Goal: Task Accomplishment & Management: Manage account settings

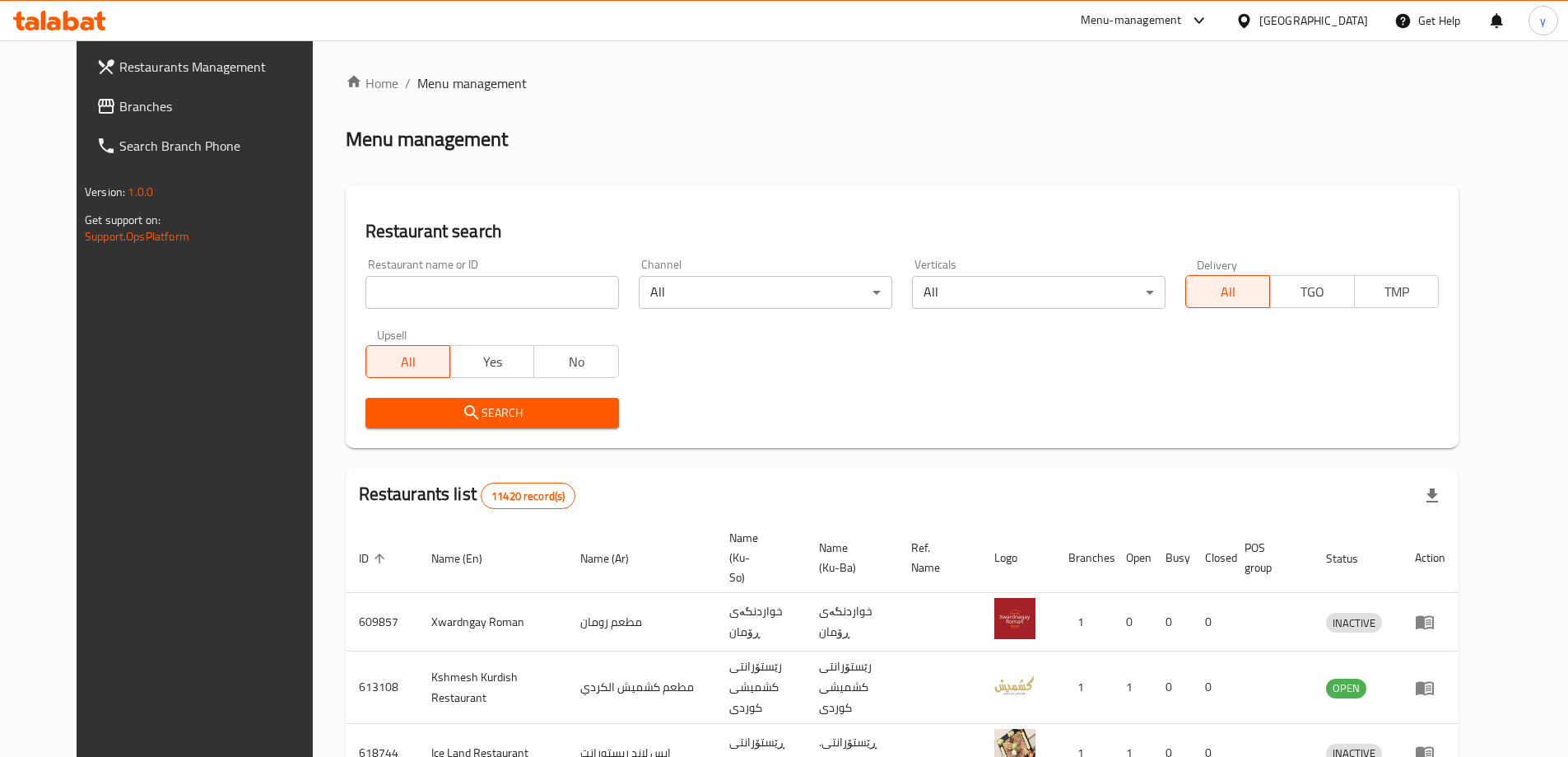
click at [119, 112] on span "Branches" at bounding box center [222, 106] width 206 height 20
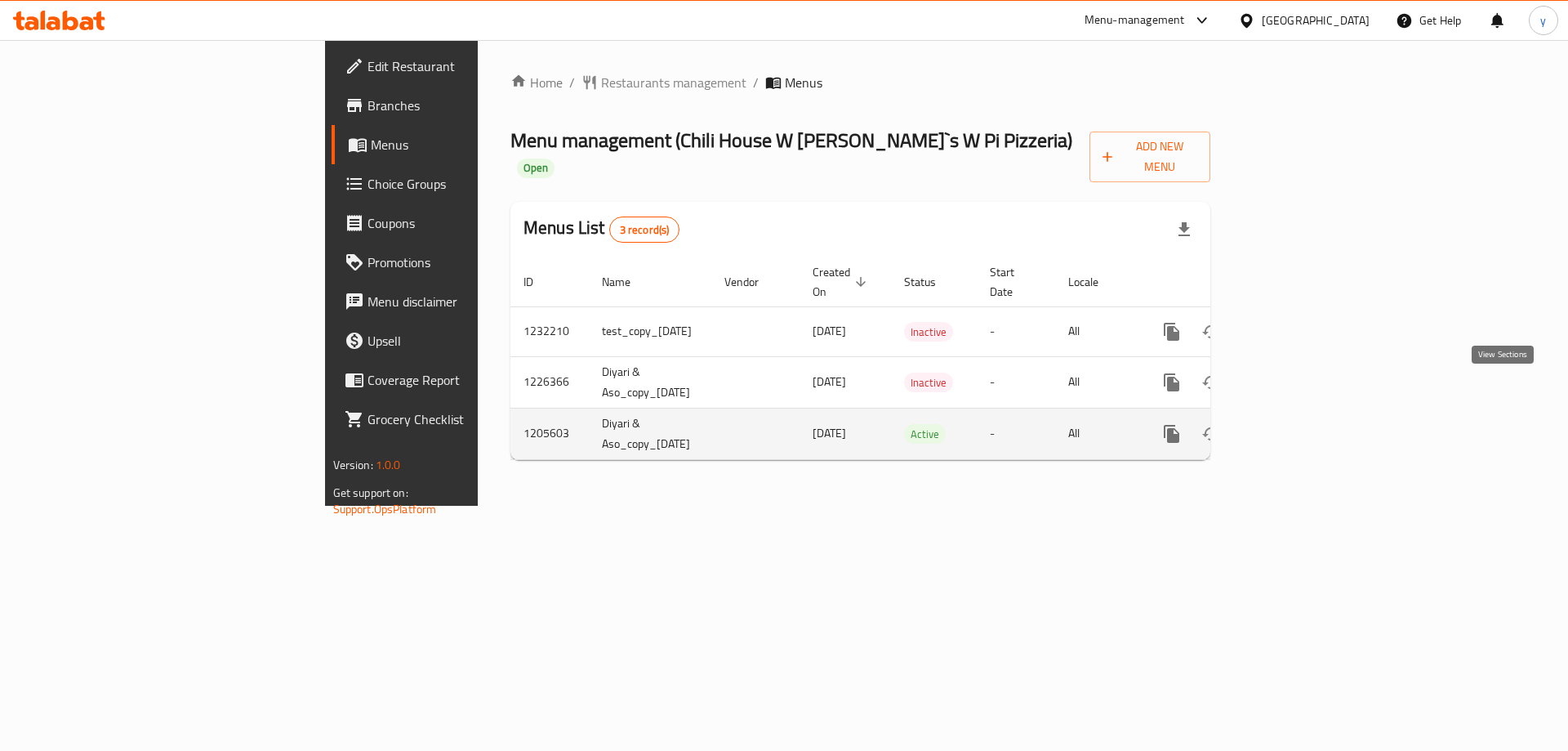
click at [1300, 424] on icon "enhanced table" at bounding box center [1290, 434] width 20 height 20
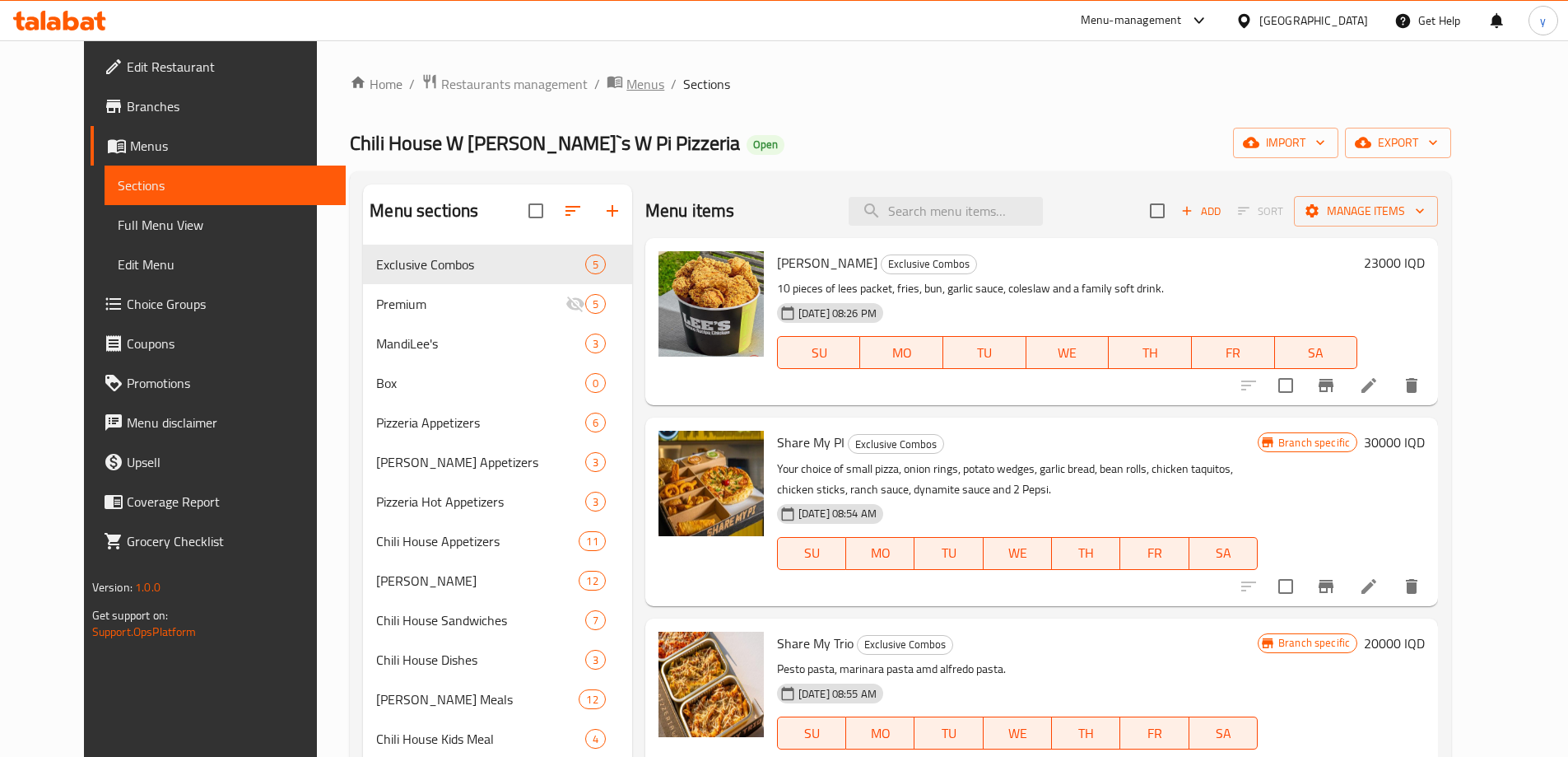
click at [626, 84] on span "Menus" at bounding box center [645, 84] width 38 height 20
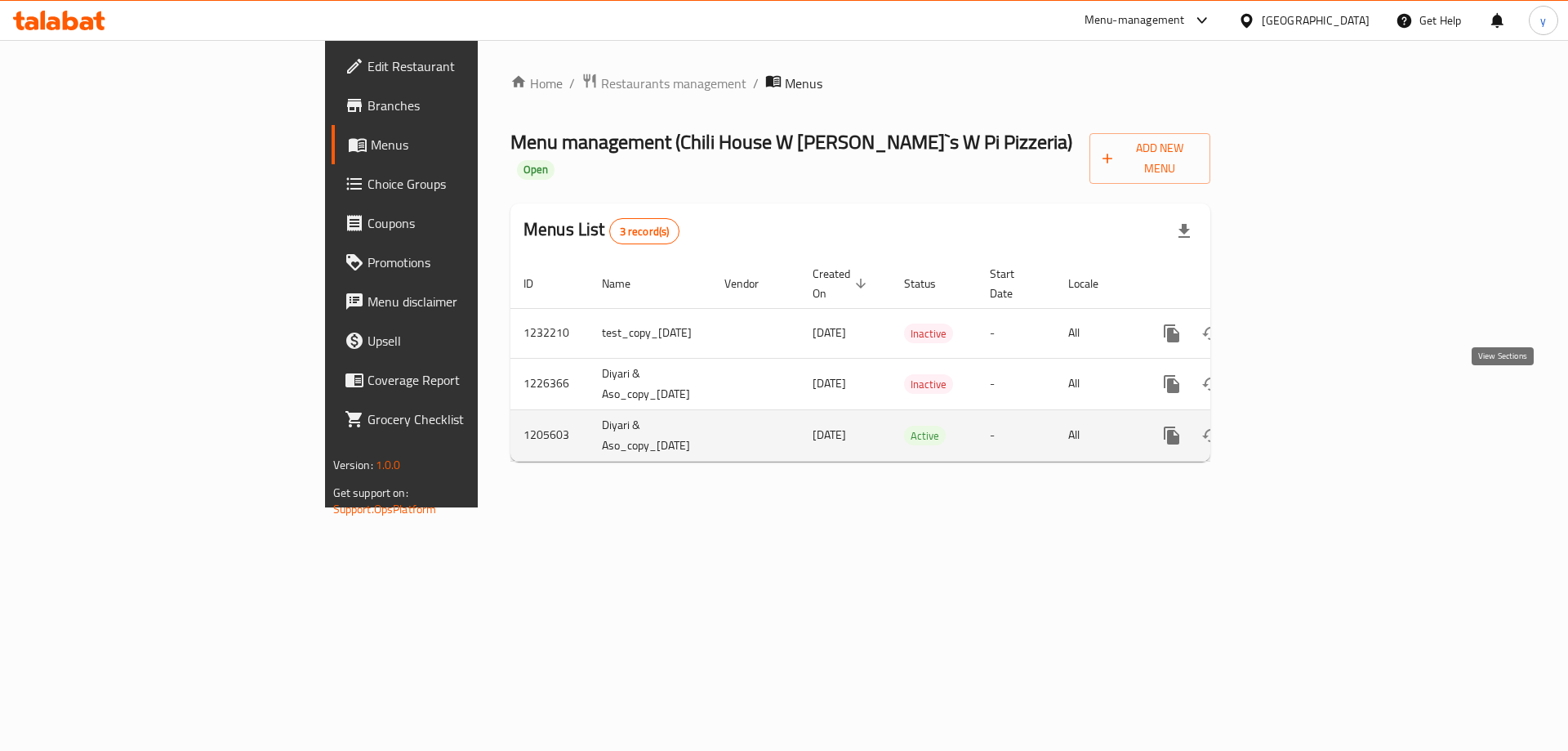
click at [1309, 415] on link "enhanced table" at bounding box center [1290, 435] width 39 height 39
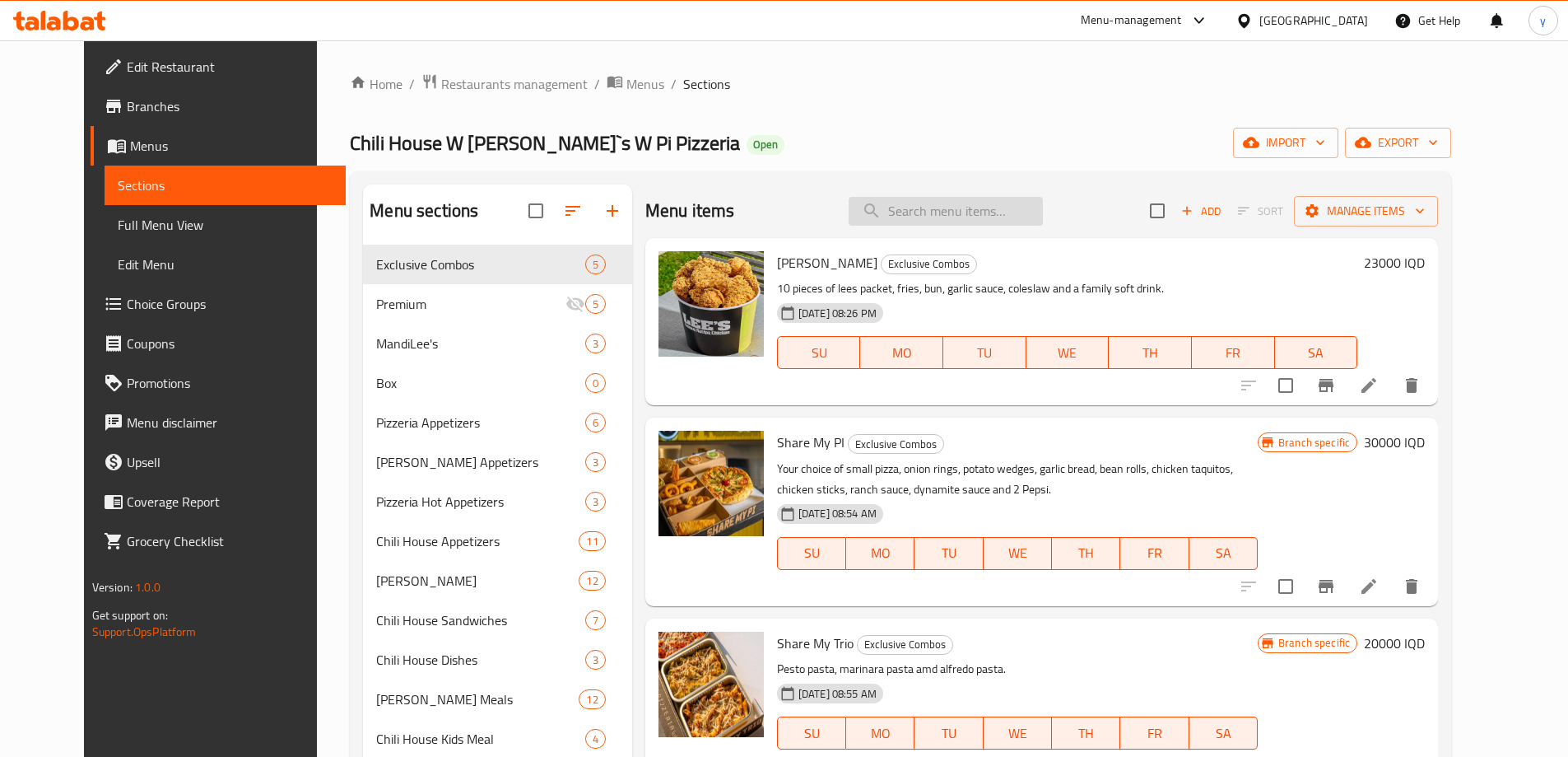
click at [938, 213] on input "search" at bounding box center [945, 211] width 194 height 29
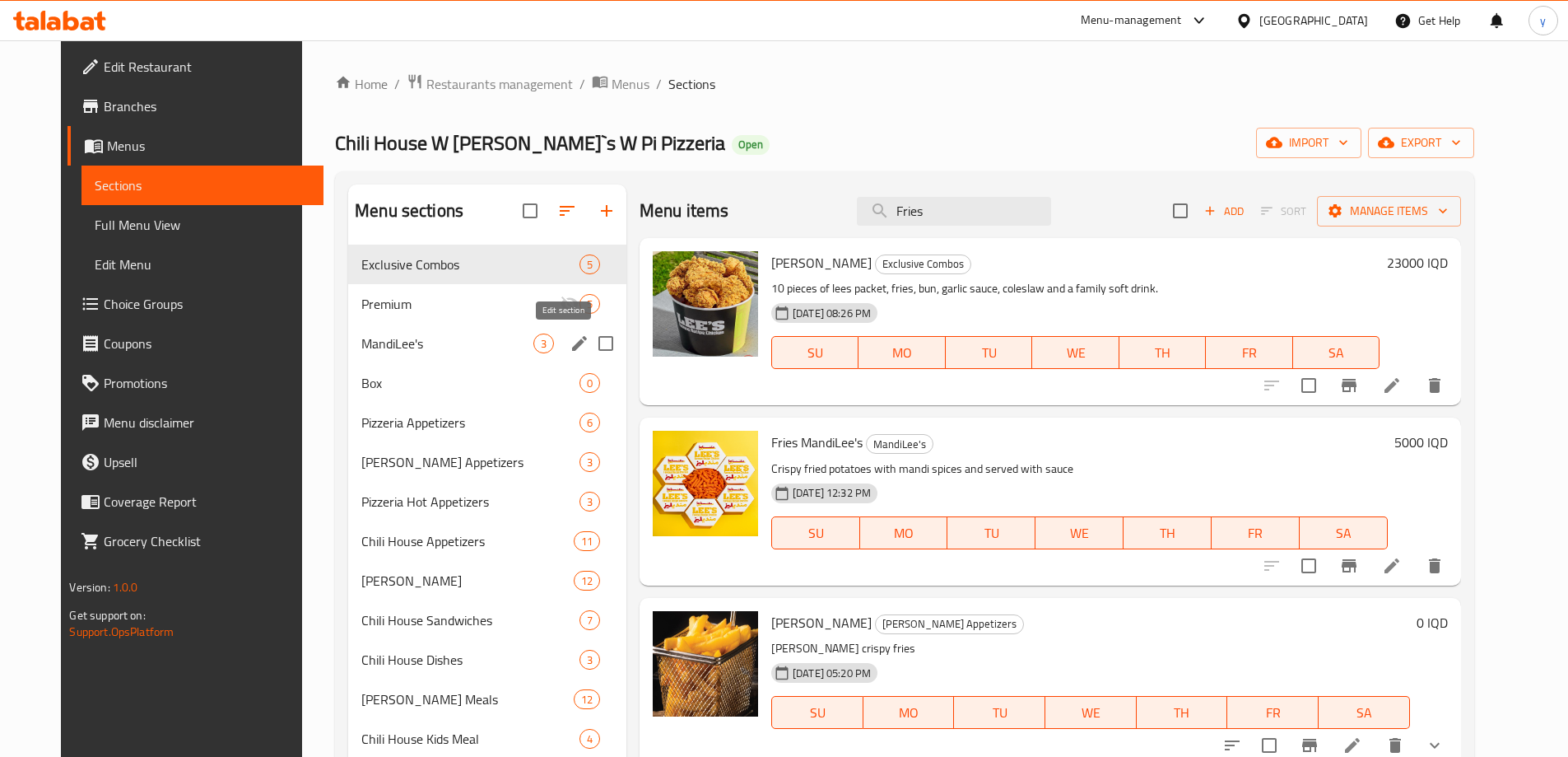
type input "Fries"
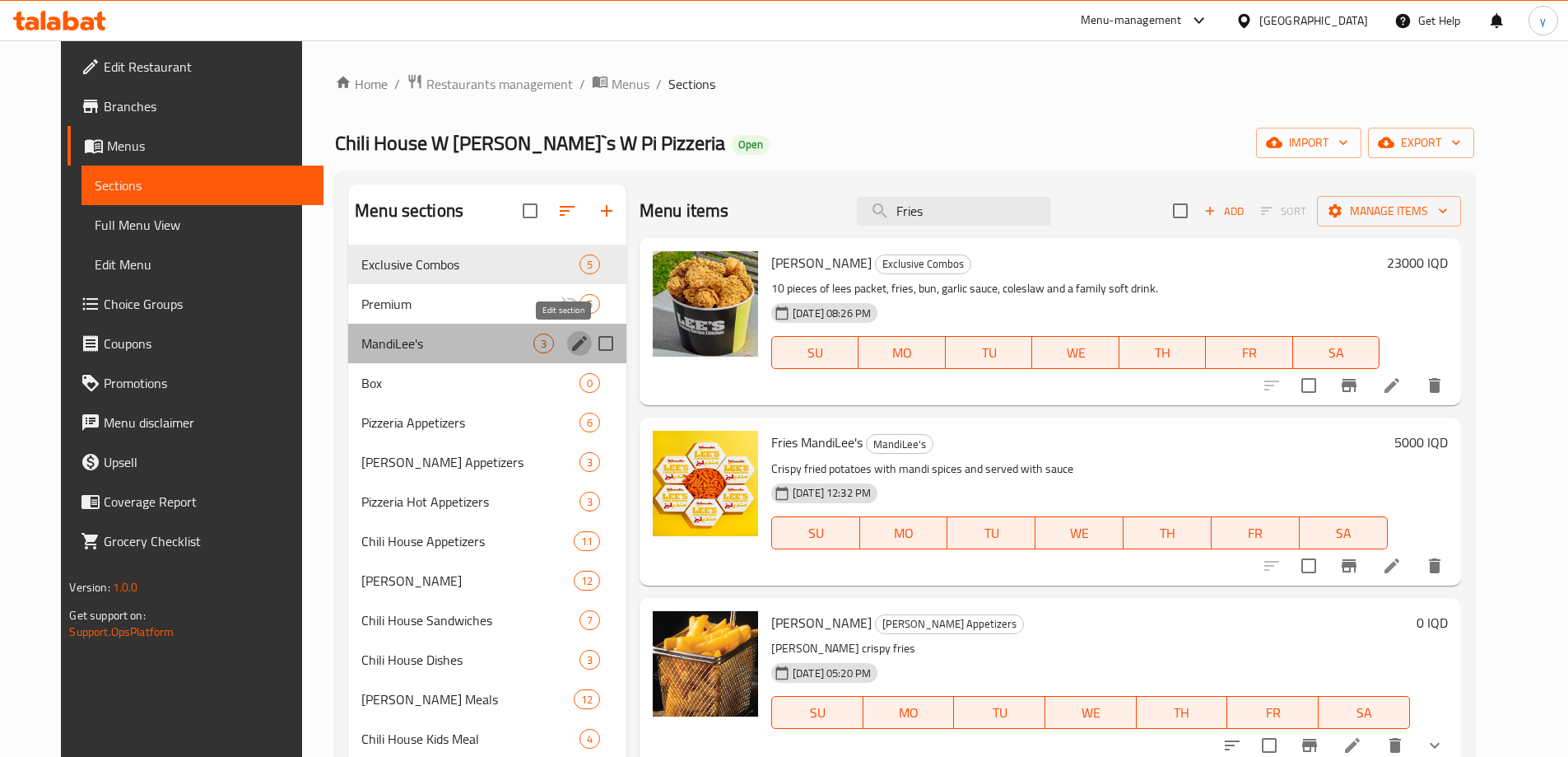
click at [572, 350] on icon "edit" at bounding box center [579, 343] width 15 height 15
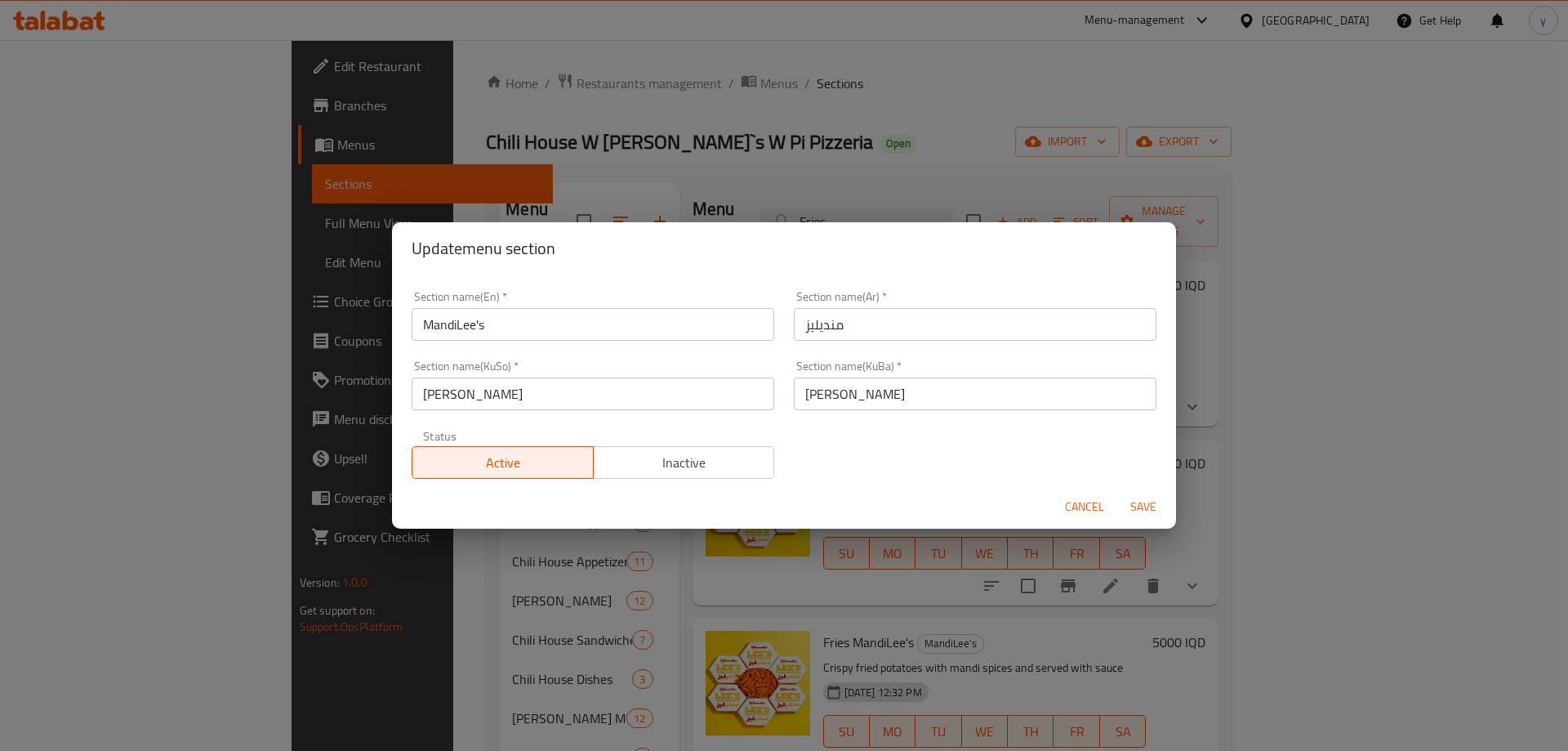
click at [583, 330] on input "MandiLee's" at bounding box center [592, 324] width 362 height 33
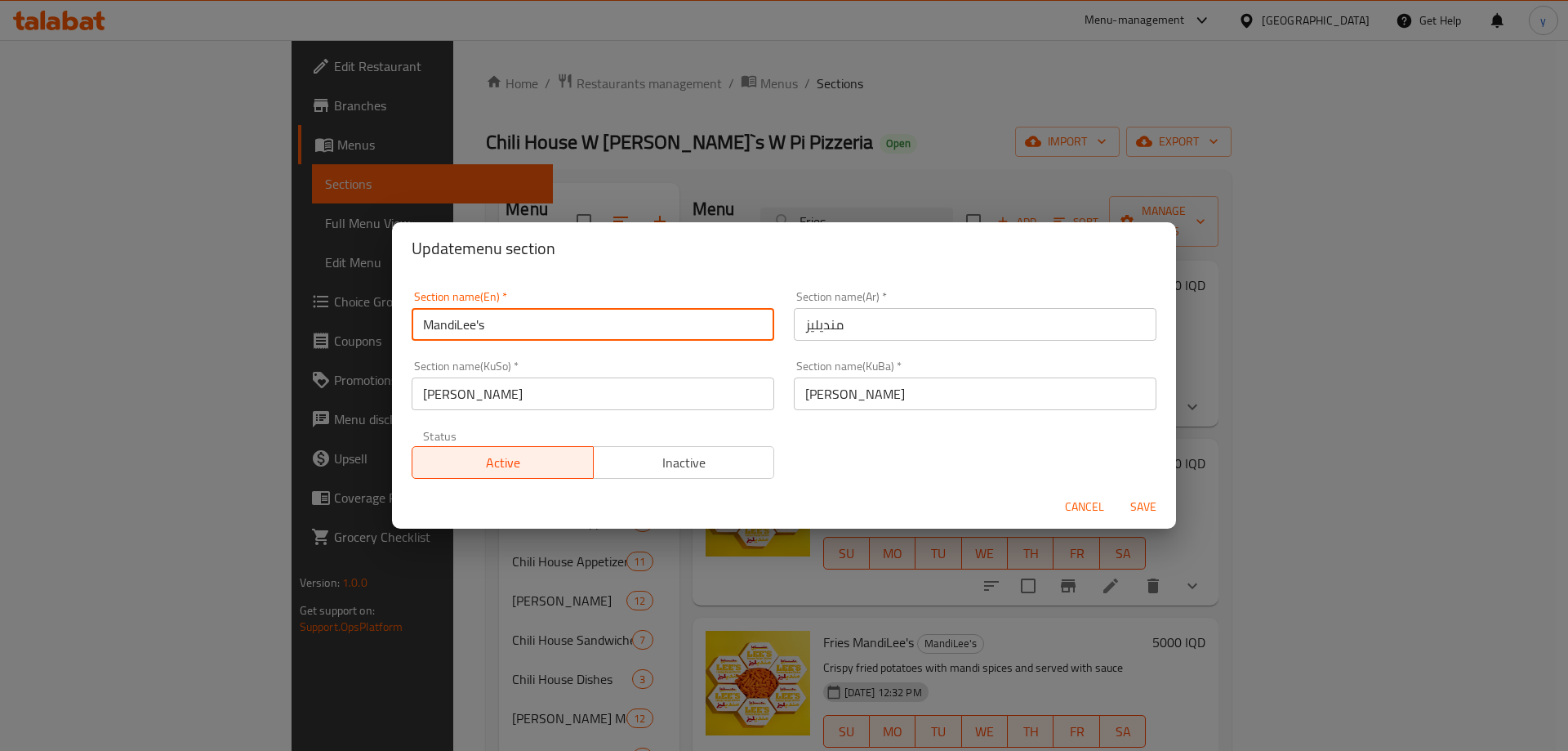
click at [583, 330] on input "MandiLee's" at bounding box center [592, 324] width 362 height 33
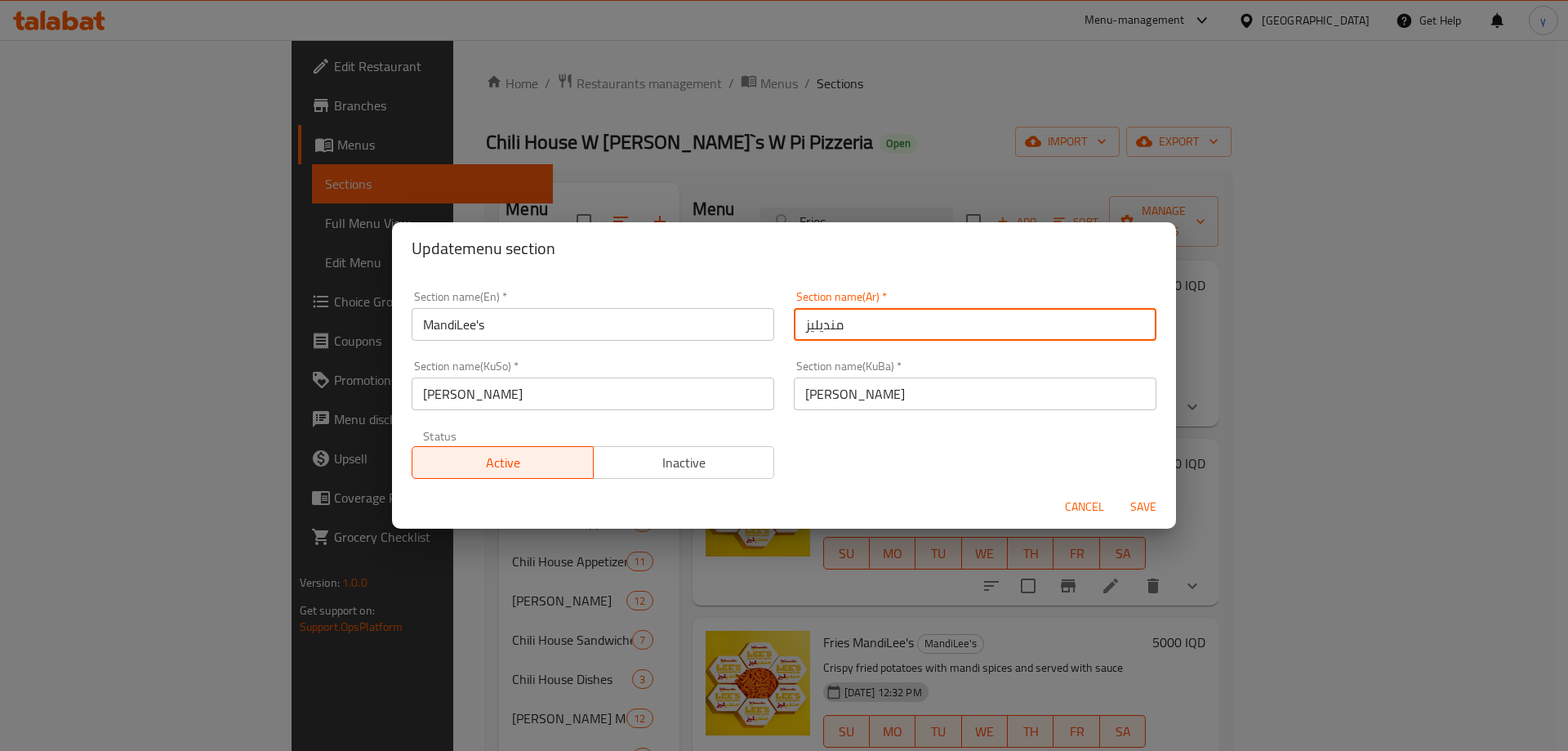
click at [803, 323] on input "منديليز" at bounding box center [974, 324] width 362 height 33
drag, startPoint x: 628, startPoint y: 379, endPoint x: 626, endPoint y: 389, distance: 10.2
click at [626, 385] on input "[PERSON_NAME]" at bounding box center [592, 393] width 362 height 33
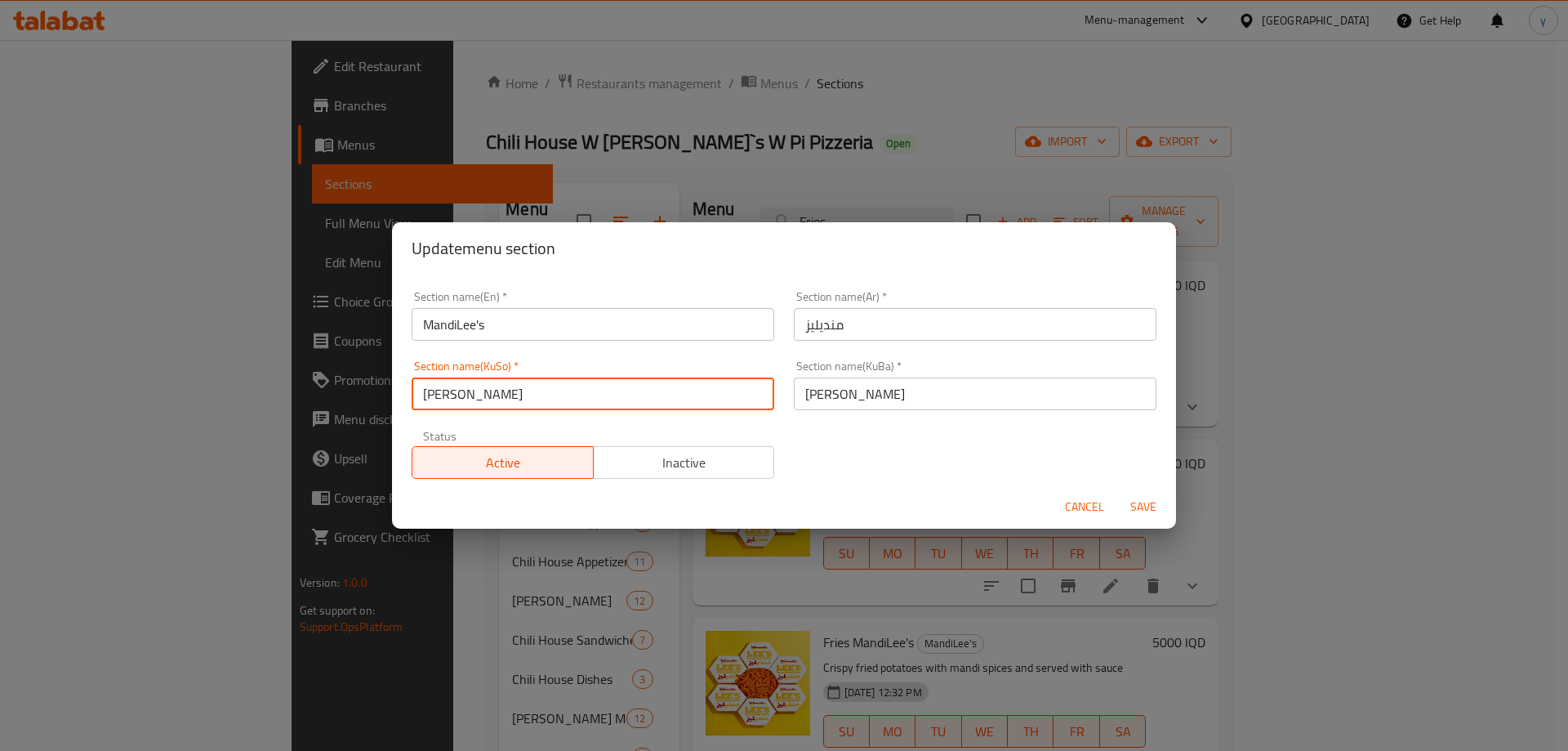
click at [626, 390] on input "[PERSON_NAME]" at bounding box center [592, 393] width 362 height 33
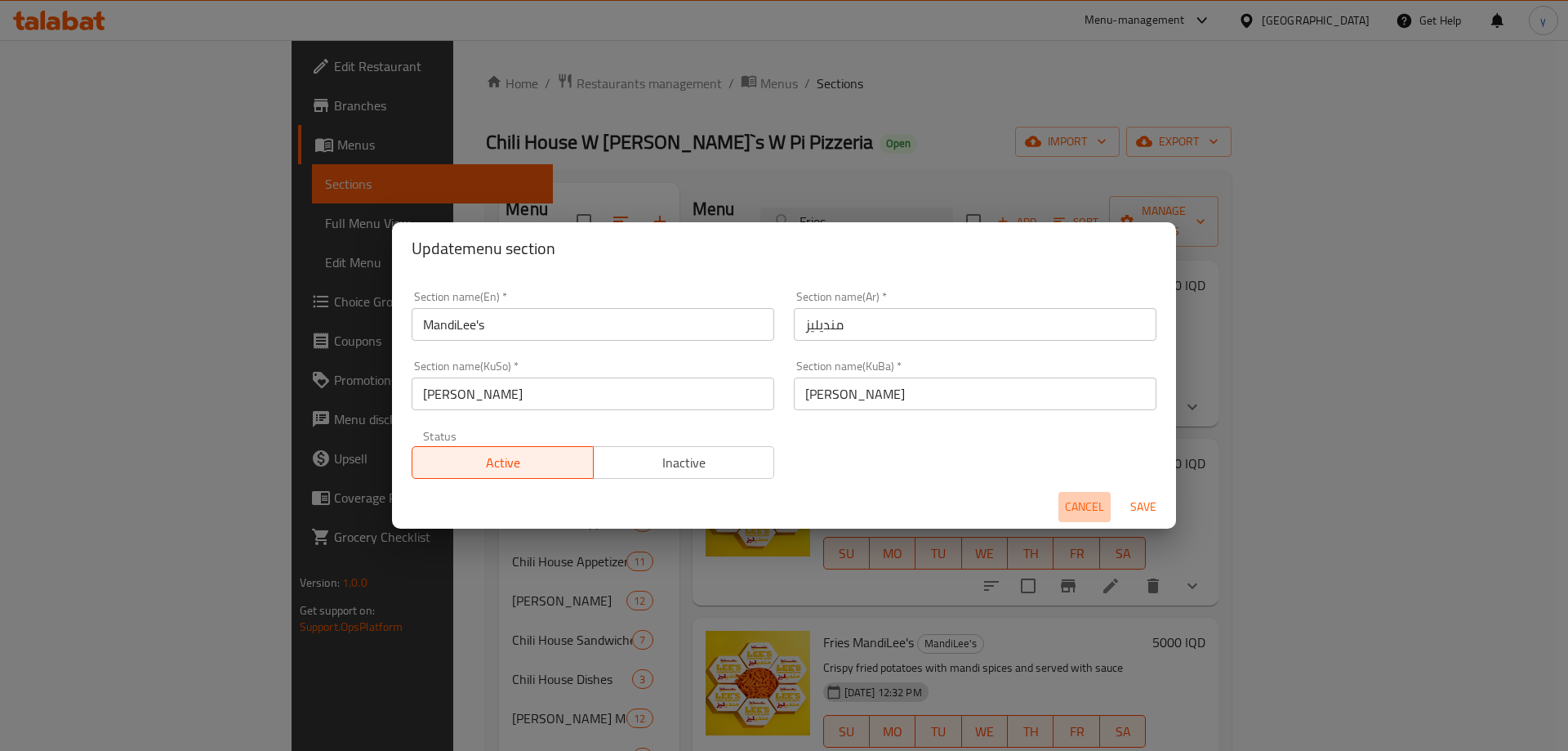
click at [1083, 502] on span "Cancel" at bounding box center [1084, 506] width 39 height 21
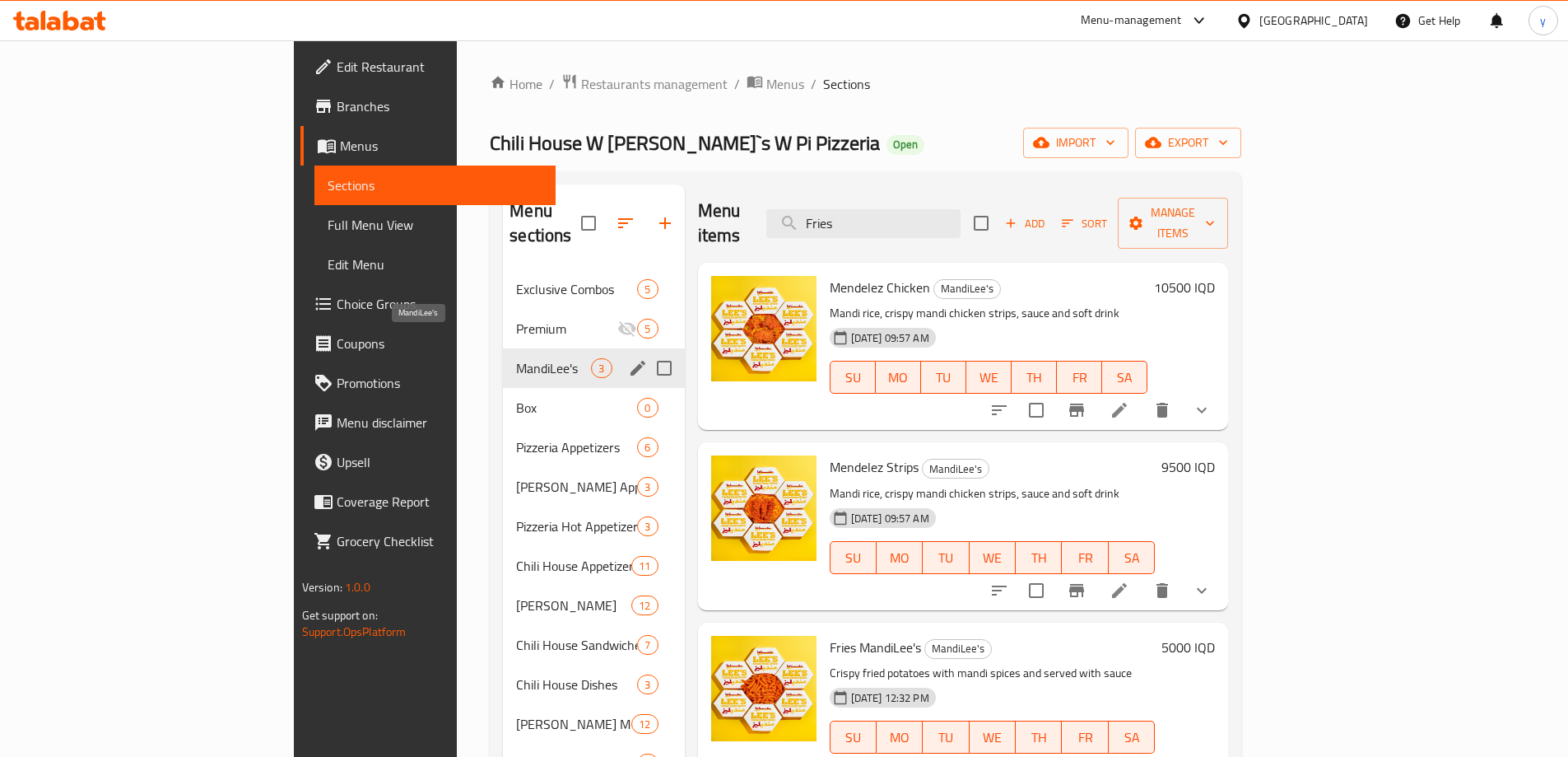
click at [516, 358] on span "MandiLee's" at bounding box center [553, 368] width 75 height 20
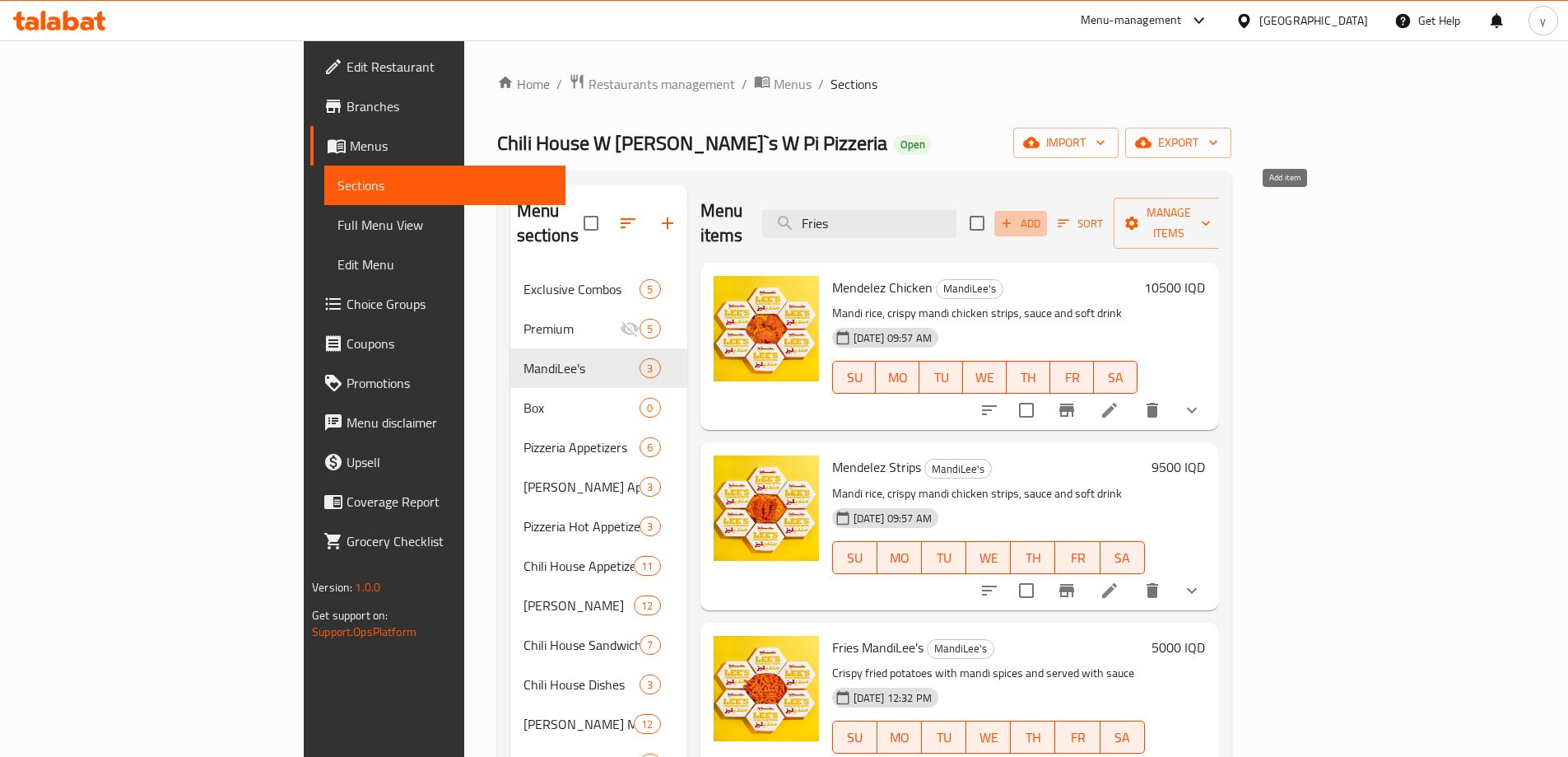
click at [1043, 214] on span "Add" at bounding box center [1020, 223] width 45 height 19
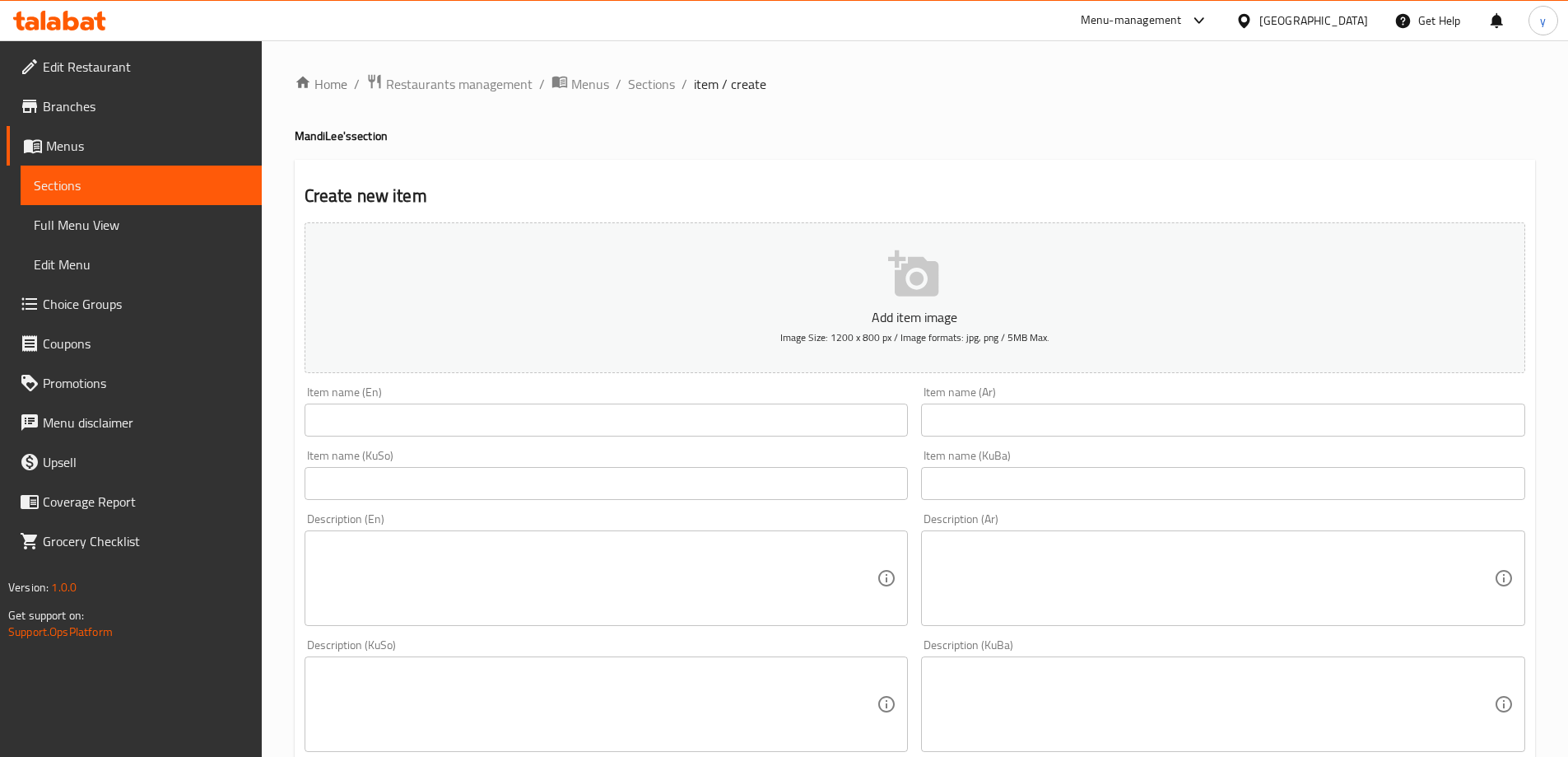
click at [1048, 424] on input "text" at bounding box center [1222, 420] width 604 height 33
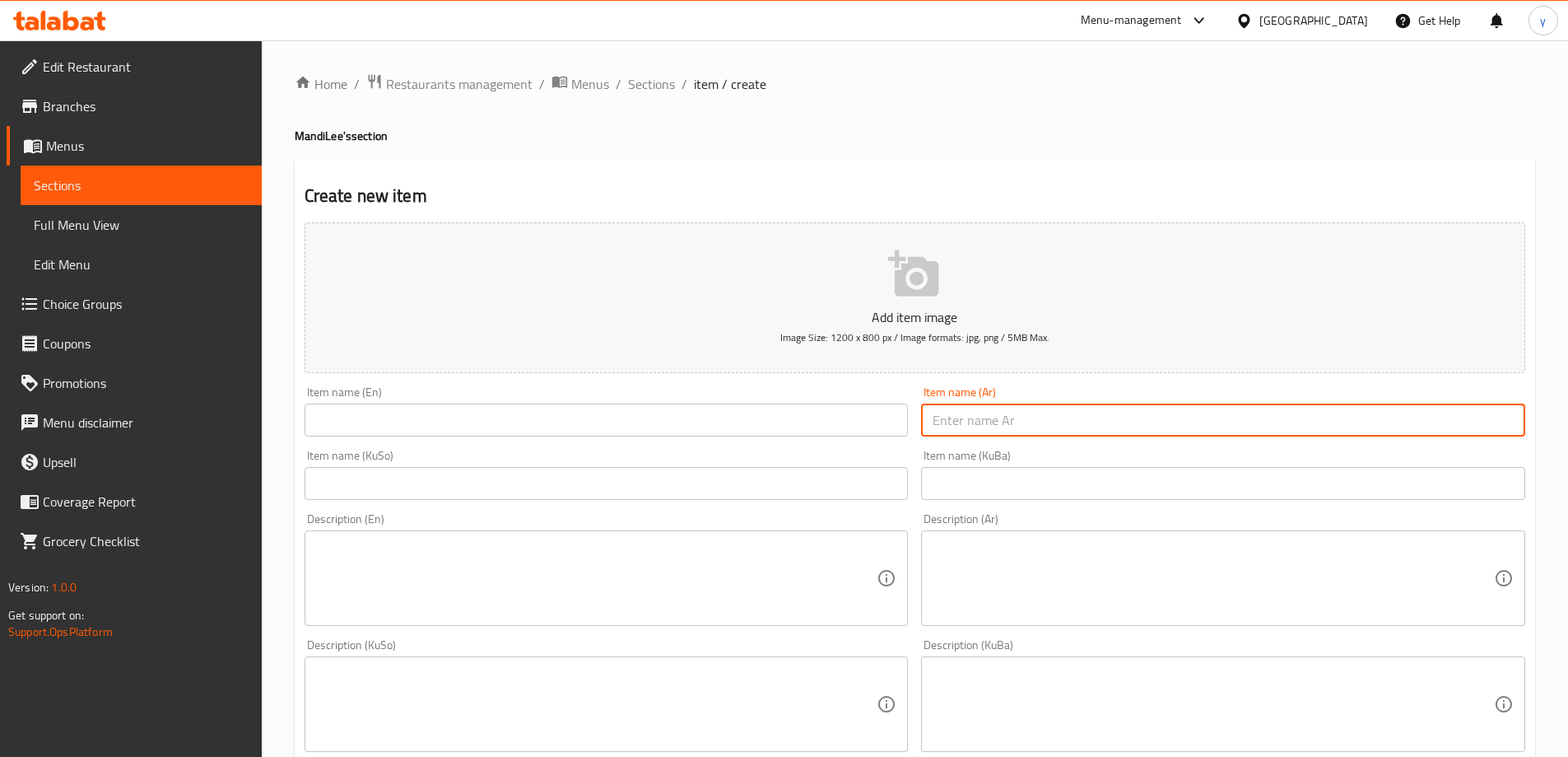
click at [547, 421] on input "text" at bounding box center [606, 420] width 604 height 33
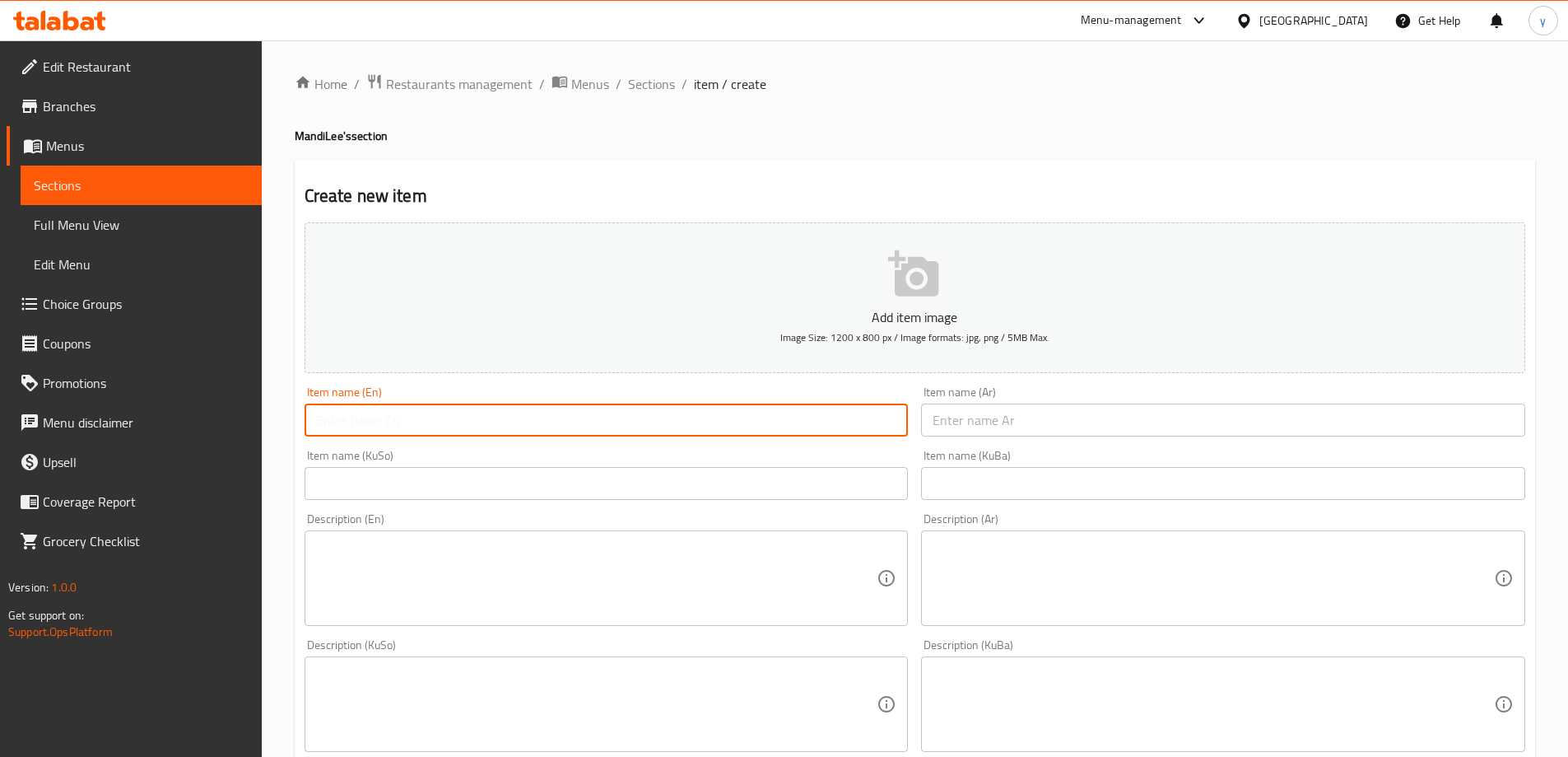
paste input "Chicken MandiLee's"
type input "Chicken MandiLees"
click at [436, 480] on input "text" at bounding box center [606, 482] width 604 height 33
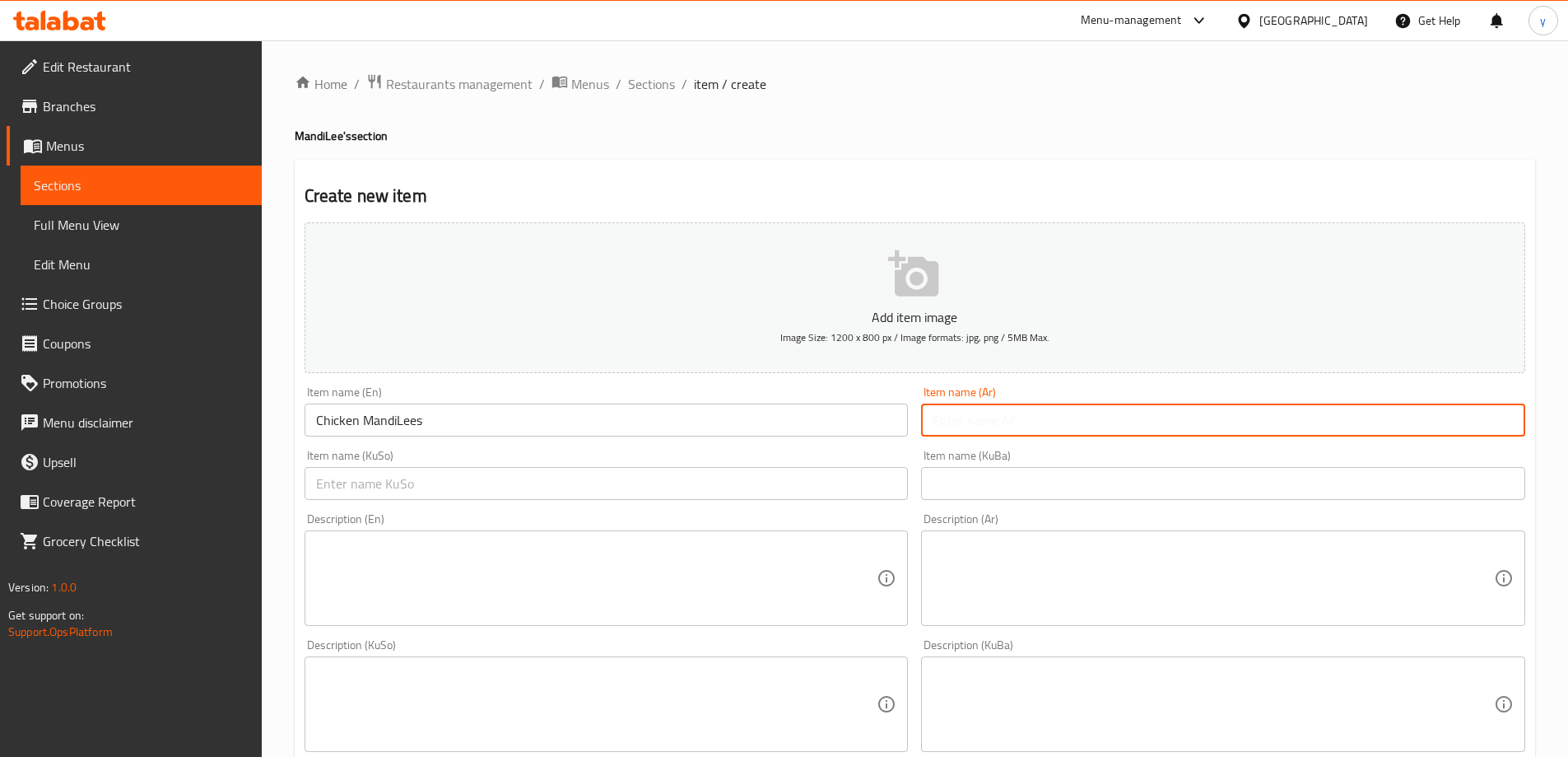
click at [964, 411] on input "text" at bounding box center [1222, 420] width 604 height 33
click at [713, 546] on textarea at bounding box center [597, 578] width 561 height 79
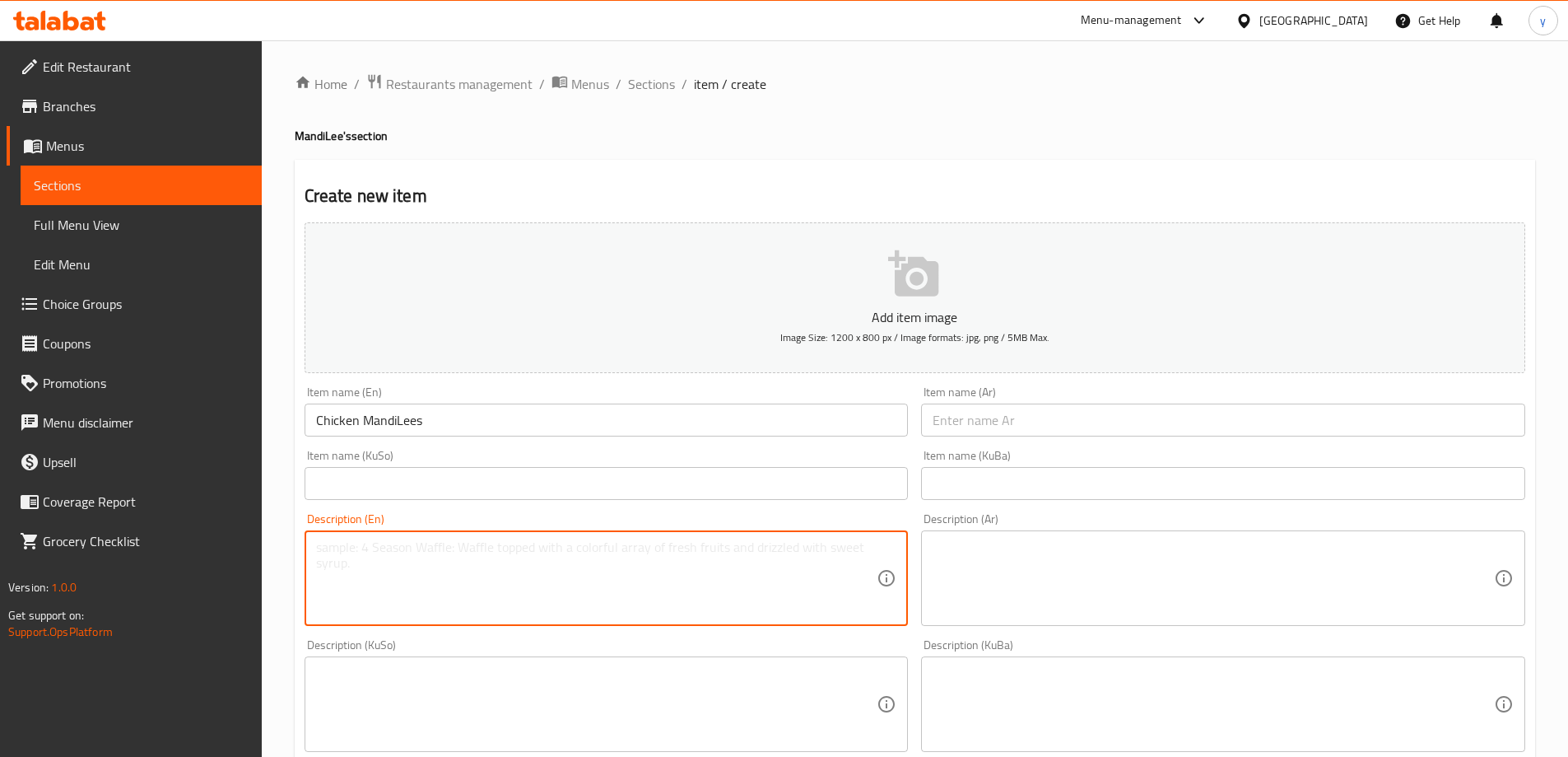
paste textarea "[PERSON_NAME], crispy mandi chicken, sauce and soft drink."
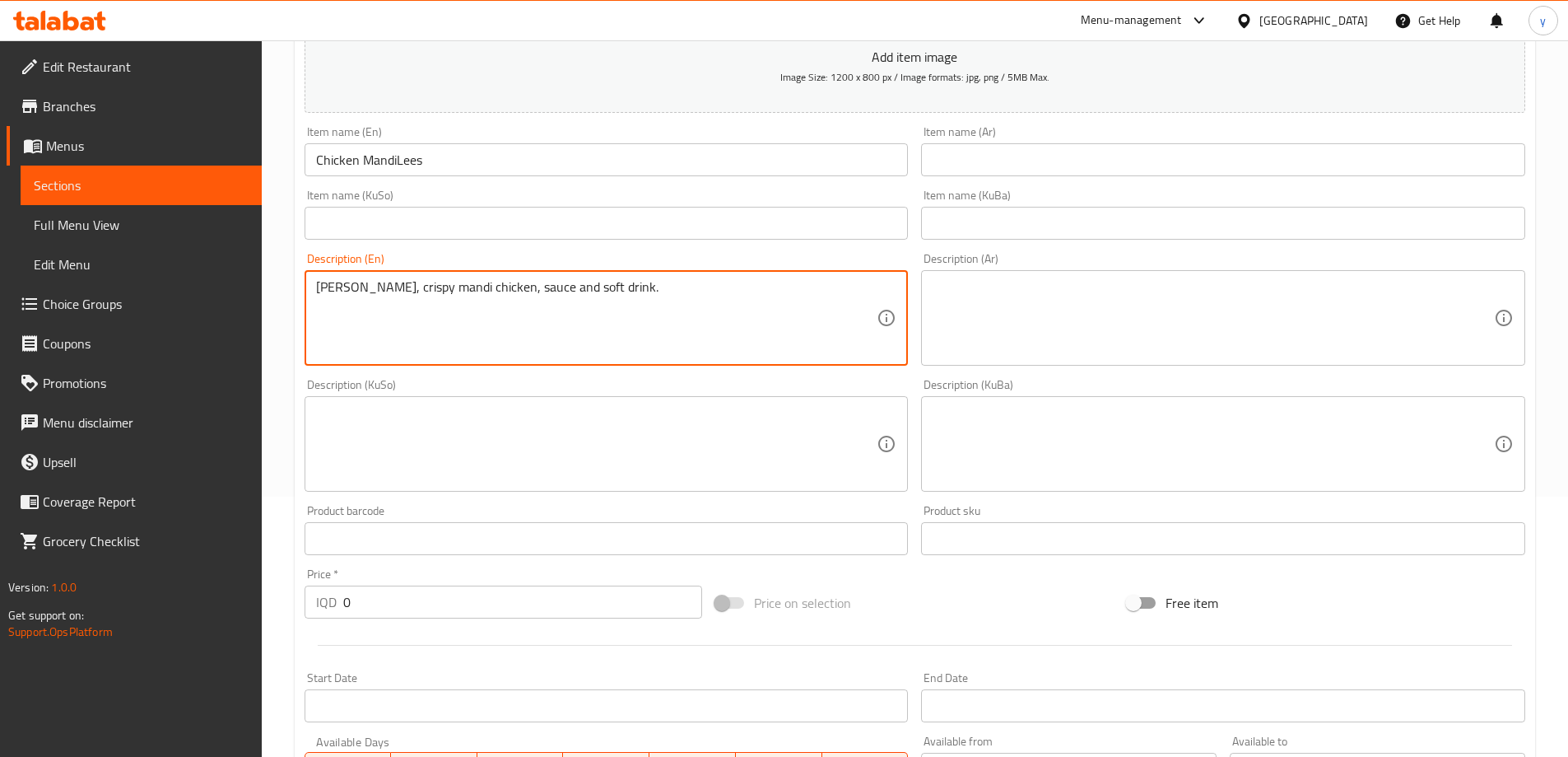
scroll to position [275, 0]
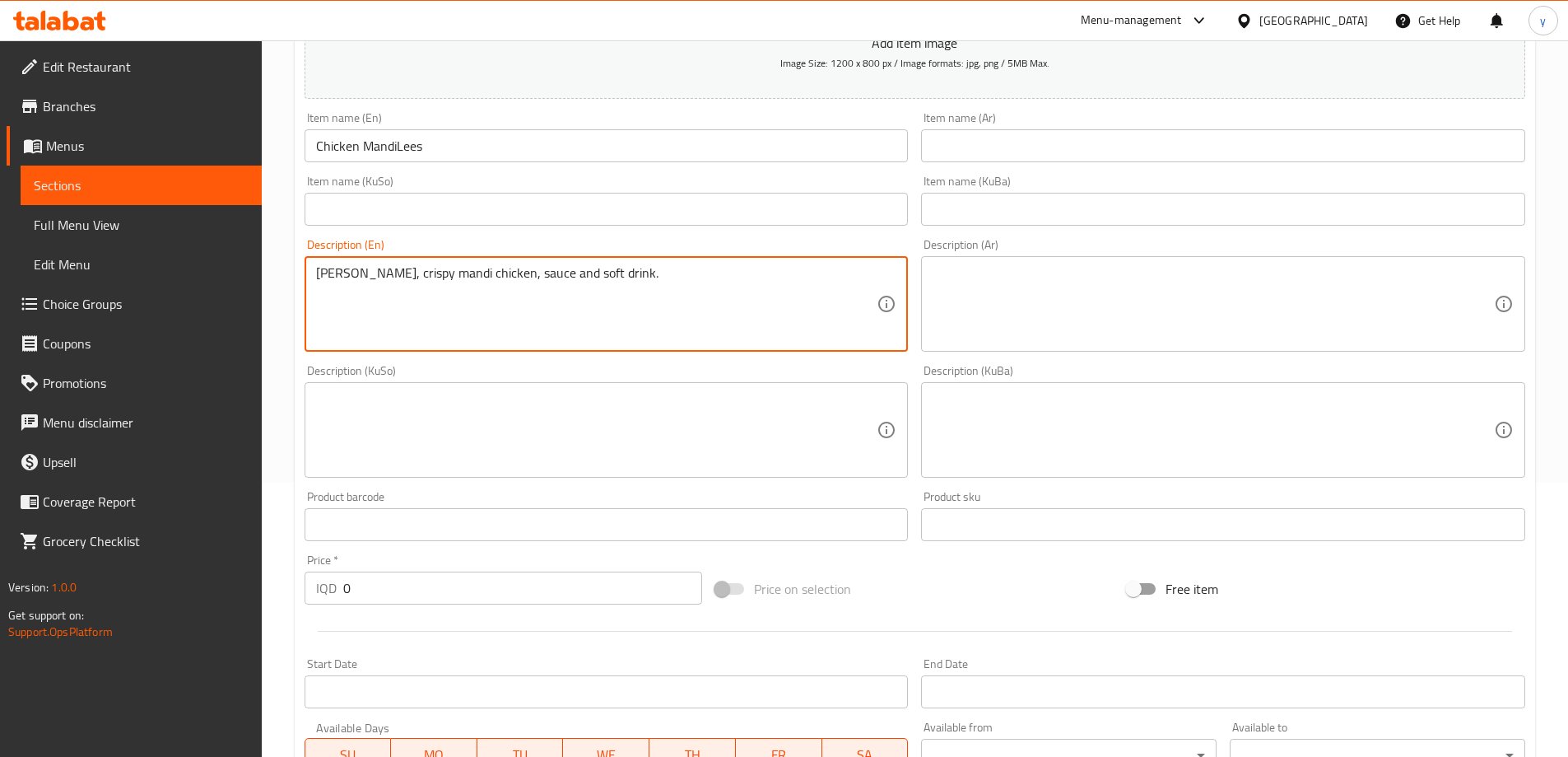
drag, startPoint x: 561, startPoint y: 271, endPoint x: 654, endPoint y: 271, distance: 93.0
click at [654, 271] on textarea "[PERSON_NAME], crispy mandi chicken, sauce and soft drink." at bounding box center [597, 303] width 561 height 79
click at [610, 298] on textarea "[PERSON_NAME], crispy mandi chicken, sauce and soft drink." at bounding box center [597, 303] width 561 height 79
click at [605, 273] on textarea "[PERSON_NAME], crispy mandi chicken, sauce and soft drink." at bounding box center [597, 303] width 561 height 79
drag, startPoint x: 610, startPoint y: 271, endPoint x: 556, endPoint y: 294, distance: 58.7
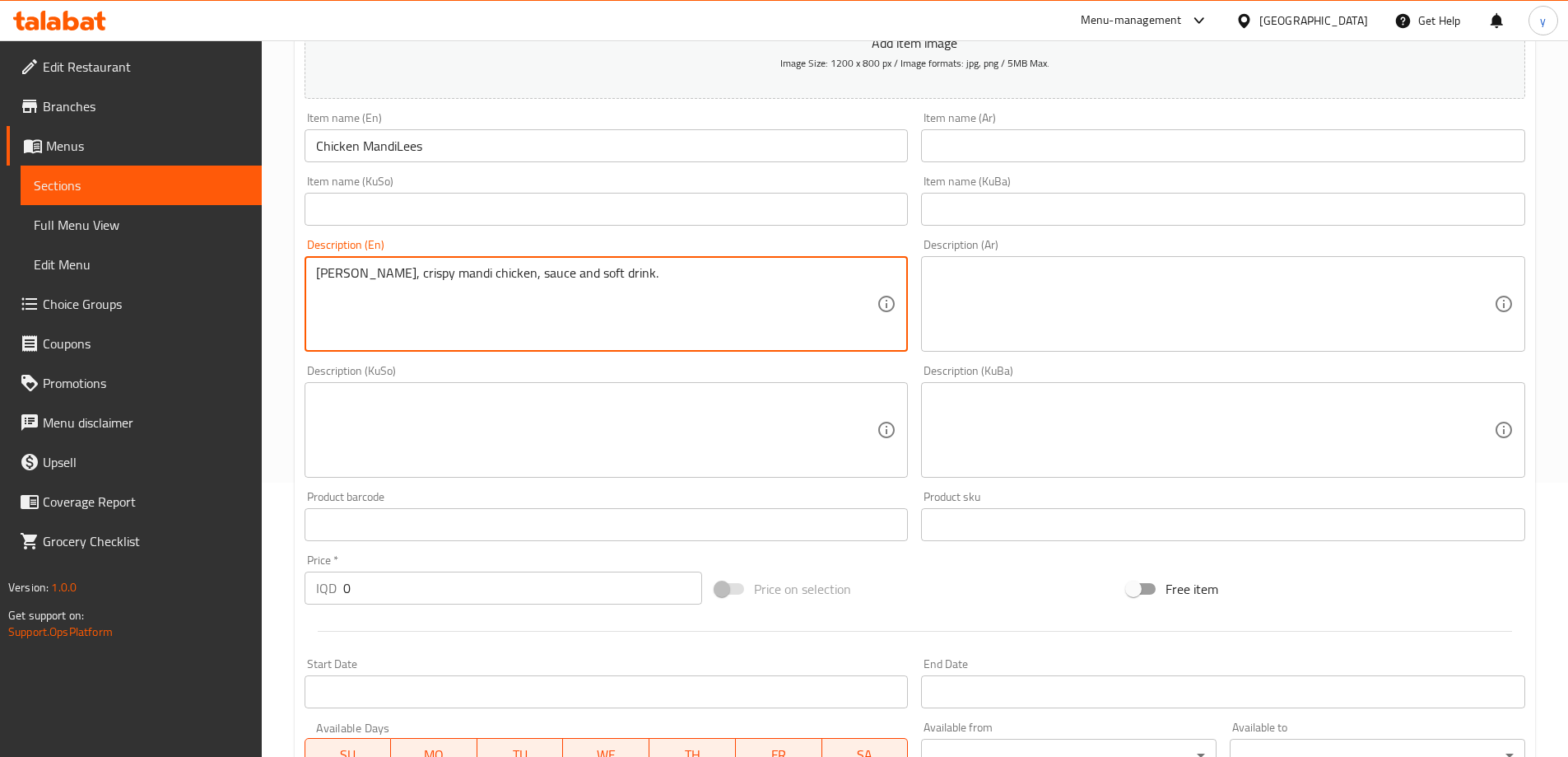
click at [556, 294] on textarea "[PERSON_NAME], crispy mandi chicken, sauce and soft drink." at bounding box center [597, 303] width 561 height 79
type textarea "Mandi rice, crispy mandi chicken, sauce and Pepsi"
click at [428, 597] on input "0" at bounding box center [523, 587] width 360 height 33
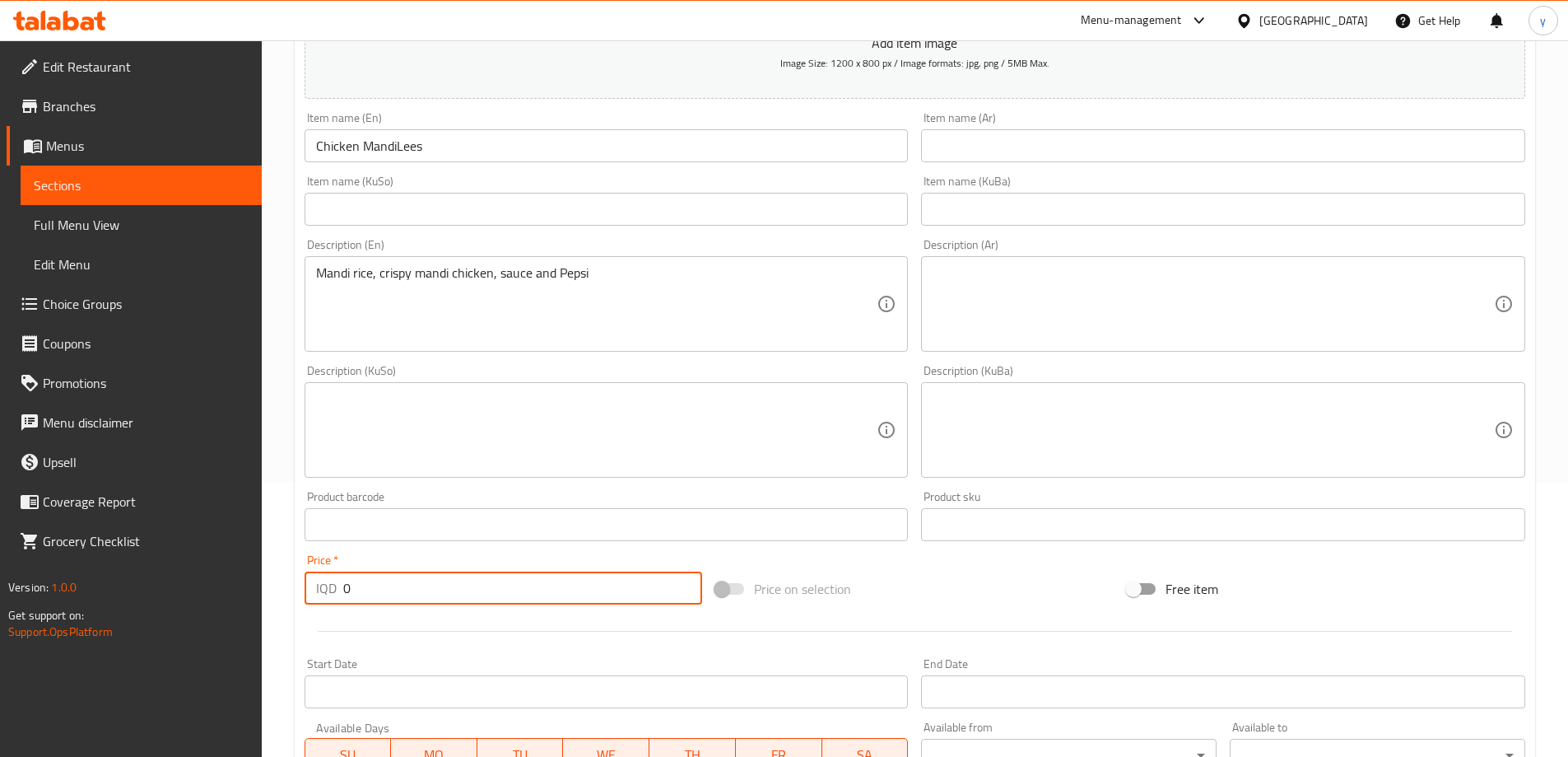
click at [431, 598] on input "0" at bounding box center [523, 587] width 360 height 33
click at [415, 593] on input "0" at bounding box center [523, 587] width 360 height 33
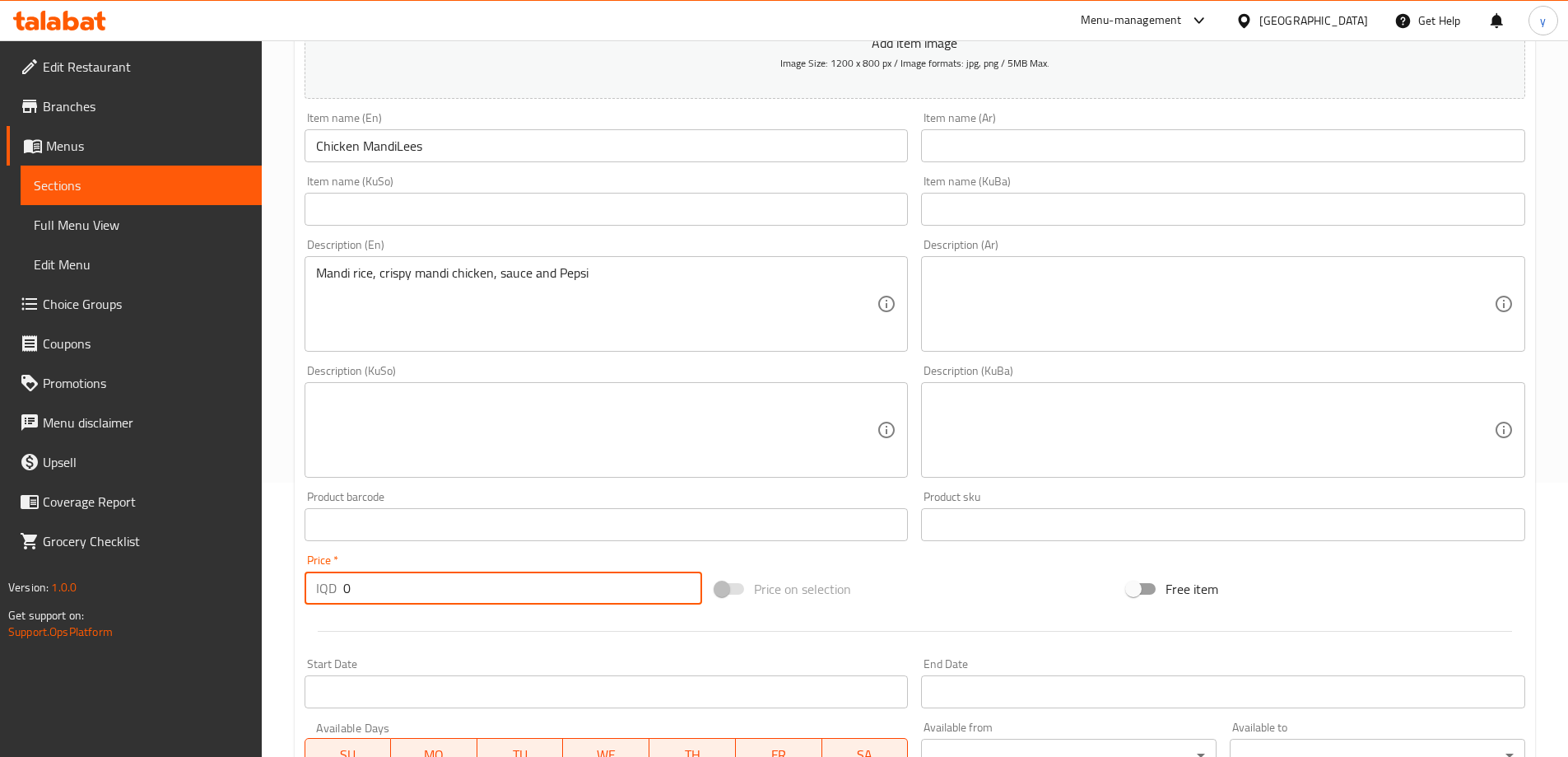
paste input "1050"
type input "10500"
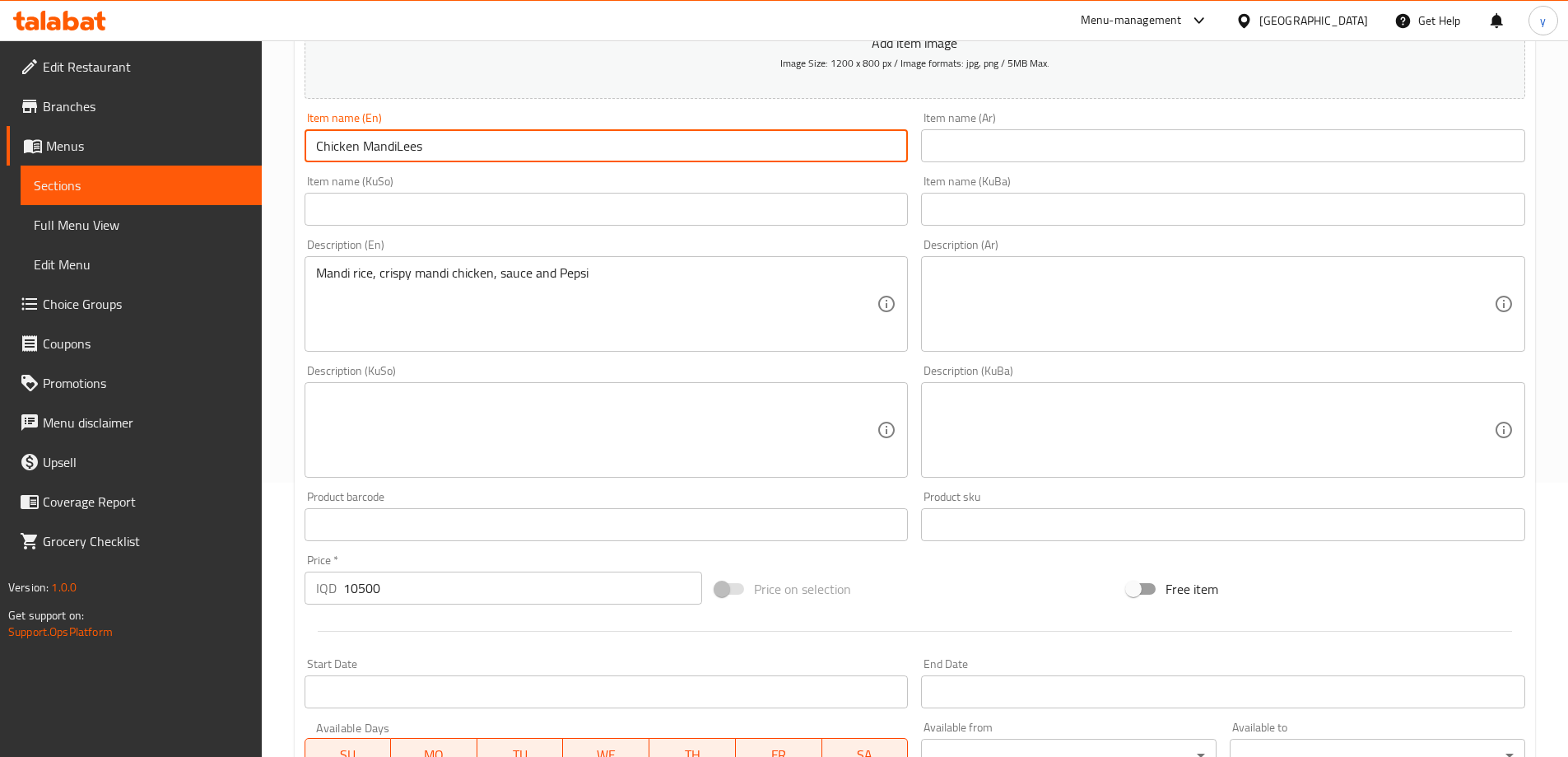
click at [414, 136] on input "Chicken MandiLees" at bounding box center [606, 145] width 604 height 33
click at [1031, 157] on input "text" at bounding box center [1222, 145] width 604 height 33
paste input "دجاج مانديليز"
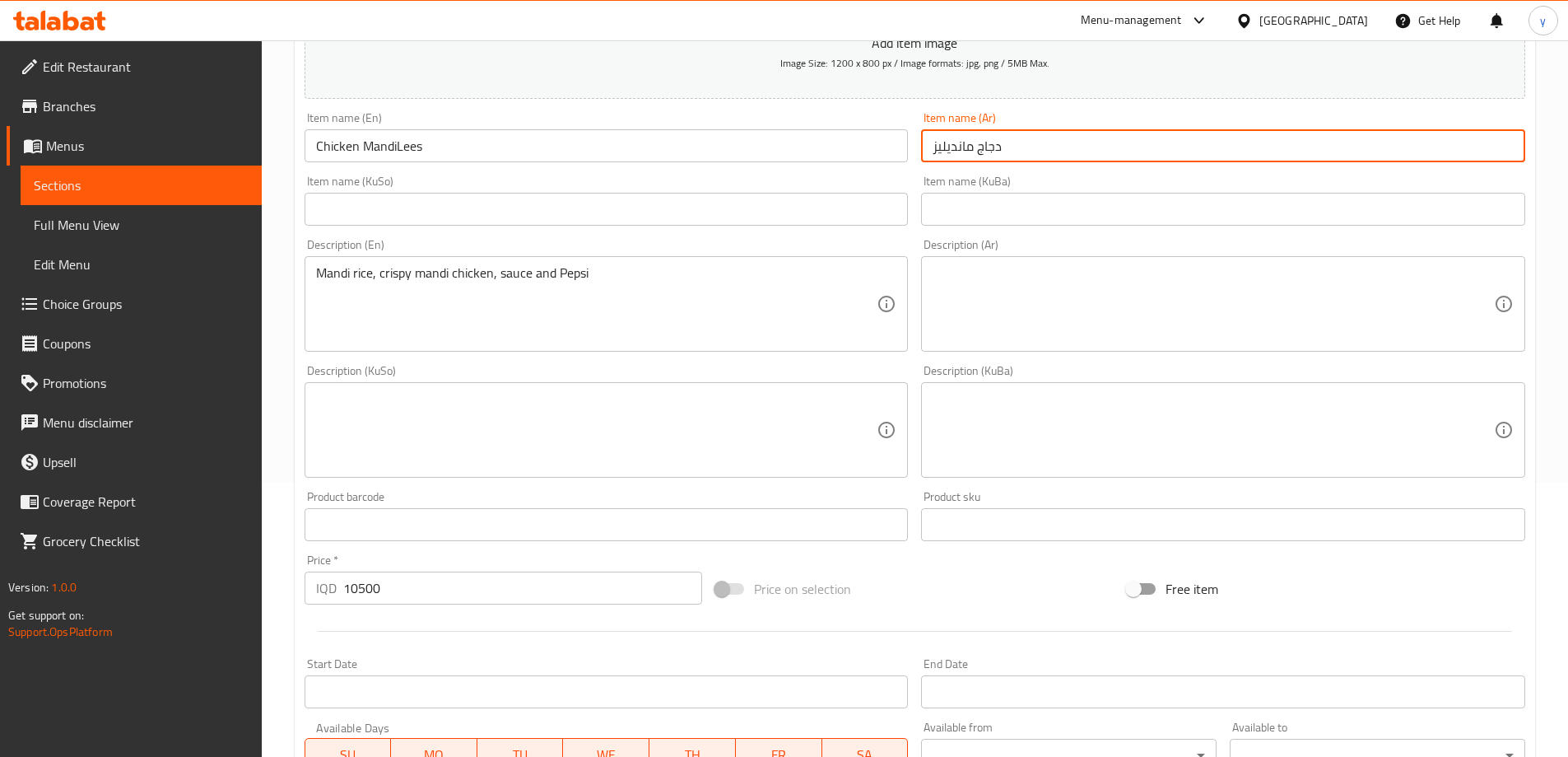
type input "دجاج مانديليز"
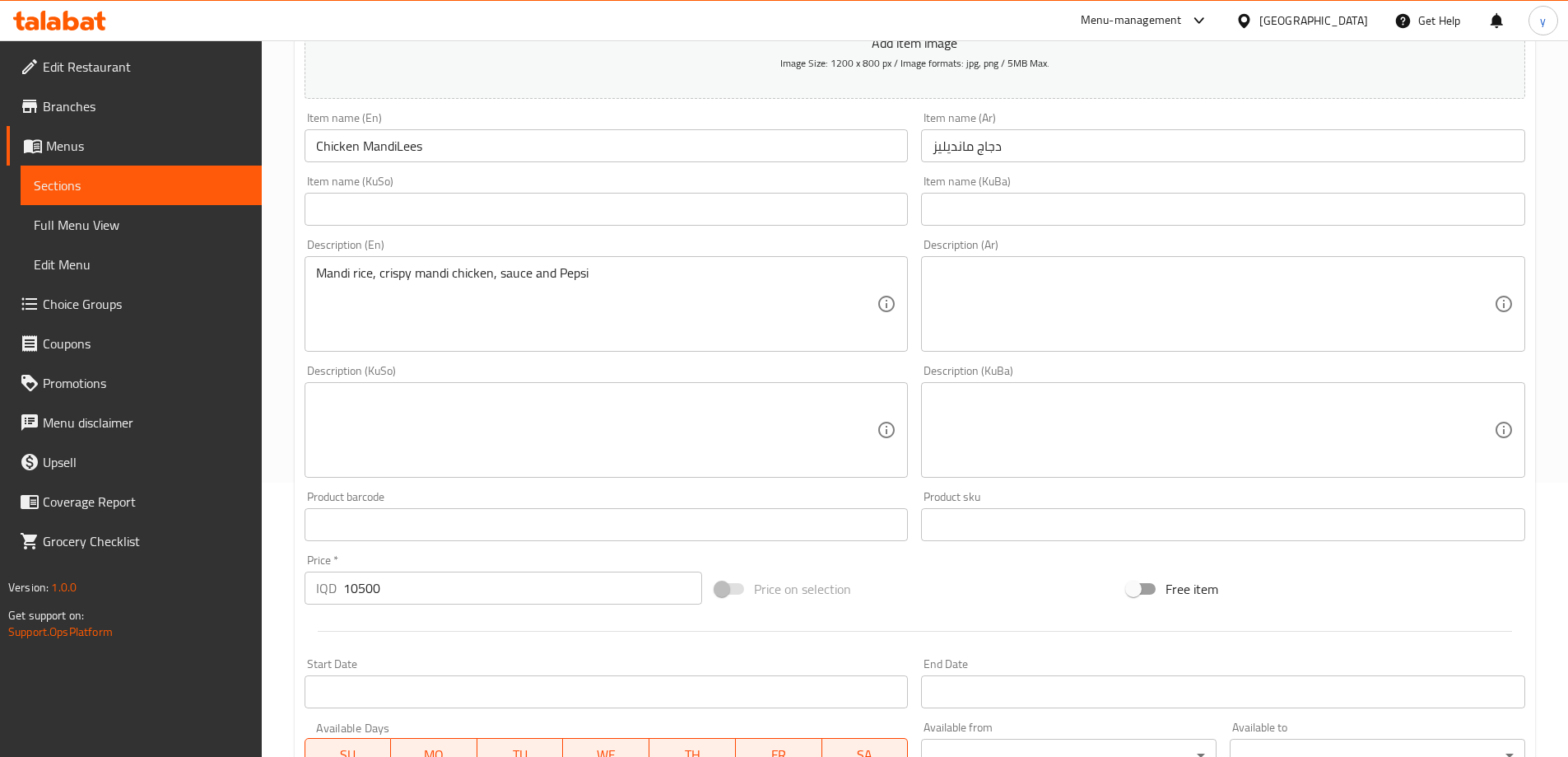
click at [830, 232] on div "Description (En) [PERSON_NAME], crispy mandi chicken, sauce and Pepsi Descripti…" at bounding box center [607, 294] width 617 height 126
click at [836, 213] on input "text" at bounding box center [606, 209] width 604 height 33
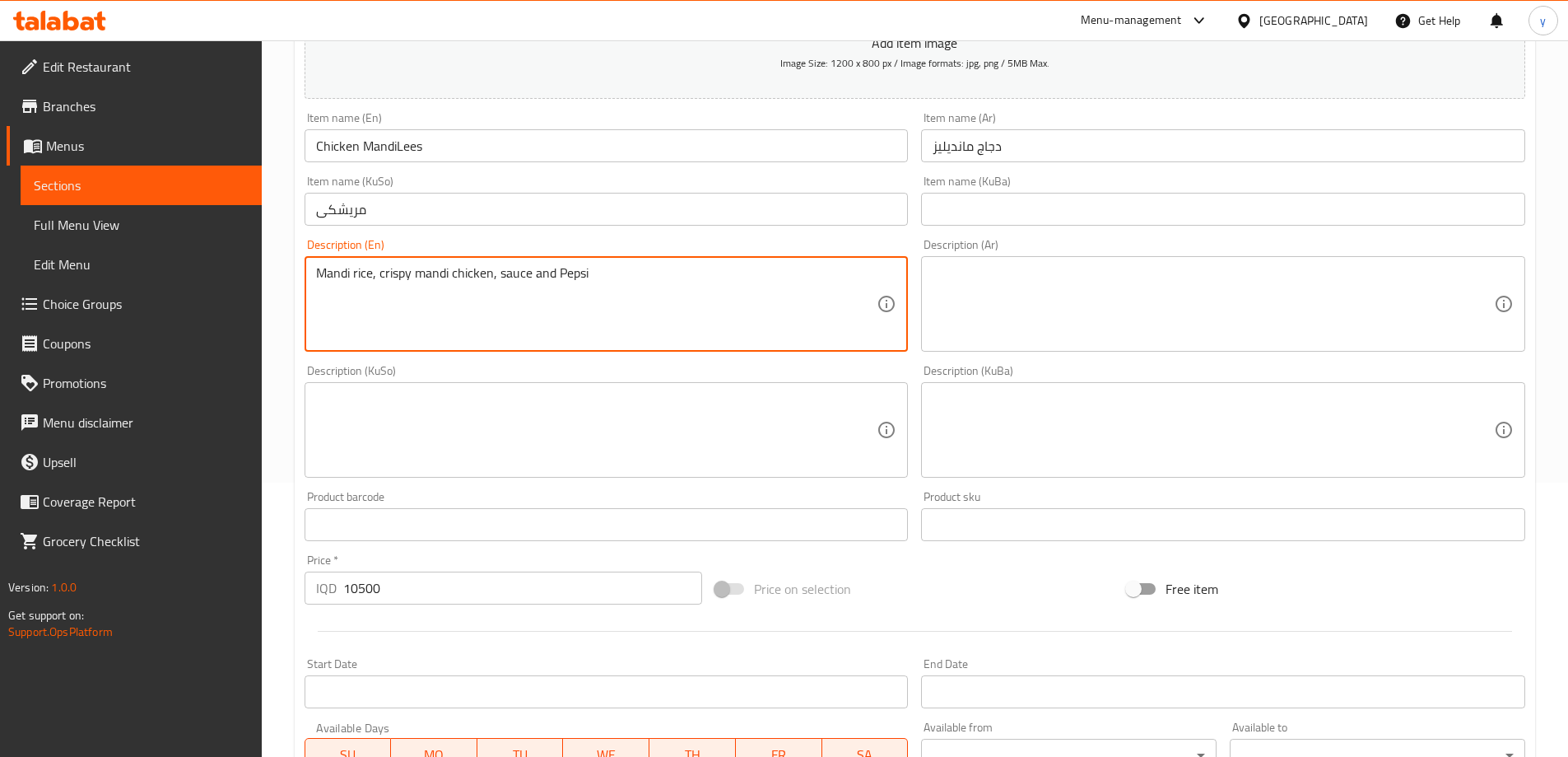
click at [752, 221] on input "مریشکی" at bounding box center [606, 209] width 604 height 33
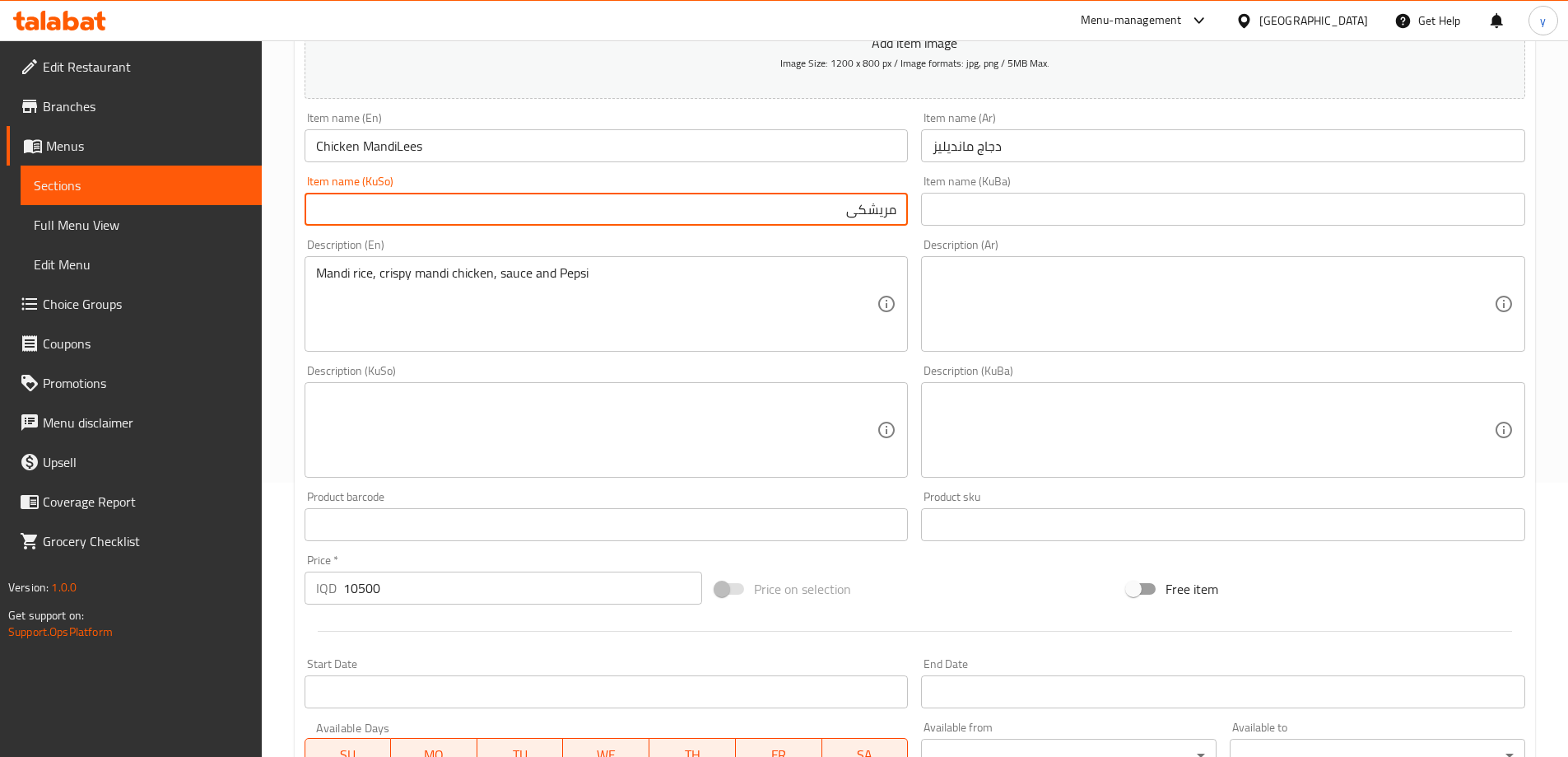
paste input "[PERSON_NAME]"
type input "مریشکی [PERSON_NAME]"
click at [1100, 337] on textarea at bounding box center [1213, 303] width 561 height 79
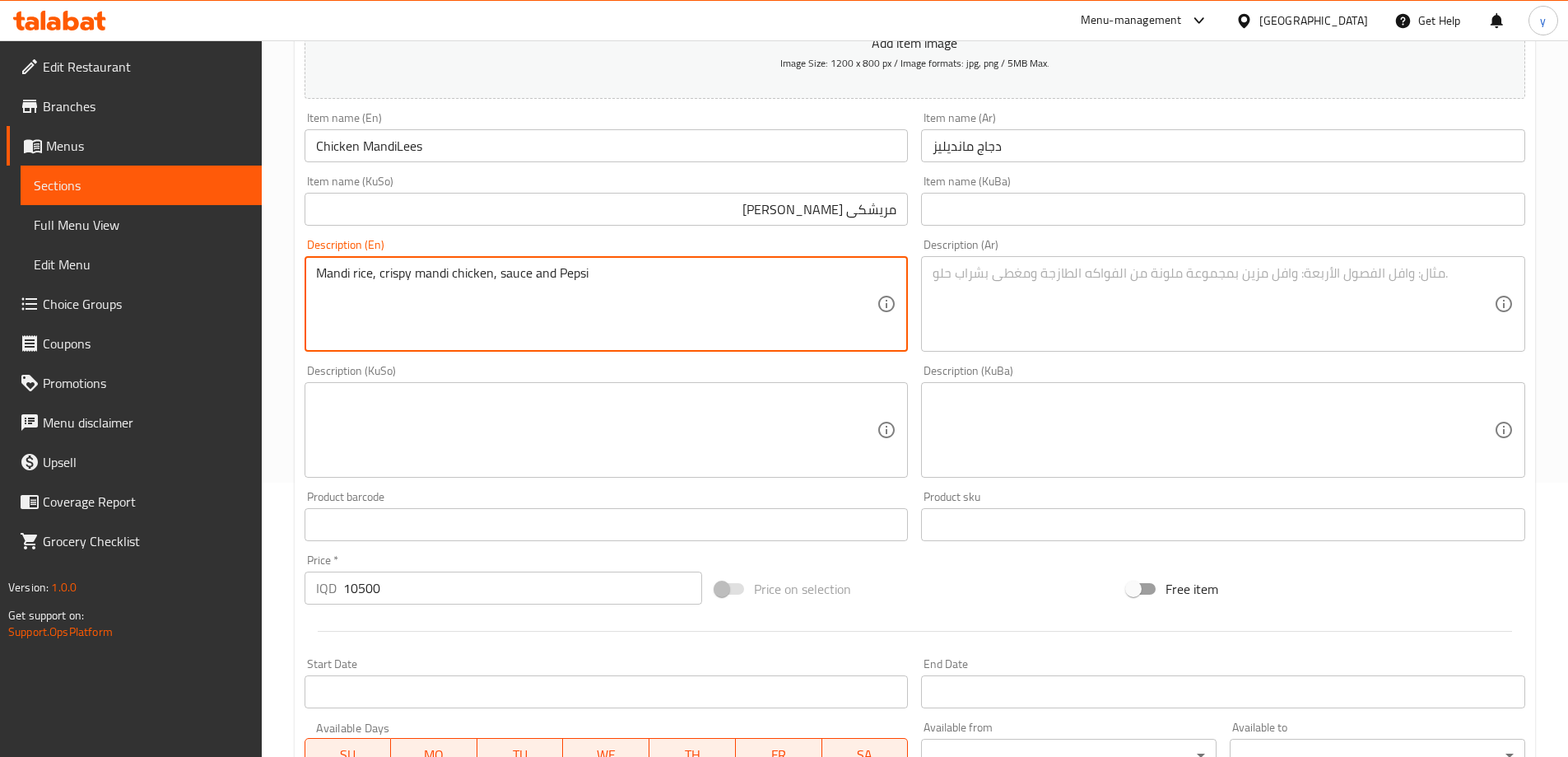
click at [690, 308] on textarea "Mandi rice, crispy mandi chicken, sauce and Pepsi" at bounding box center [597, 303] width 561 height 79
paste textarea ", chicken"
type textarea "[PERSON_NAME], crispy mandi, chicken sauce and Pepsi"
click at [1080, 310] on textarea at bounding box center [1213, 303] width 561 height 79
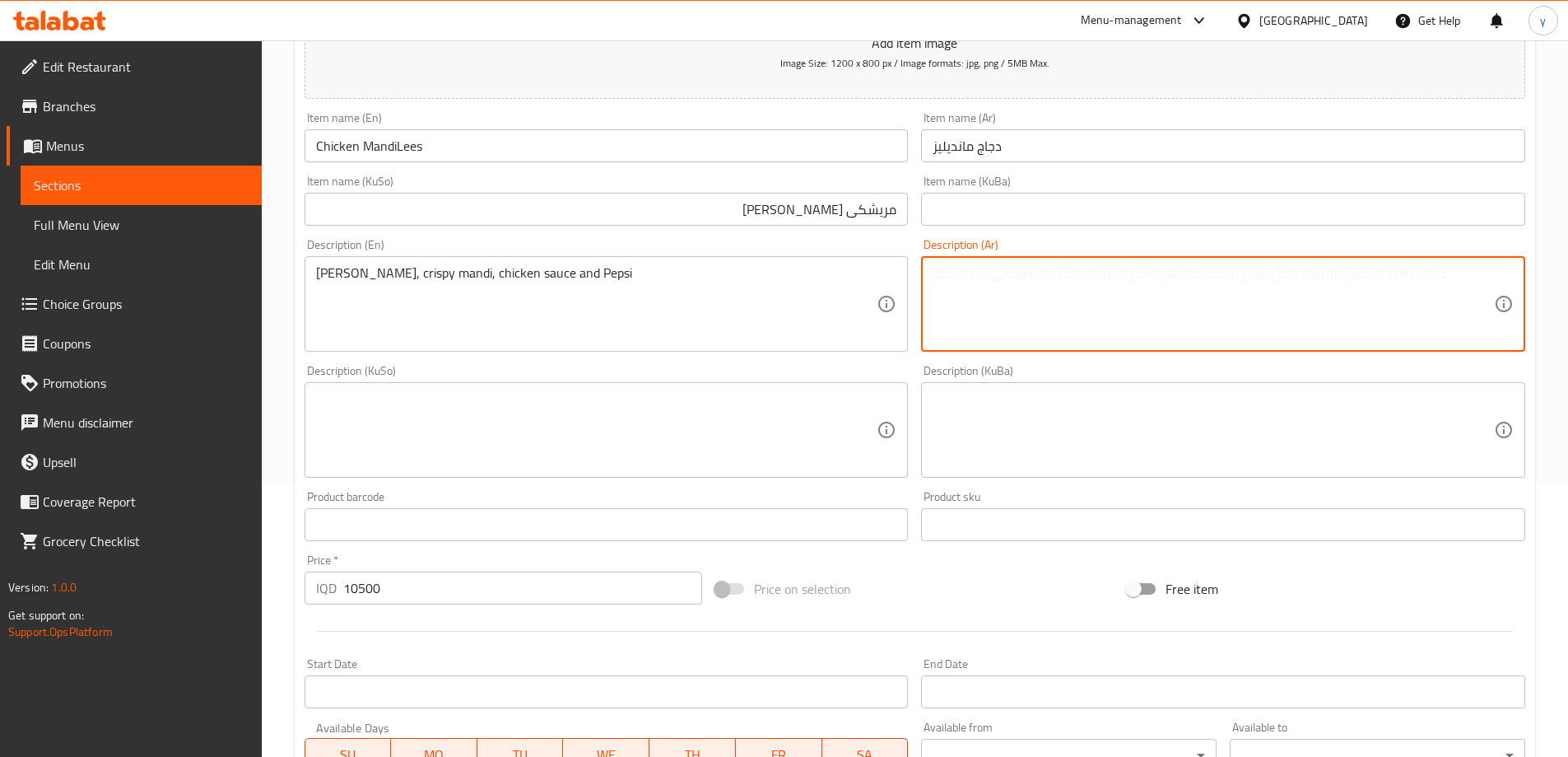
paste textarea "[PERSON_NAME]، مندي مقرمش، صوص دجاج وبيبسي"
type textarea "[PERSON_NAME]، مندي مقرمش، صوص دجاج وبيبسي"
click at [748, 432] on textarea at bounding box center [597, 430] width 561 height 79
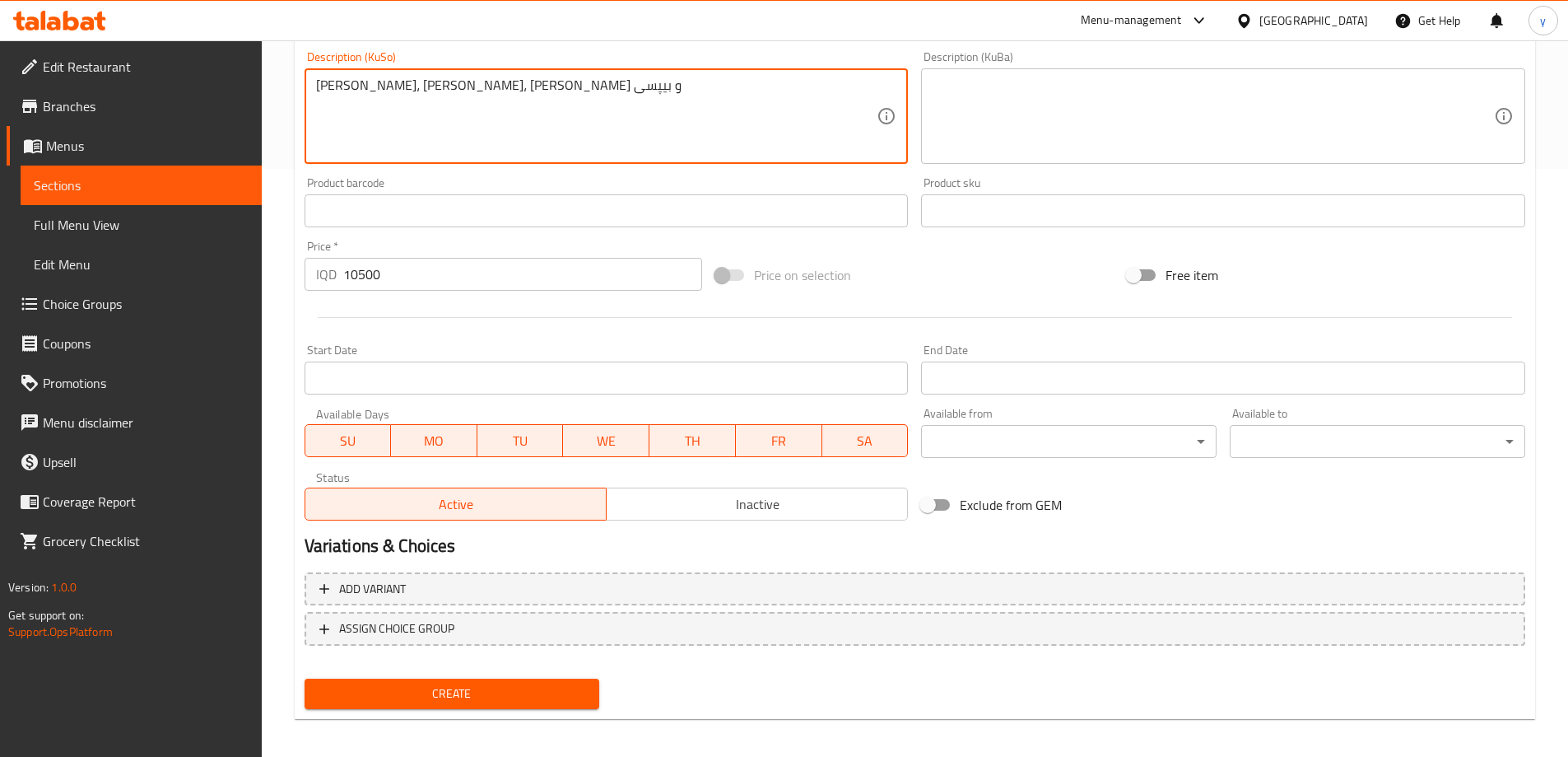
scroll to position [596, 0]
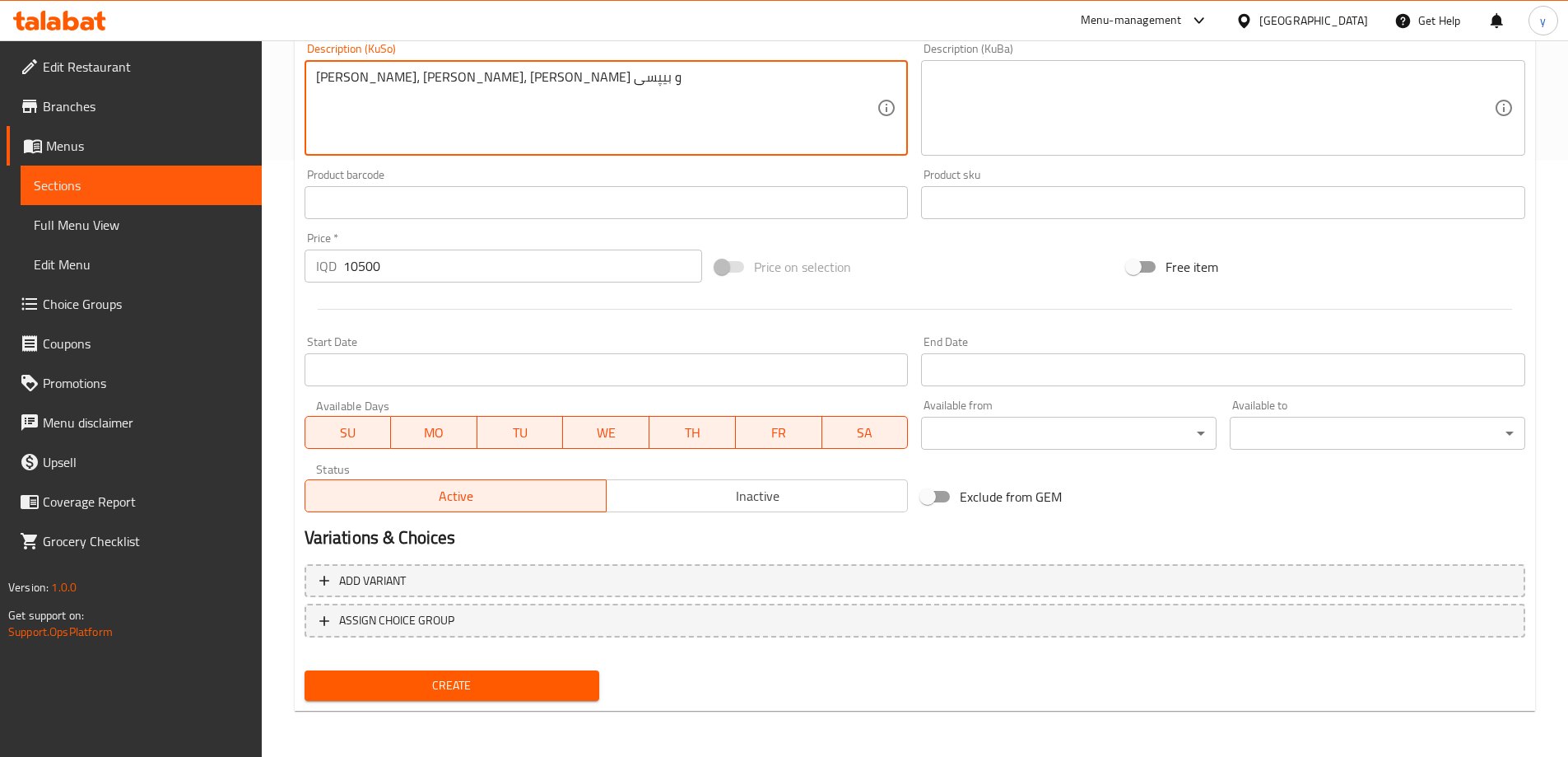
type textarea "[PERSON_NAME]، [PERSON_NAME]، [PERSON_NAME] و بیپسی"
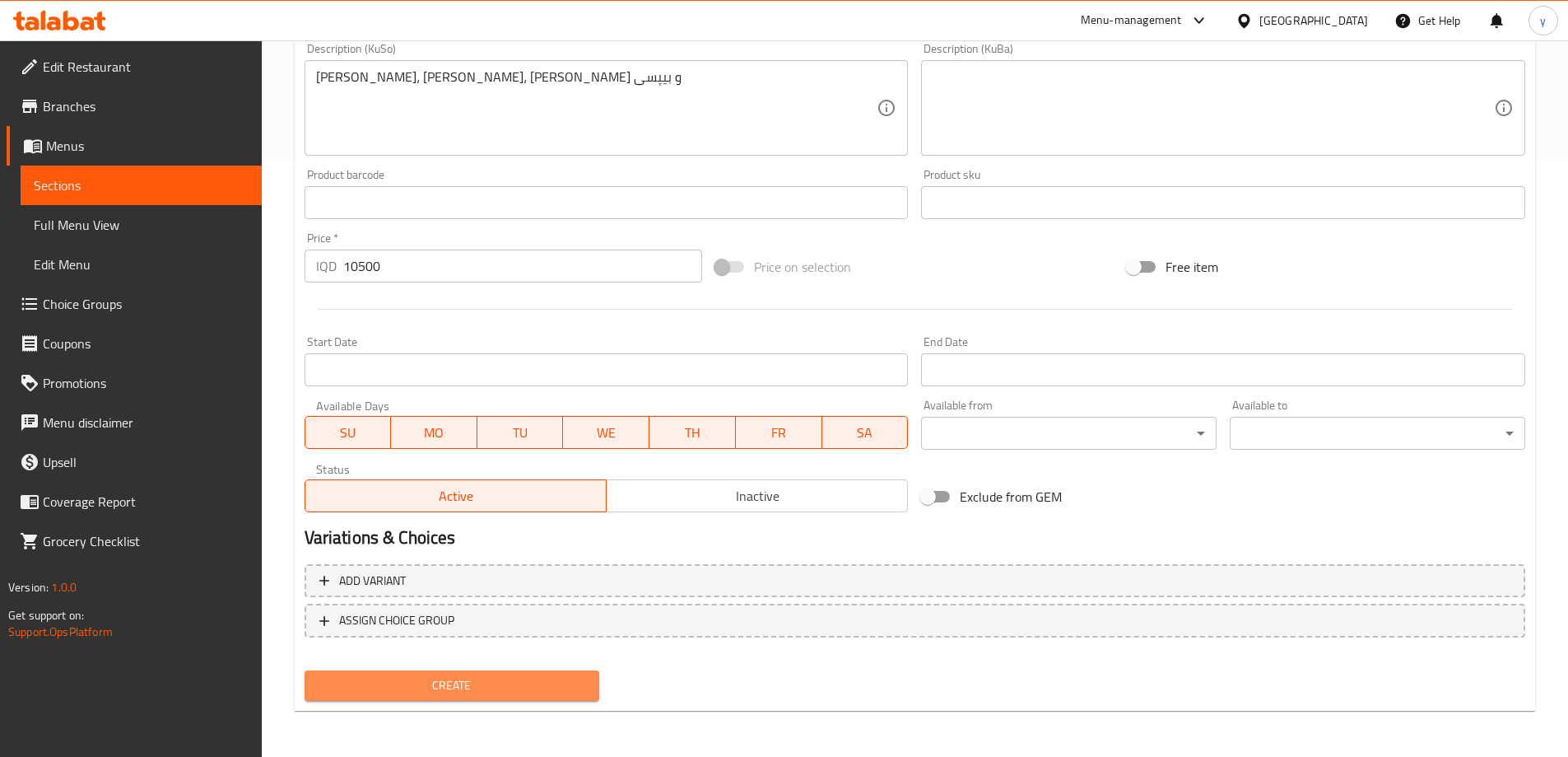
click at [428, 690] on span "Create" at bounding box center [451, 685] width 269 height 21
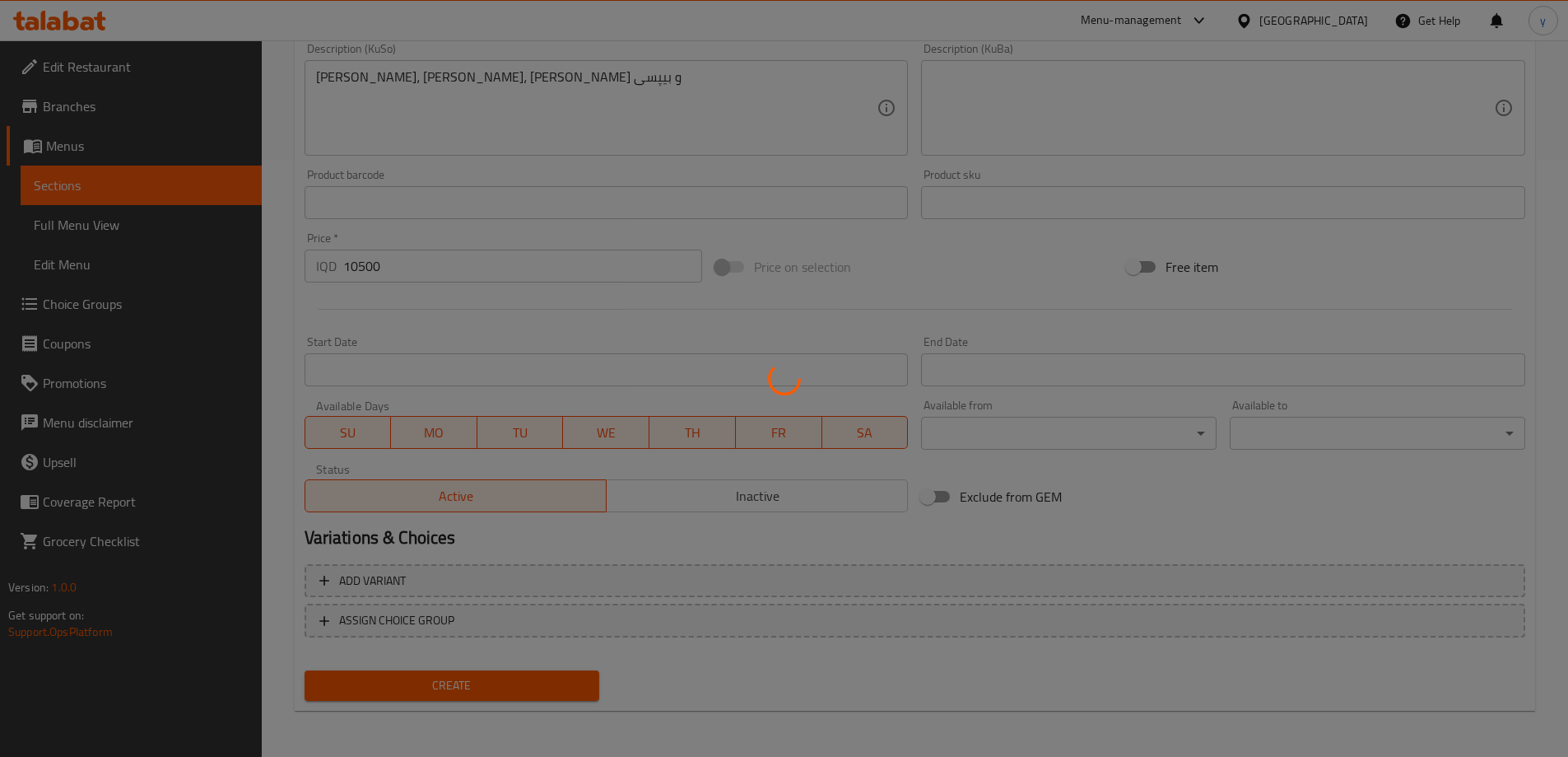
type input "0"
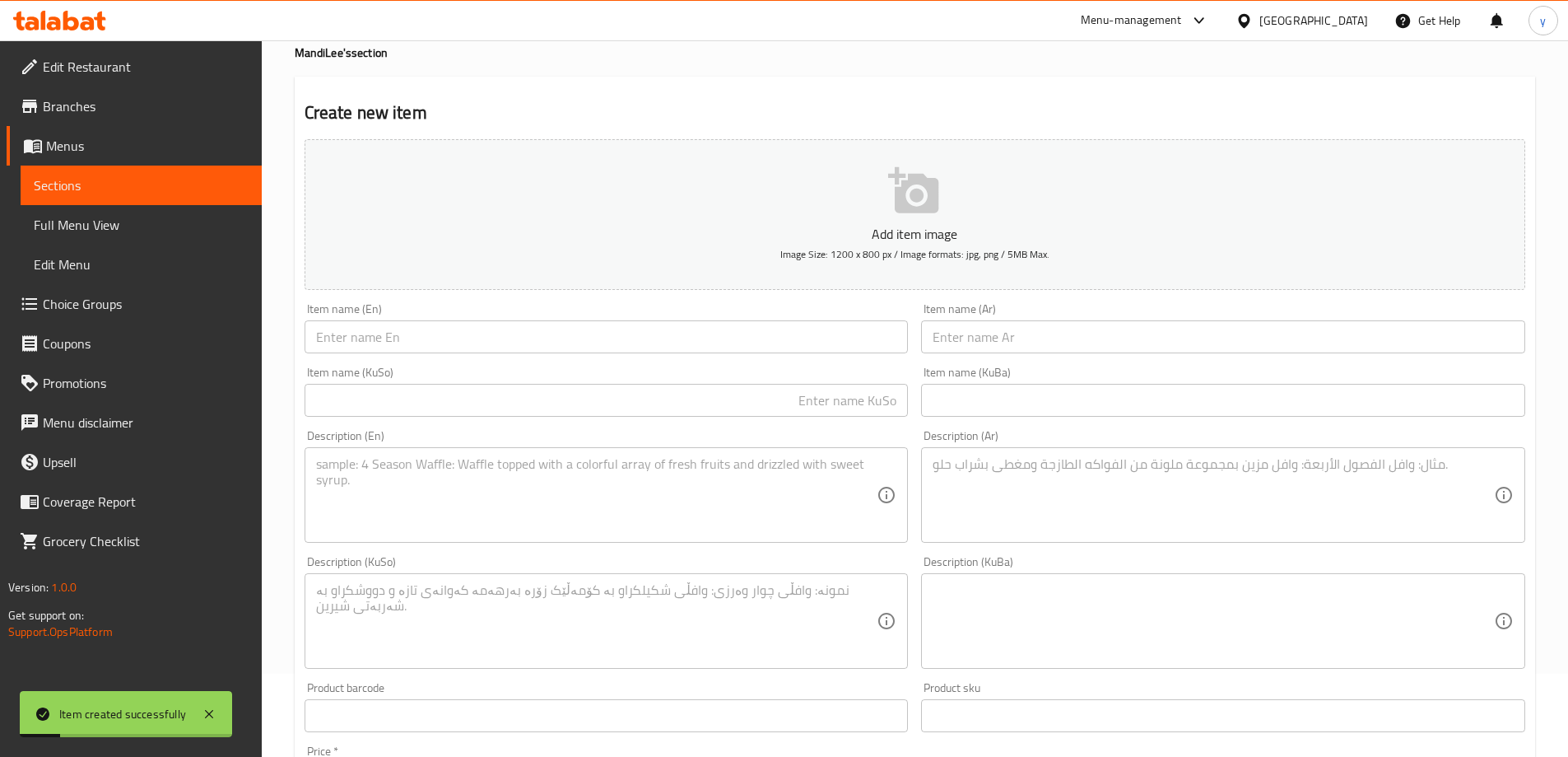
scroll to position [47, 0]
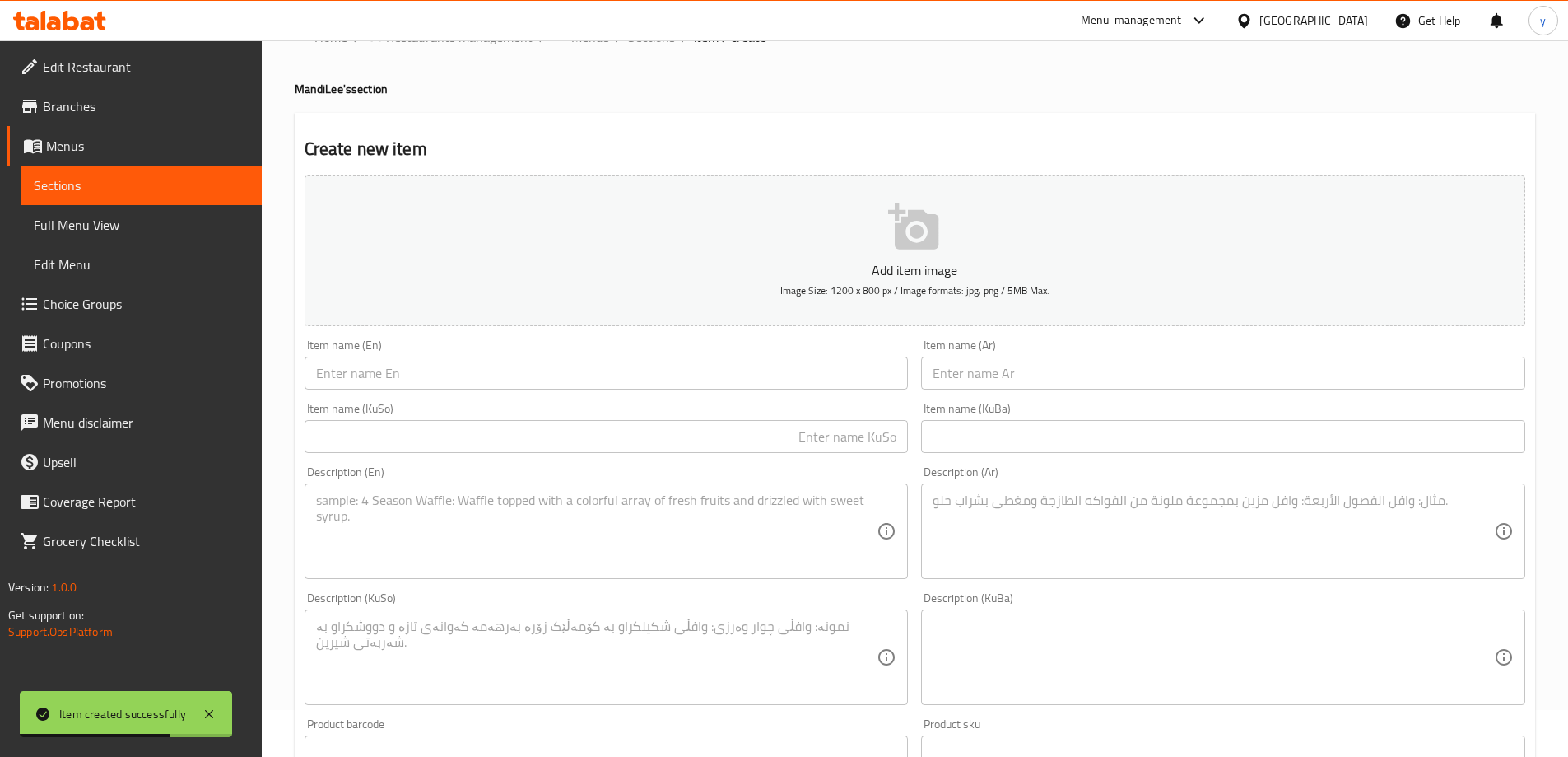
click at [627, 358] on input "text" at bounding box center [606, 372] width 604 height 33
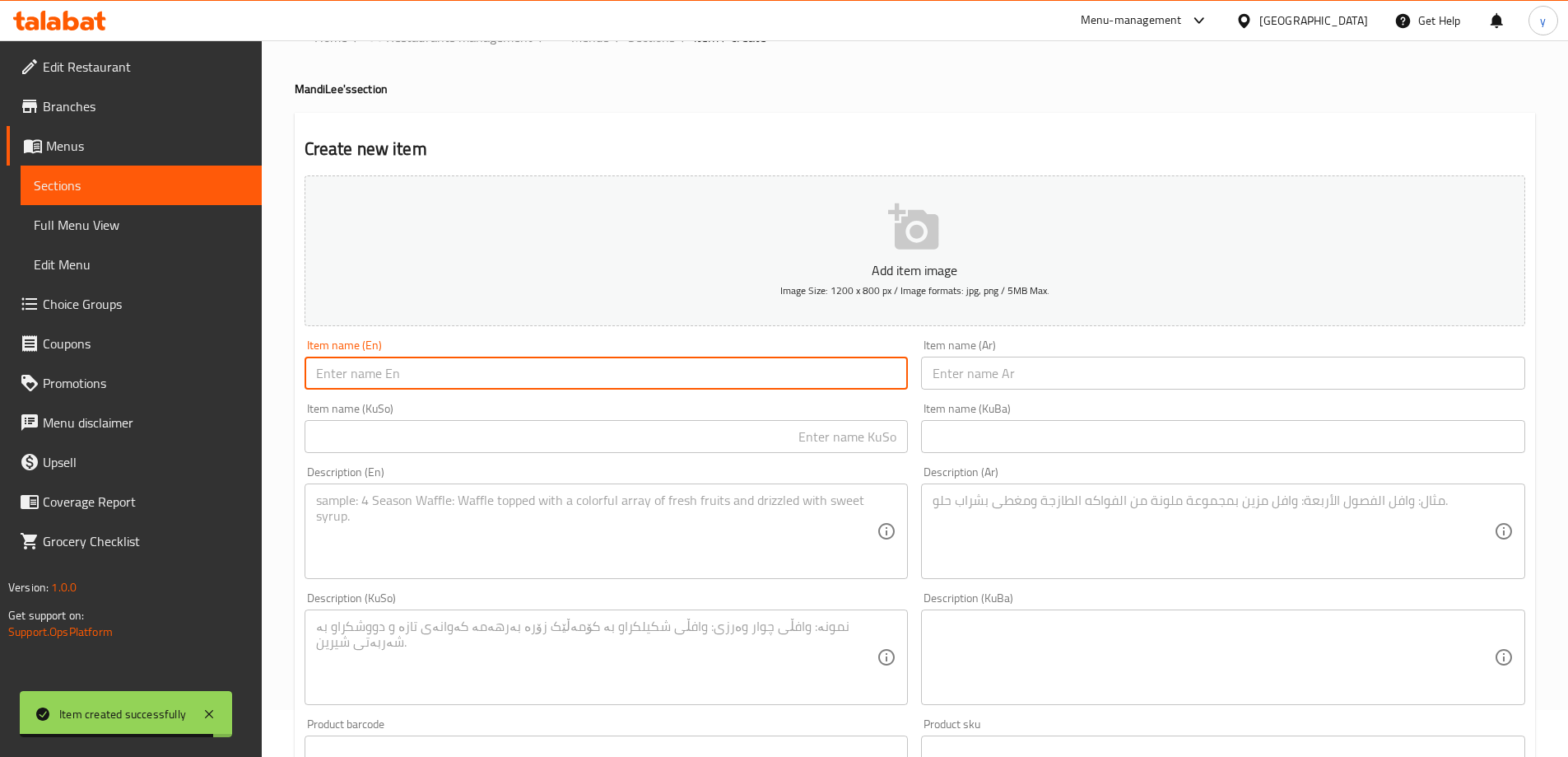
paste input "Chicken Strips MandiLee's"
type input "Chicken Strips MandiLees"
click at [1034, 365] on input "text" at bounding box center [1222, 372] width 604 height 33
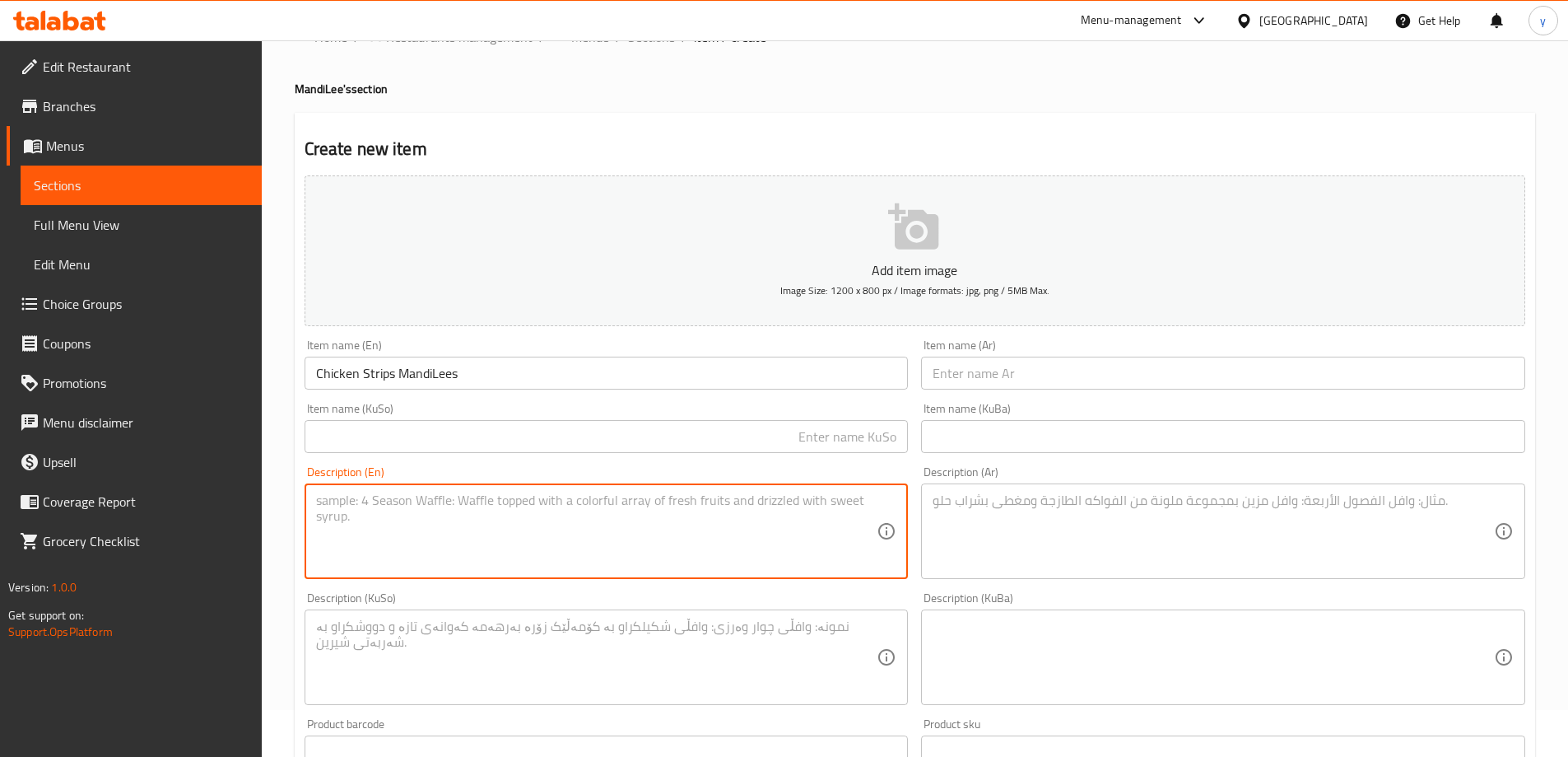
click at [742, 510] on textarea at bounding box center [597, 531] width 561 height 79
paste textarea "[PERSON_NAME], crispy mandi chicken strips, sauce and soft drink."
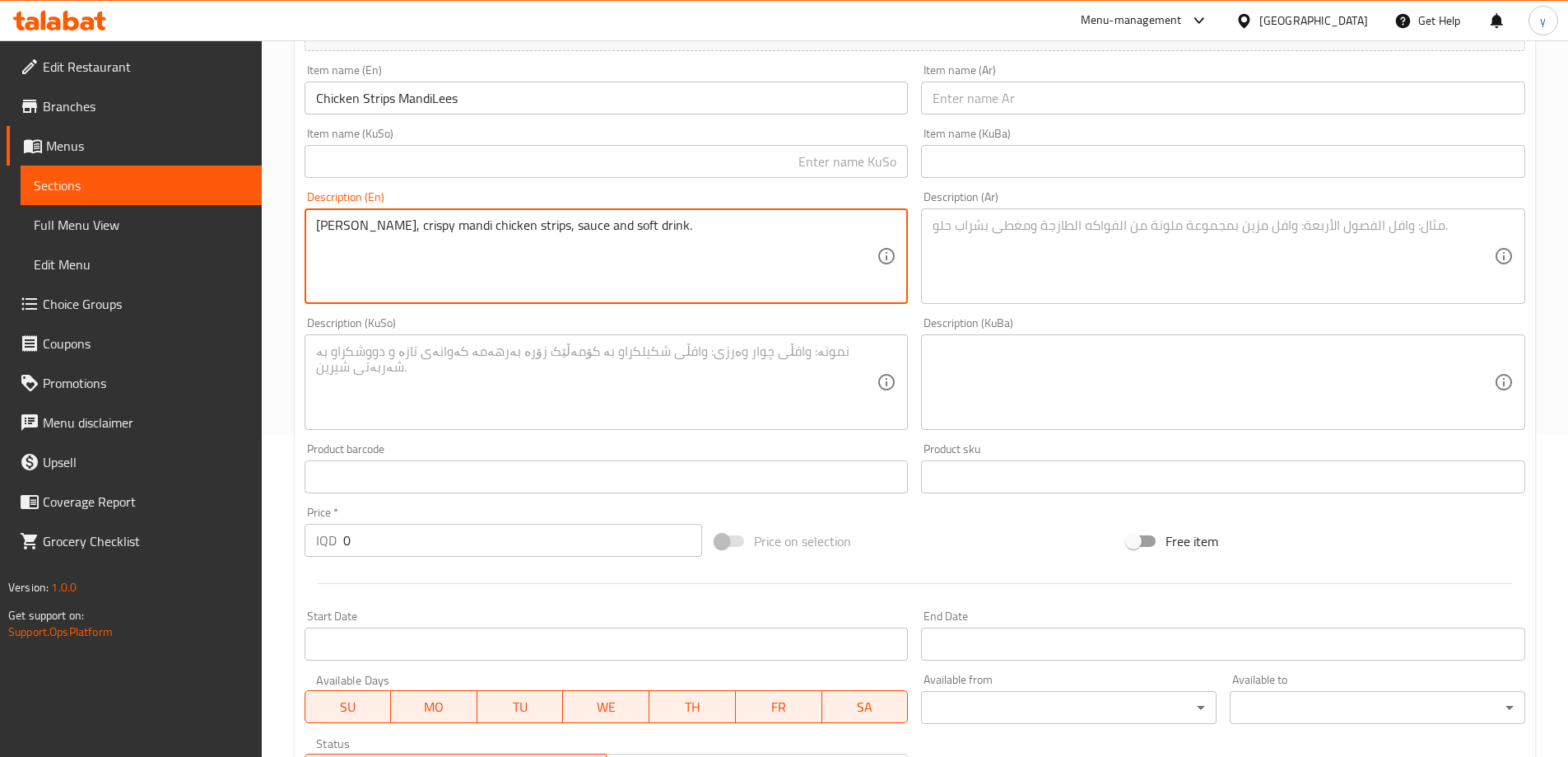
type textarea "[PERSON_NAME], crispy mandi chicken strips, sauce and soft drink."
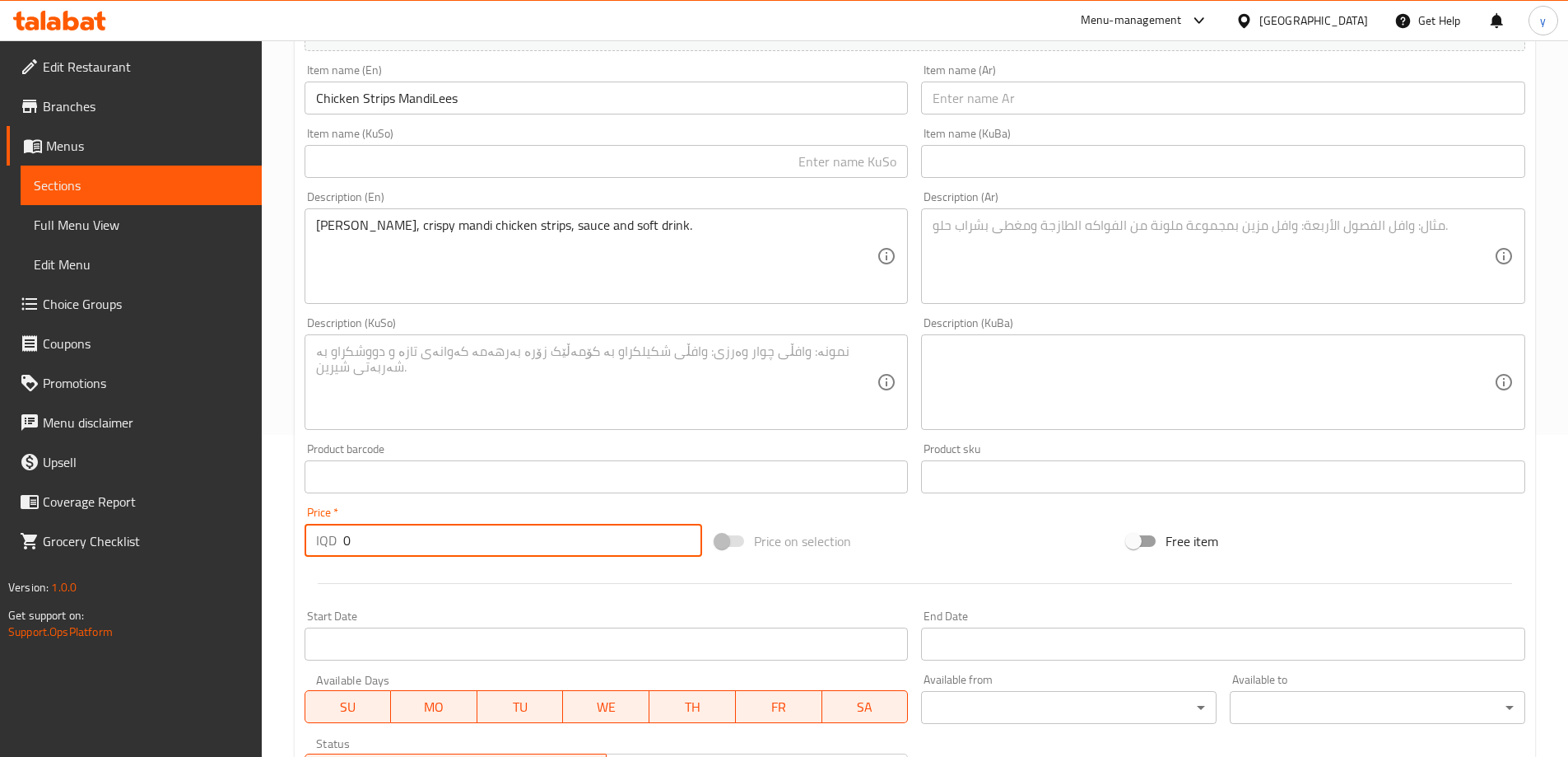
click at [316, 547] on div "IQD 0 Price *" at bounding box center [503, 539] width 399 height 33
paste input "950"
type input "9500"
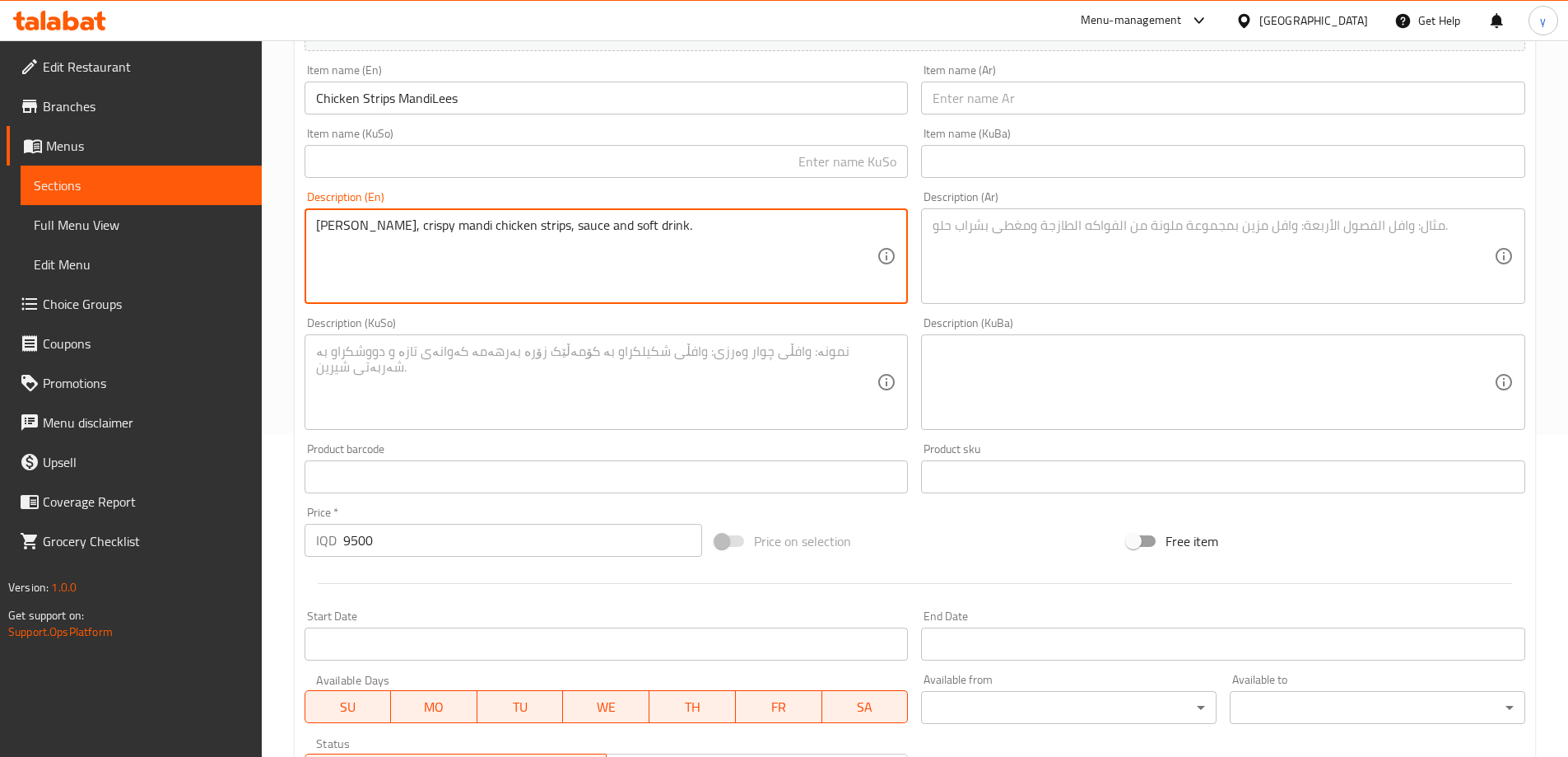
click at [486, 246] on textarea "[PERSON_NAME], crispy mandi chicken strips, sauce and soft drink." at bounding box center [597, 256] width 561 height 79
paste textarea "Pepsi"
type textarea "Mandi rice, crispy mandi chicken strips, sauce and Pepsi"
click at [1181, 240] on textarea at bounding box center [1213, 256] width 561 height 79
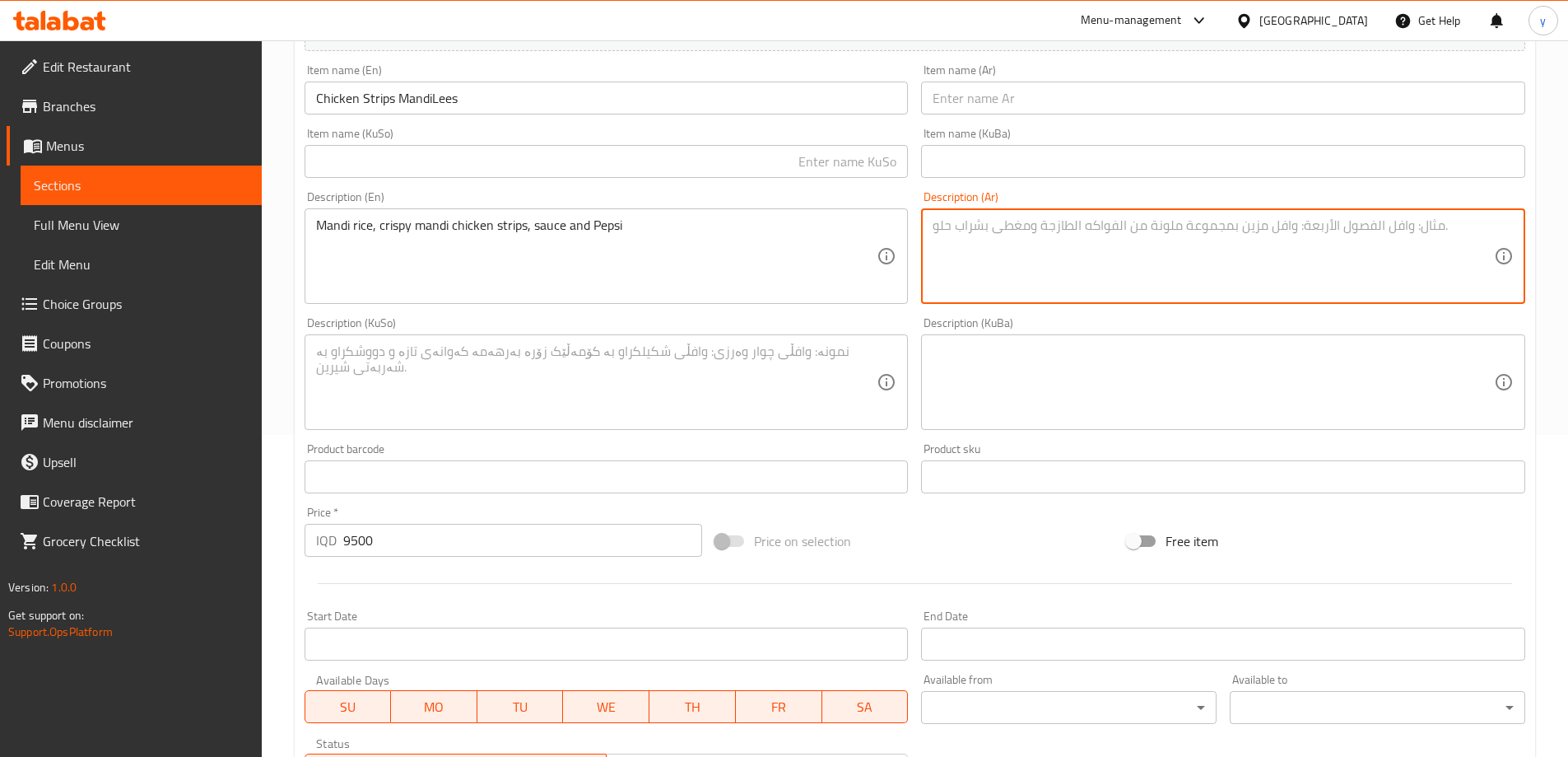
paste textarea "أرز مندي، ستربس دجاج مندي مقرمشة، صلصة وبيبسي"
type textarea "أرز مندي، ستربس دجاج مندي مقرمشة، صلصة وبيبسي"
click at [962, 95] on input "text" at bounding box center [1222, 97] width 604 height 33
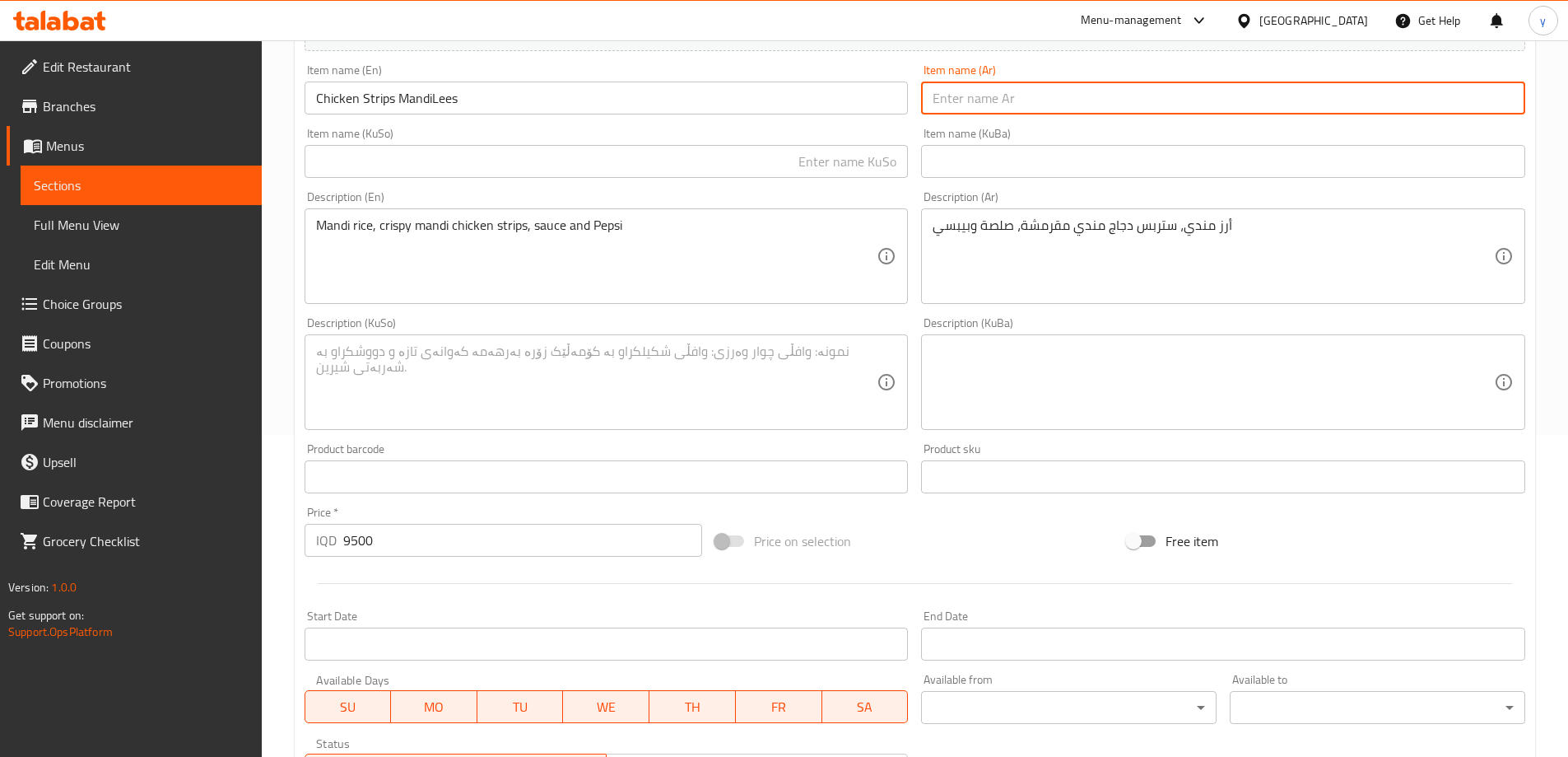
click at [782, 106] on input "Chicken Strips MandiLees" at bounding box center [606, 97] width 604 height 33
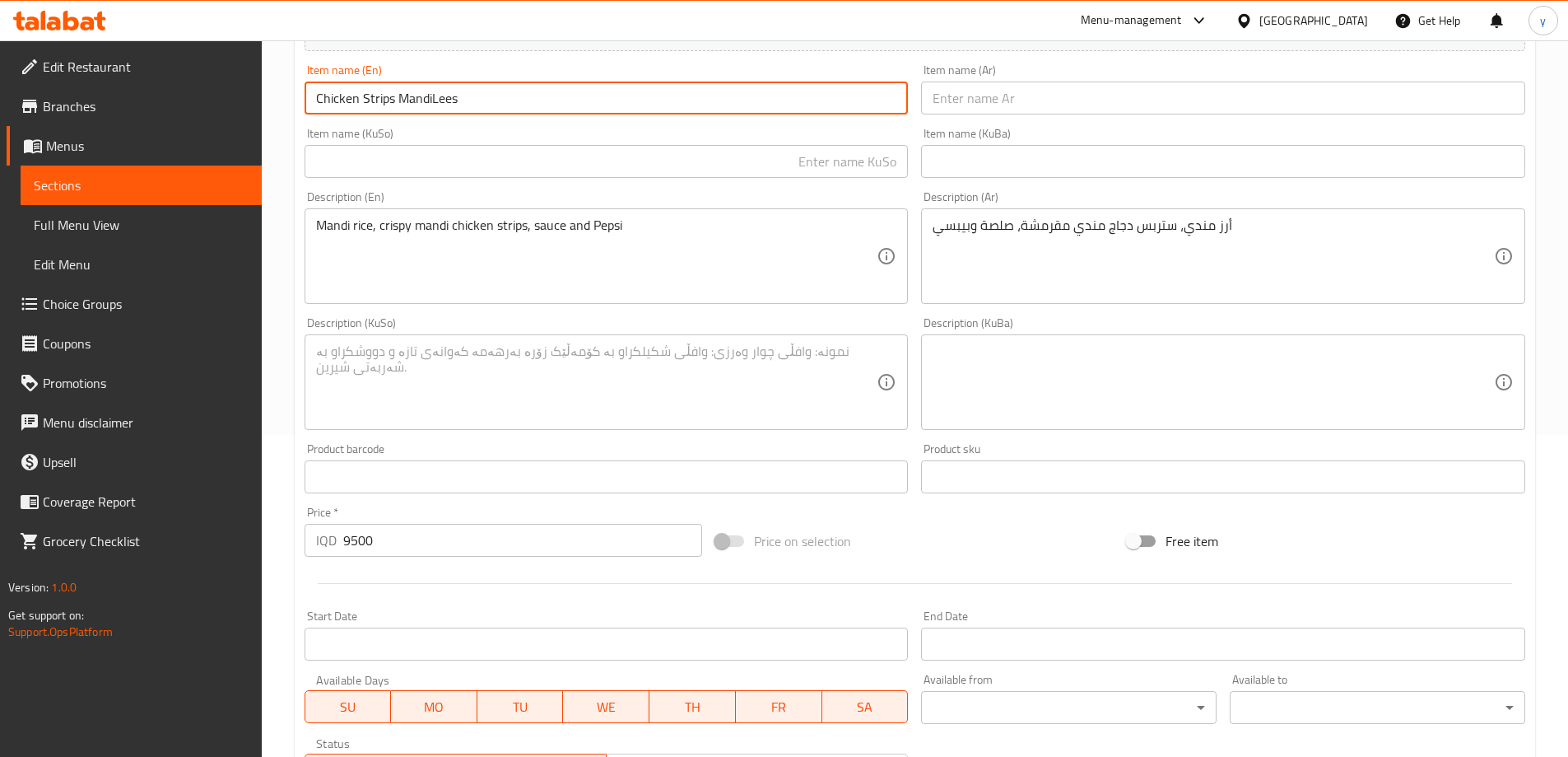
click at [782, 106] on input "Chicken Strips MandiLees" at bounding box center [606, 97] width 604 height 33
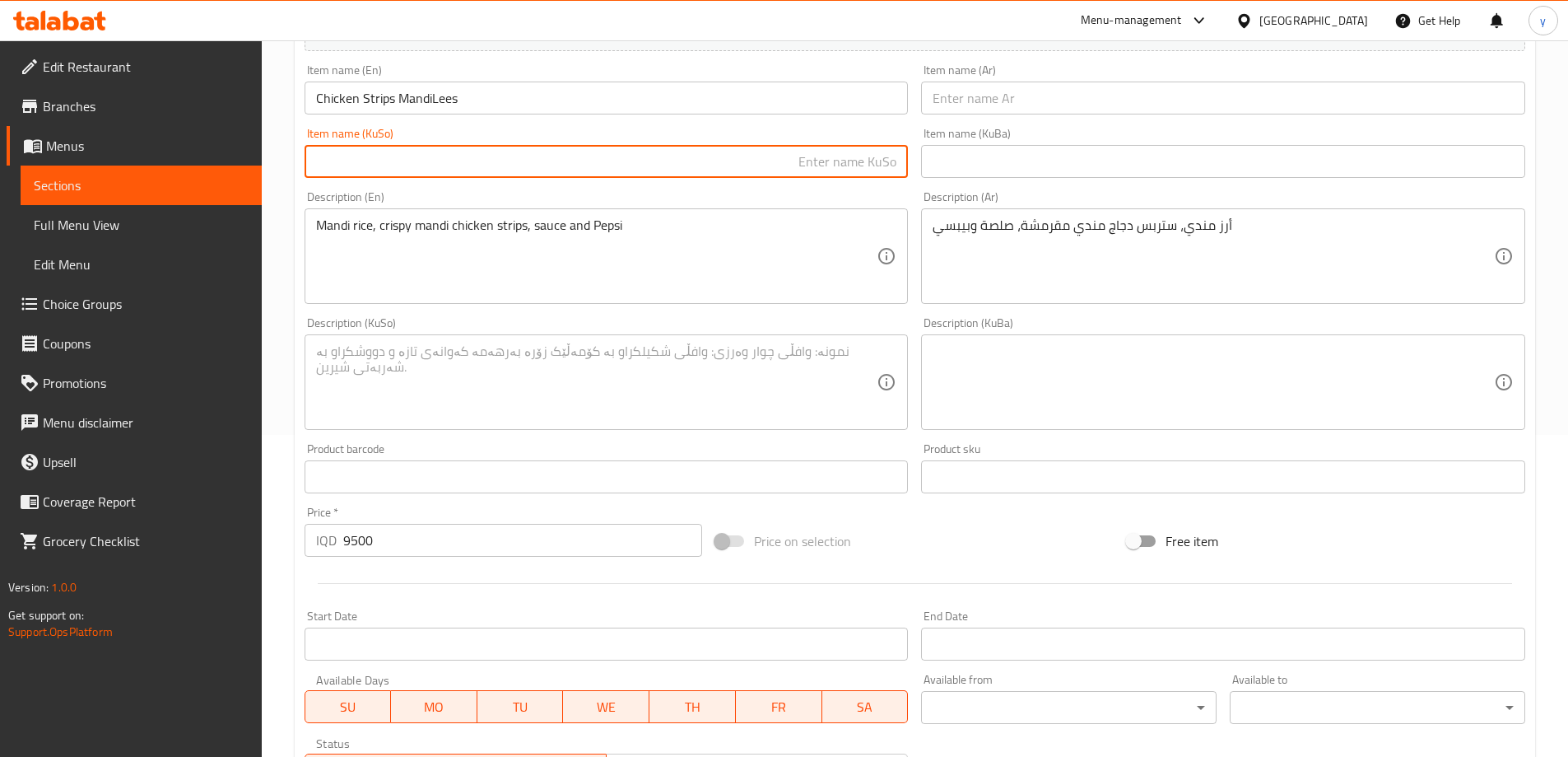
click at [543, 169] on input "text" at bounding box center [606, 161] width 604 height 33
click at [924, 104] on input "text" at bounding box center [1222, 97] width 604 height 33
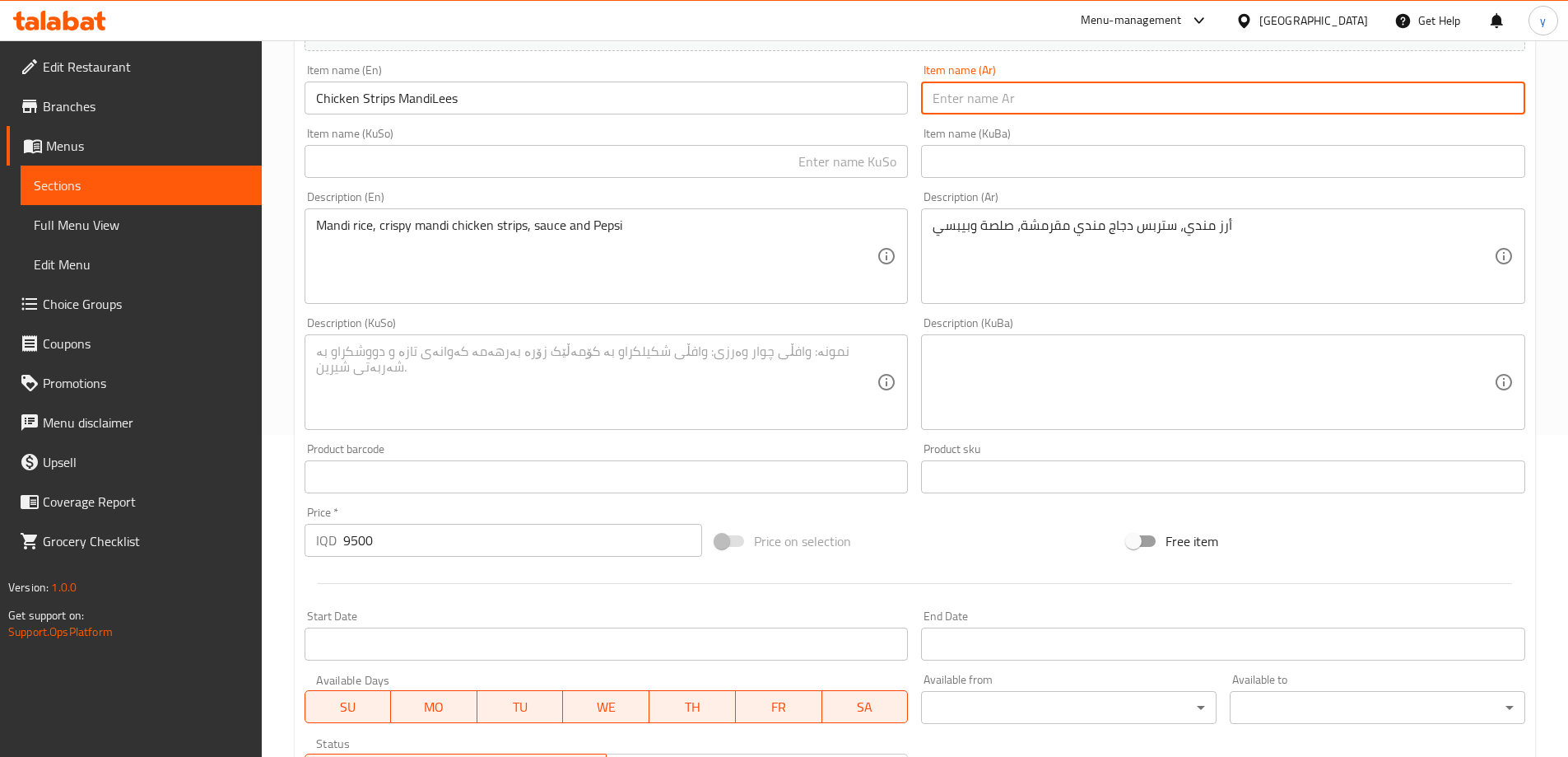
paste input "ستربس دجاج مانديليز"
type input "ستربس دجاج مانديليز"
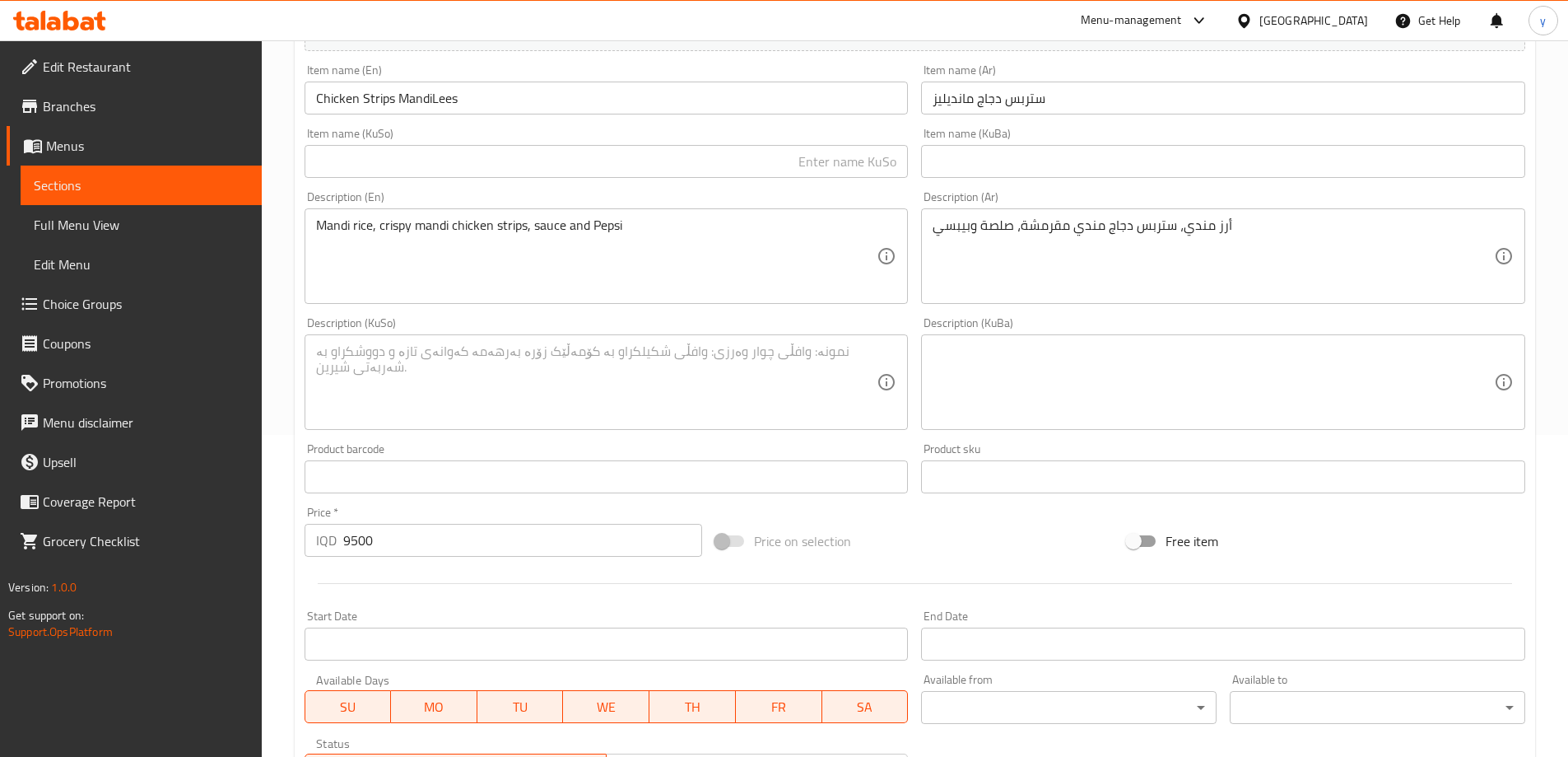
click at [874, 185] on div "Description (En) [PERSON_NAME], crispy mandi chicken strips, sauce and Pepsi De…" at bounding box center [607, 247] width 617 height 126
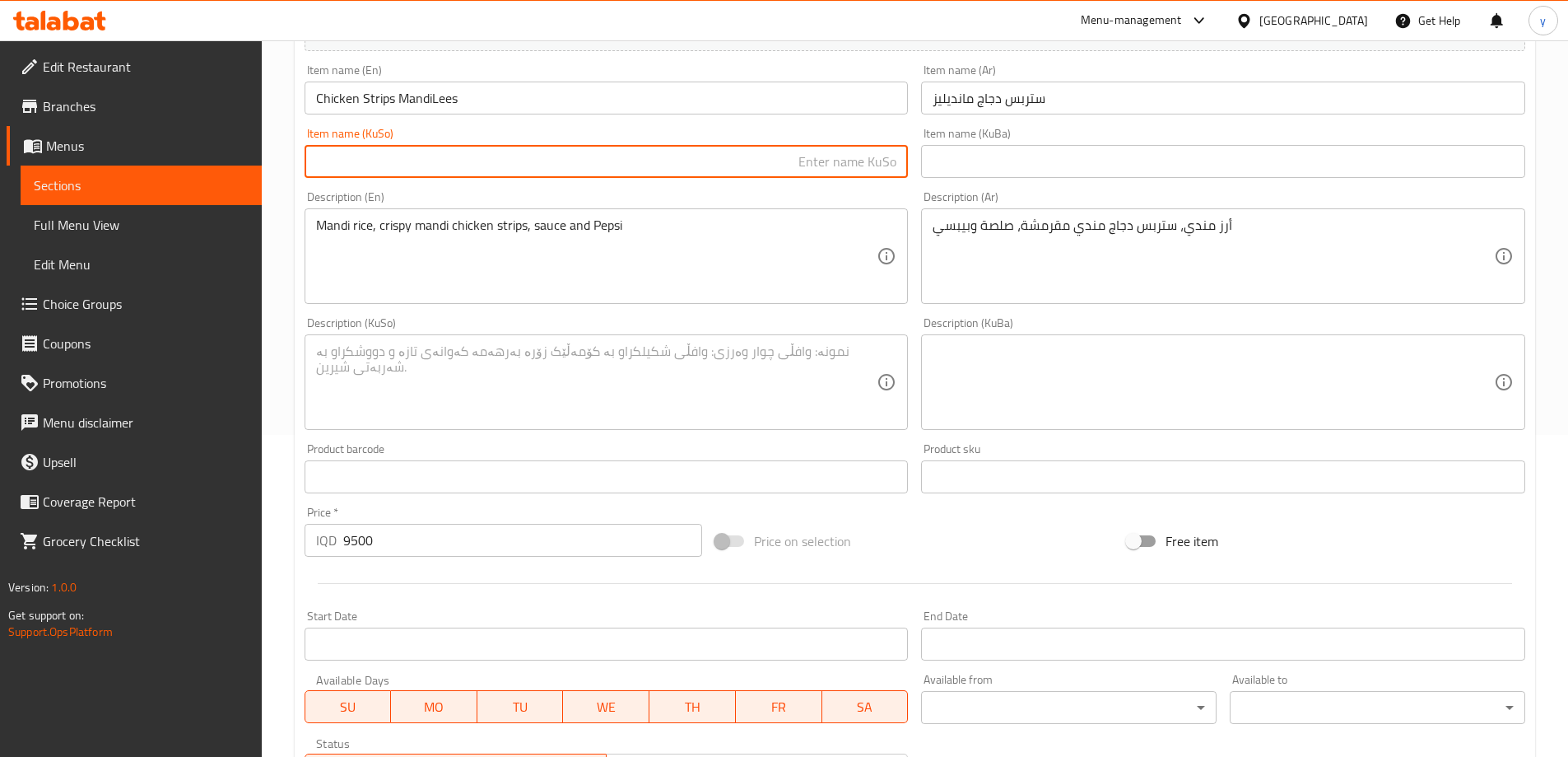
click at [864, 172] on input "text" at bounding box center [606, 161] width 604 height 33
paste input "[PERSON_NAME]"
type input "ستریپسی مریشکی مەندی لیز"
click at [717, 372] on textarea at bounding box center [597, 382] width 561 height 79
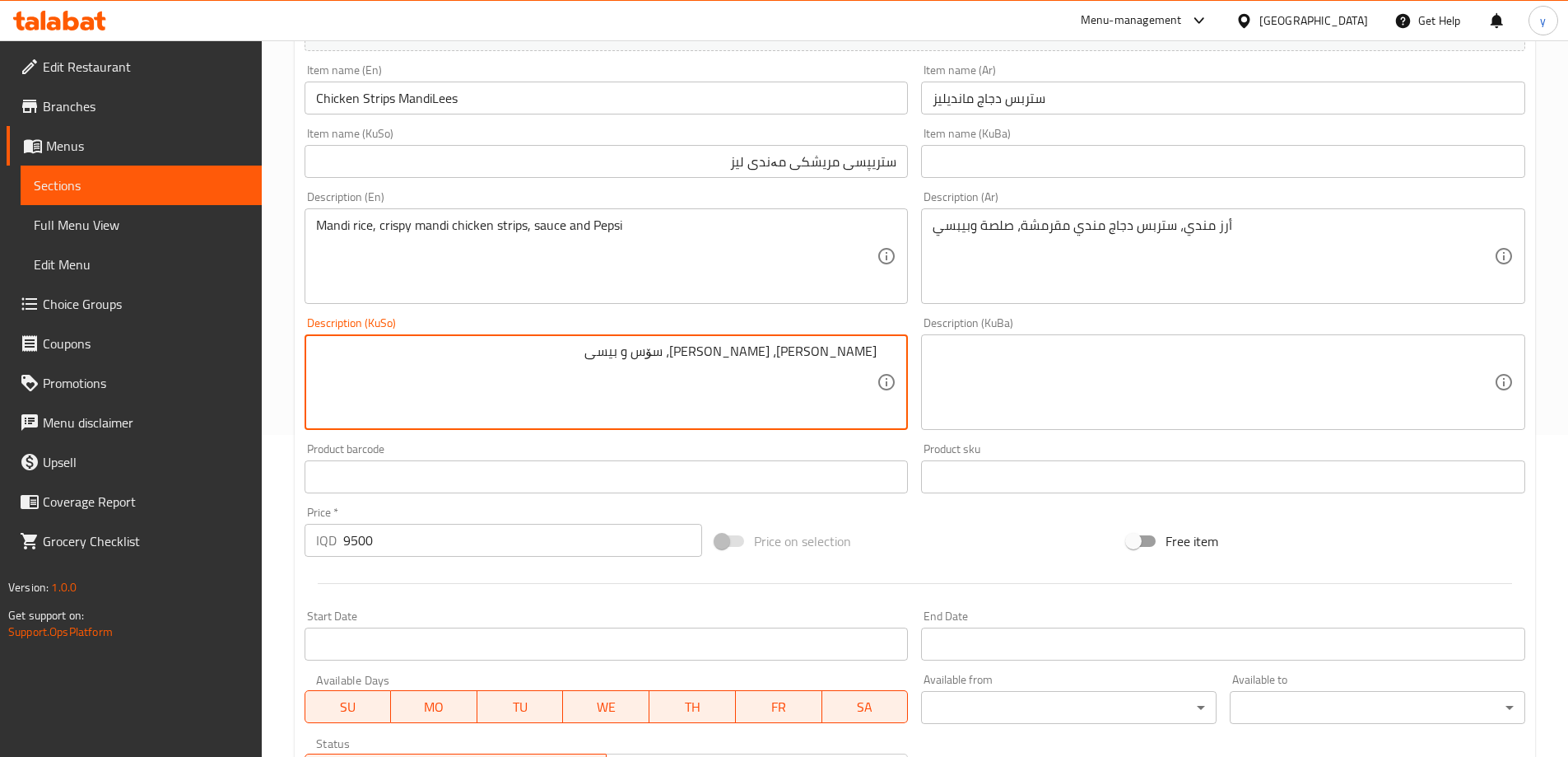
click at [552, 350] on textarea "[PERSON_NAME]، [PERSON_NAME]، سۆس و بیسی" at bounding box center [597, 382] width 561 height 79
click at [551, 351] on textarea "[PERSON_NAME]، [PERSON_NAME]، سۆس و بیسی" at bounding box center [597, 382] width 561 height 79
click at [550, 352] on textarea "[PERSON_NAME]، [PERSON_NAME]، سۆس و بیسی" at bounding box center [597, 382] width 561 height 79
click at [541, 352] on textarea "[PERSON_NAME]، [PERSON_NAME]، سۆس و بیسی" at bounding box center [597, 382] width 561 height 79
click at [547, 352] on textarea "[PERSON_NAME]، [PERSON_NAME]، سۆس و بیسی" at bounding box center [597, 382] width 561 height 79
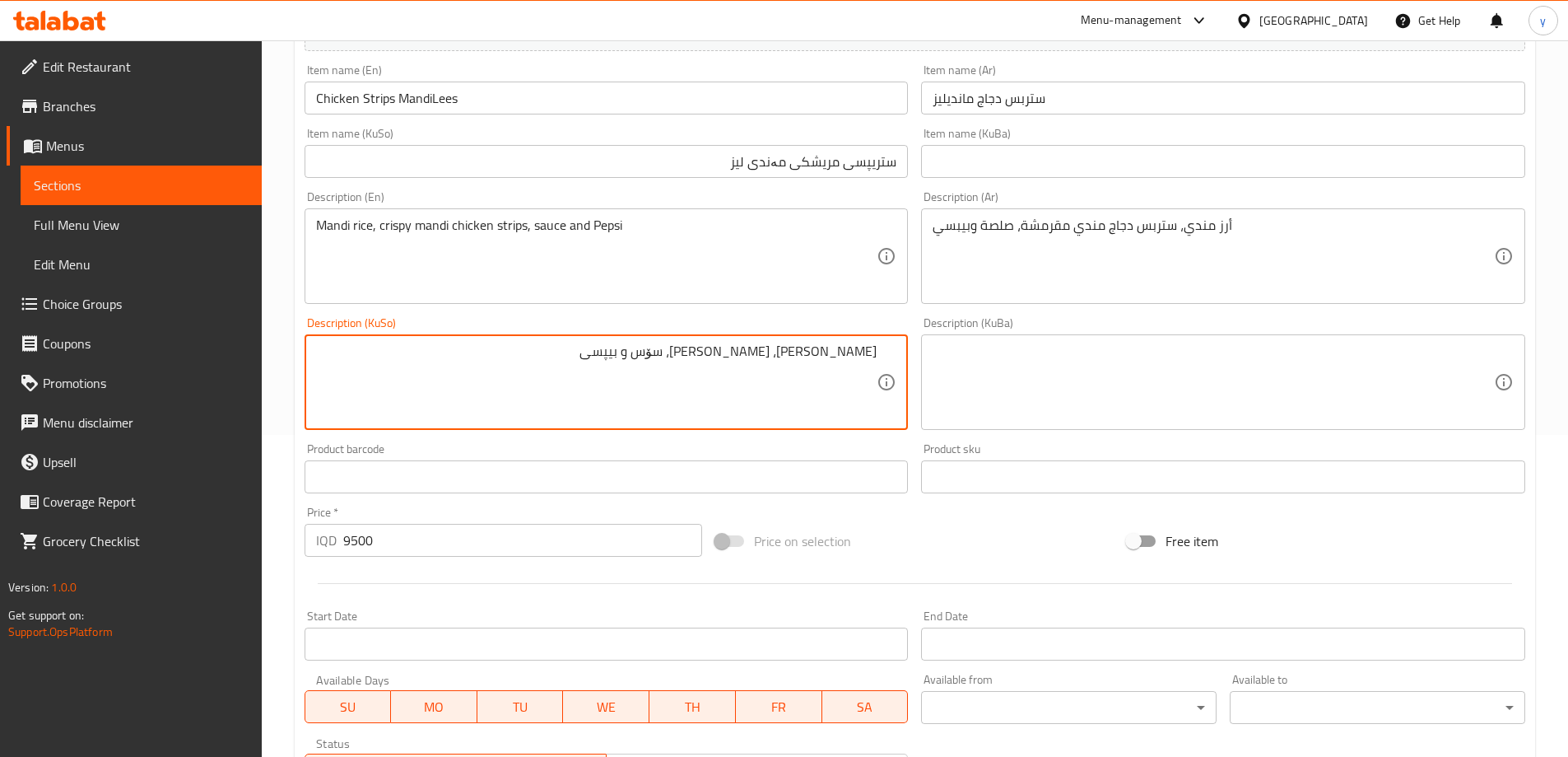
type textarea "[PERSON_NAME]، [PERSON_NAME]، سۆس و بیپسی"
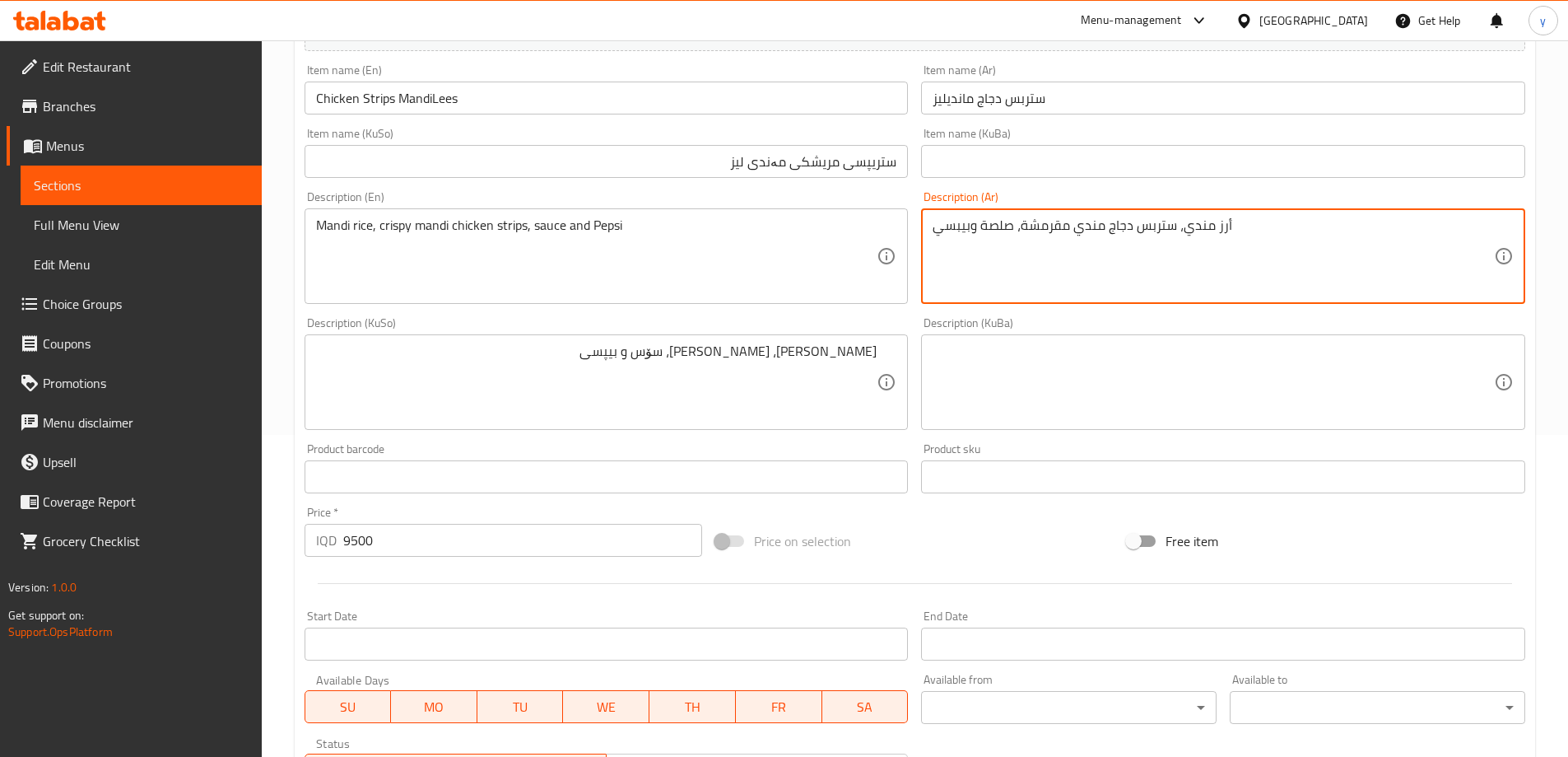
click at [1043, 226] on textarea "أرز مندي، ستربس دجاج مندي مقرمشة، صلصة وبيبسي" at bounding box center [1213, 256] width 561 height 79
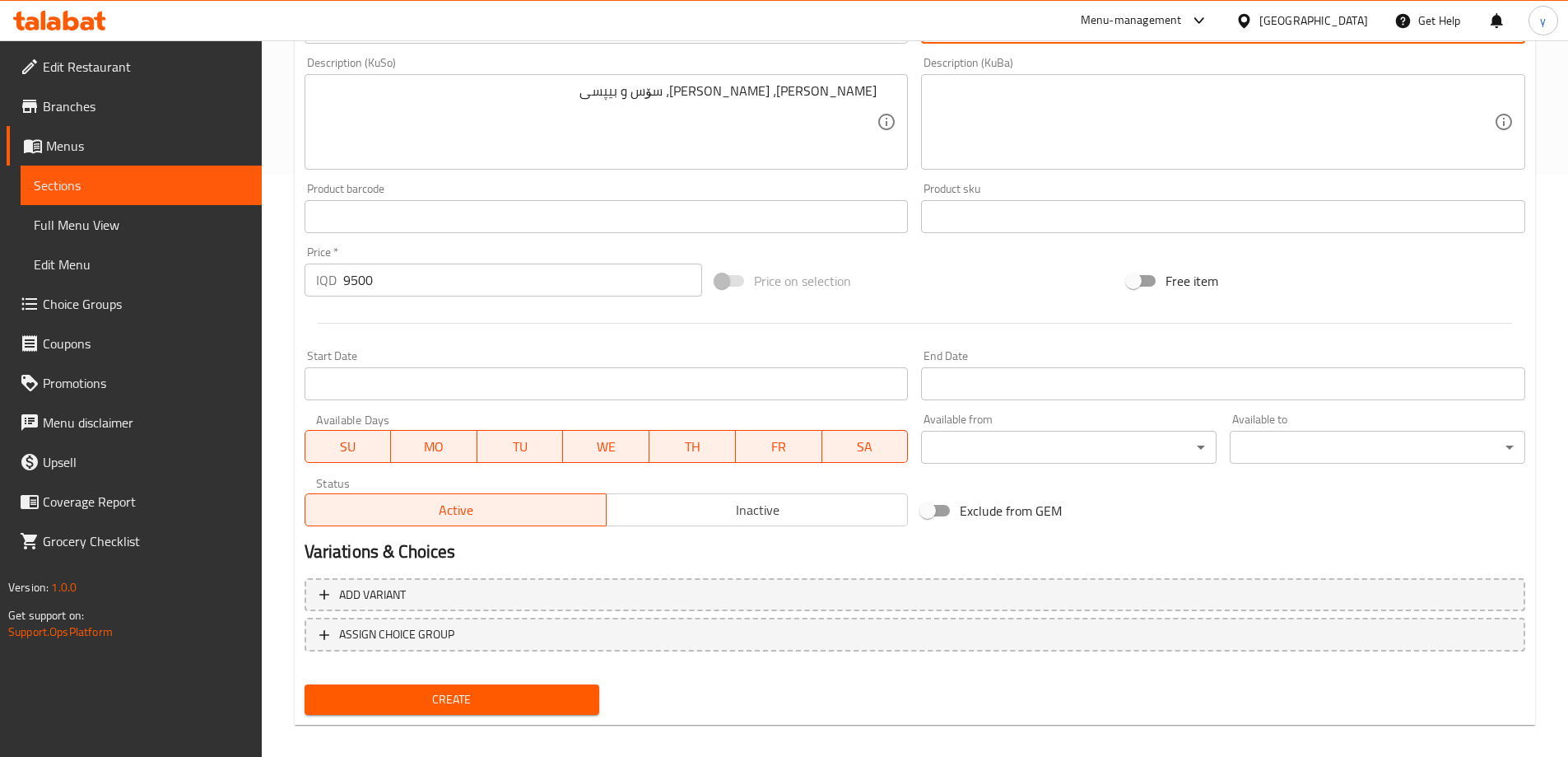
scroll to position [596, 0]
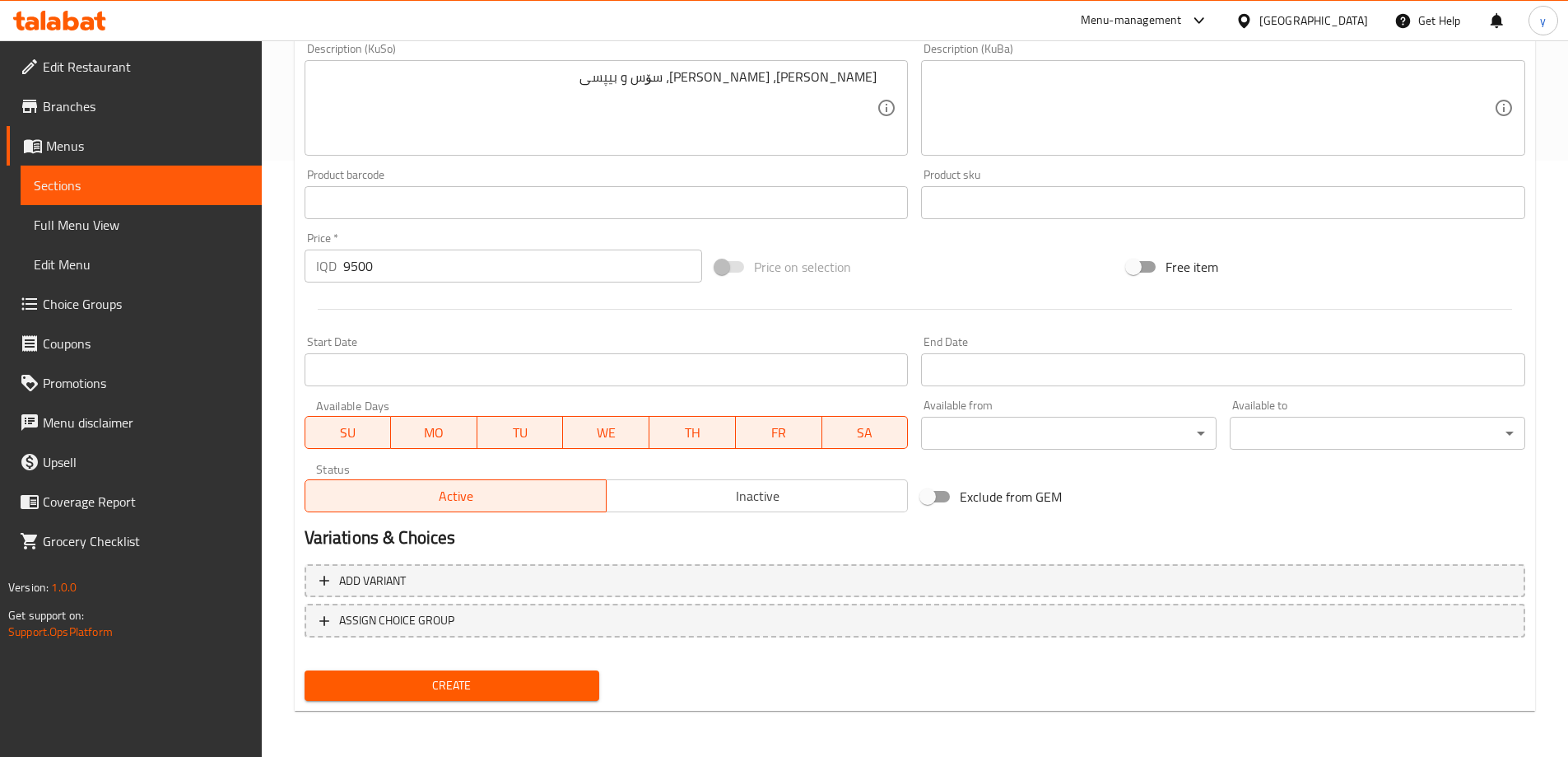
type textarea "أرز مندي، ستربس دجاج مندي كرسبي، صلصة وبيبسي"
click at [420, 702] on div "Create" at bounding box center [452, 685] width 308 height 44
click at [428, 680] on span "Create" at bounding box center [451, 685] width 269 height 21
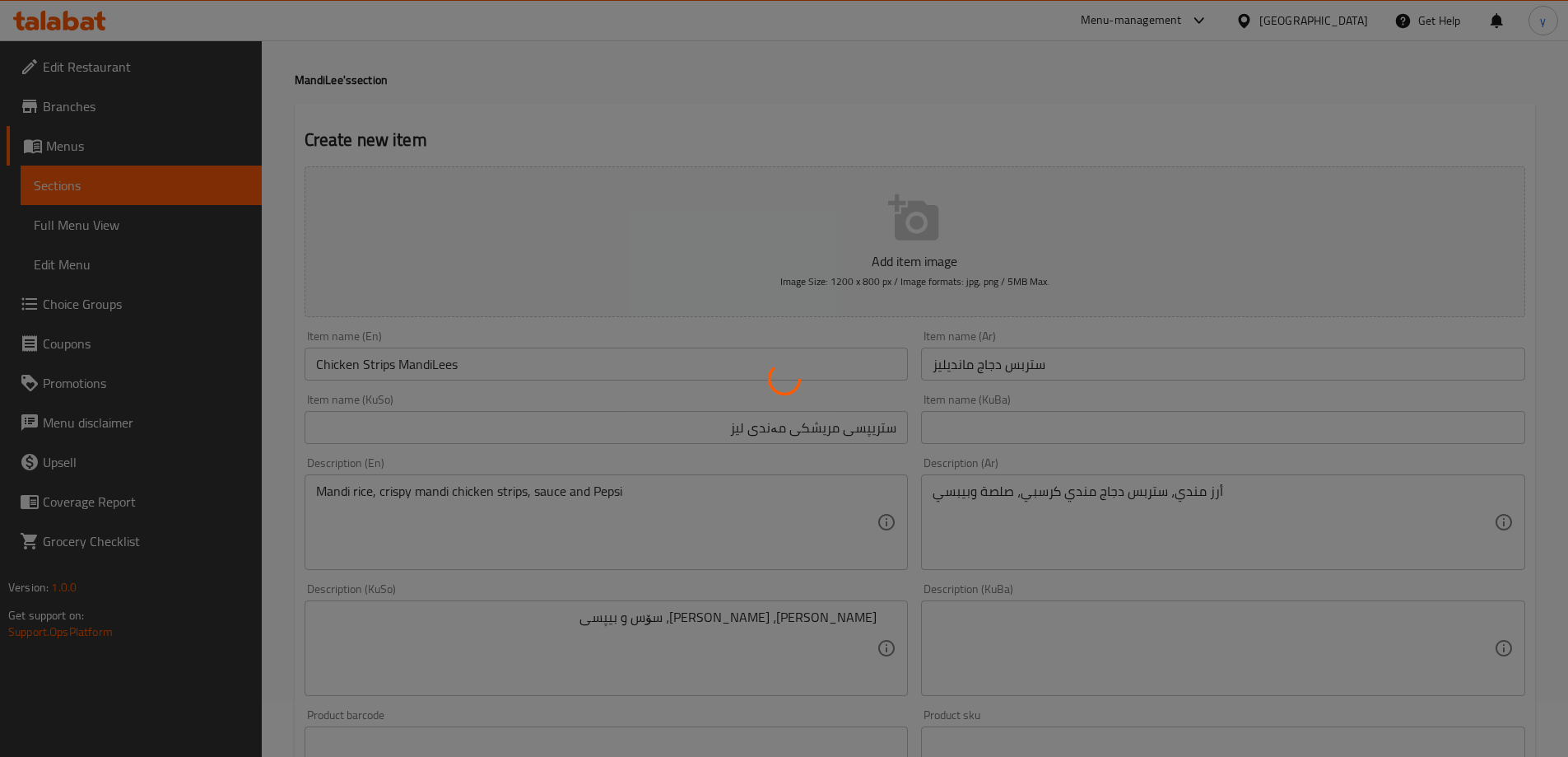
scroll to position [0, 0]
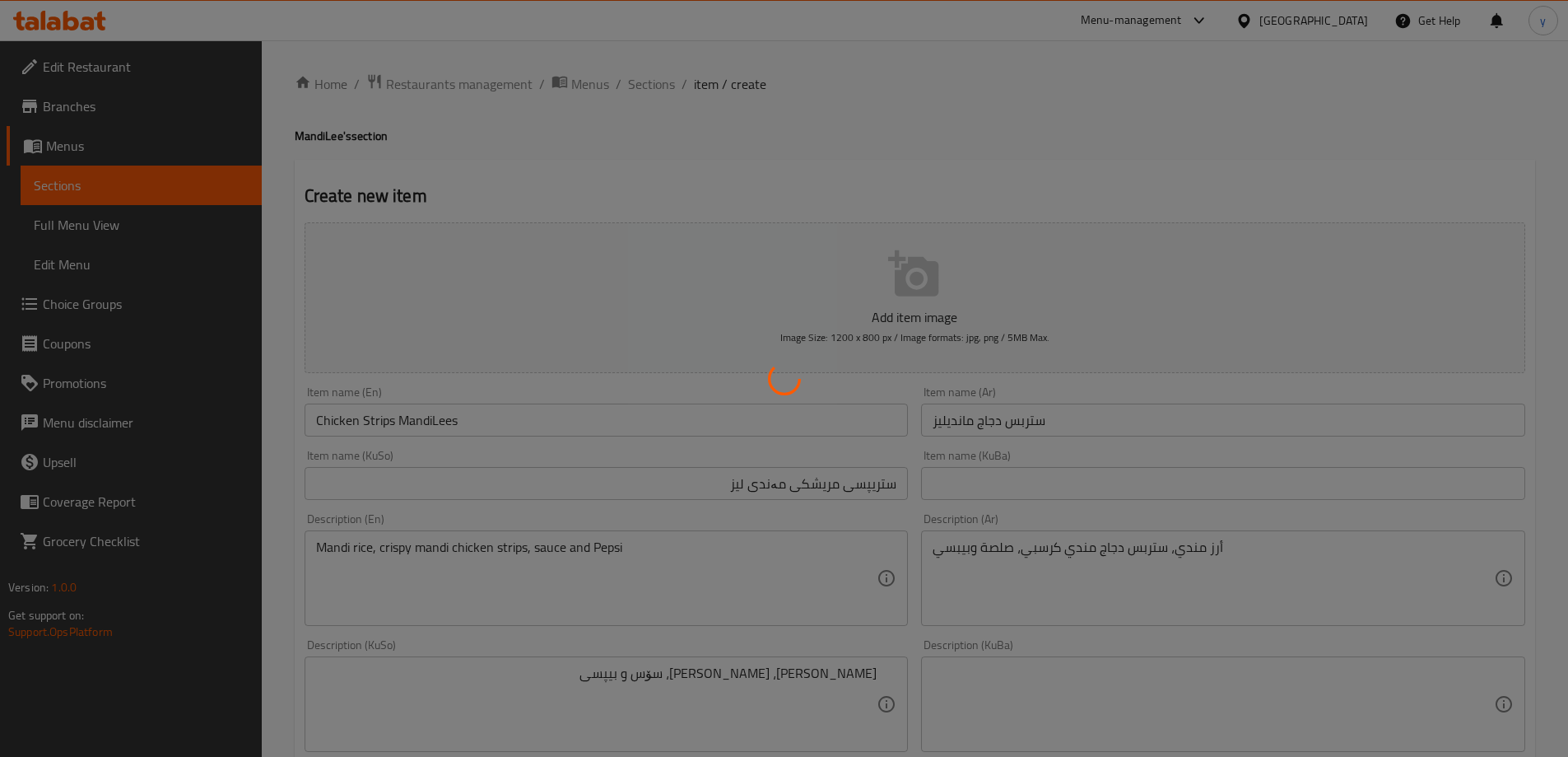
type input "0"
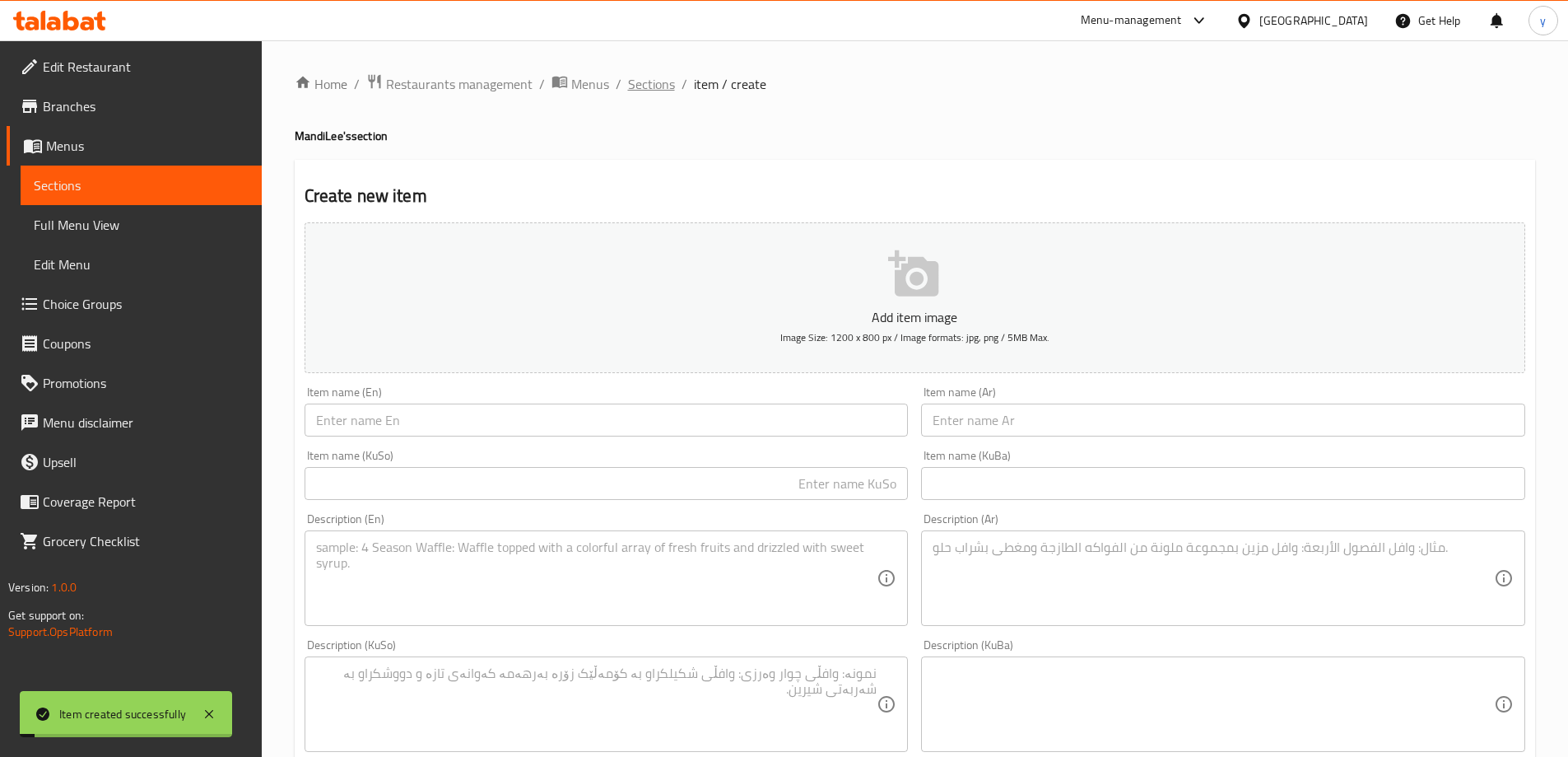
click at [653, 80] on span "Sections" at bounding box center [650, 84] width 47 height 20
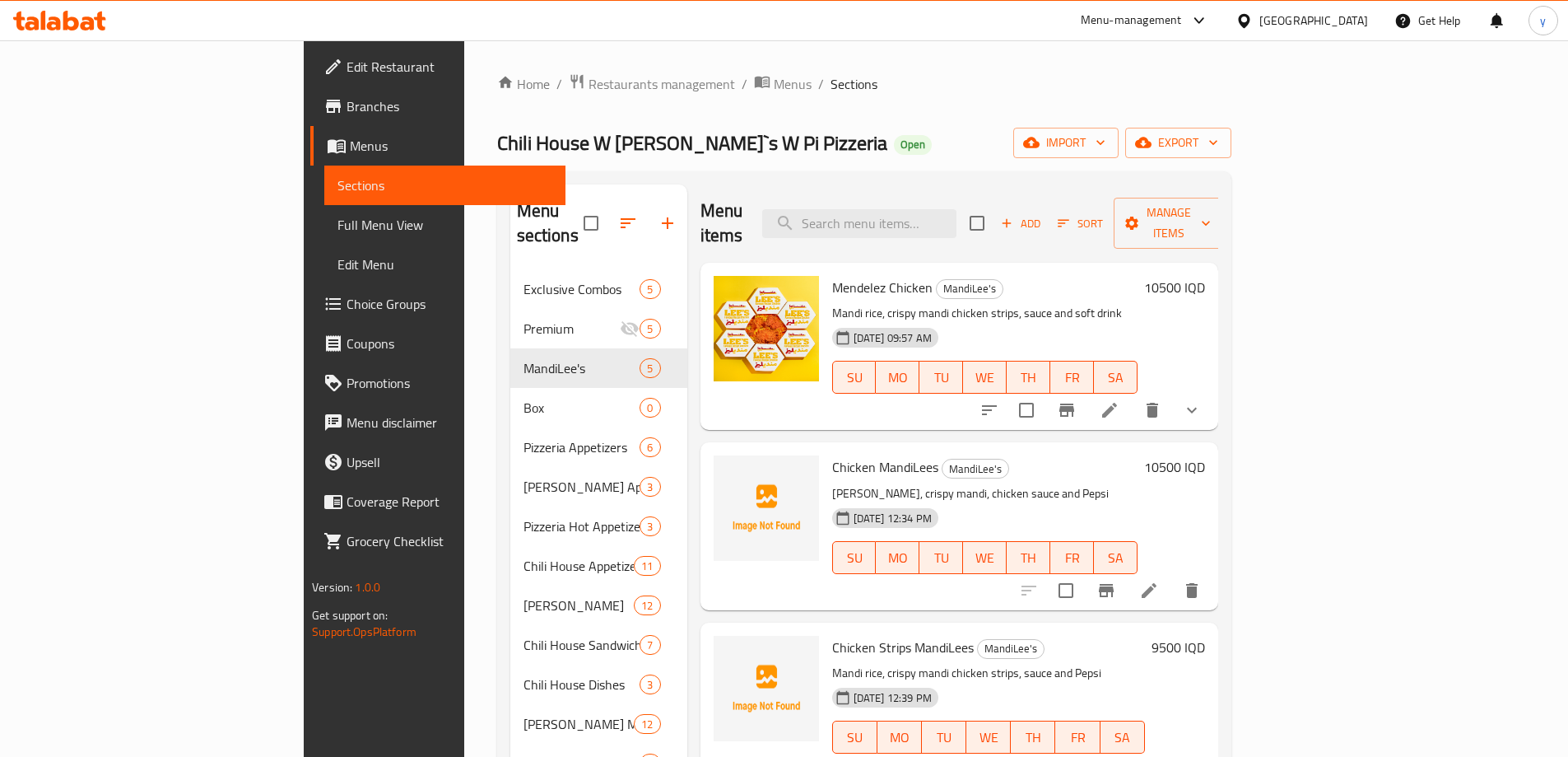
click at [832, 455] on span "Chicken MandiLees" at bounding box center [885, 467] width 106 height 25
copy h6 "Chicken MandiLees"
click at [324, 237] on link "Full Menu View" at bounding box center [444, 225] width 241 height 40
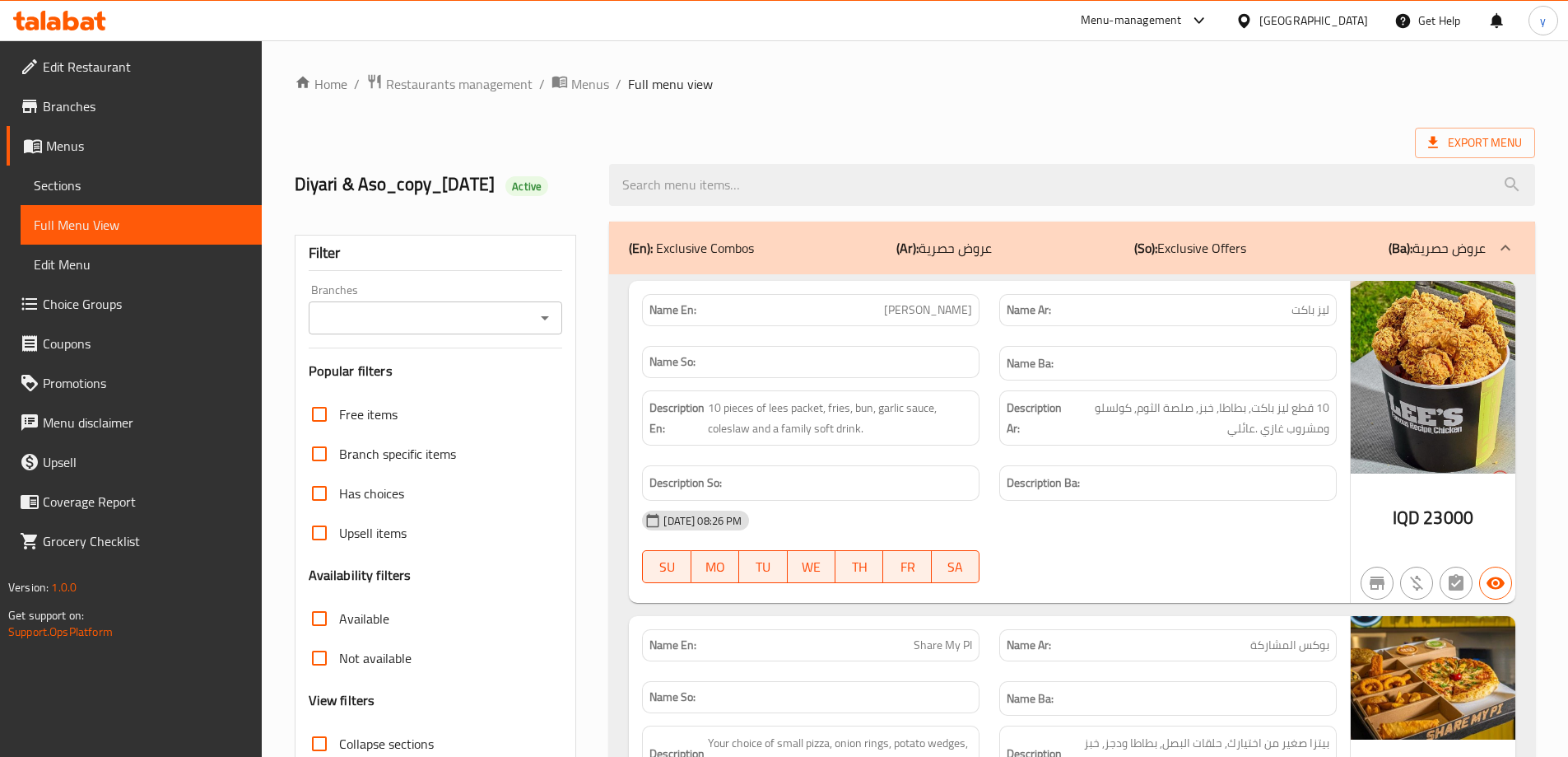
click at [51, 195] on span "Sections" at bounding box center [141, 185] width 215 height 20
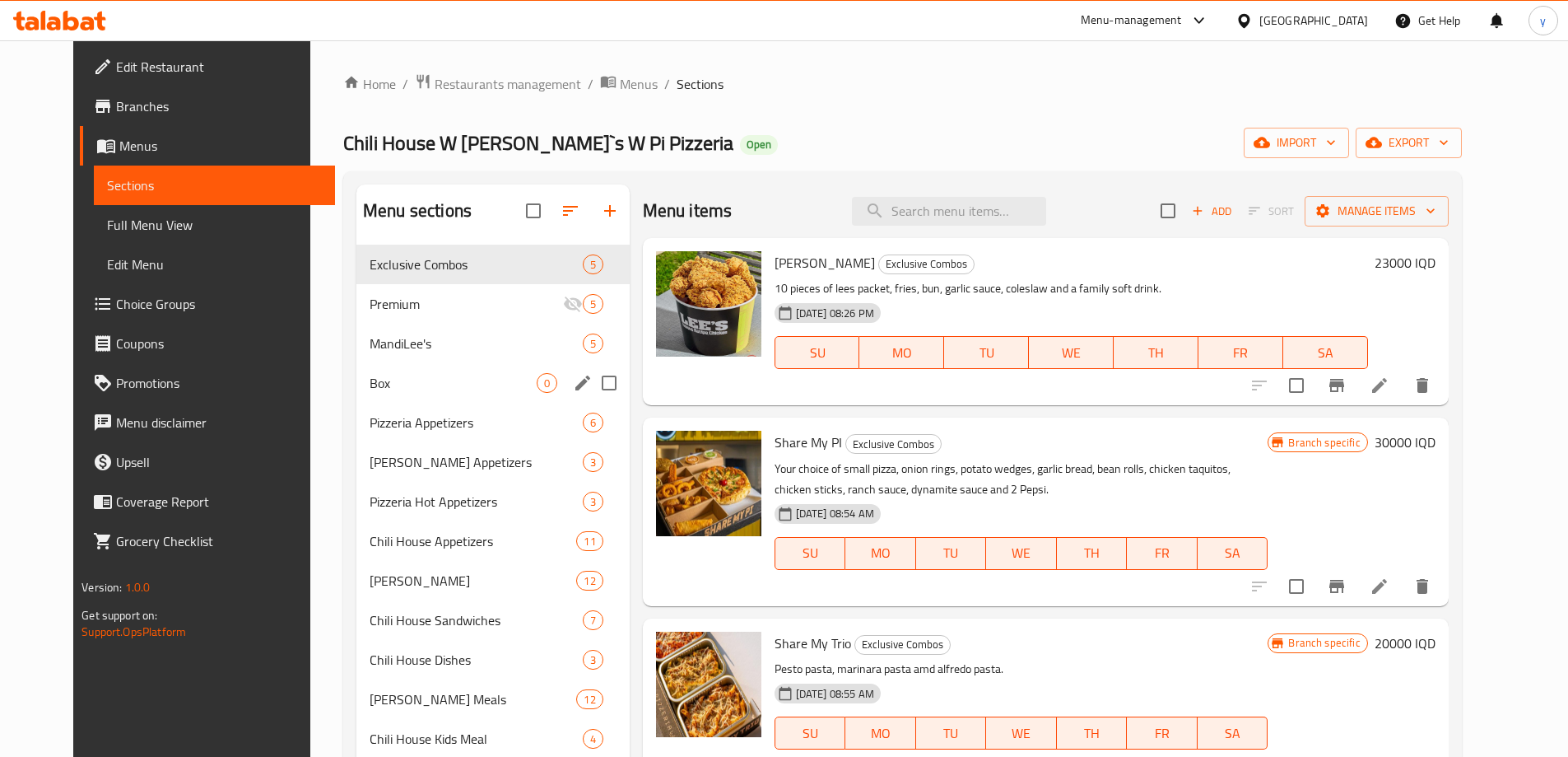
click at [418, 358] on div "MandiLee's 5" at bounding box center [492, 343] width 273 height 40
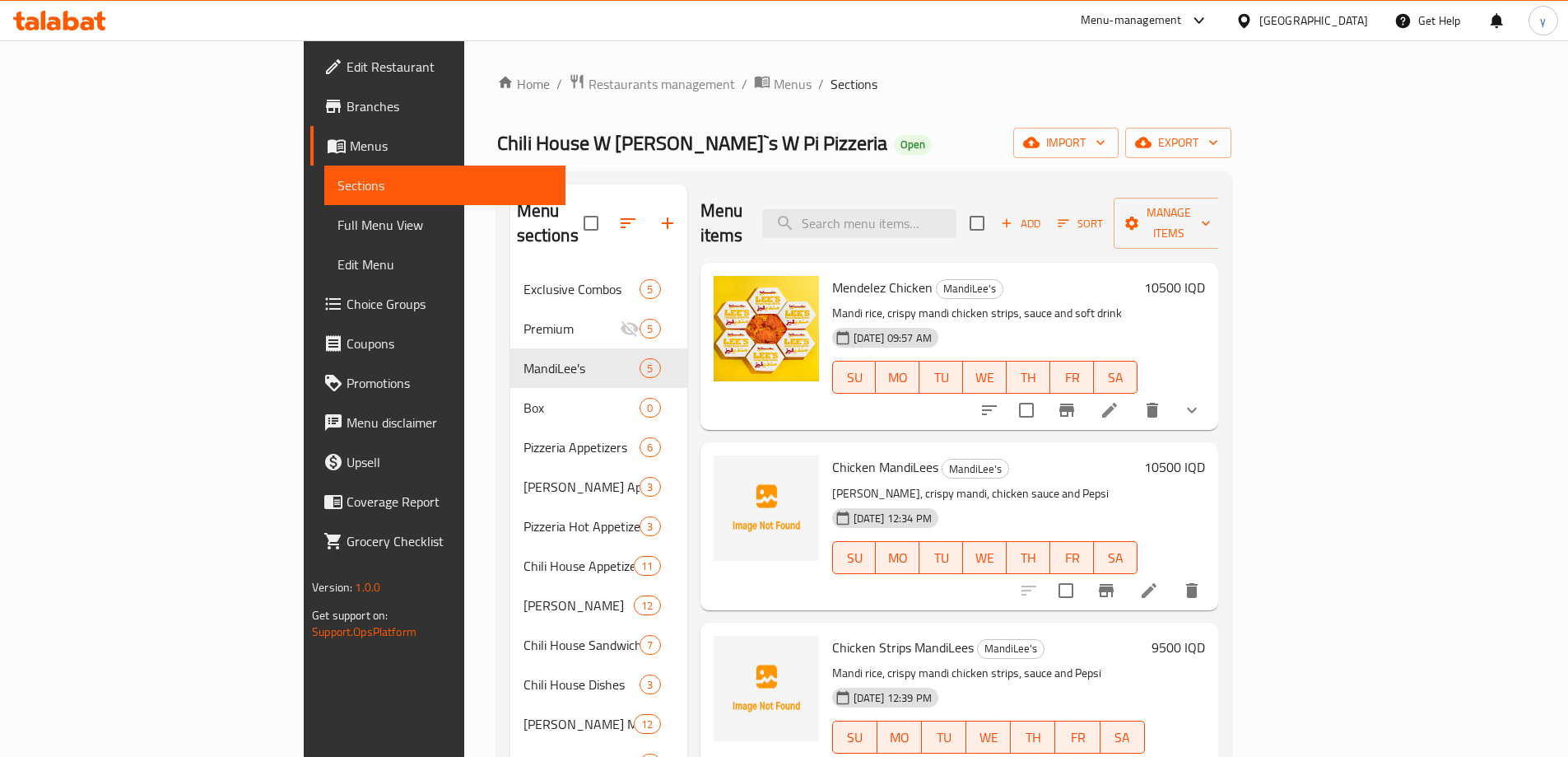
click at [1120, 400] on icon at bounding box center [1110, 410] width 20 height 20
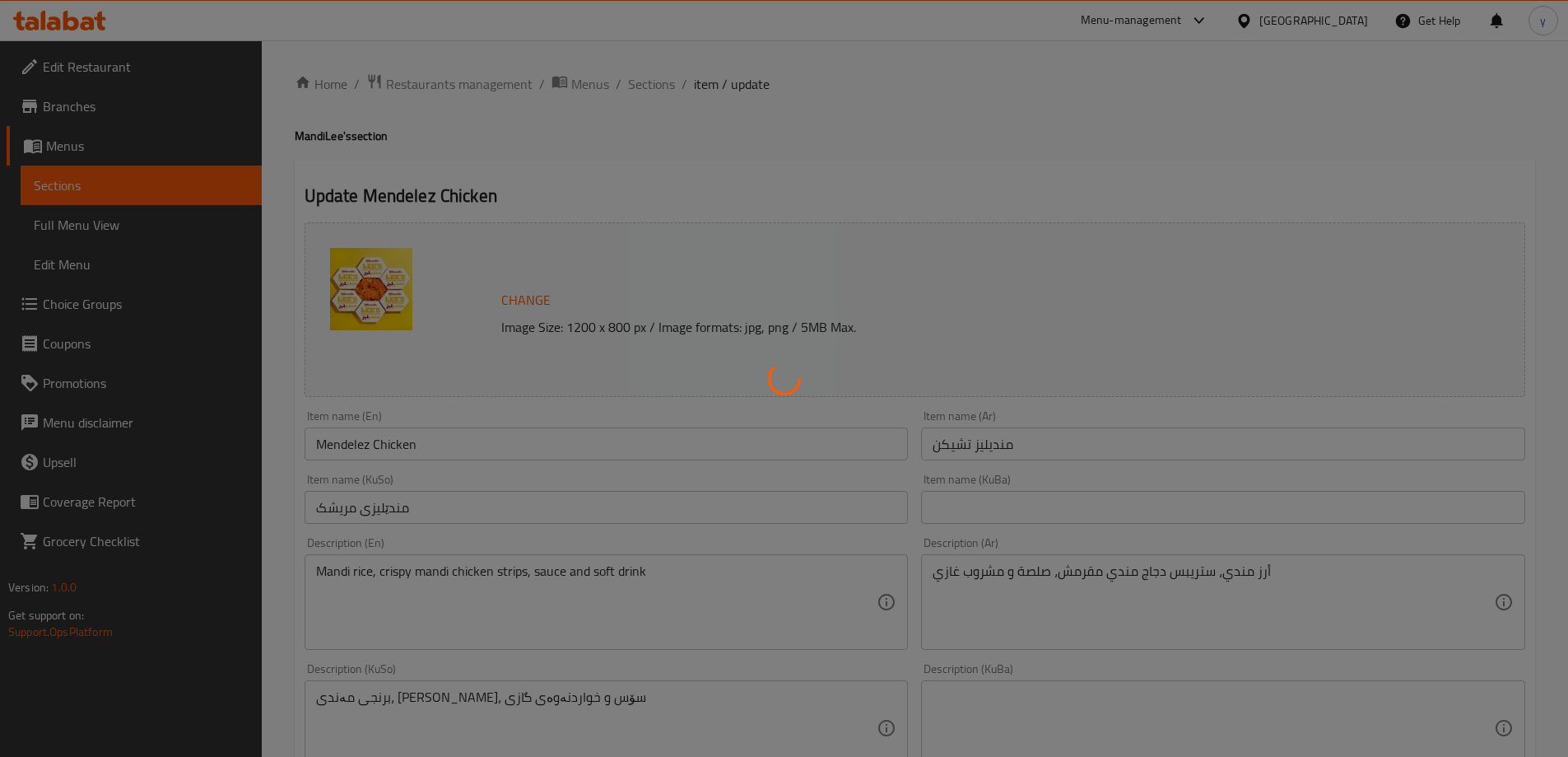
type input "إختيارك من المشروب:"
type input "هەڵبژاردنت لە خواردنەوە:"
type input "1"
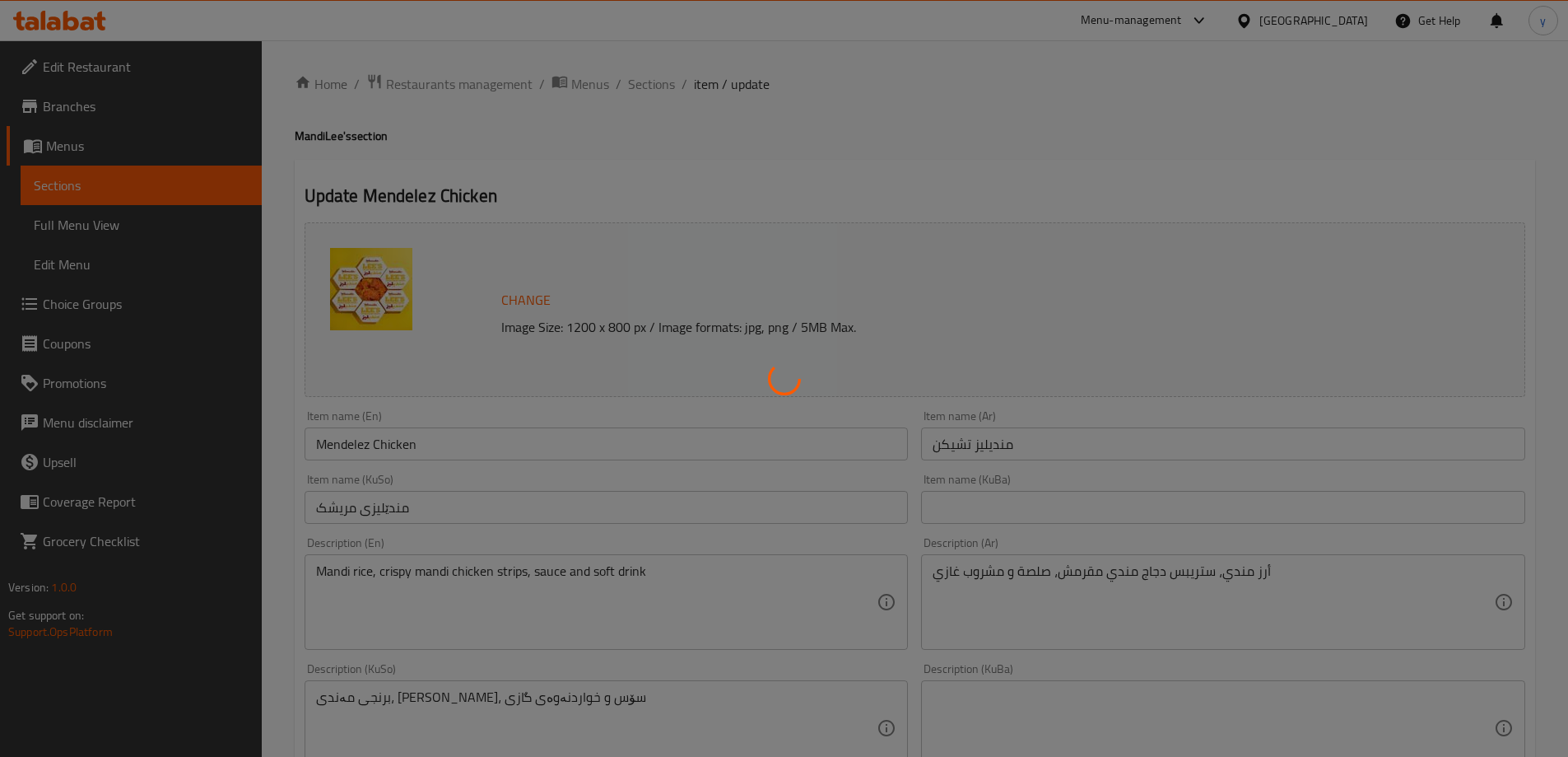
type input "الإضافات الصوص:"
type input "زیادە لە سۆس:"
type input "0"
type input "1"
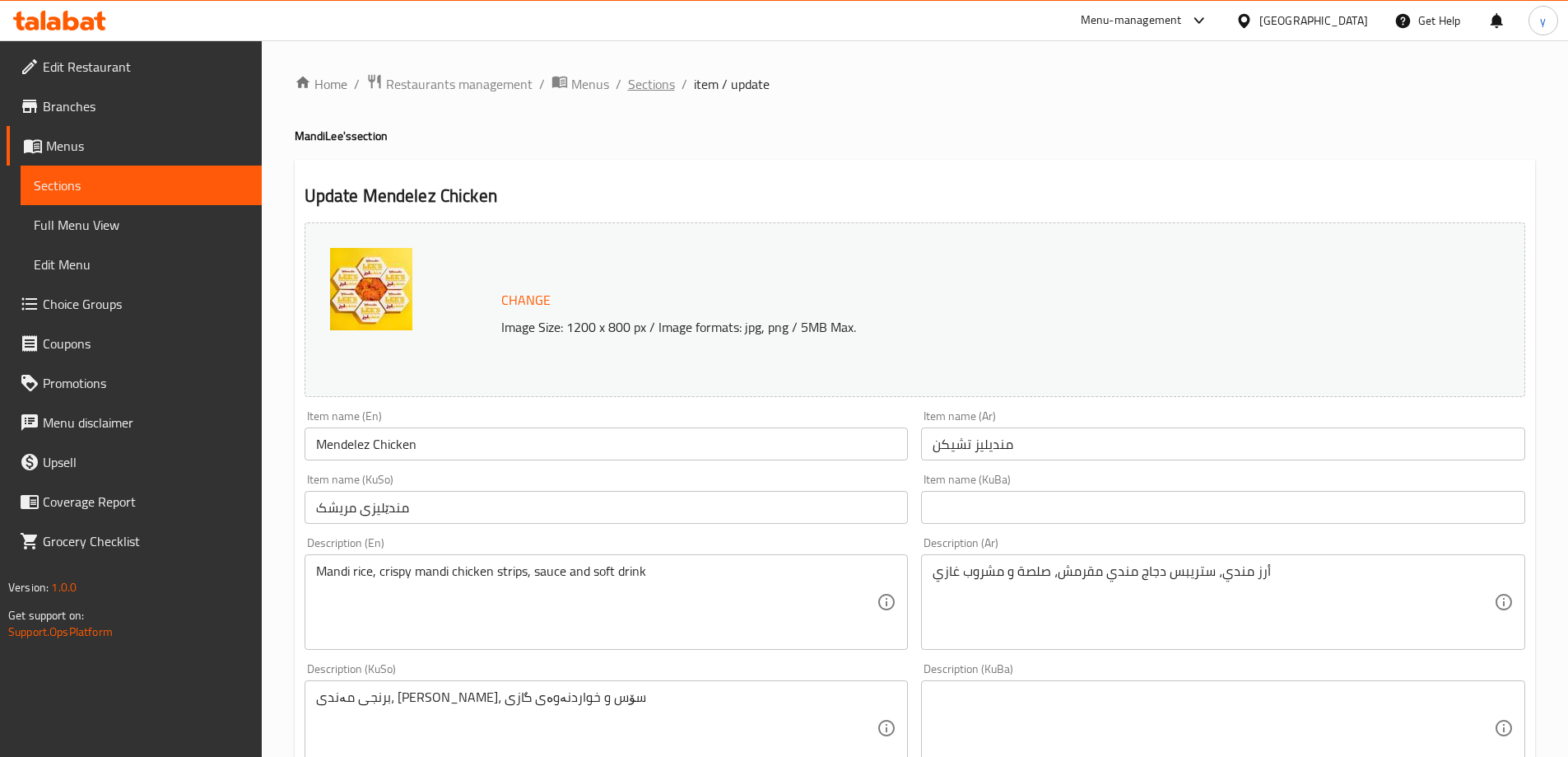
click at [651, 86] on span "Sections" at bounding box center [650, 84] width 47 height 20
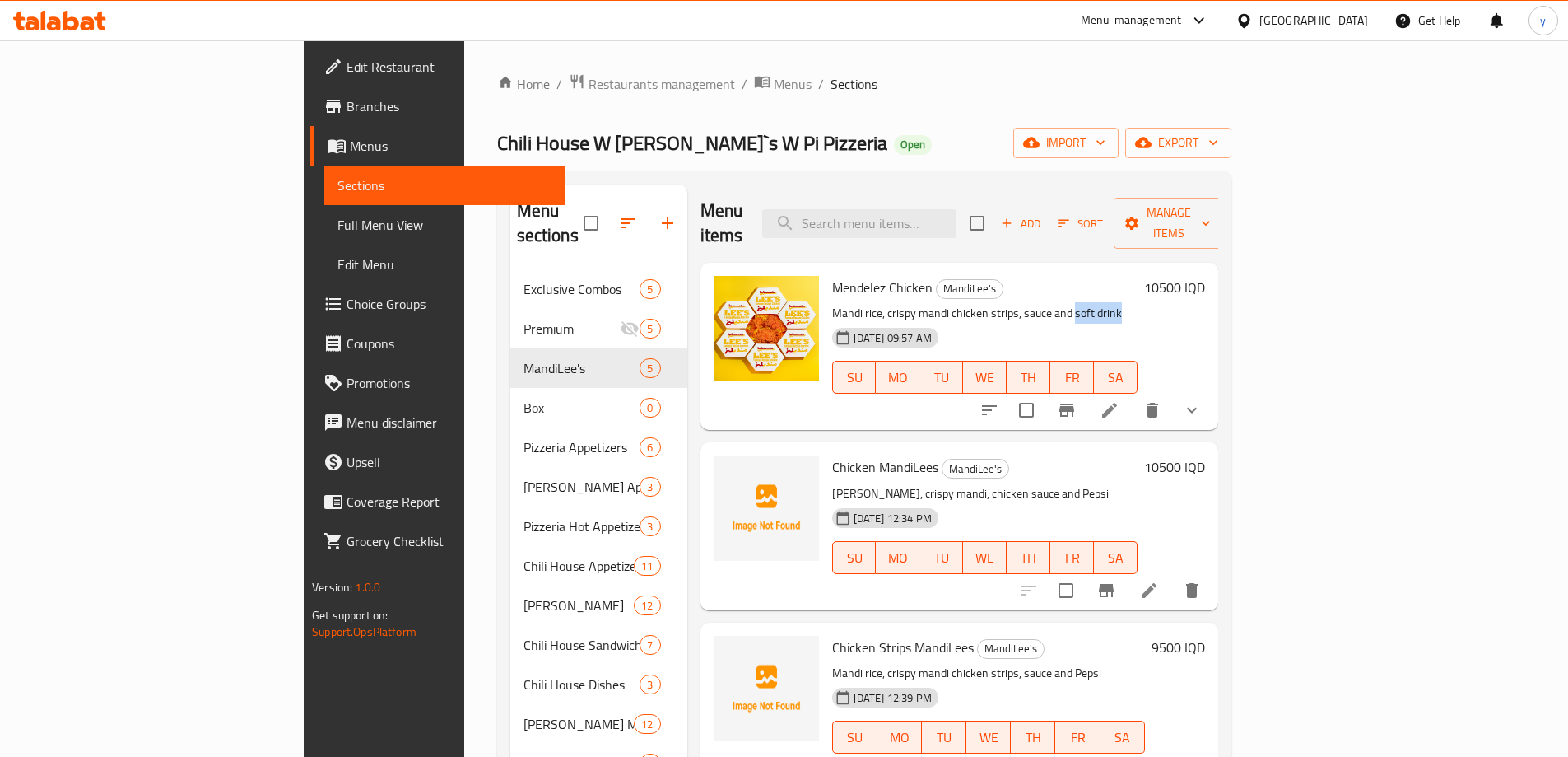
drag, startPoint x: 998, startPoint y: 285, endPoint x: 1062, endPoint y: 284, distance: 64.0
click at [1062, 303] on p "Mandi rice, crispy mandi chicken strips, sauce and soft drink" at bounding box center [984, 313] width 305 height 21
click at [1117, 403] on icon at bounding box center [1109, 410] width 15 height 15
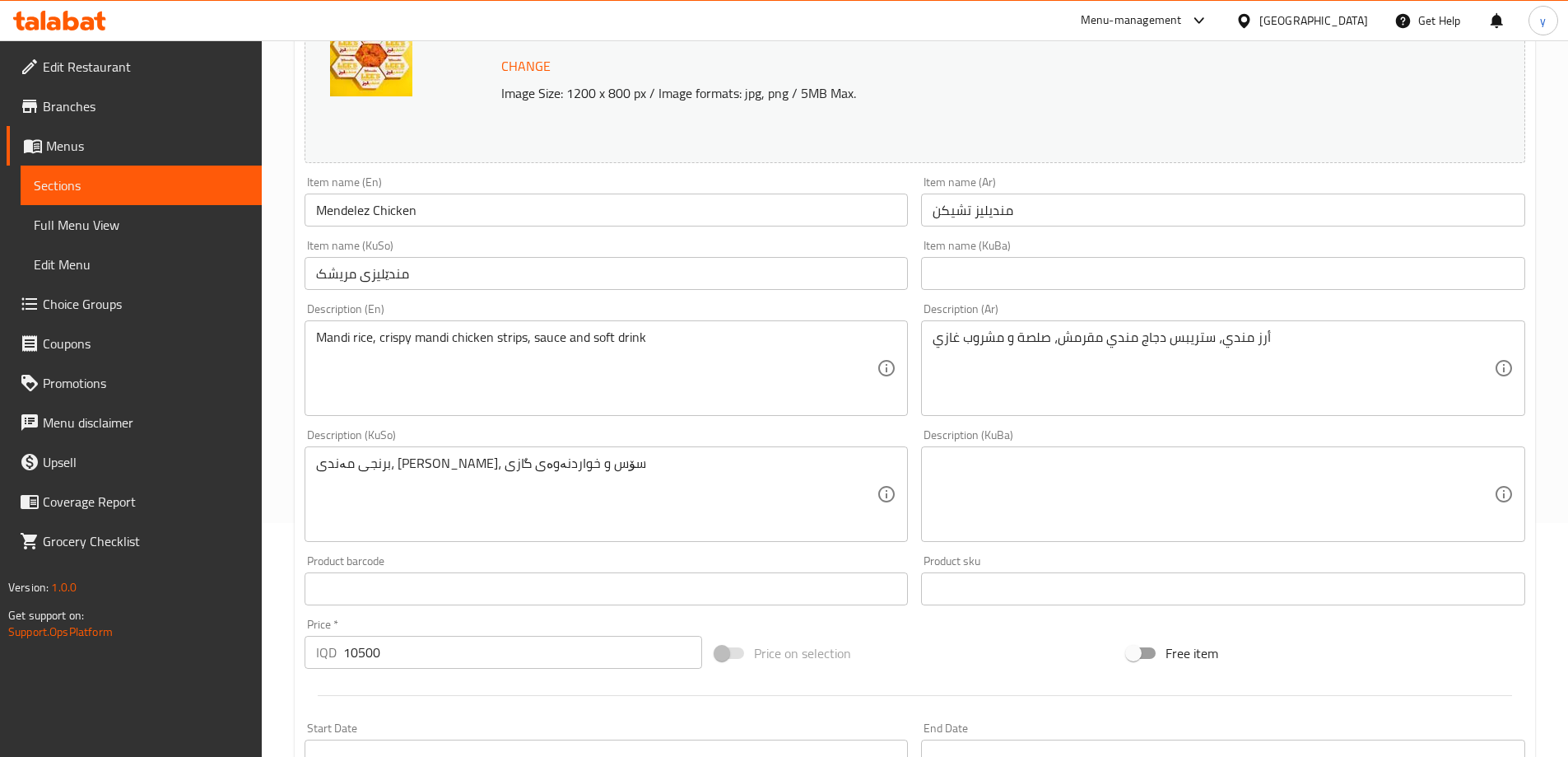
scroll to position [275, 0]
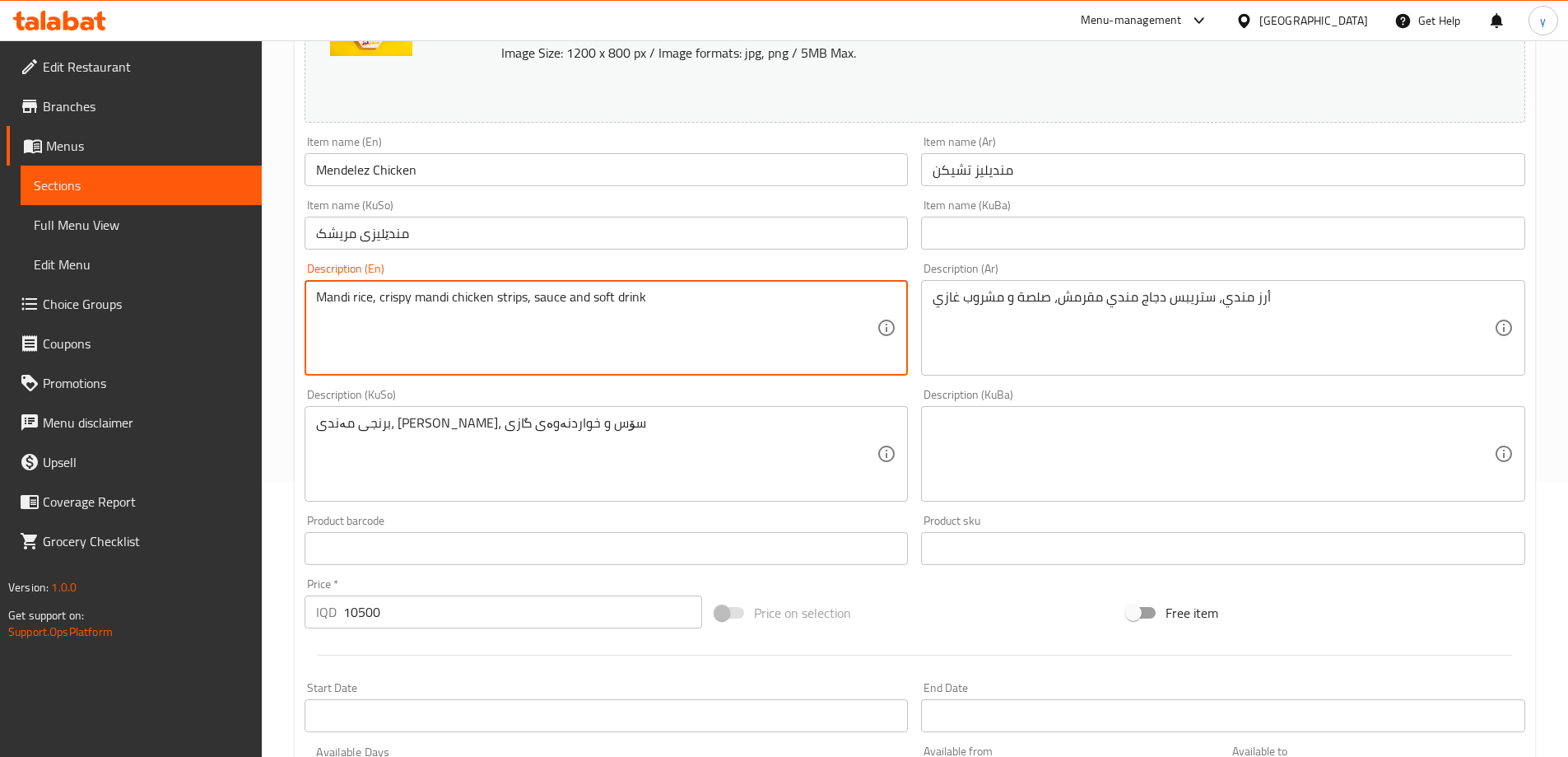
drag, startPoint x: 684, startPoint y: 303, endPoint x: 593, endPoint y: 307, distance: 91.1
type textarea "Mandi rice, crispy mandi chicken strips, sauce and Pepsi"
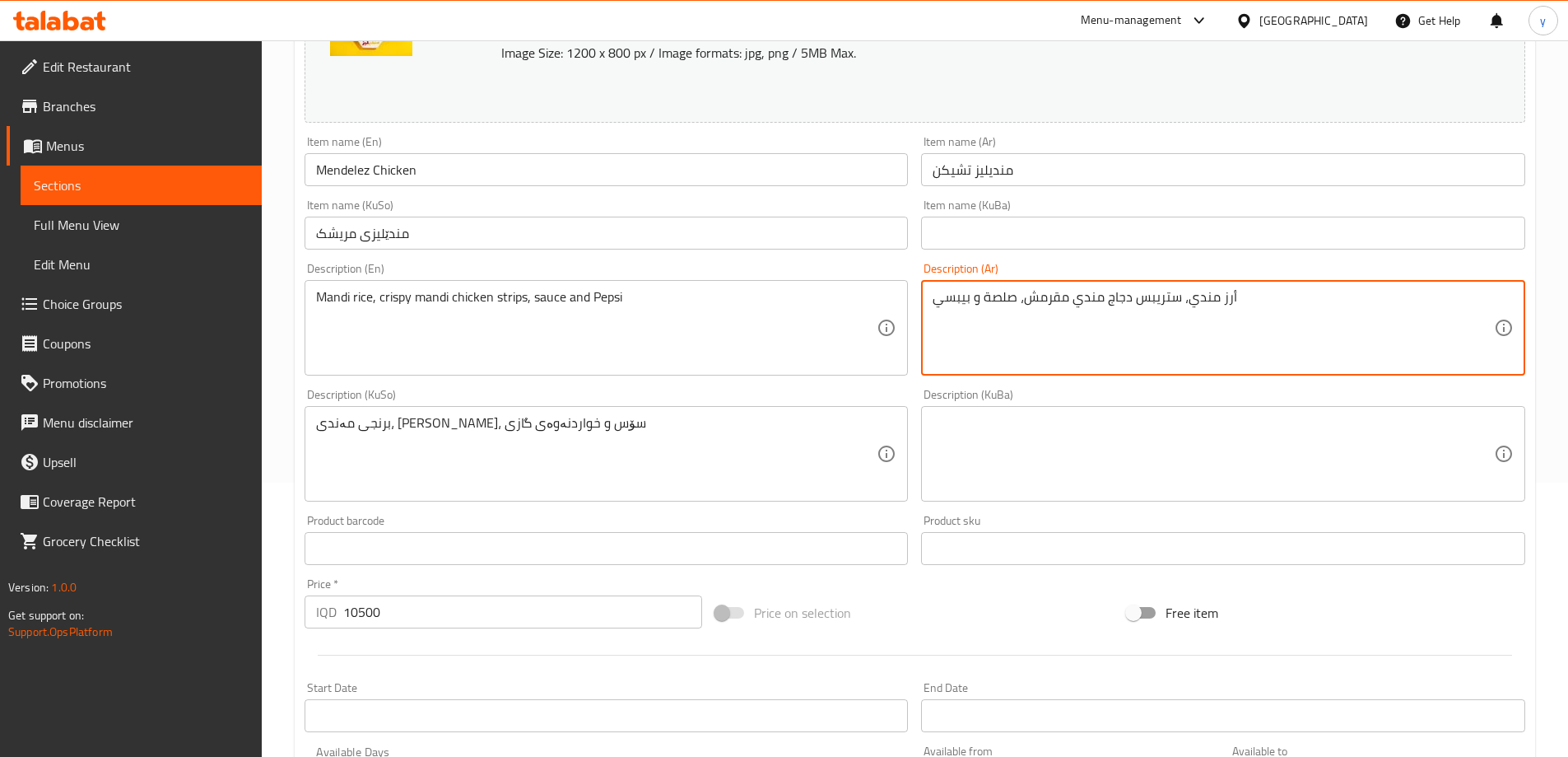
type textarea "أرز مندي، ستريبس دجاج مندي مقرمش، صلصة و بيبسي"
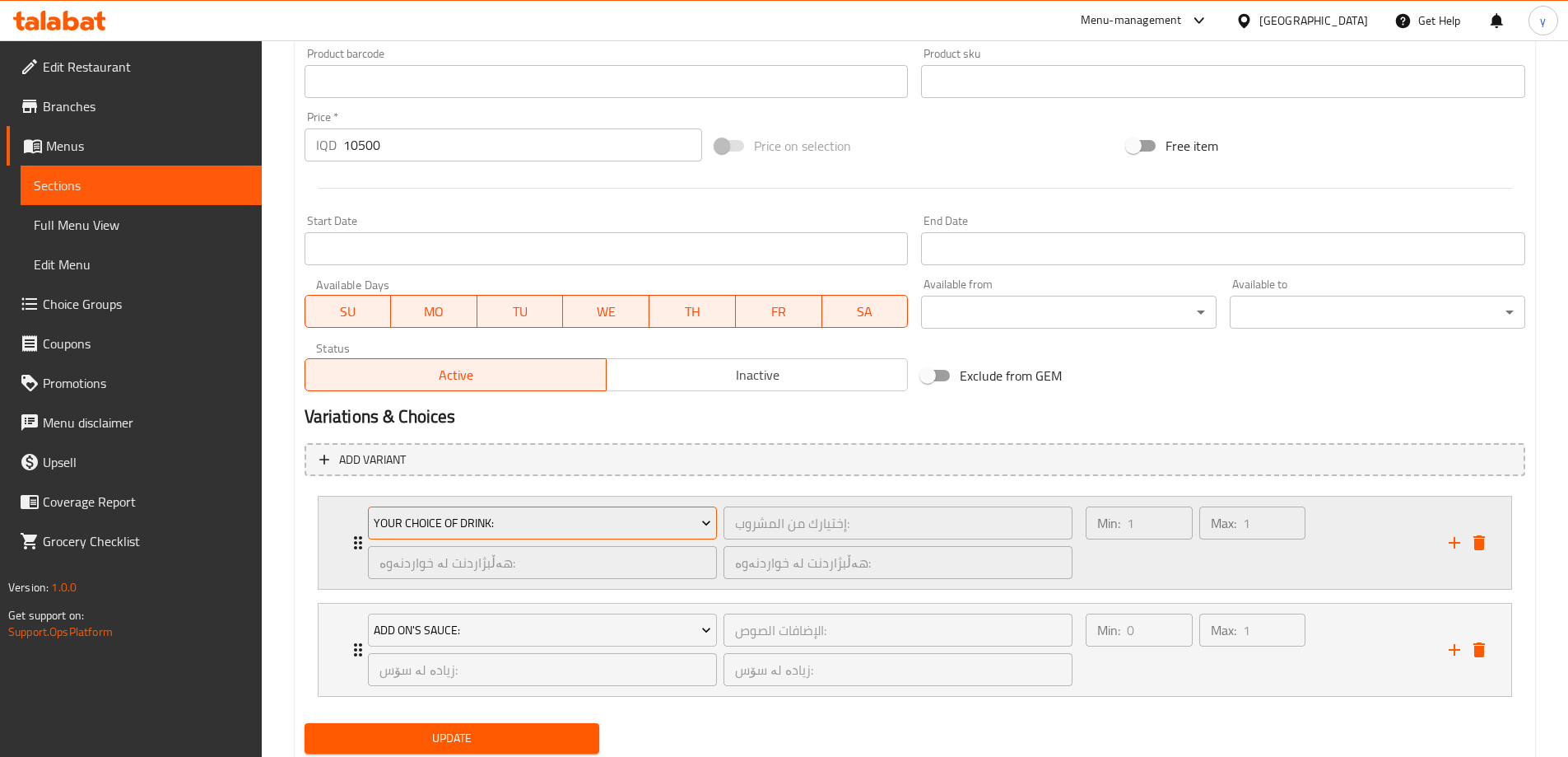
scroll to position [794, 0]
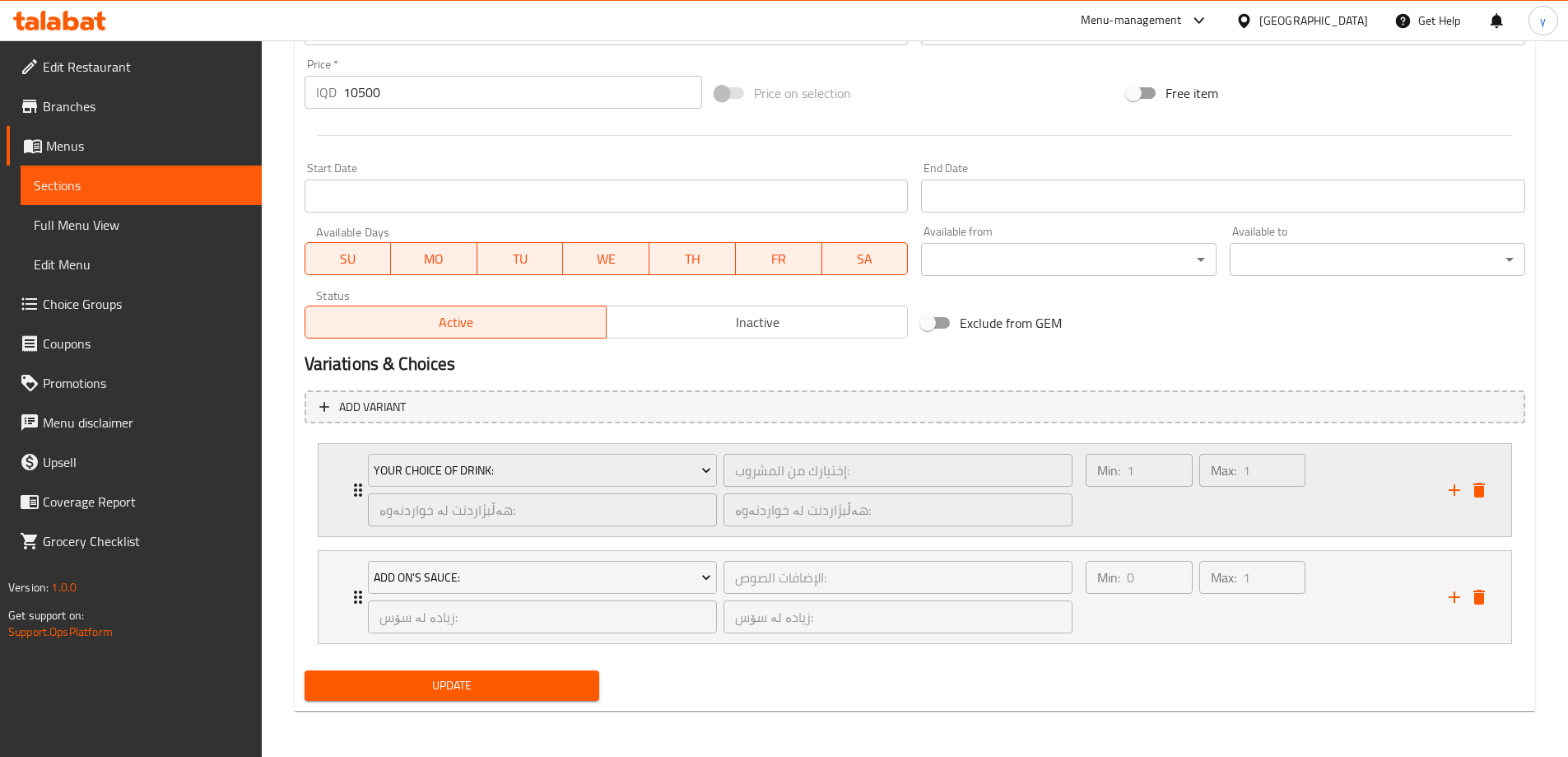
click at [354, 518] on div "Your Choice Of Drink: إختيارك من المشروب: ​ هەڵبژاردنت لە خواردنەوە: ​ هەڵبژارد…" at bounding box center [920, 489] width 1143 height 93
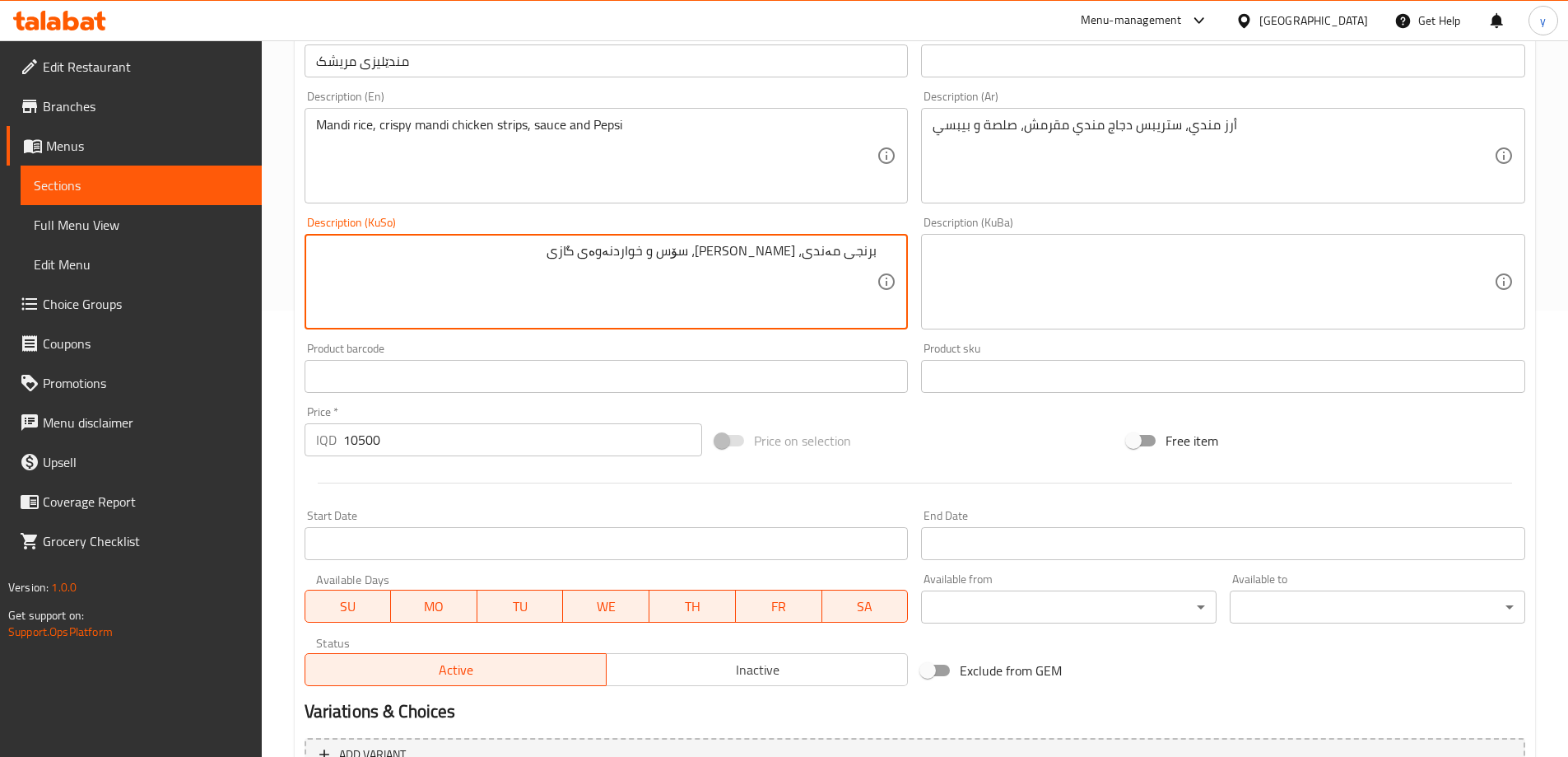
scroll to position [0, 0]
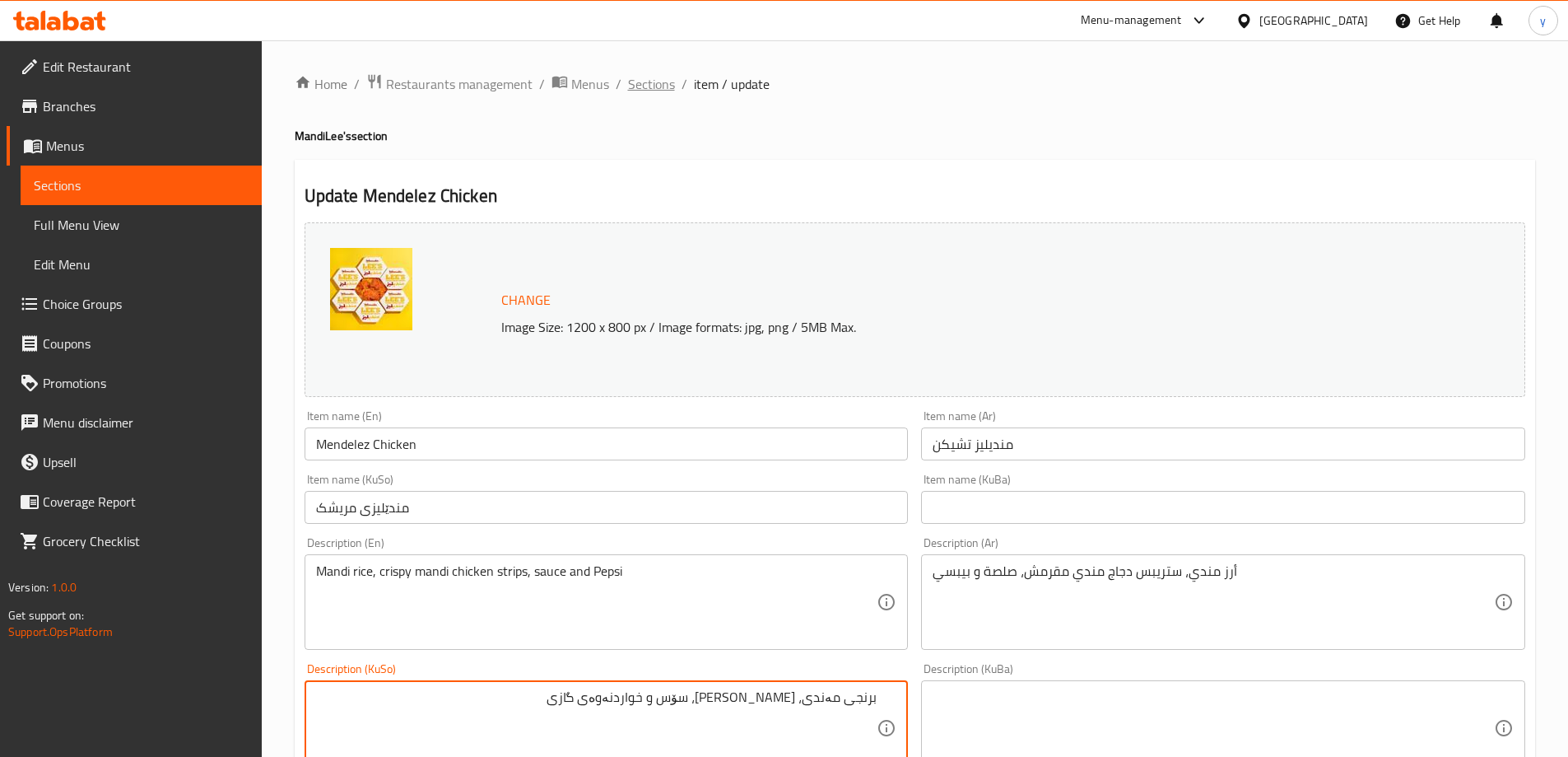
click at [659, 89] on span "Sections" at bounding box center [650, 84] width 47 height 20
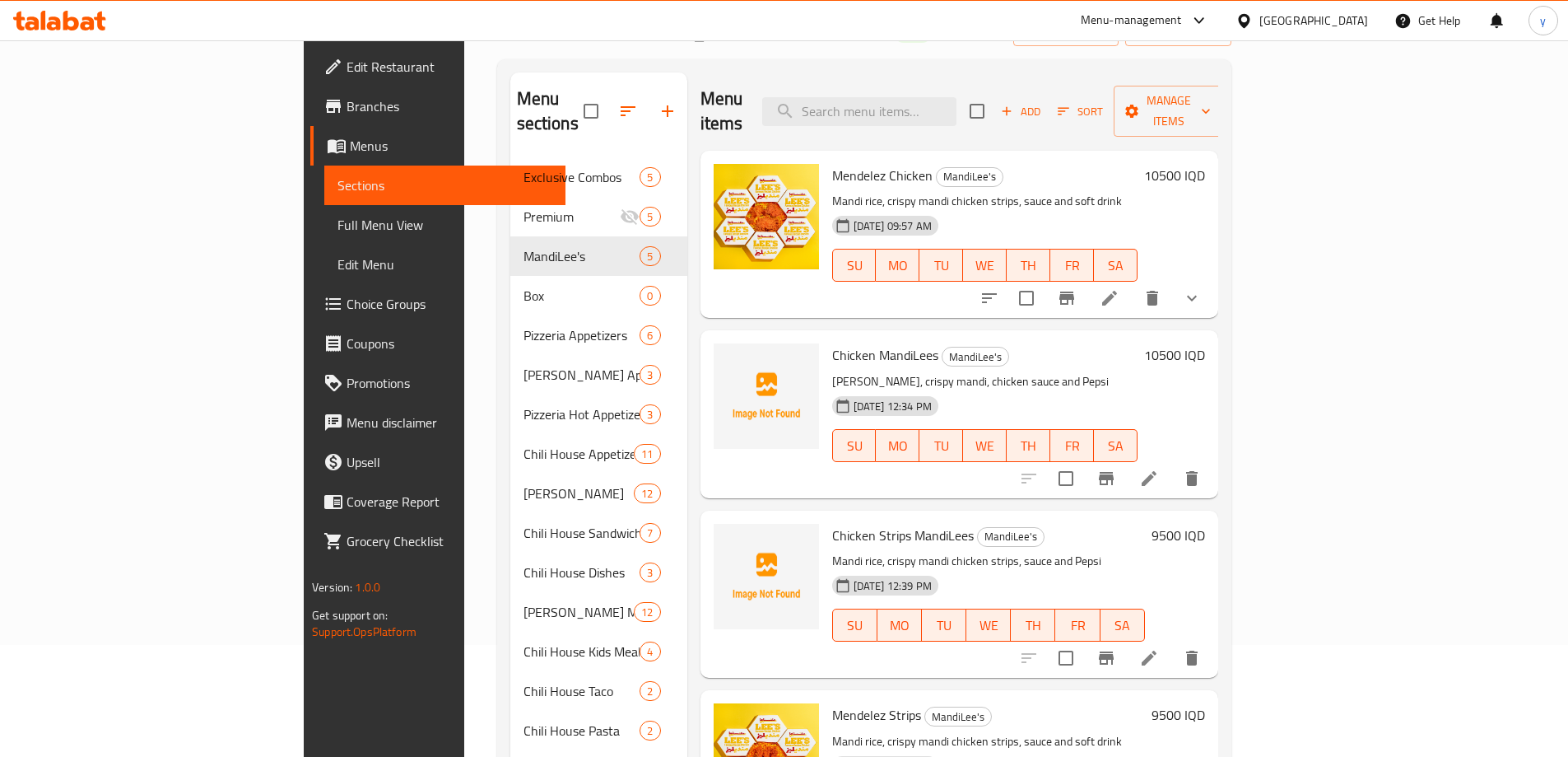
scroll to position [97, 0]
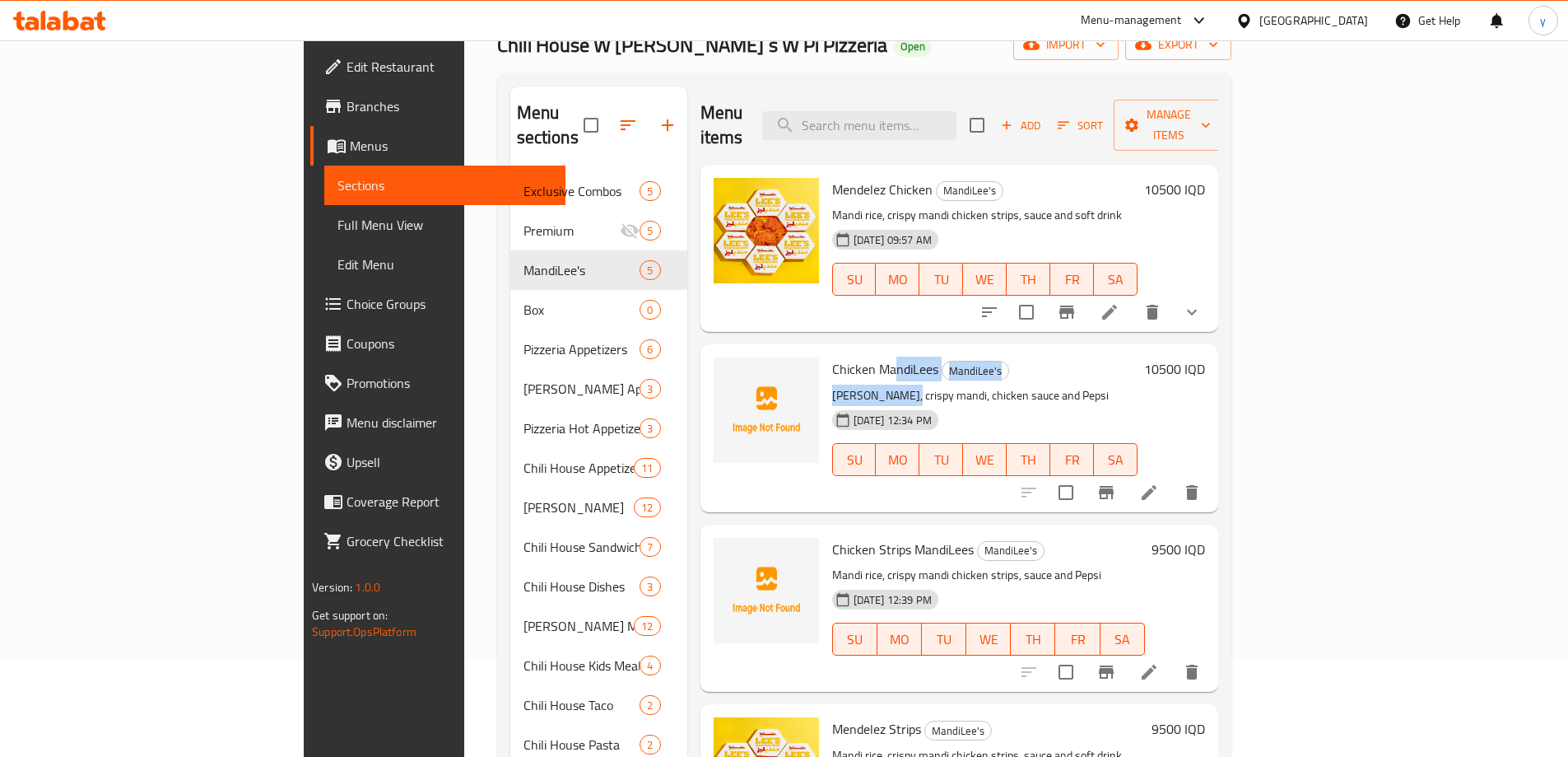
click at [825, 361] on div "Chicken MandiLees MandiLee's [PERSON_NAME], crispy mandi, chicken sauce and Pep…" at bounding box center [984, 428] width 318 height 154
click at [832, 385] on p "[PERSON_NAME], crispy mandi, chicken sauce and Pepsi" at bounding box center [984, 395] width 305 height 21
click at [832, 356] on span "Chicken MandiLees" at bounding box center [885, 368] width 106 height 25
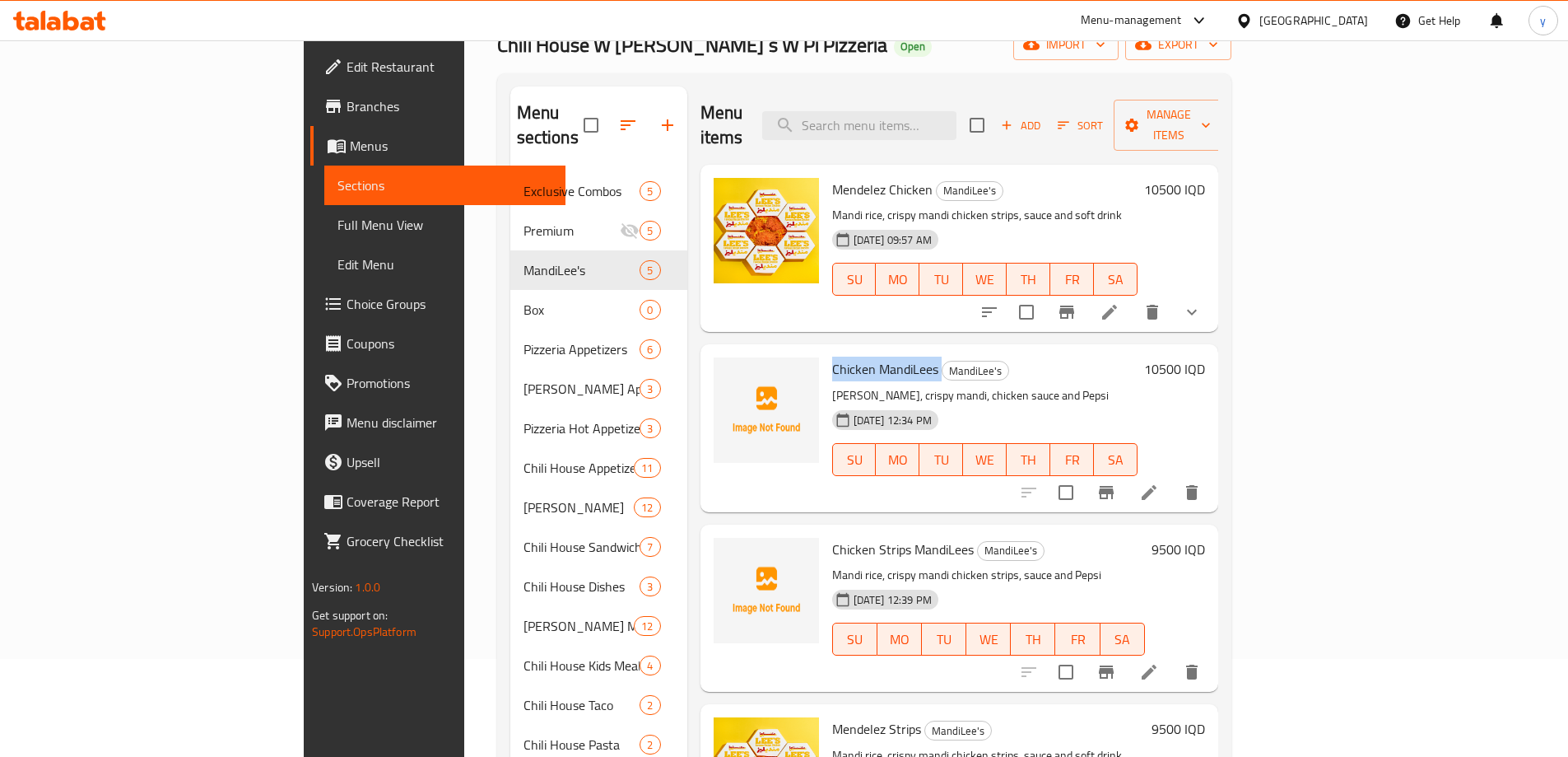
copy h6 "Chicken MandiLees"
click at [337, 234] on span "Full Menu View" at bounding box center [444, 225] width 215 height 20
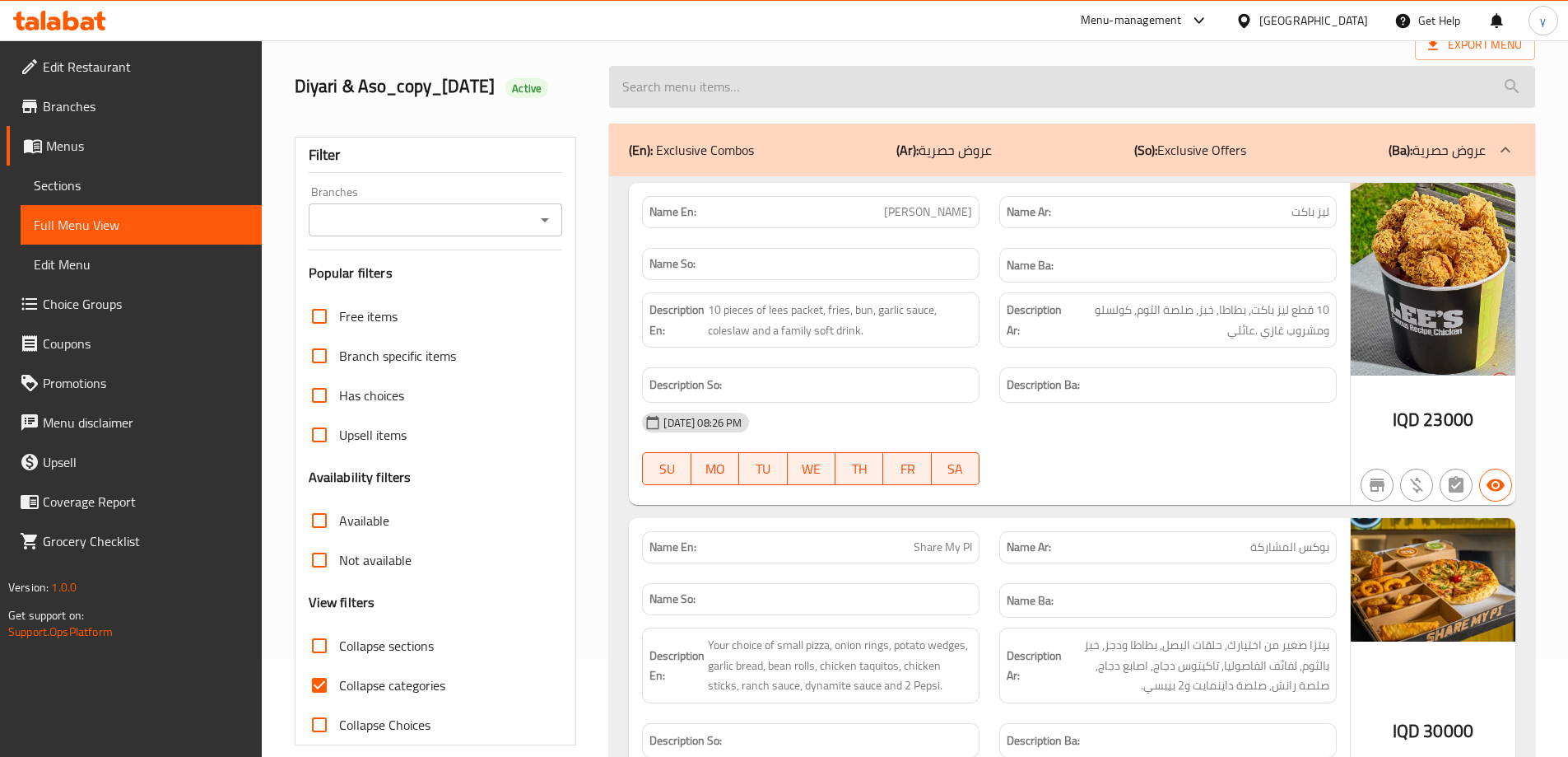
click at [833, 80] on input "search" at bounding box center [1071, 87] width 926 height 42
paste input "Chicken MandiLees"
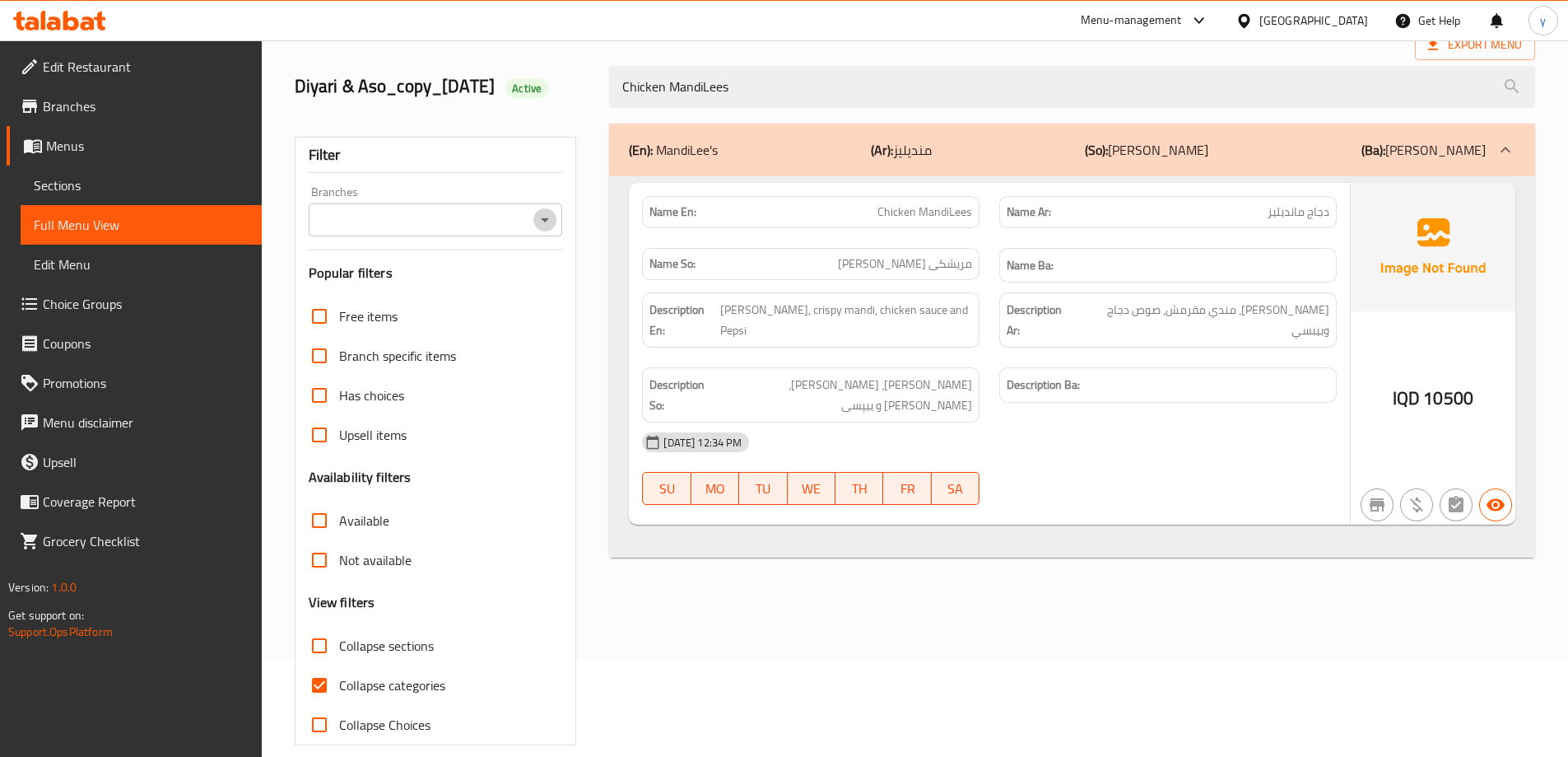
click at [547, 220] on icon "Open" at bounding box center [545, 220] width 8 height 4
type input "Chicken MandiLees"
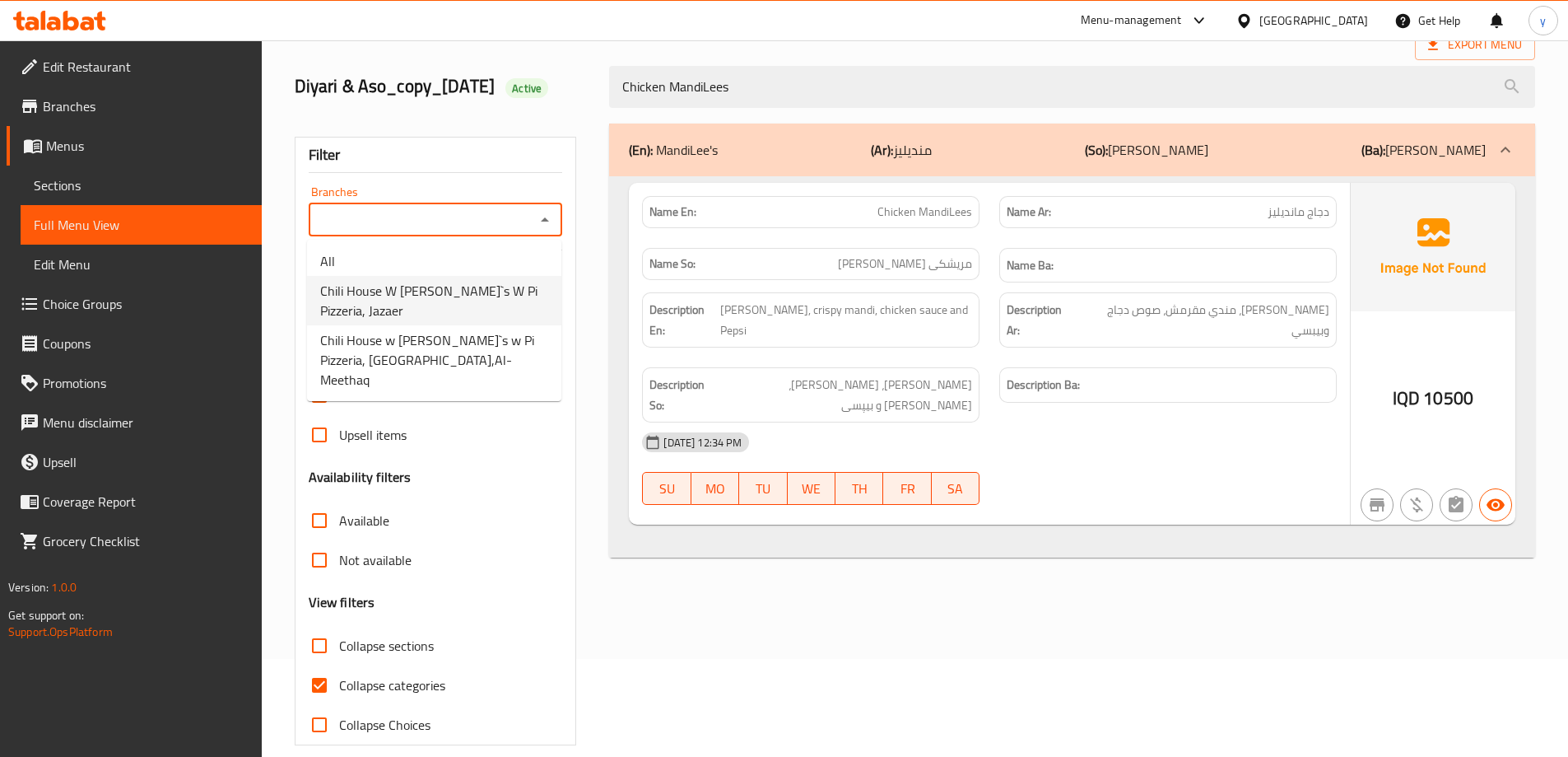
click at [498, 295] on span "Chili House W [PERSON_NAME]`s W Pi Pizzeria, Jazaer" at bounding box center [434, 300] width 228 height 40
type input "Chili House W [PERSON_NAME]`s W Pi Pizzeria, Jazaer"
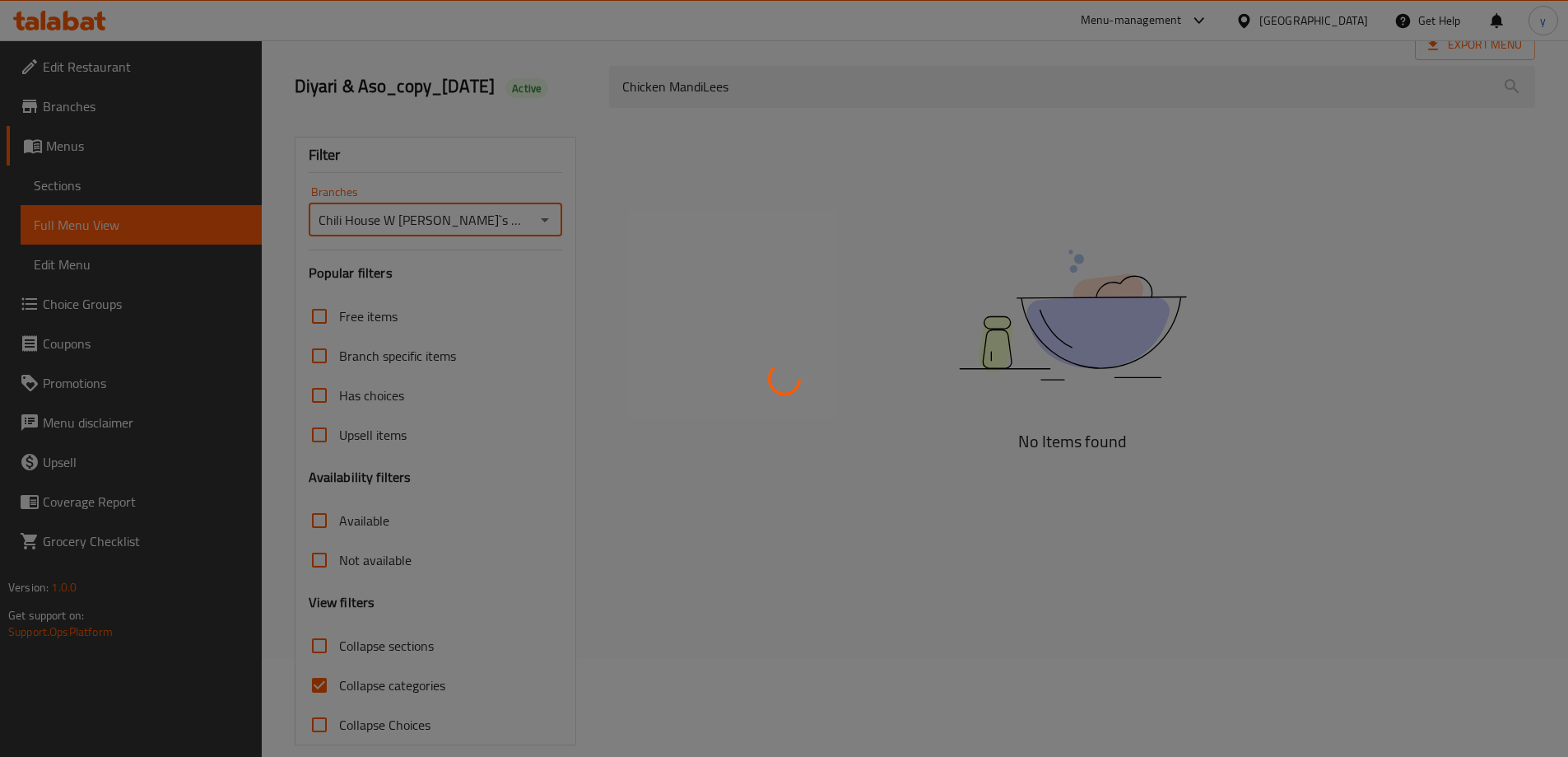
click at [758, 88] on div at bounding box center [784, 378] width 1568 height 757
click at [775, 79] on div at bounding box center [784, 378] width 1568 height 757
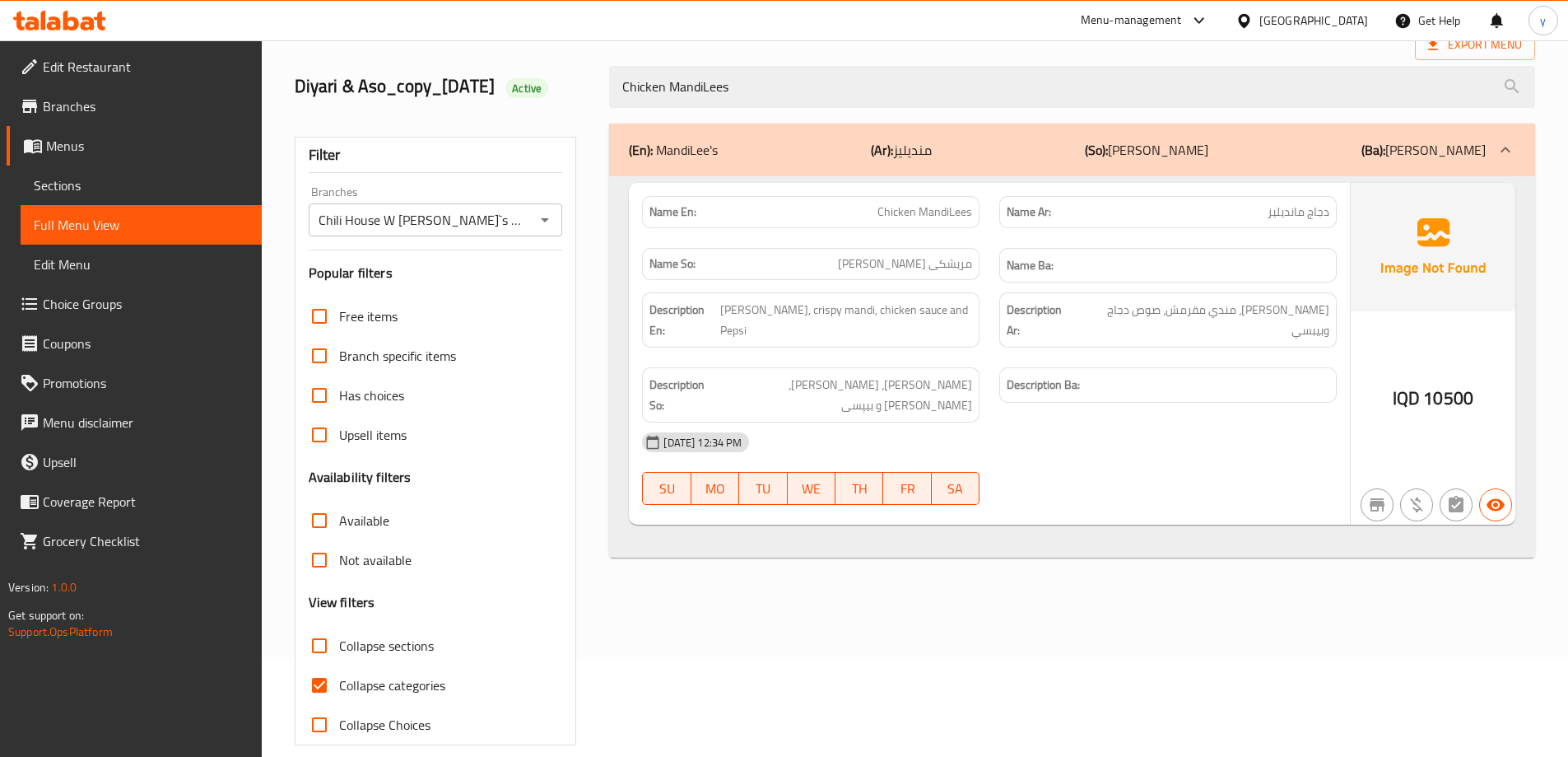
click at [792, 84] on div "Home / Restaurants management / Menus / Full menu view Export Menu Diyari & Aso…" at bounding box center [914, 360] width 1240 height 770
click at [792, 84] on input "Chicken MandiLees" at bounding box center [1071, 87] width 926 height 42
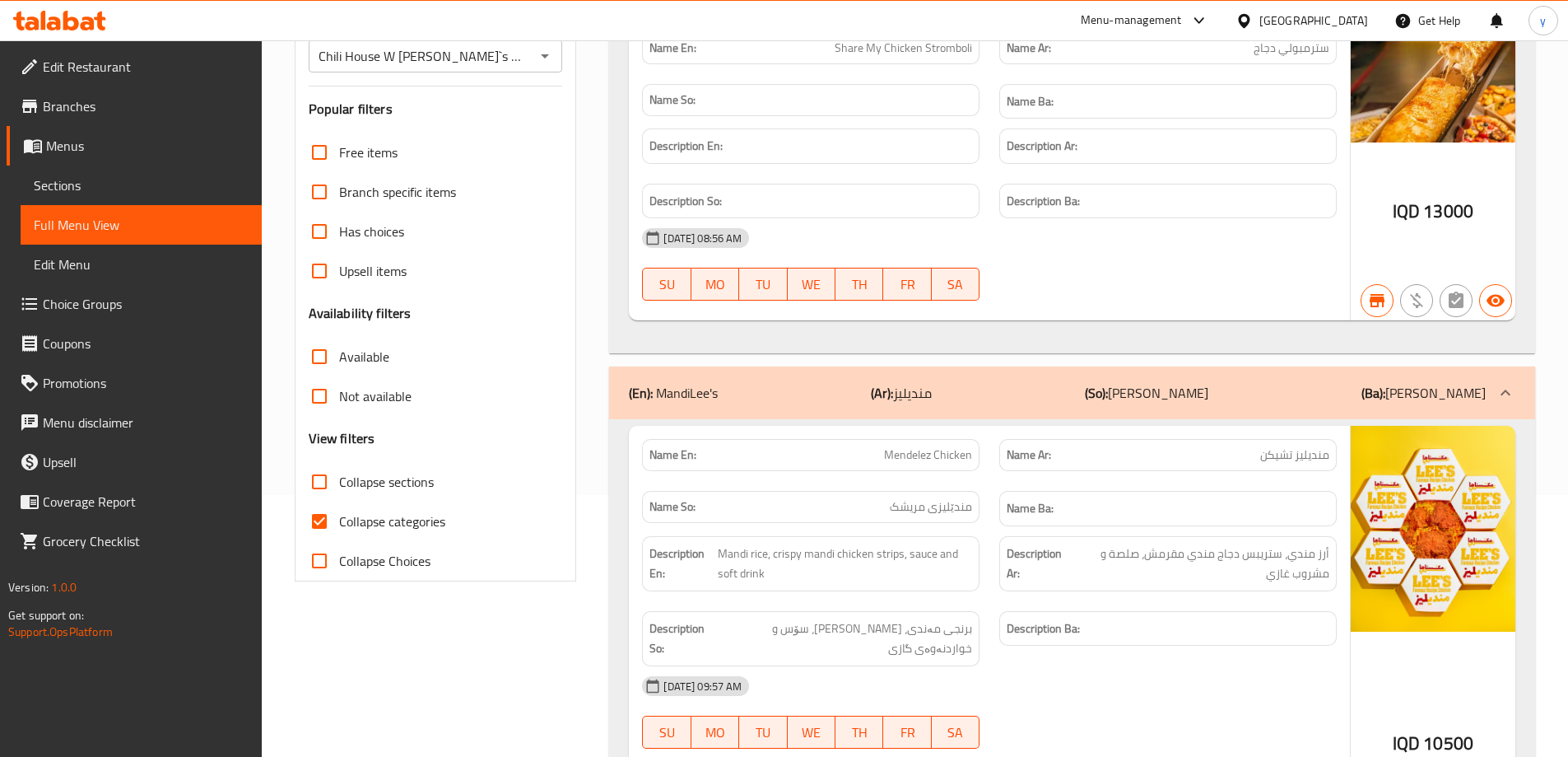
scroll to position [275, 0]
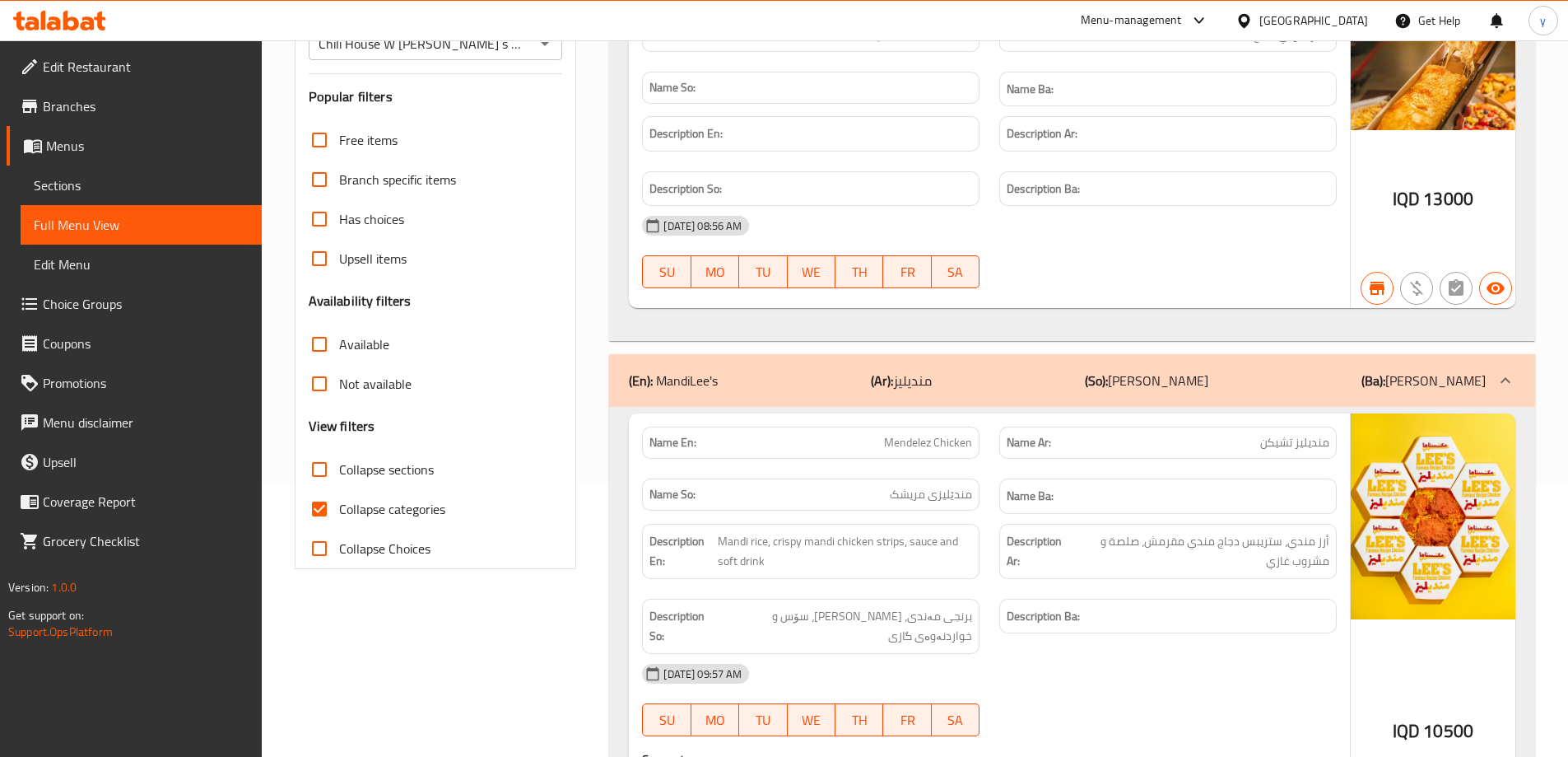
type input "Chicken"
click at [316, 520] on input "Collapse categories" at bounding box center [319, 509] width 40 height 40
checkbox input "false"
click at [318, 478] on input "Collapse sections" at bounding box center [319, 470] width 40 height 40
checkbox input "true"
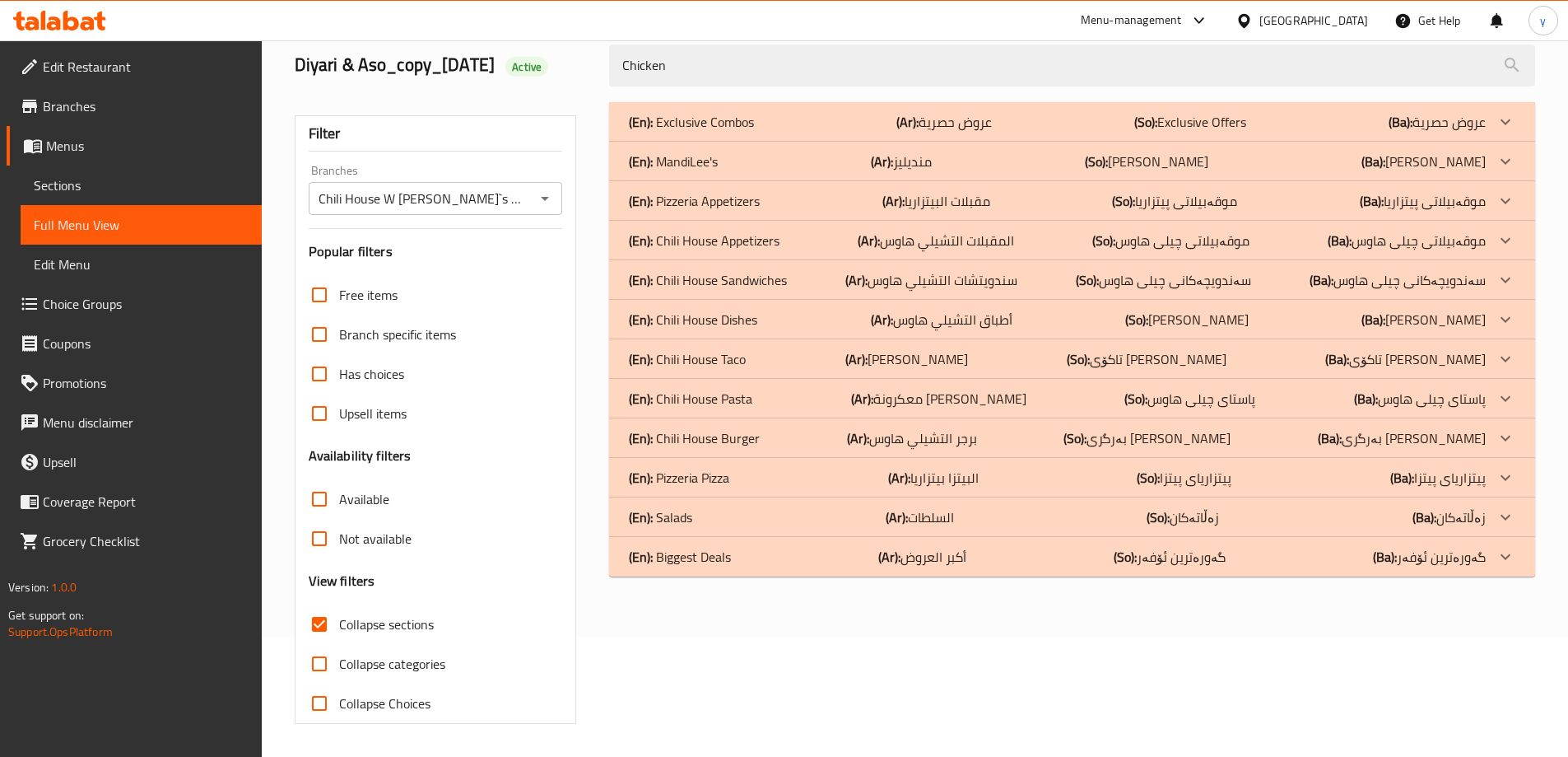
scroll to position [0, 0]
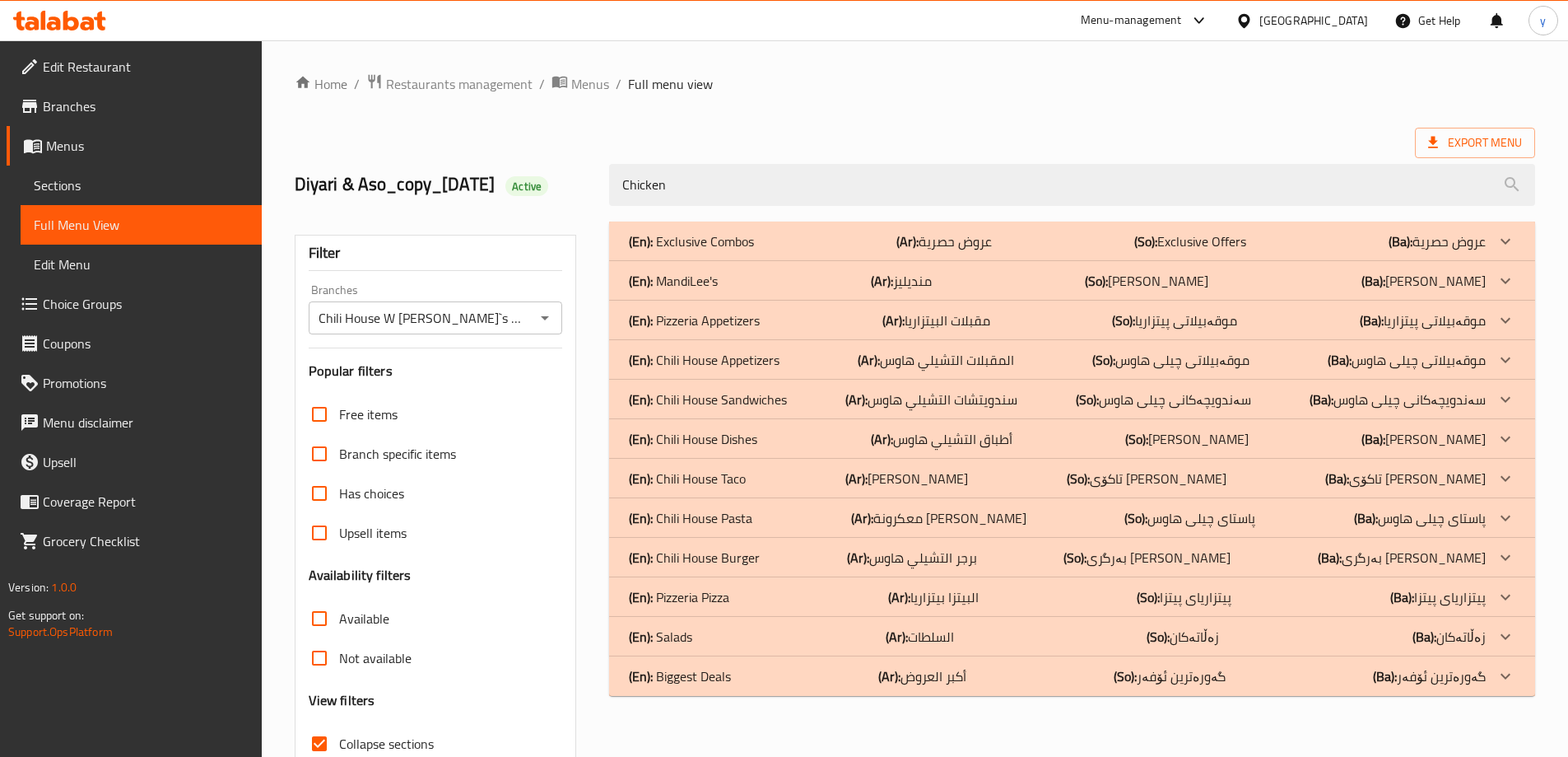
click at [817, 251] on div "(En): MandiLee's (Ar): منديليز (So): [PERSON_NAME] (Ba): مەندی لیز" at bounding box center [1057, 242] width 857 height 20
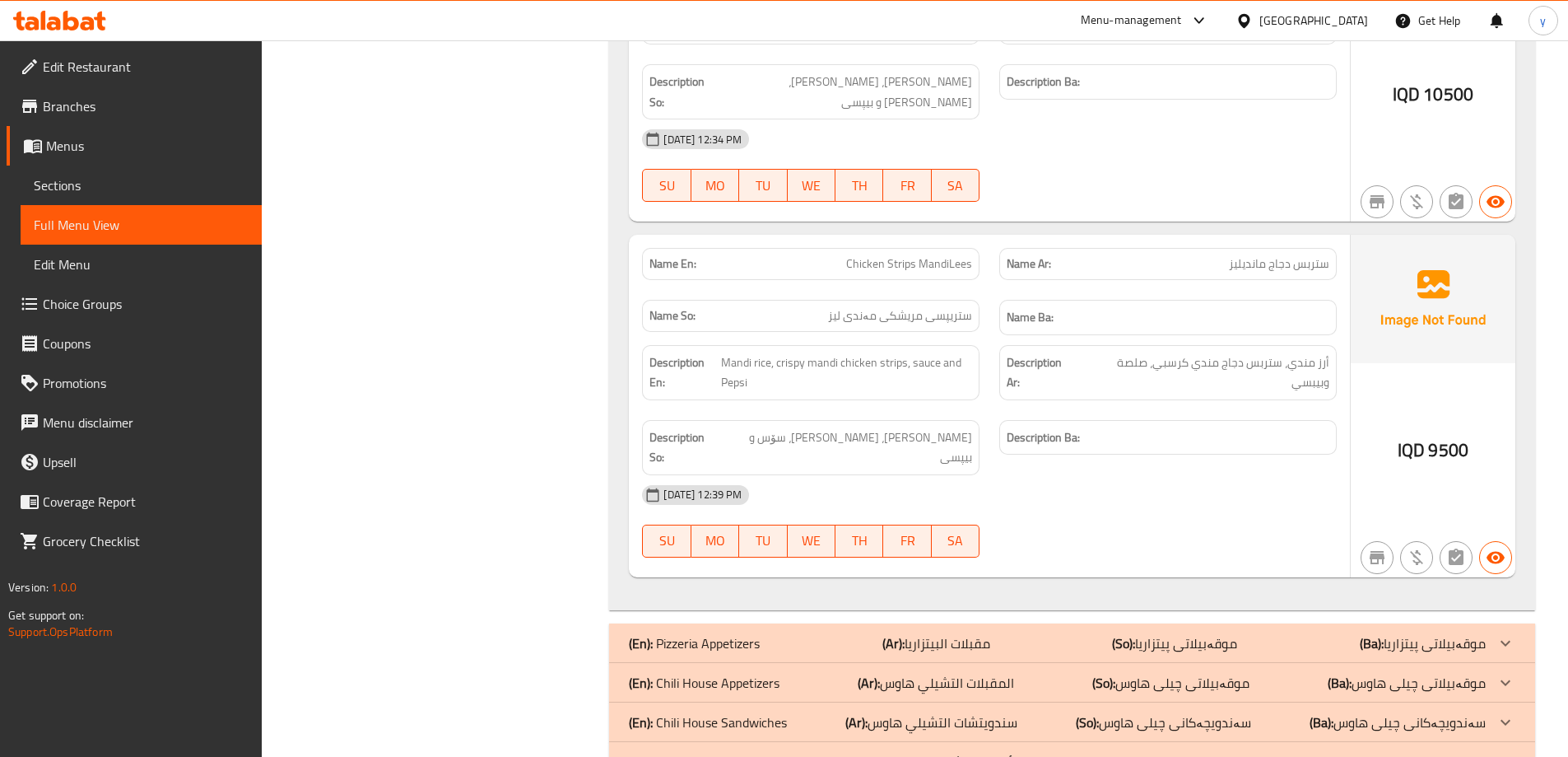
scroll to position [1042, 0]
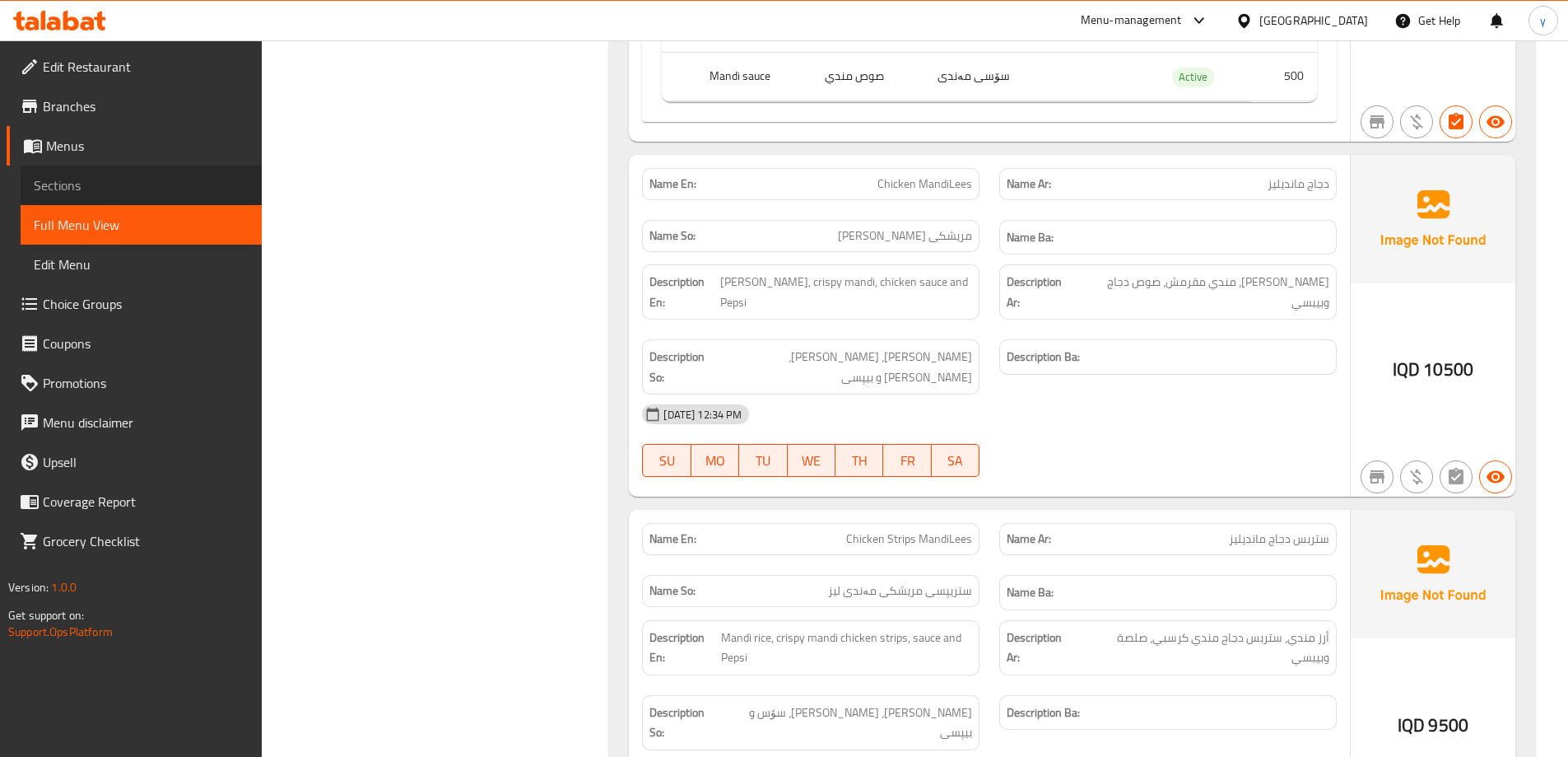
click at [179, 179] on span "Sections" at bounding box center [141, 185] width 215 height 20
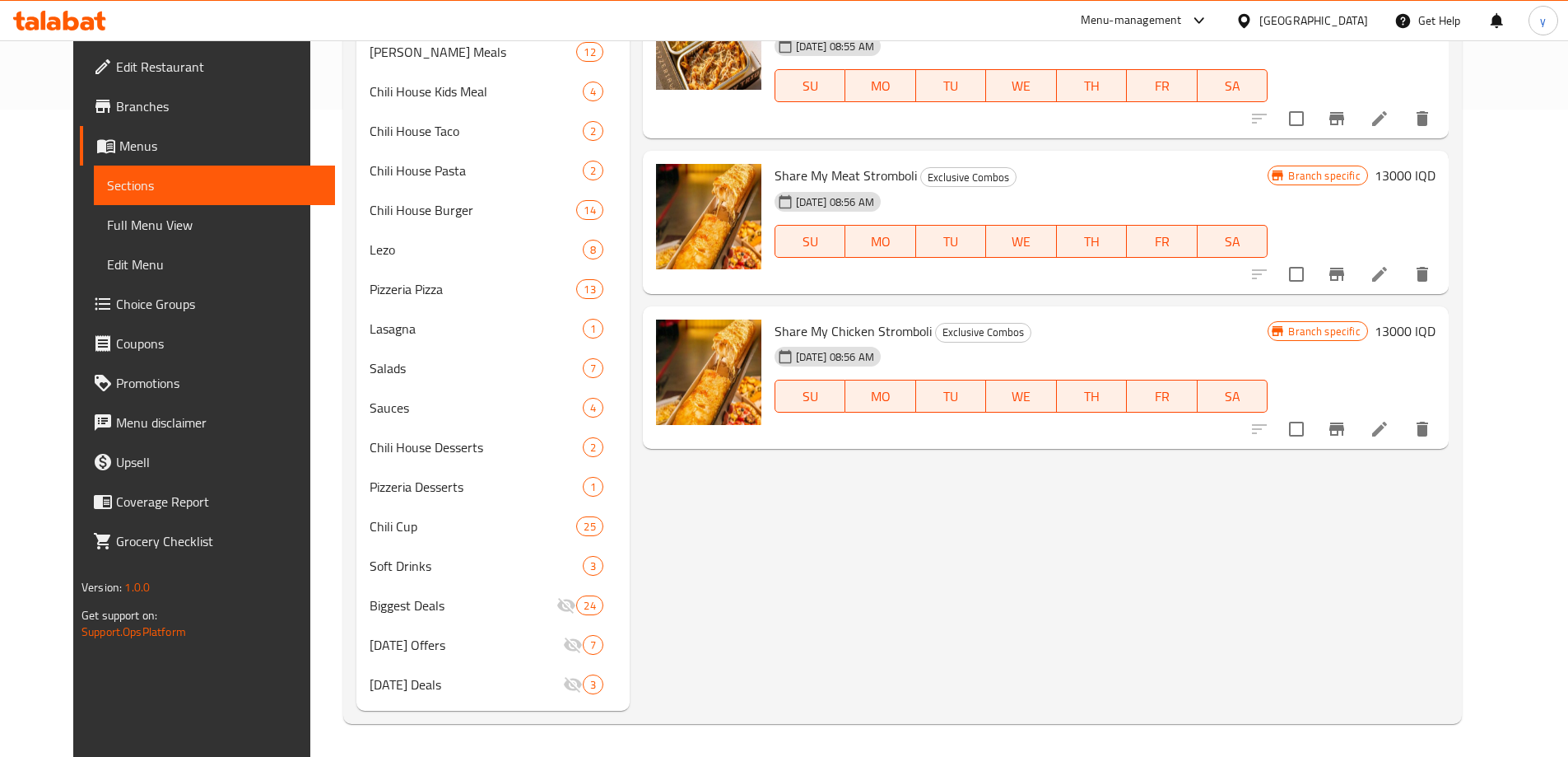
scroll to position [231, 0]
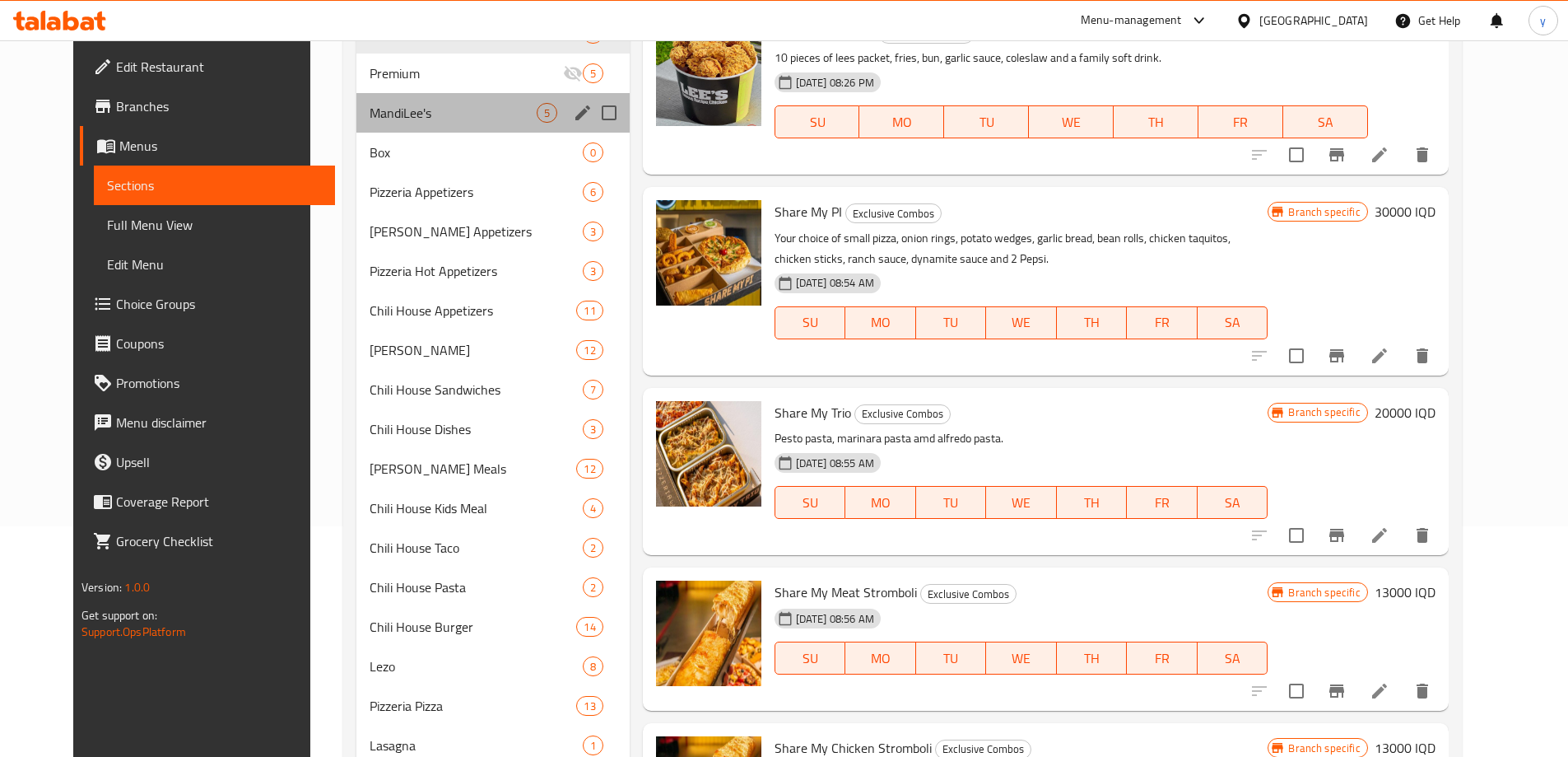
click at [468, 128] on div "MandiLee's 5" at bounding box center [492, 113] width 273 height 40
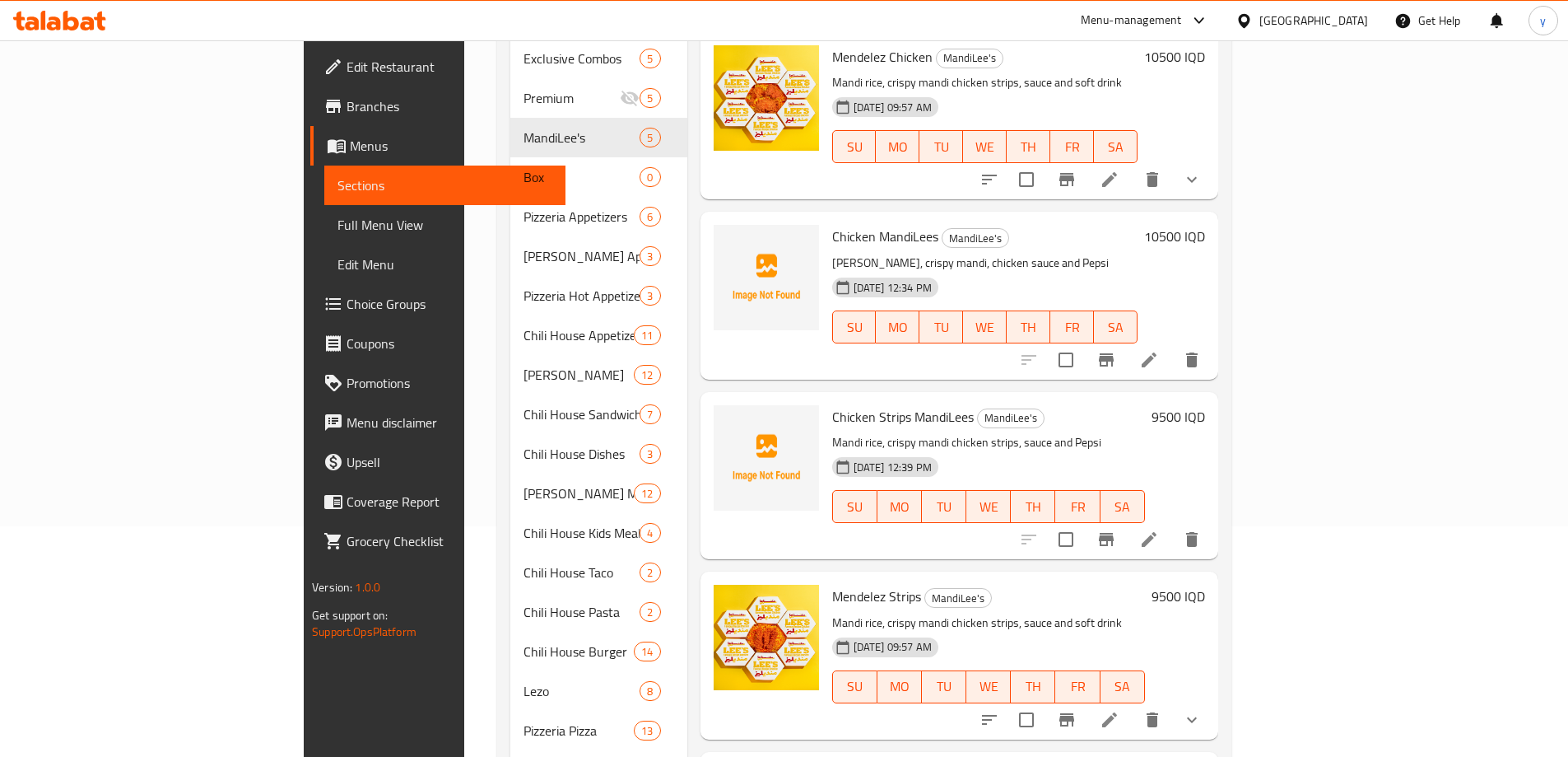
drag, startPoint x: 1428, startPoint y: 336, endPoint x: 1441, endPoint y: 340, distance: 13.6
click at [1211, 340] on div at bounding box center [1111, 360] width 203 height 40
click at [1158, 350] on icon at bounding box center [1148, 360] width 20 height 20
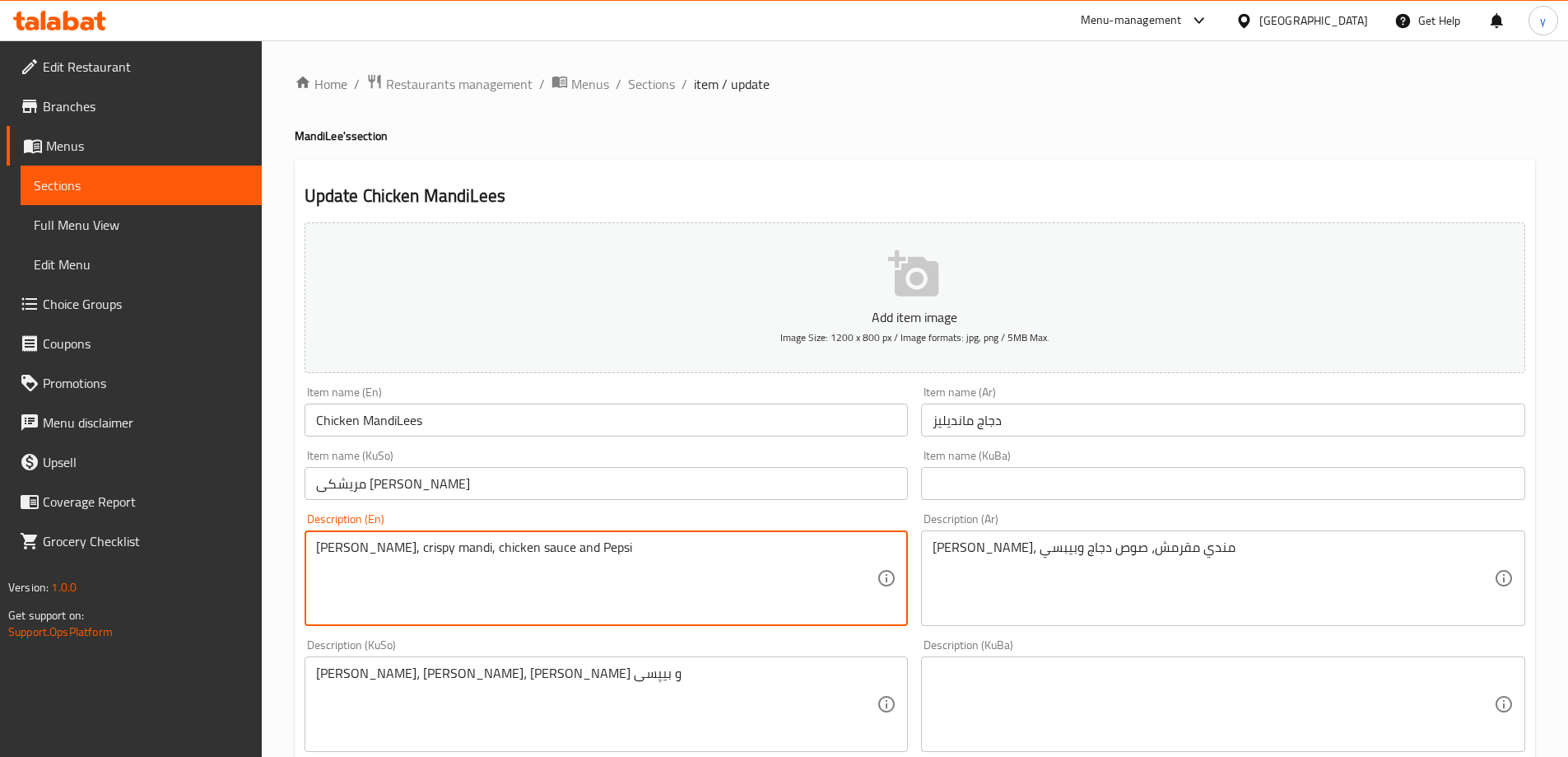
click at [451, 551] on textarea "[PERSON_NAME], crispy mandi, chicken sauce and Pepsi" at bounding box center [597, 578] width 561 height 79
click at [495, 547] on textarea "[PERSON_NAME], crispy mandi chicken sauce and Pepsi" at bounding box center [597, 578] width 561 height 79
click at [492, 550] on textarea "[PERSON_NAME], crispy mandi chicken sauce and Pepsi" at bounding box center [597, 578] width 561 height 79
type textarea "Mandi rice, crispy mandi chicken, sauce and Pepsi"
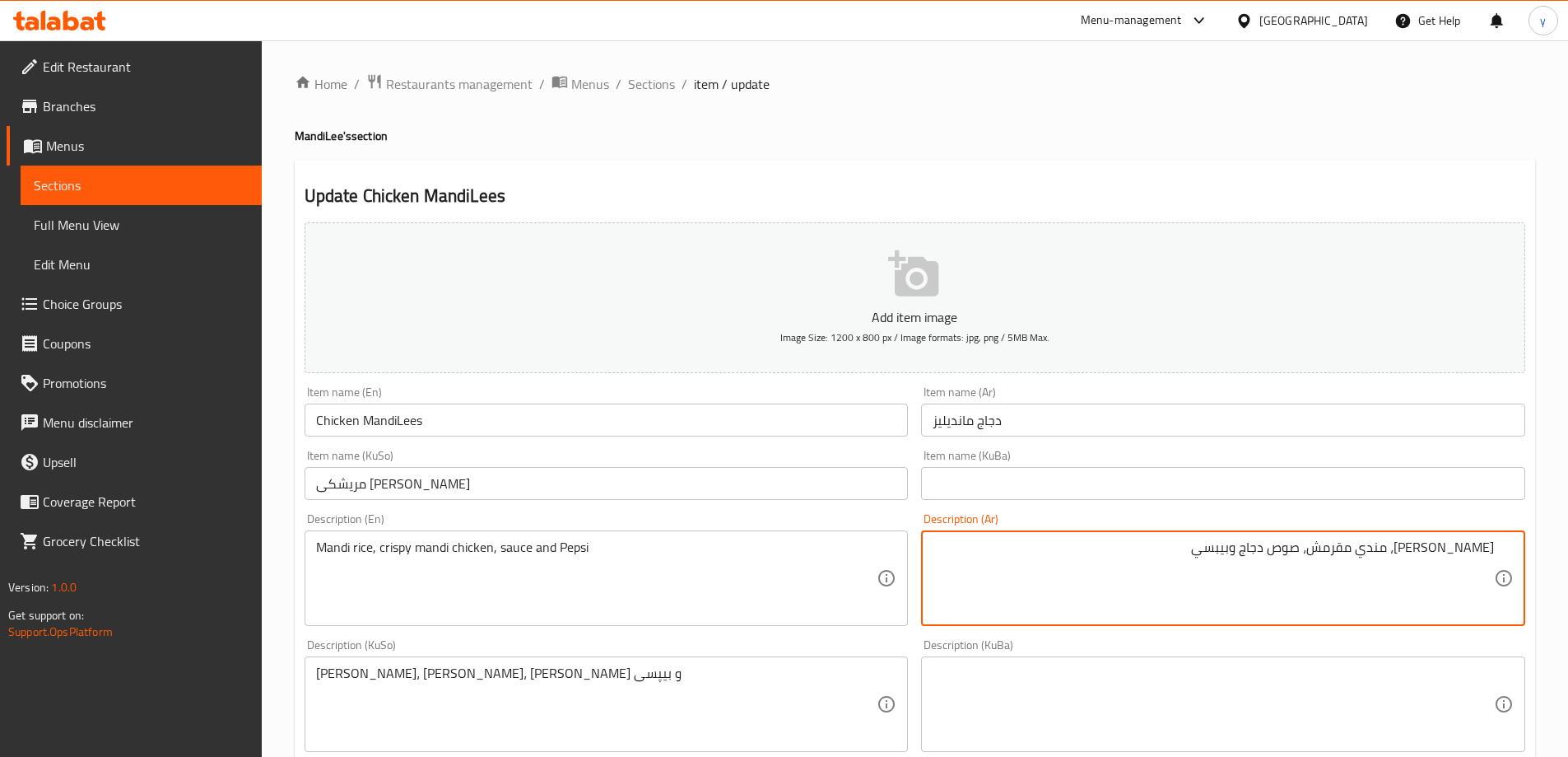
click at [1307, 554] on textarea "[PERSON_NAME]، مندي مقرمش، صوص دجاج وبيبسي" at bounding box center [1213, 578] width 561 height 79
click at [1405, 548] on textarea "[PERSON_NAME]، [PERSON_NAME]، صوص وبيبسي" at bounding box center [1213, 578] width 561 height 79
paste textarea "دجاج"
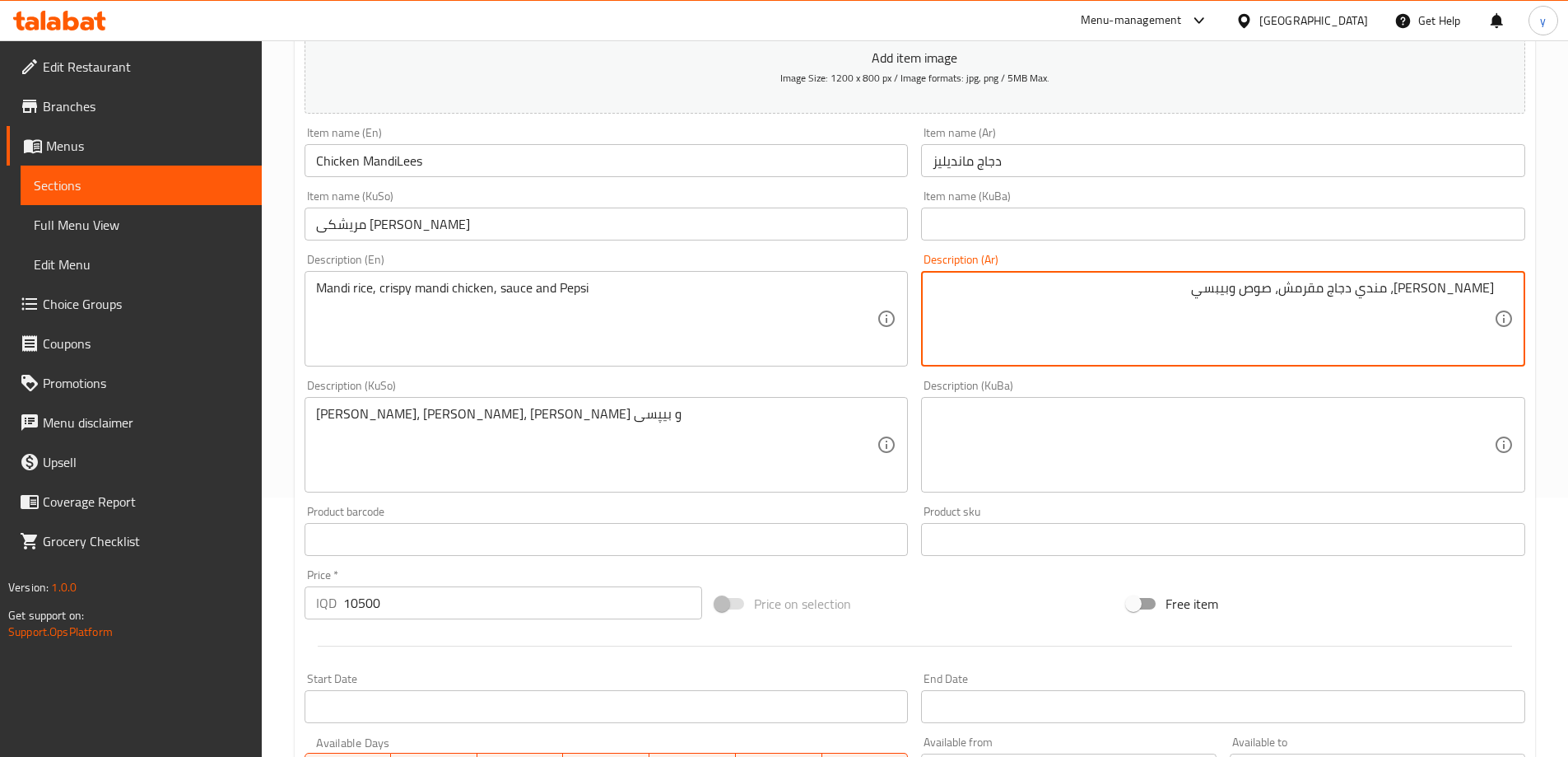
scroll to position [275, 0]
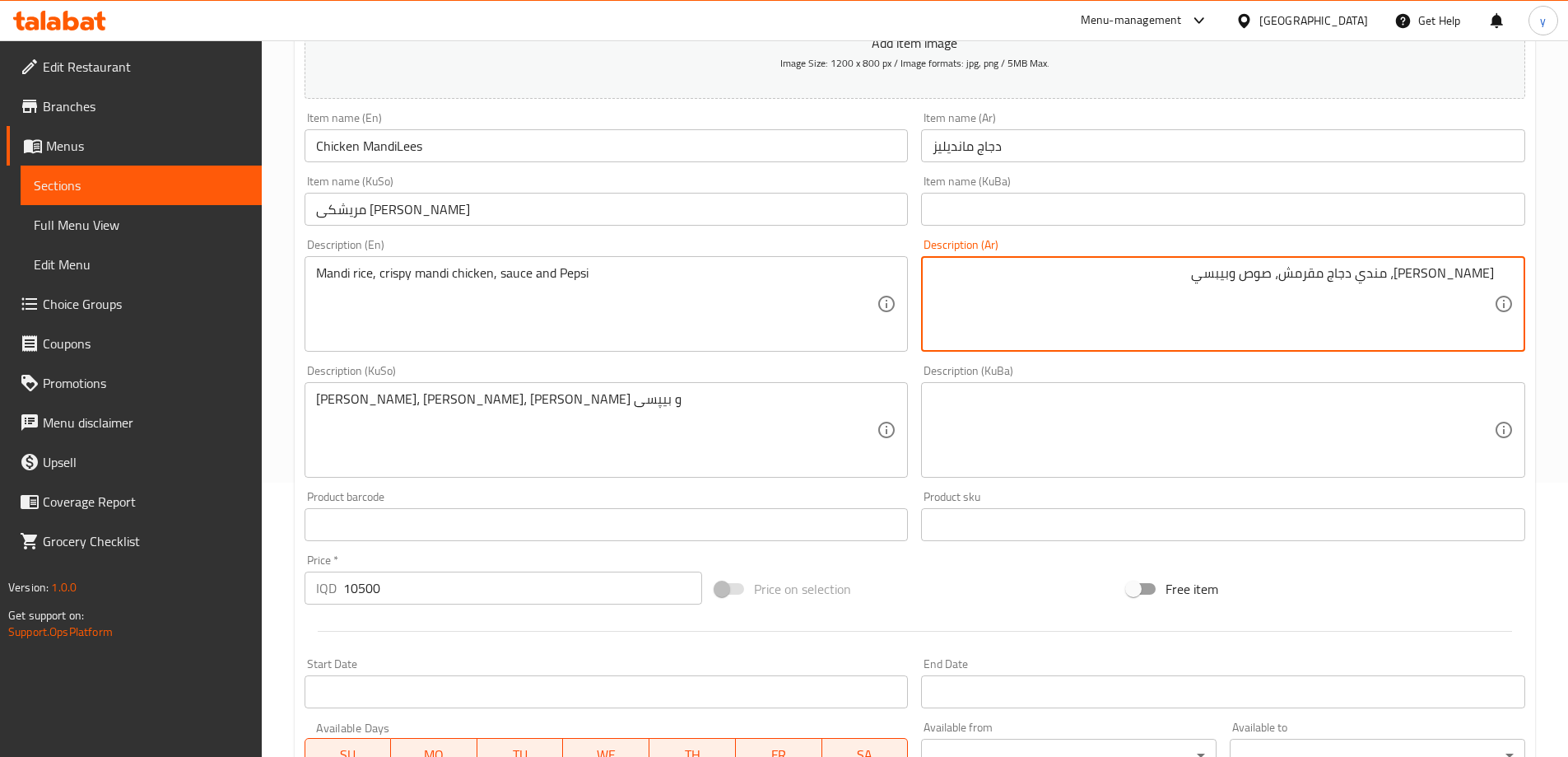
type textarea "[PERSON_NAME]، مندي دجاج مقرمش، صوص وبيبسي"
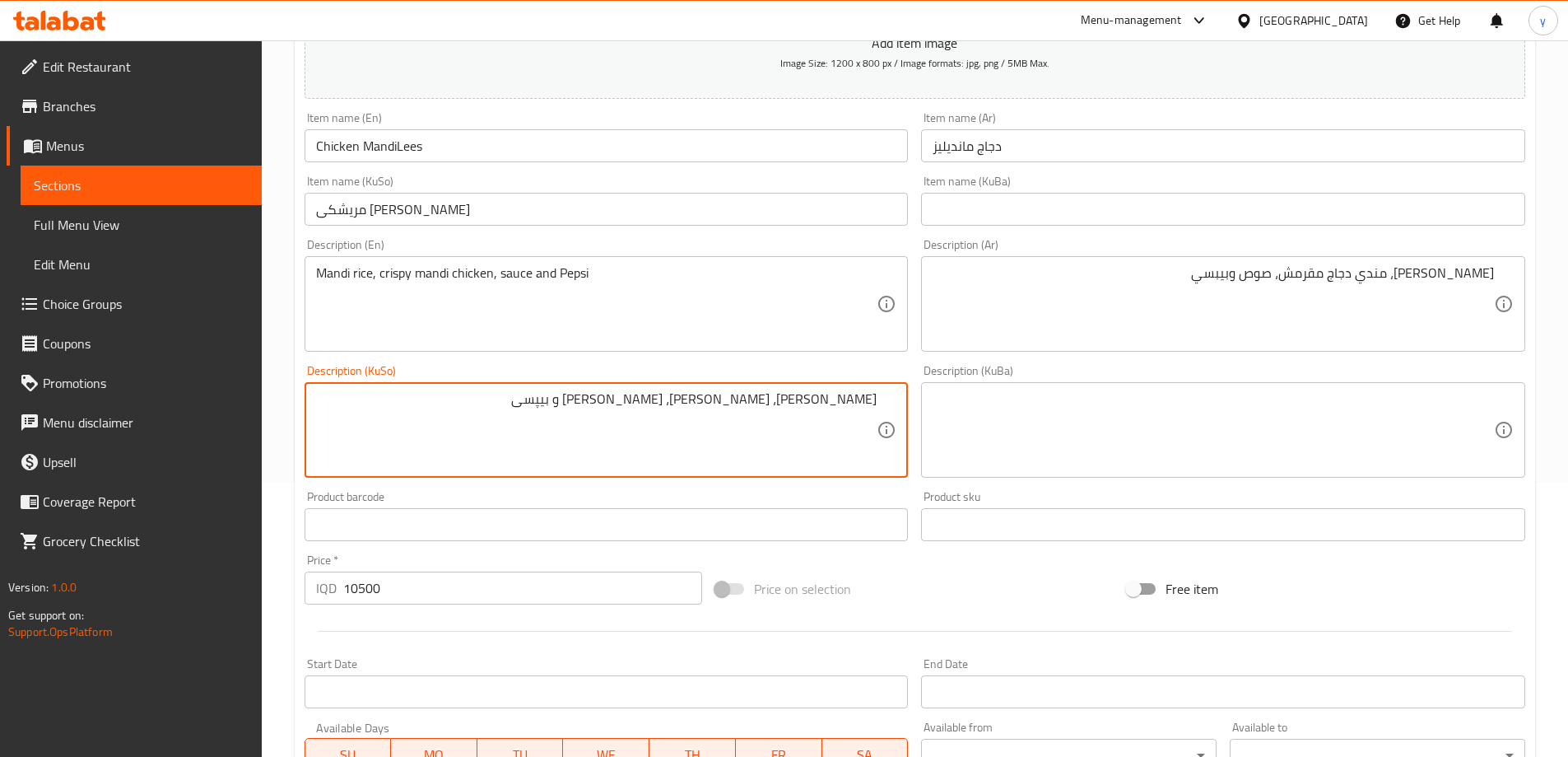
click at [657, 410] on textarea "[PERSON_NAME]، [PERSON_NAME]، [PERSON_NAME] و بیپسی" at bounding box center [597, 430] width 561 height 79
click at [757, 404] on textarea "[PERSON_NAME]، [PERSON_NAME]، سۆسی و بیپسی" at bounding box center [597, 430] width 561 height 79
paste textarea "مریشک"
click at [723, 405] on textarea "[PERSON_NAME]، [PERSON_NAME]، سۆسی و بیپسی" at bounding box center [597, 430] width 561 height 79
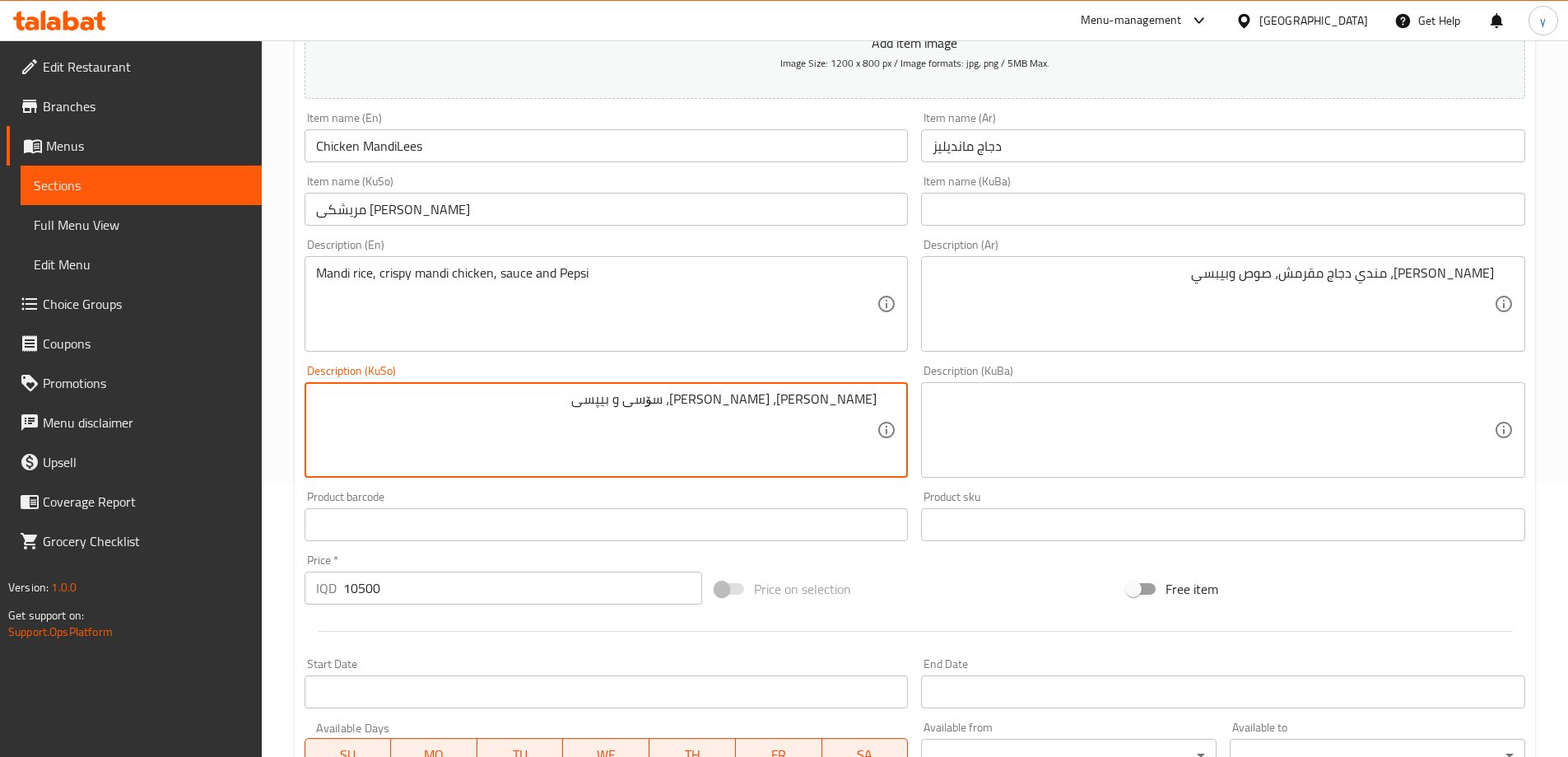
click at [620, 405] on textarea "[PERSON_NAME]، [PERSON_NAME]، سۆسی و بیپسی" at bounding box center [597, 430] width 561 height 79
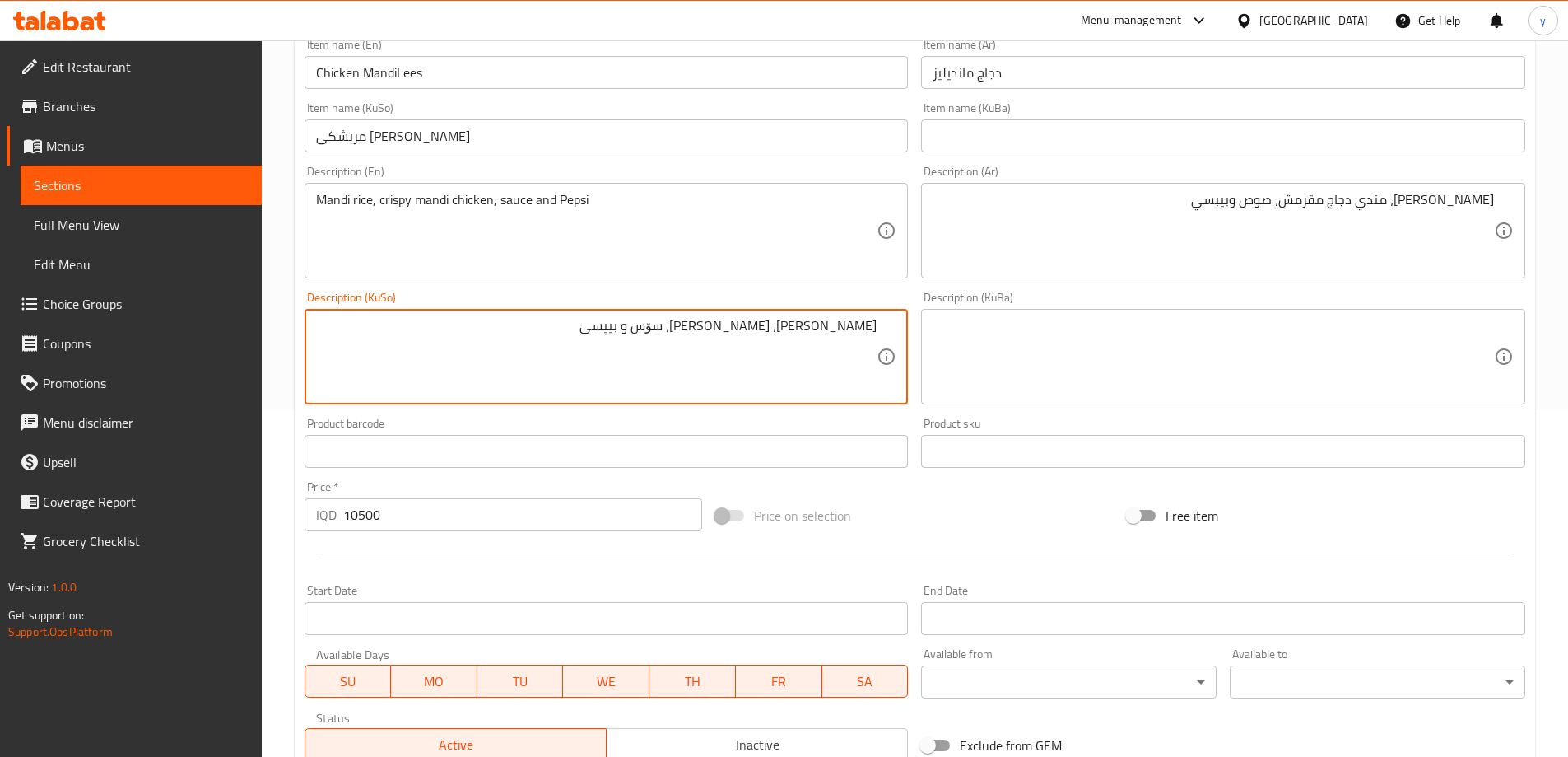
scroll to position [596, 0]
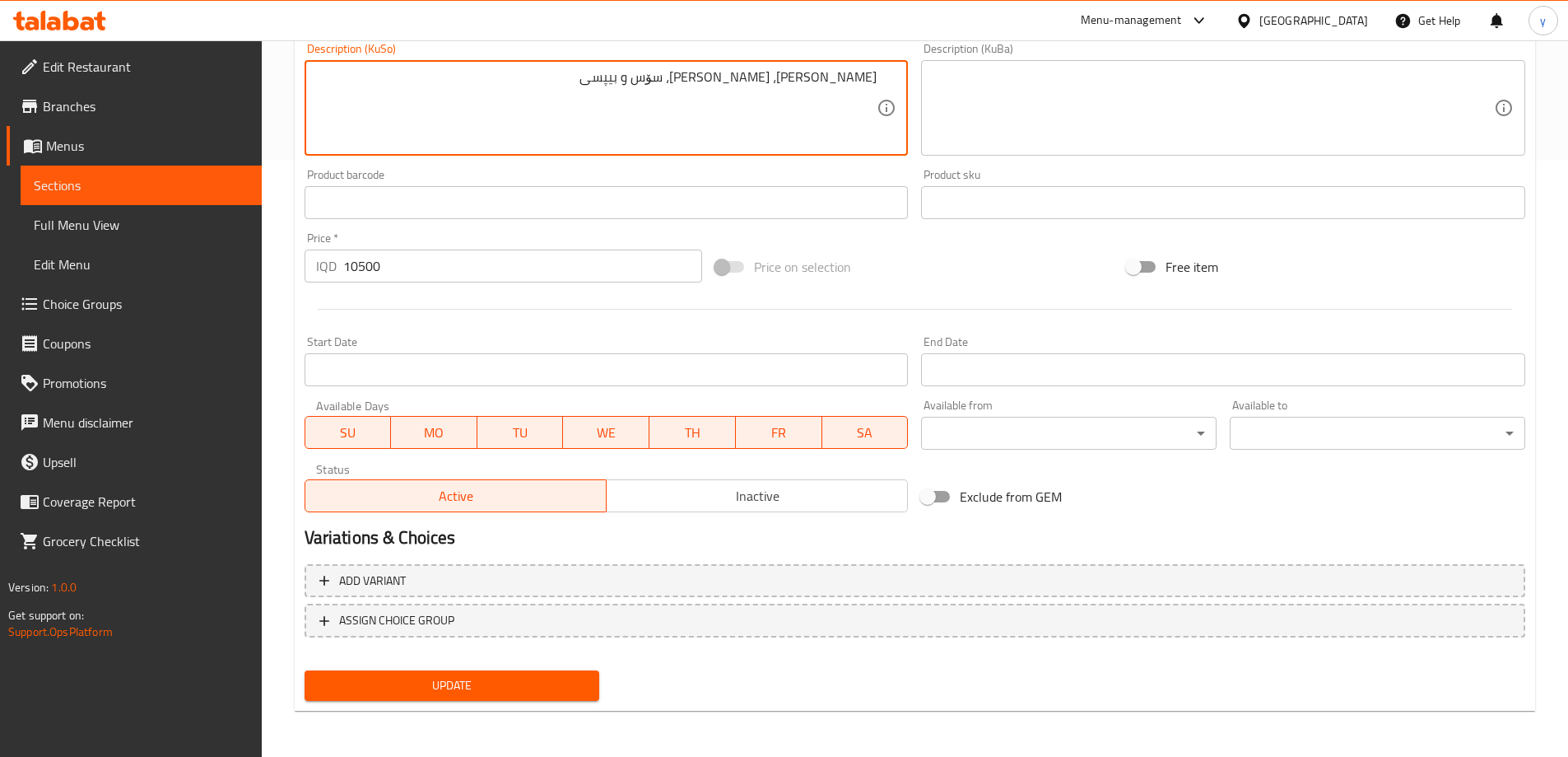
type textarea "[PERSON_NAME]، [PERSON_NAME]، سۆس و بیپسی"
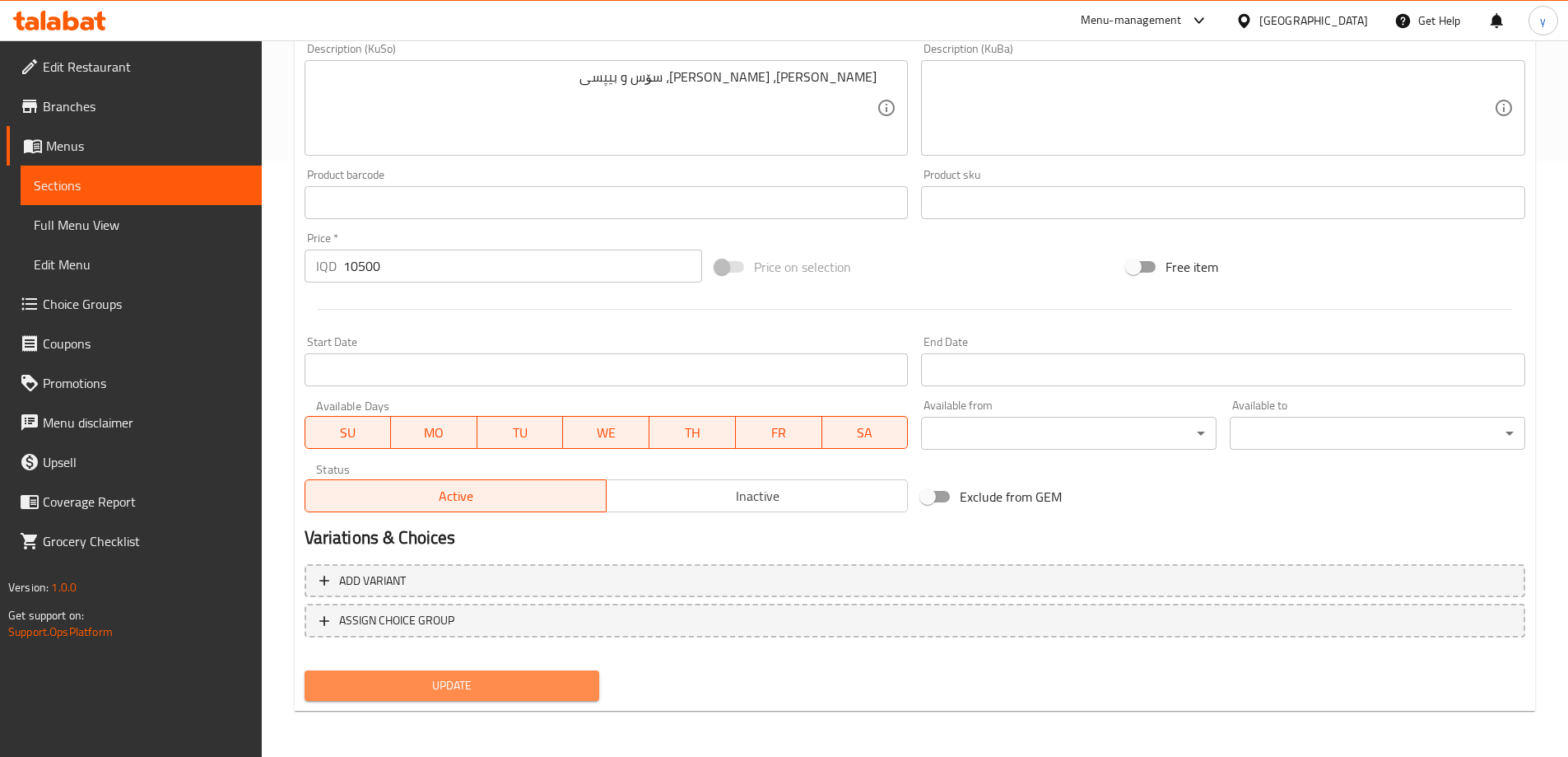
click at [542, 673] on button "Update" at bounding box center [451, 685] width 295 height 31
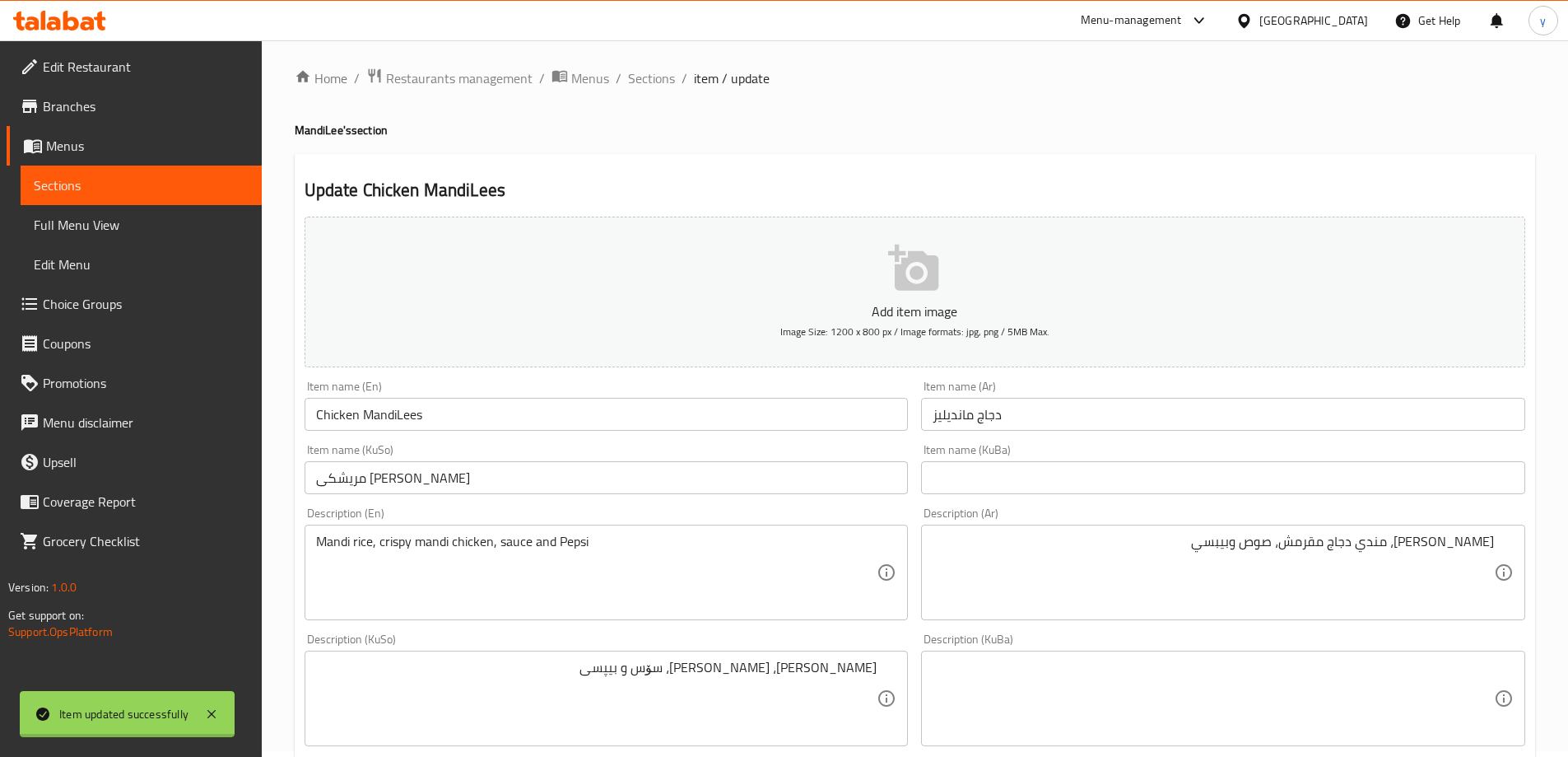
scroll to position [0, 0]
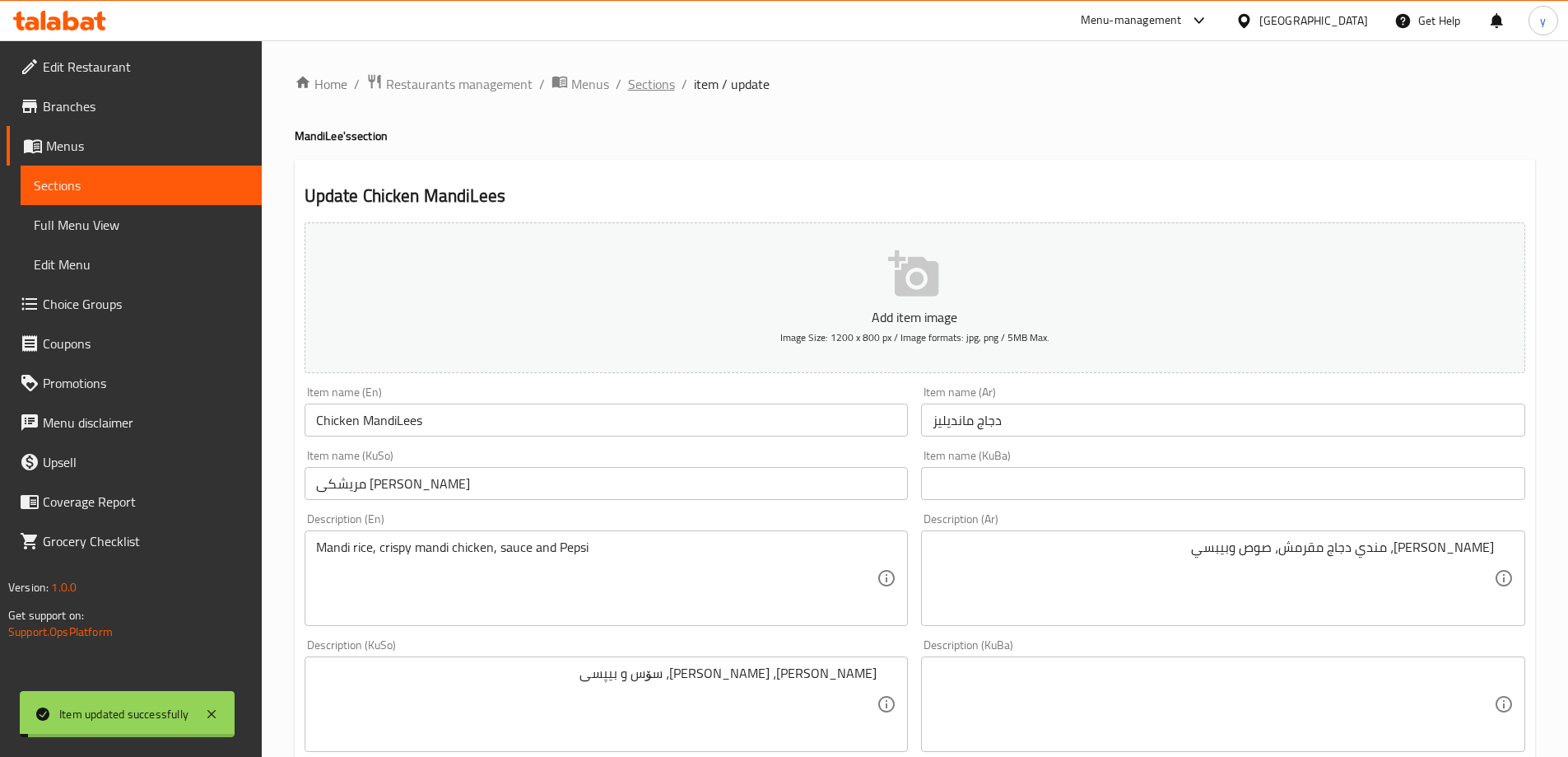
click at [645, 78] on span "Sections" at bounding box center [650, 84] width 47 height 20
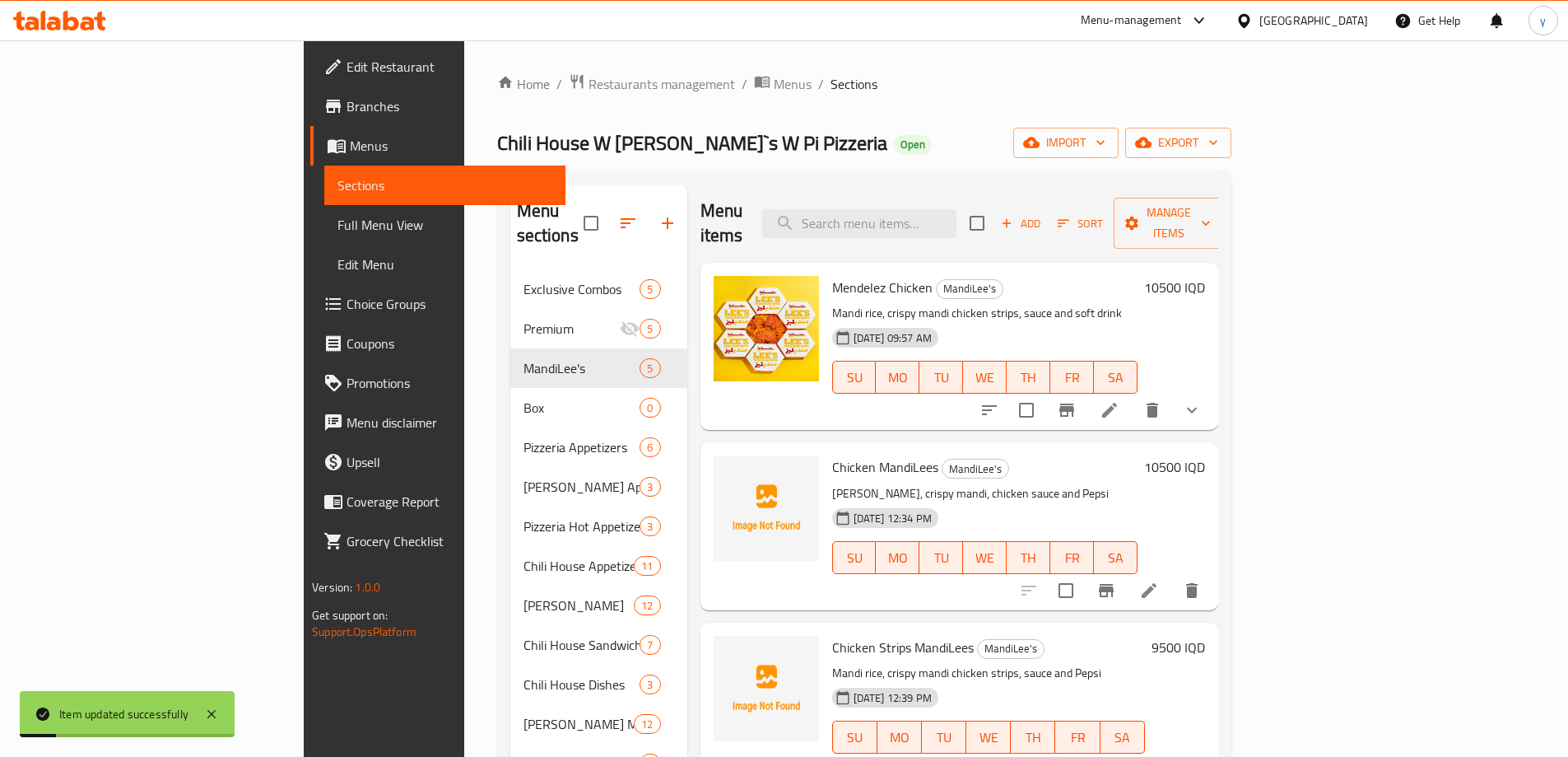
click at [337, 231] on span "Full Menu View" at bounding box center [444, 225] width 215 height 20
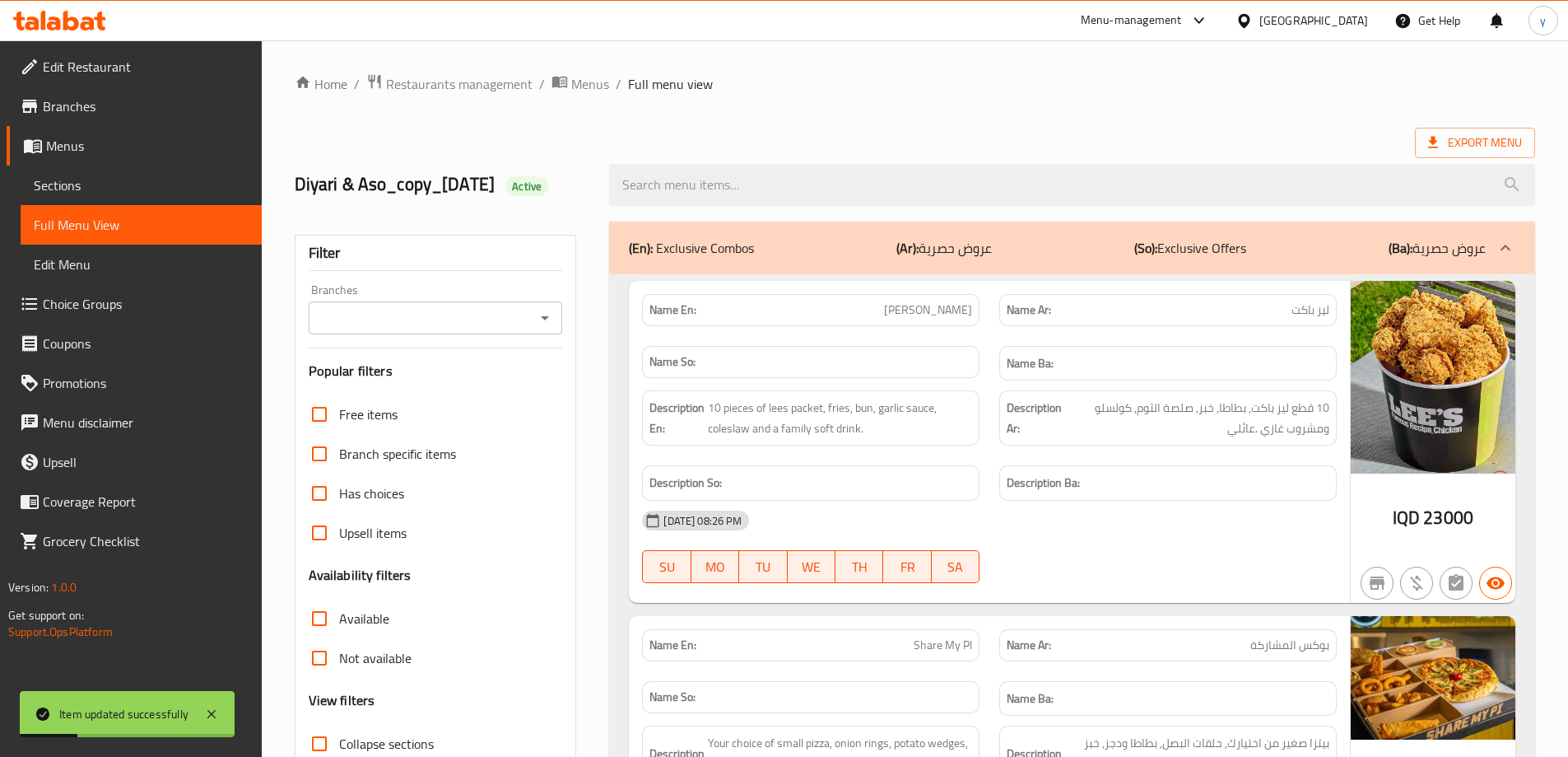
click at [548, 315] on icon "Open" at bounding box center [545, 318] width 20 height 20
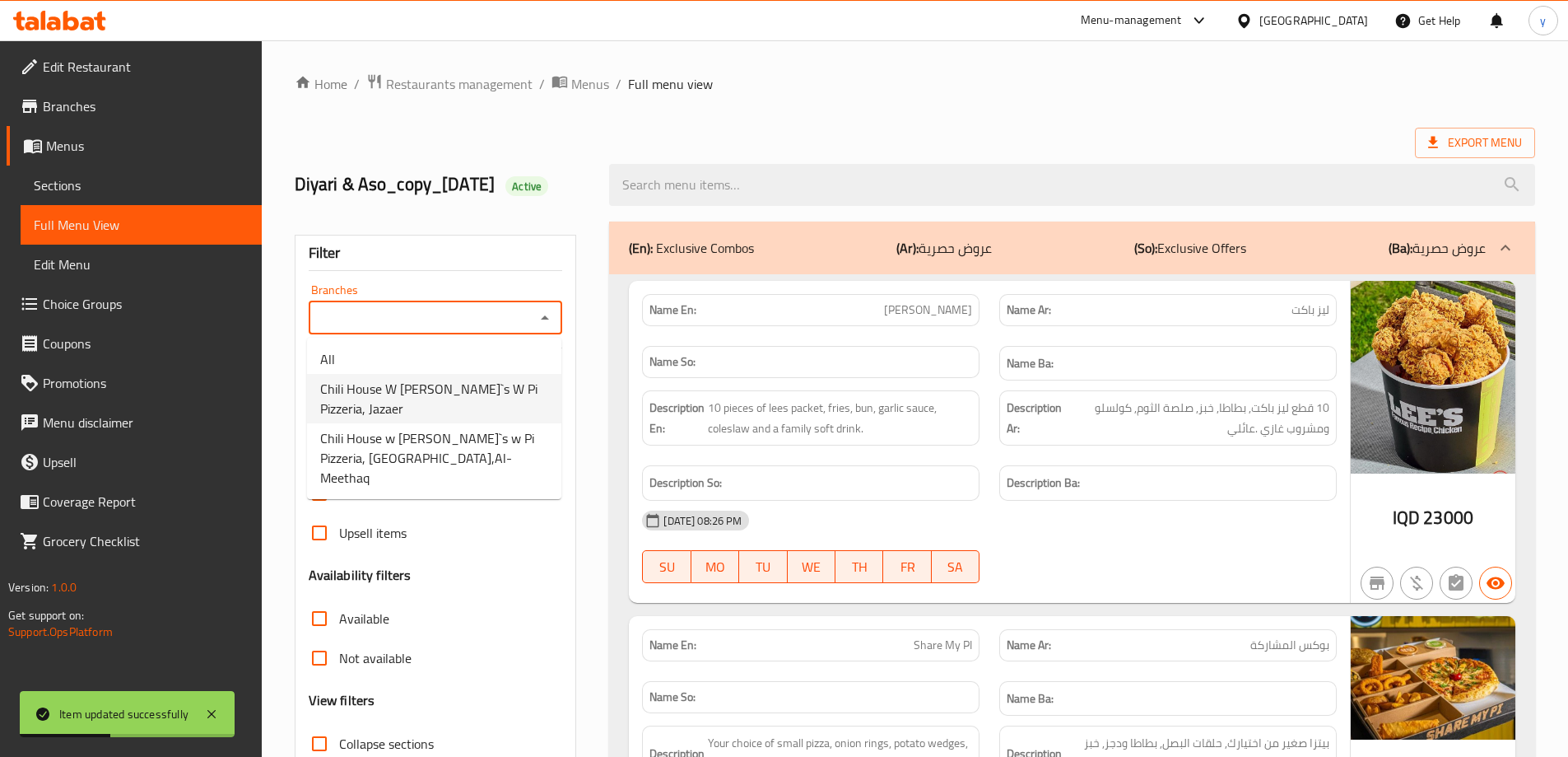
click at [492, 384] on span "Chili House W [PERSON_NAME]`s W Pi Pizzeria, Jazaer" at bounding box center [434, 399] width 228 height 40
type input "Chili House W [PERSON_NAME]`s W Pi Pizzeria, Jazaer"
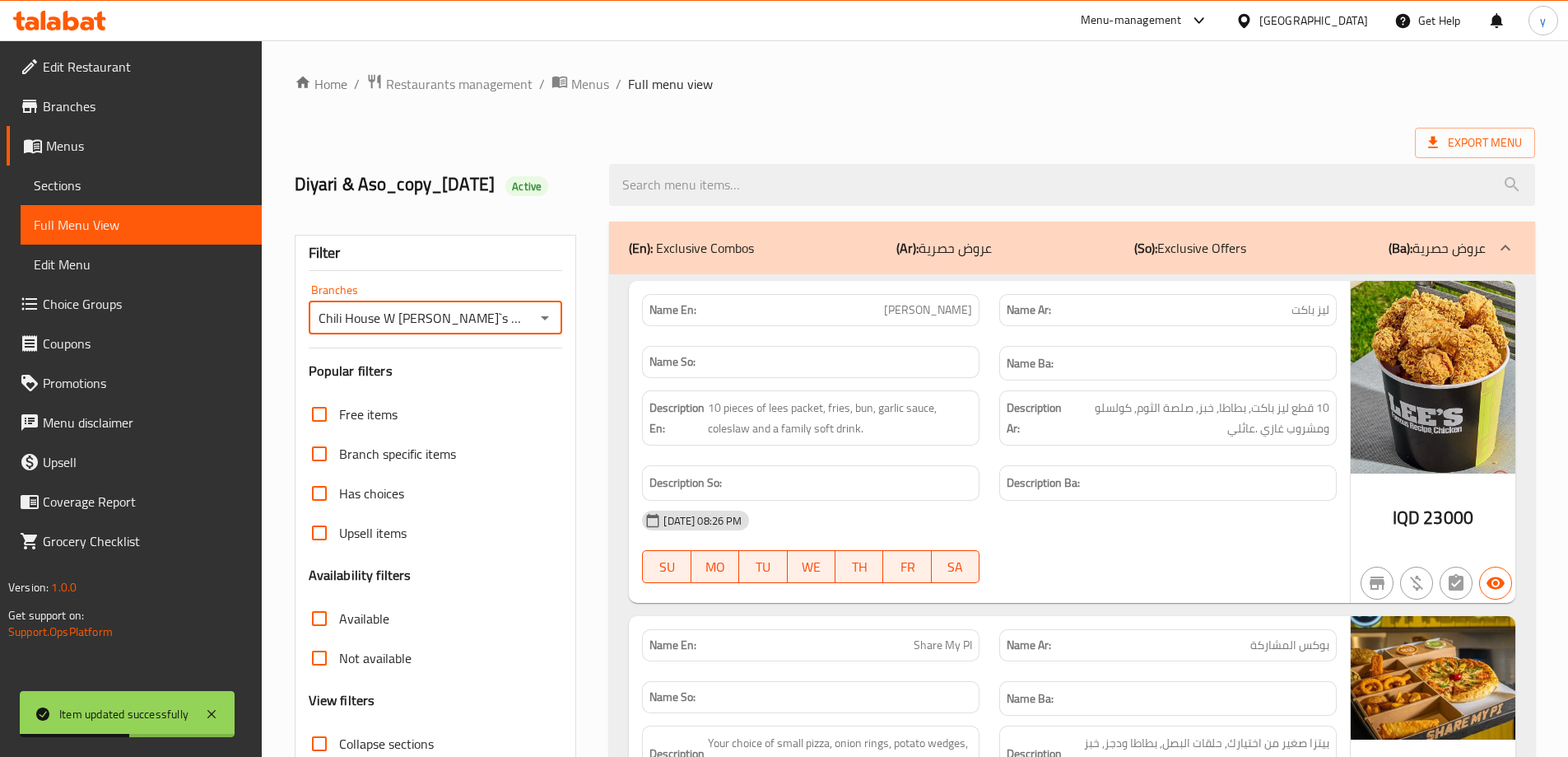
scroll to position [275, 0]
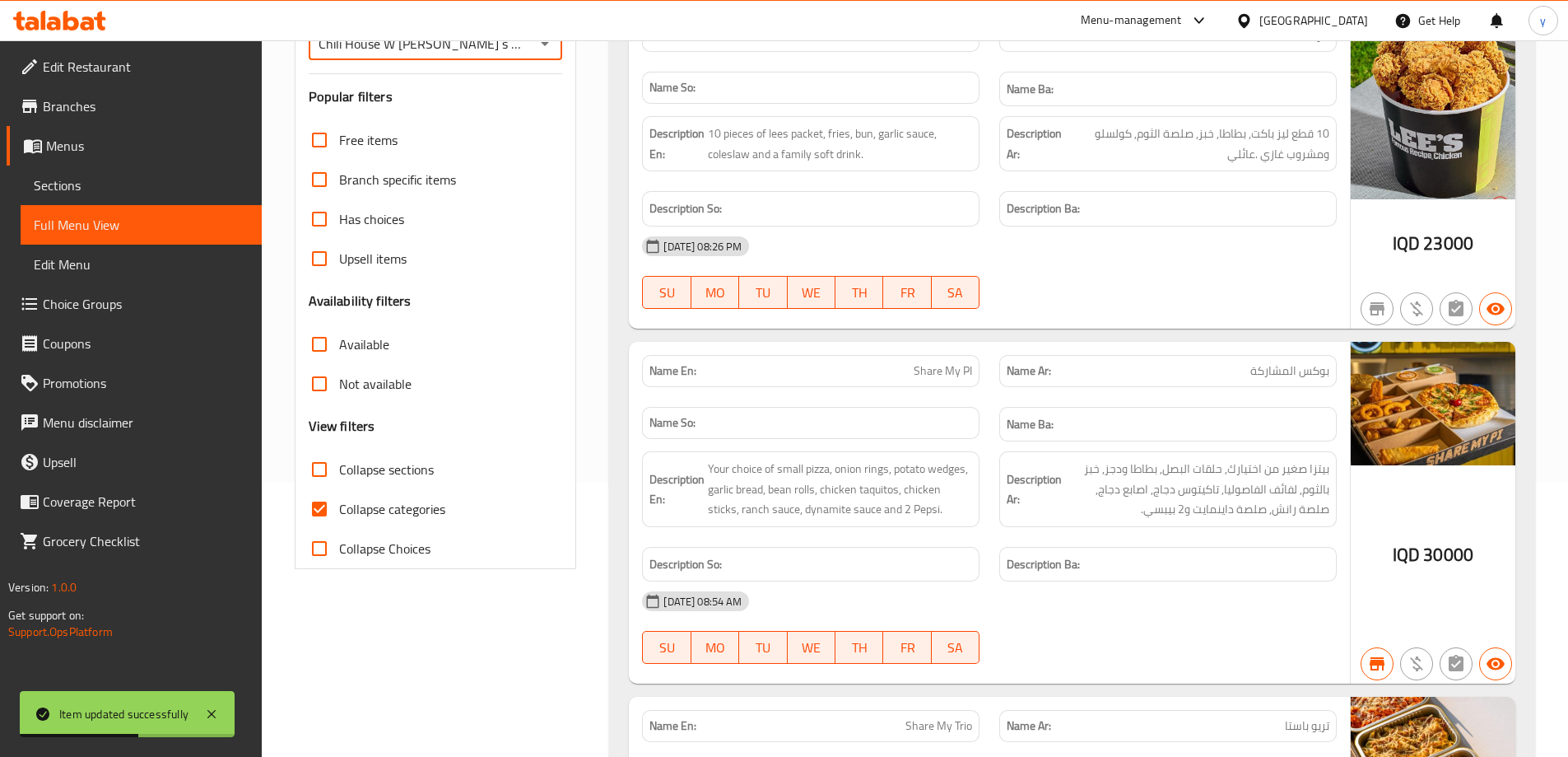
click at [322, 499] on input "Collapse categories" at bounding box center [319, 509] width 40 height 40
checkbox input "false"
click at [322, 476] on input "Collapse sections" at bounding box center [319, 470] width 40 height 40
checkbox input "true"
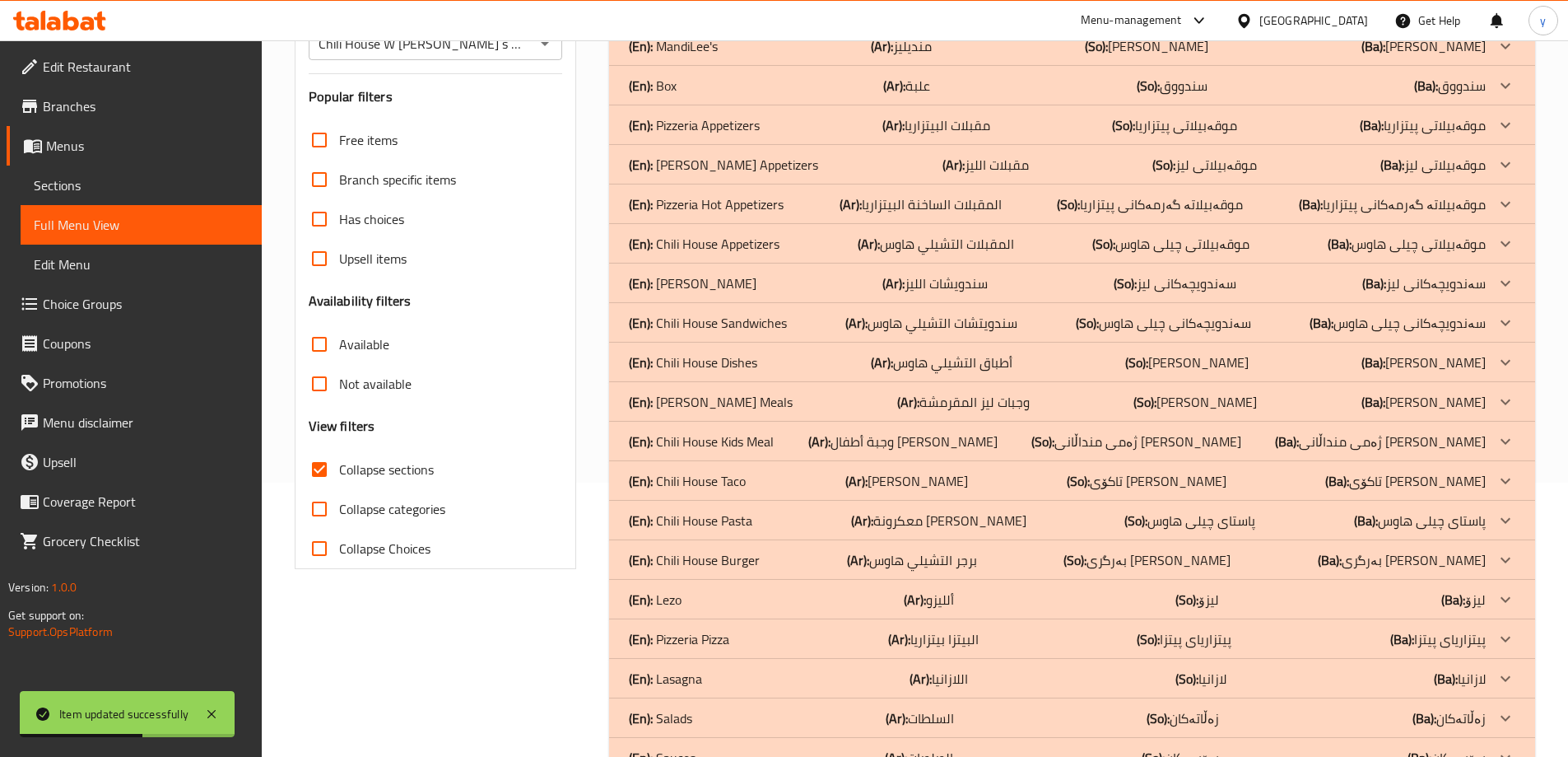
click at [218, 709] on icon at bounding box center [212, 714] width 20 height 20
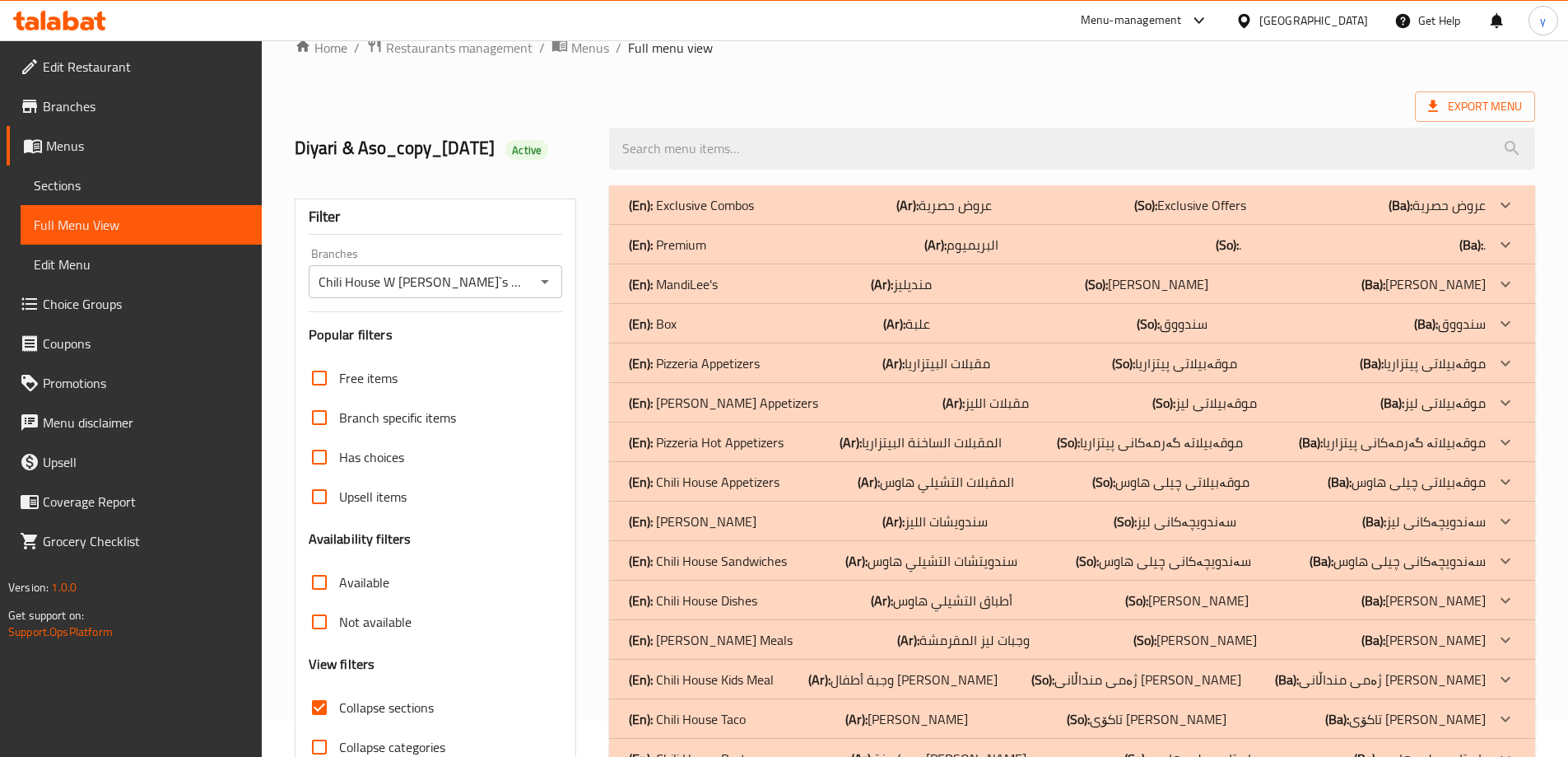
scroll to position [0, 0]
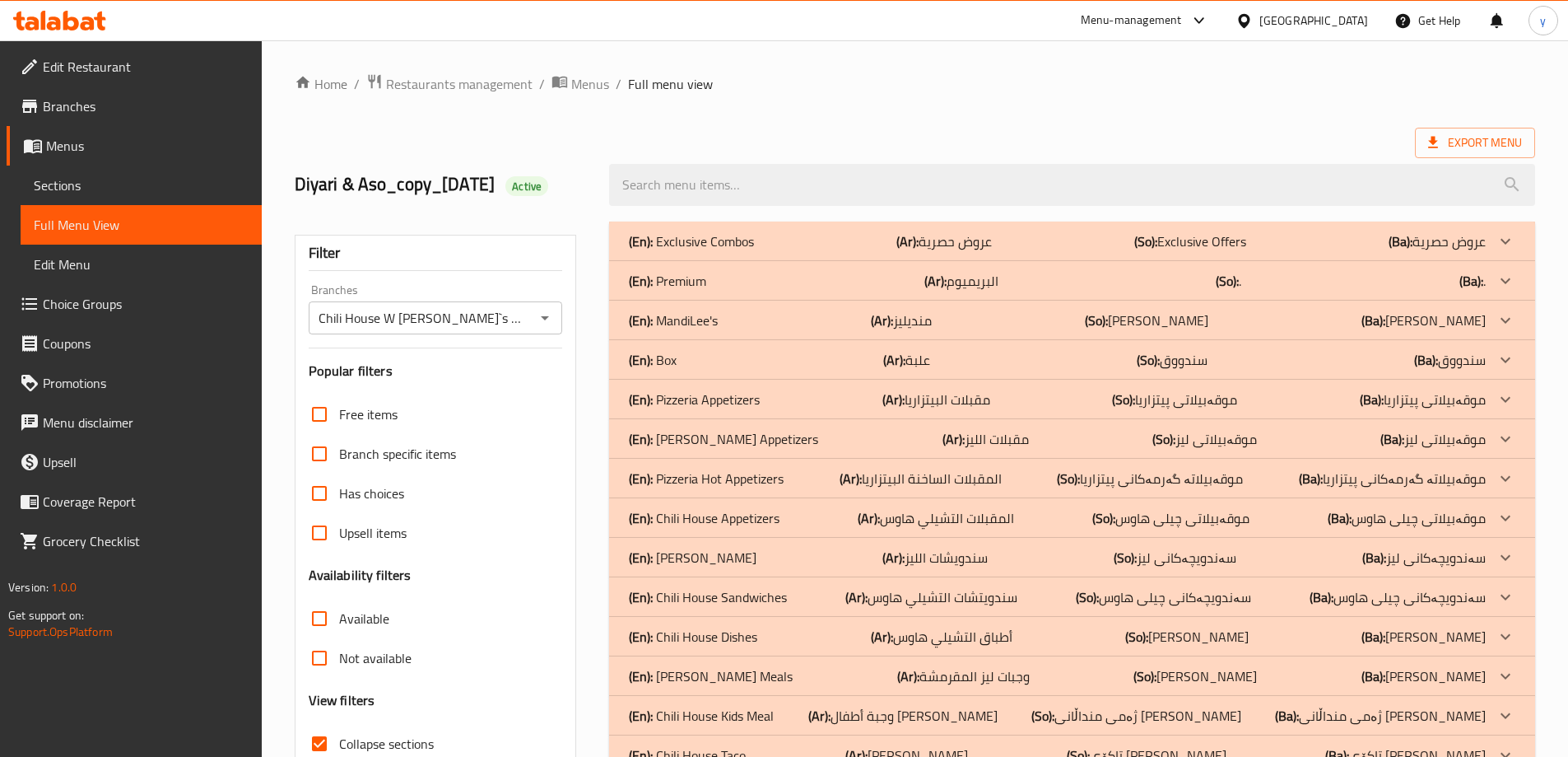
click at [782, 251] on div "(En): MandiLee's (Ar): منديليز (So): [PERSON_NAME] (Ba): مەندی لیز" at bounding box center [1057, 242] width 857 height 20
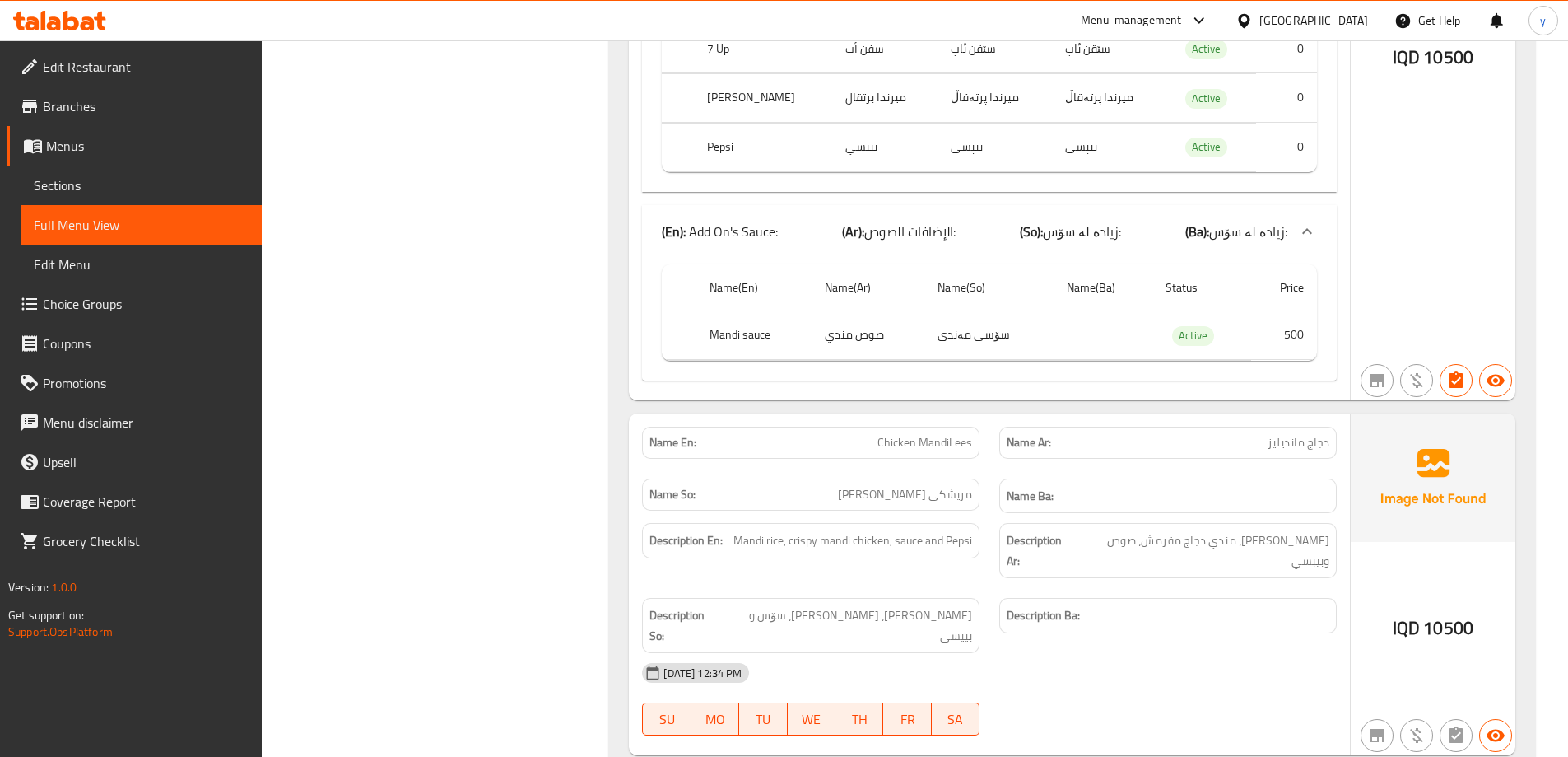
scroll to position [1097, 0]
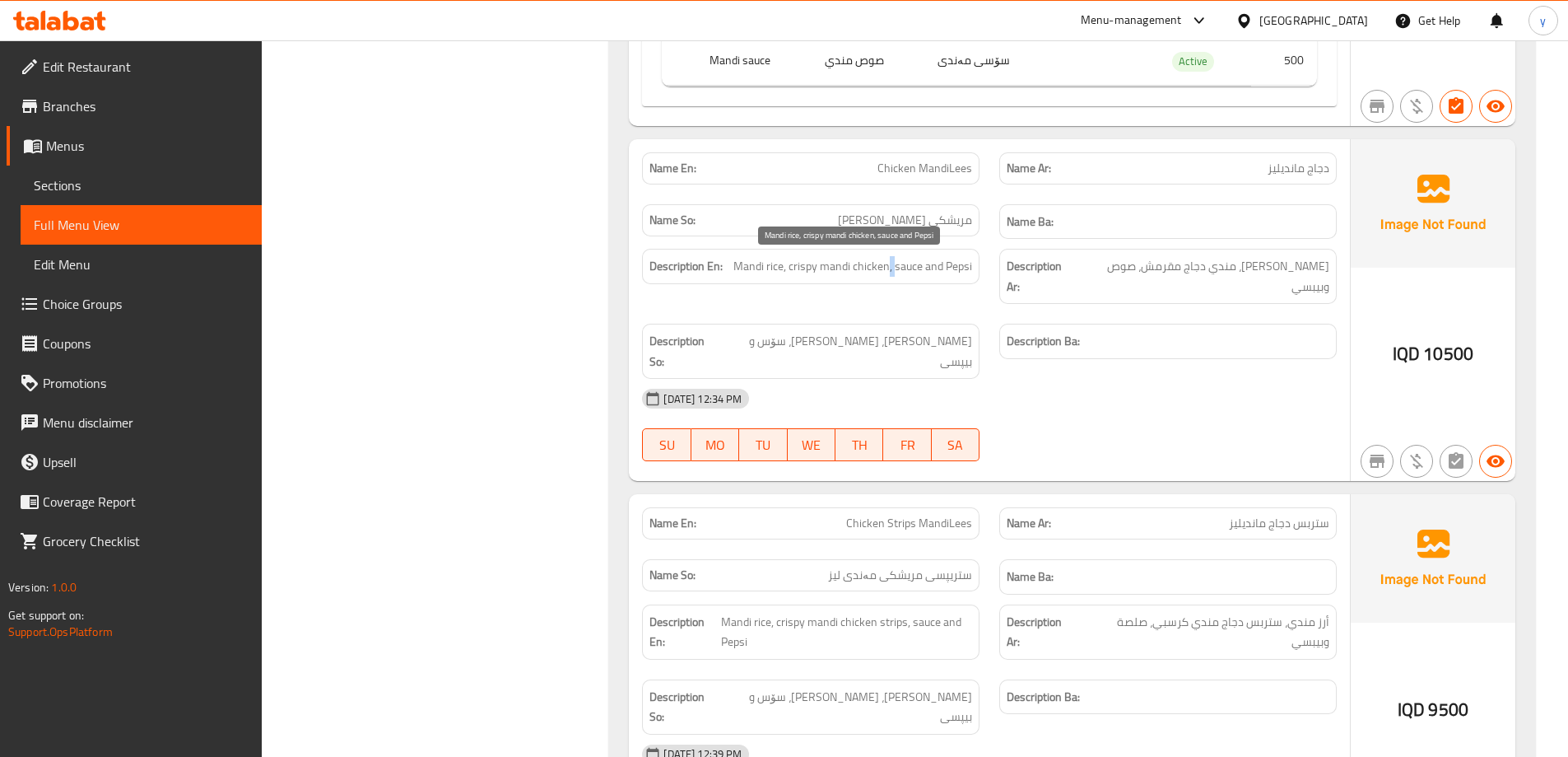
click at [887, 266] on span "Mandi rice, crispy mandi chicken, sauce and Pepsi" at bounding box center [852, 266] width 239 height 21
click at [798, 275] on span "Mandi rice, crispy mandi chicken, sauce and Pepsi" at bounding box center [852, 266] width 239 height 21
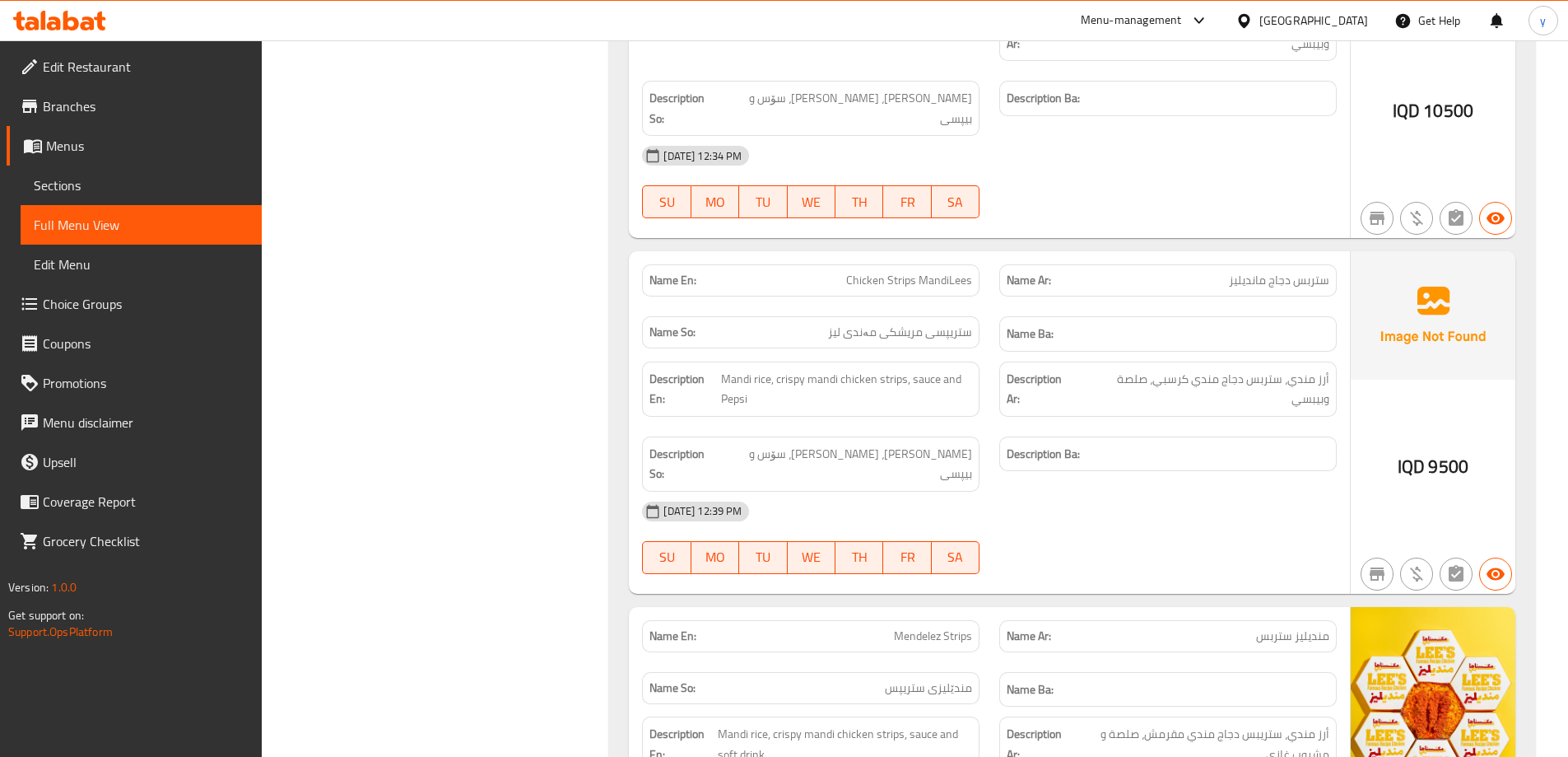
scroll to position [1373, 0]
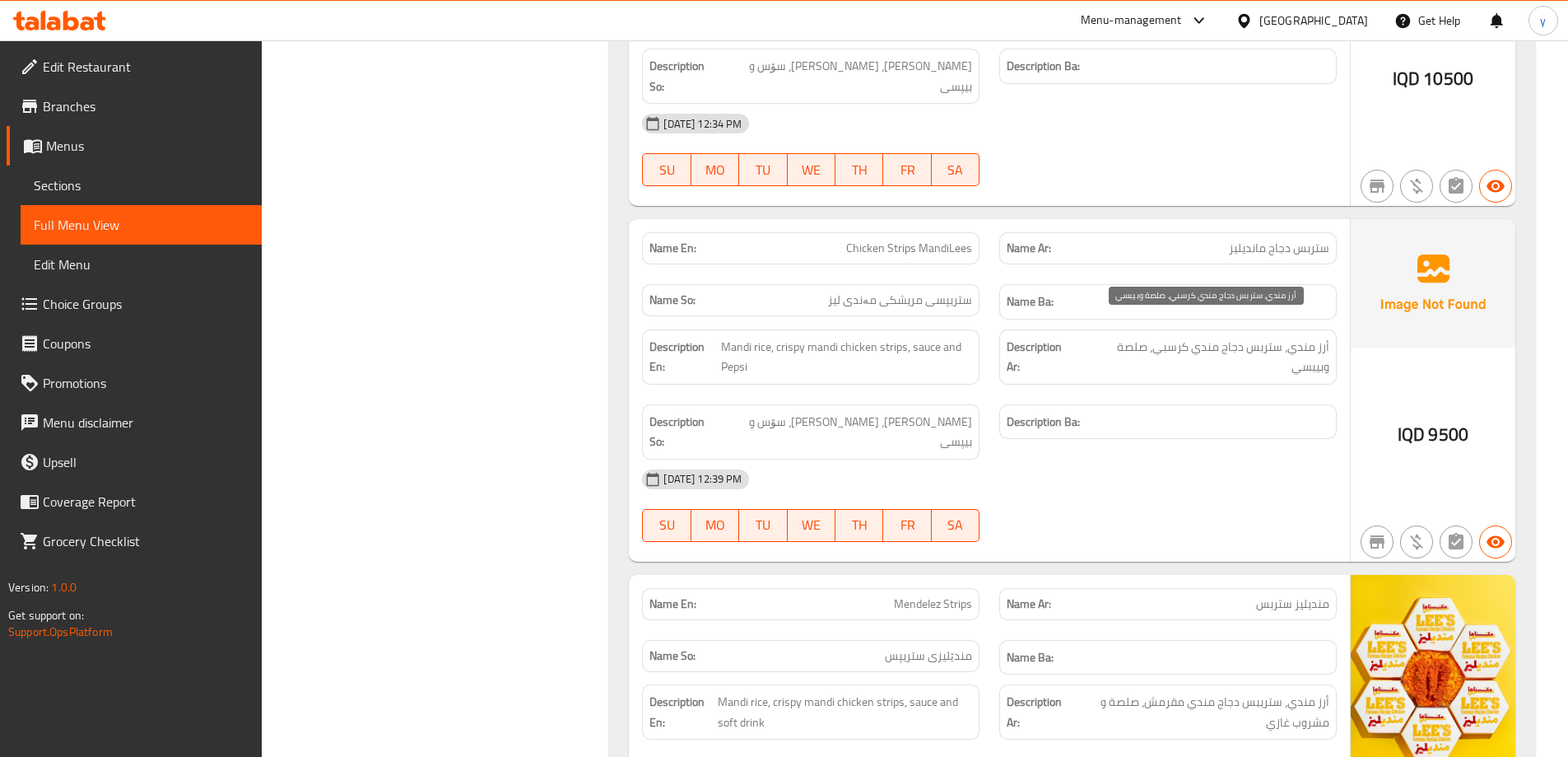
drag, startPoint x: 1309, startPoint y: 346, endPoint x: 1318, endPoint y: 348, distance: 9.2
click at [1311, 346] on span "أرز مندي، ستربس دجاج مندي كرسبي، صلصة وبيبسي" at bounding box center [1204, 356] width 250 height 41
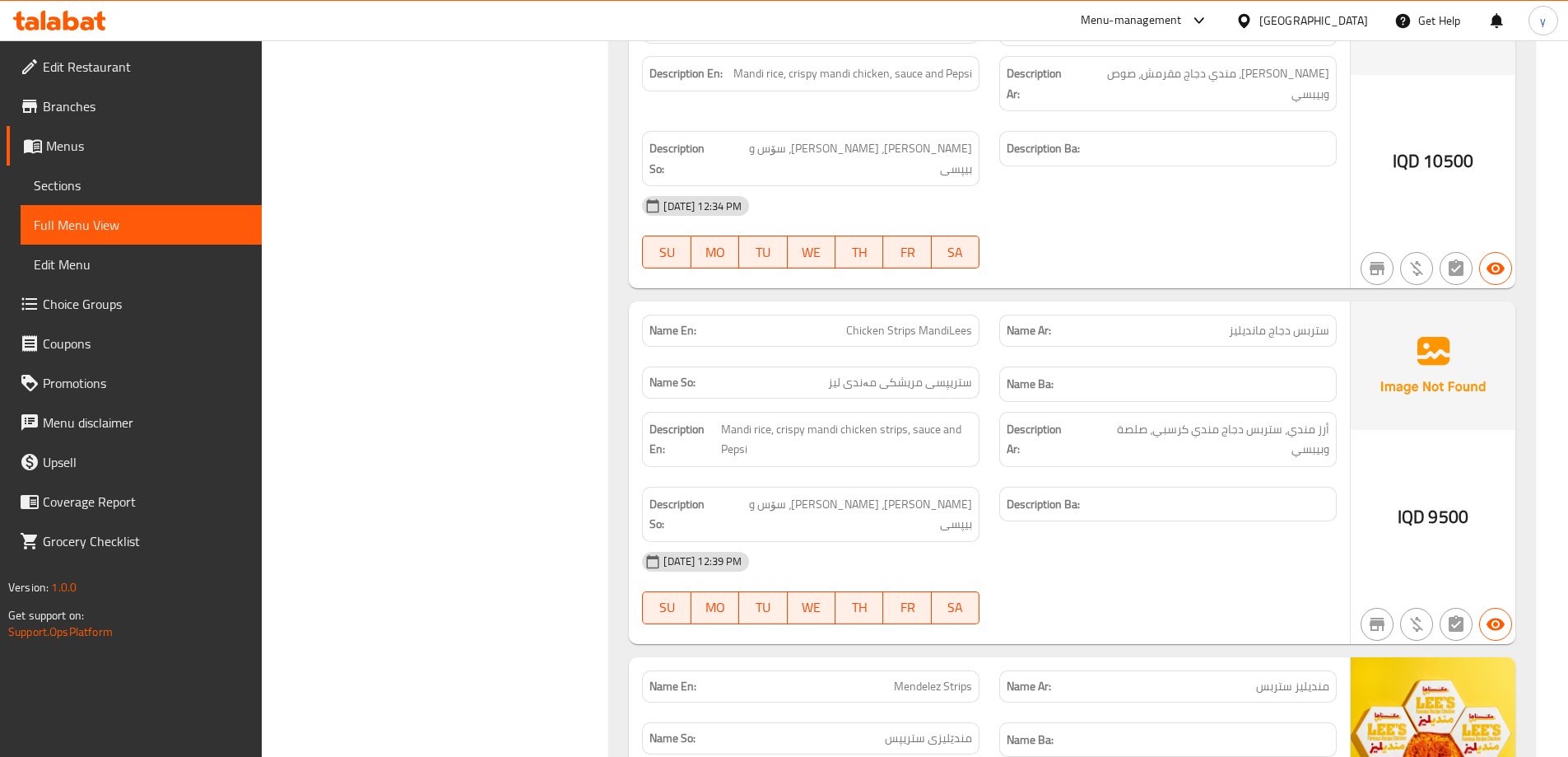
scroll to position [1246, 0]
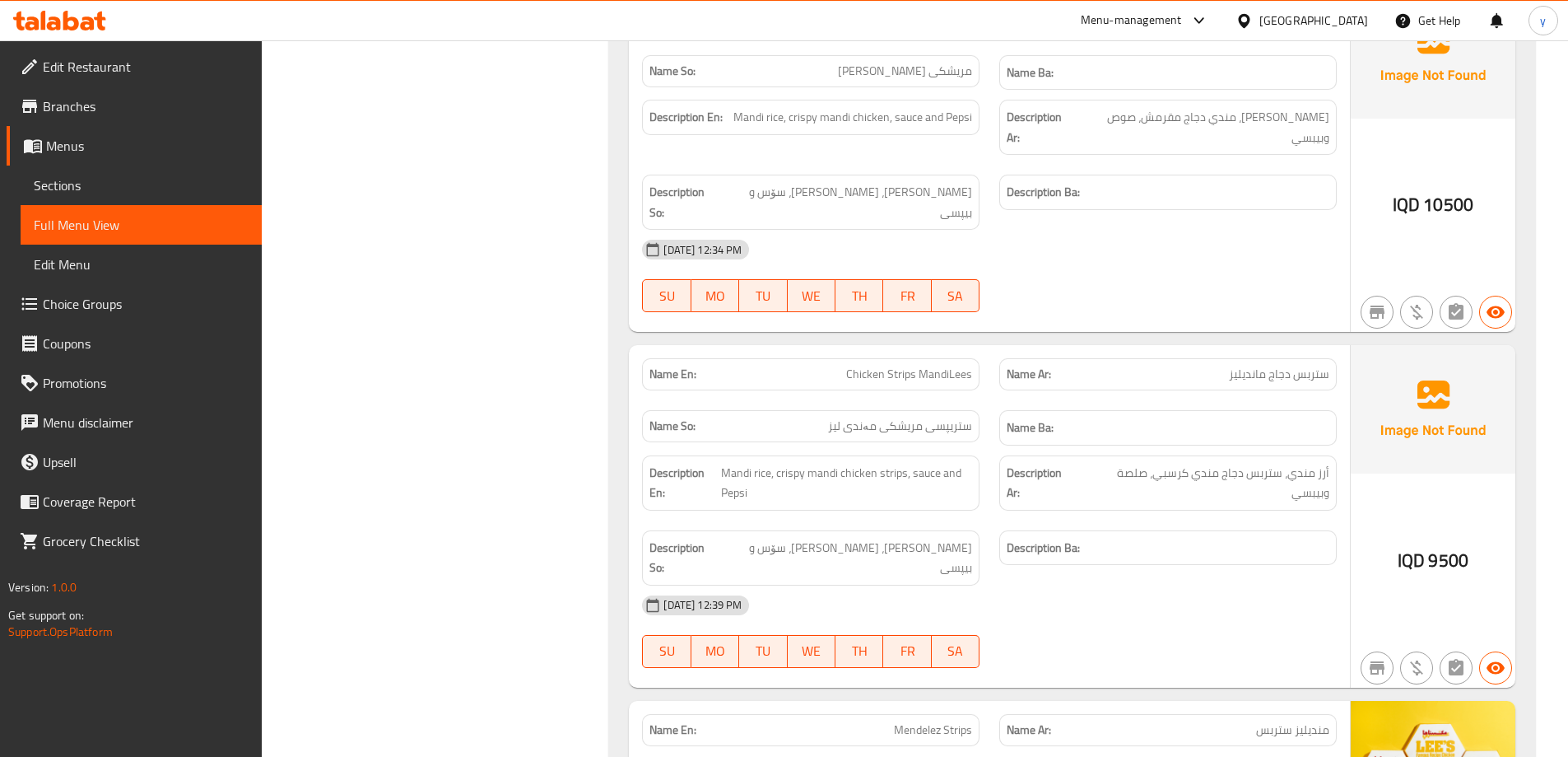
click at [107, 186] on span "Sections" at bounding box center [141, 185] width 215 height 20
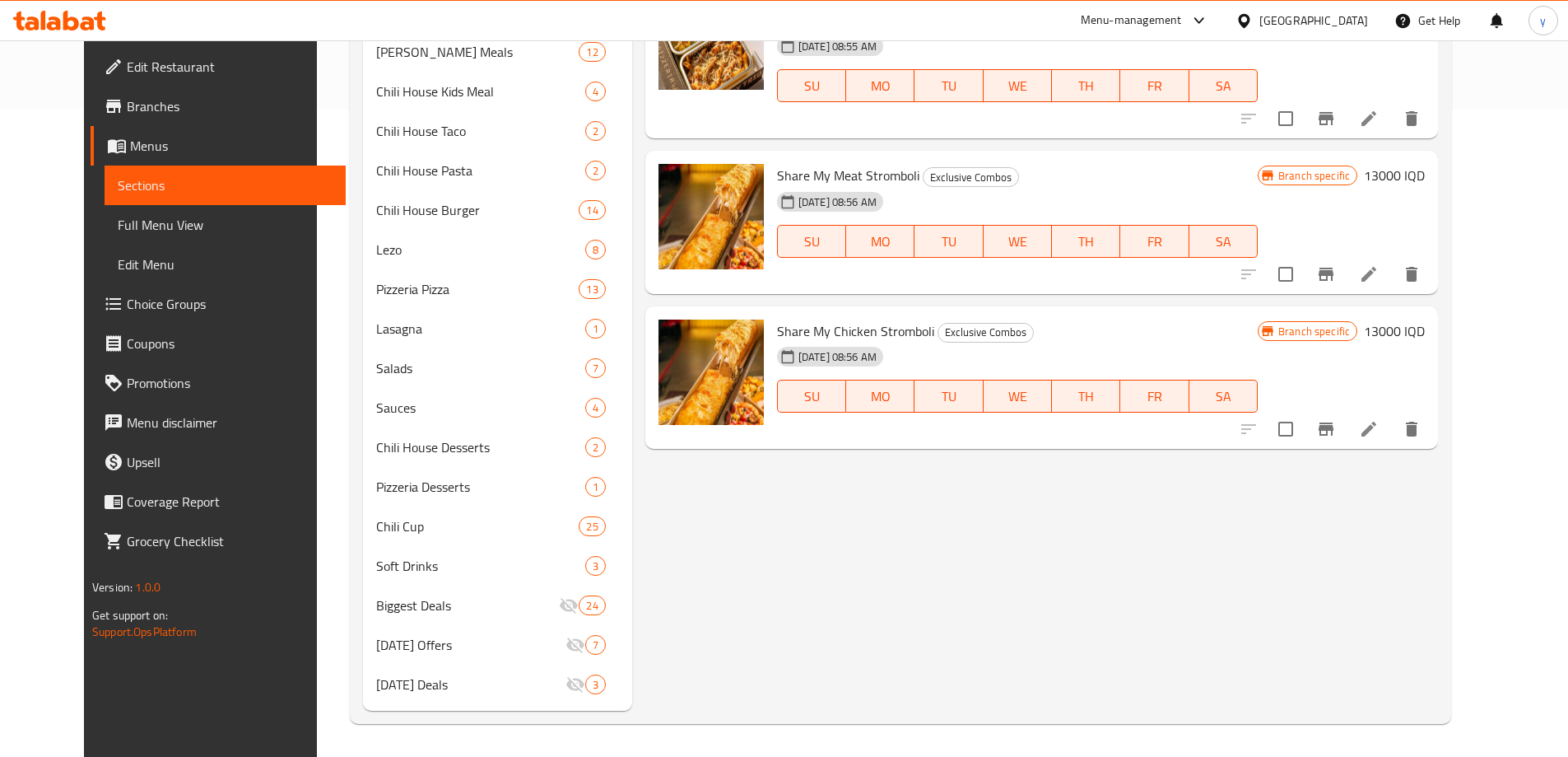
scroll to position [231, 0]
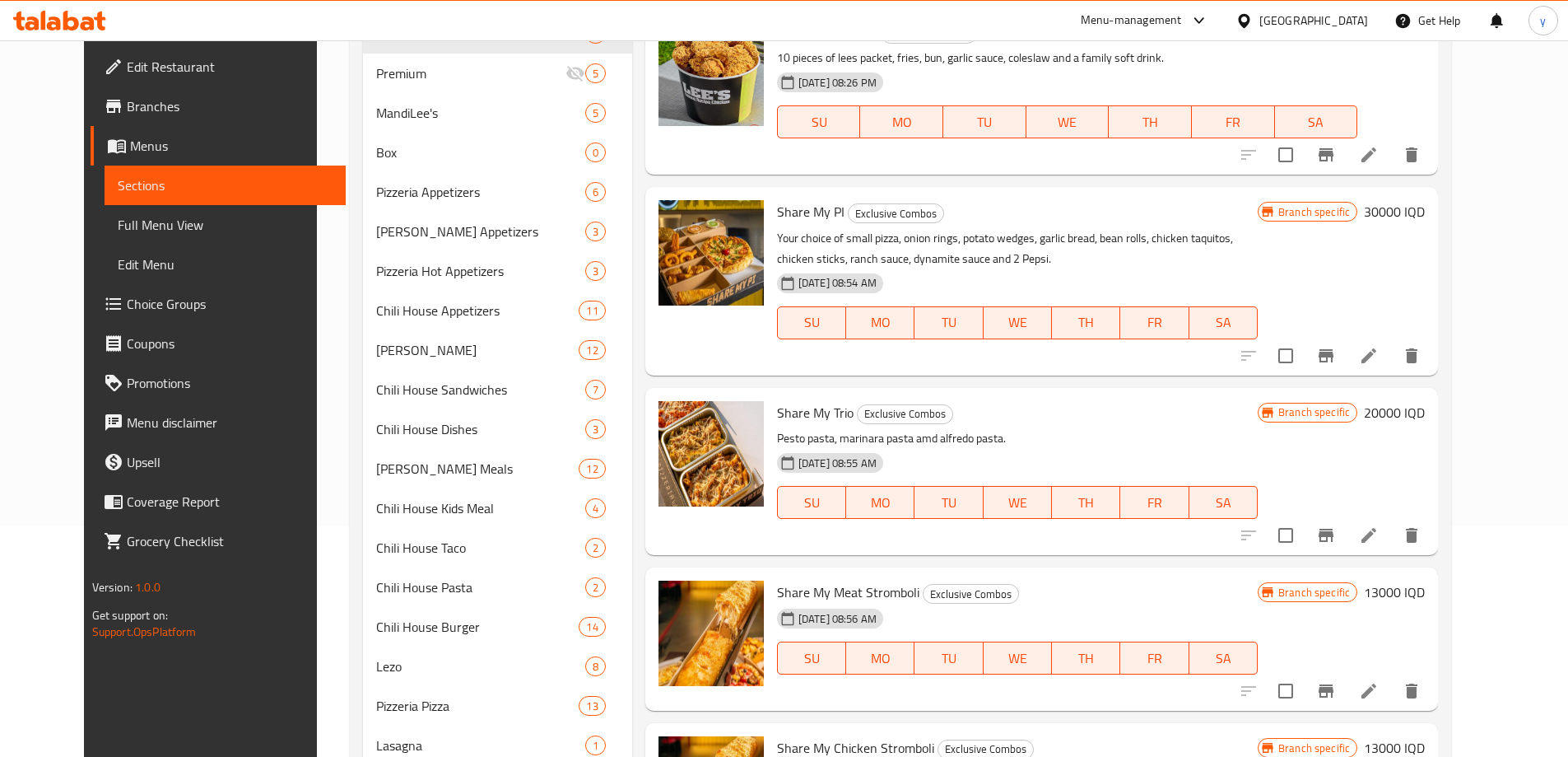
click at [116, 241] on link "Full Menu View" at bounding box center [225, 225] width 241 height 40
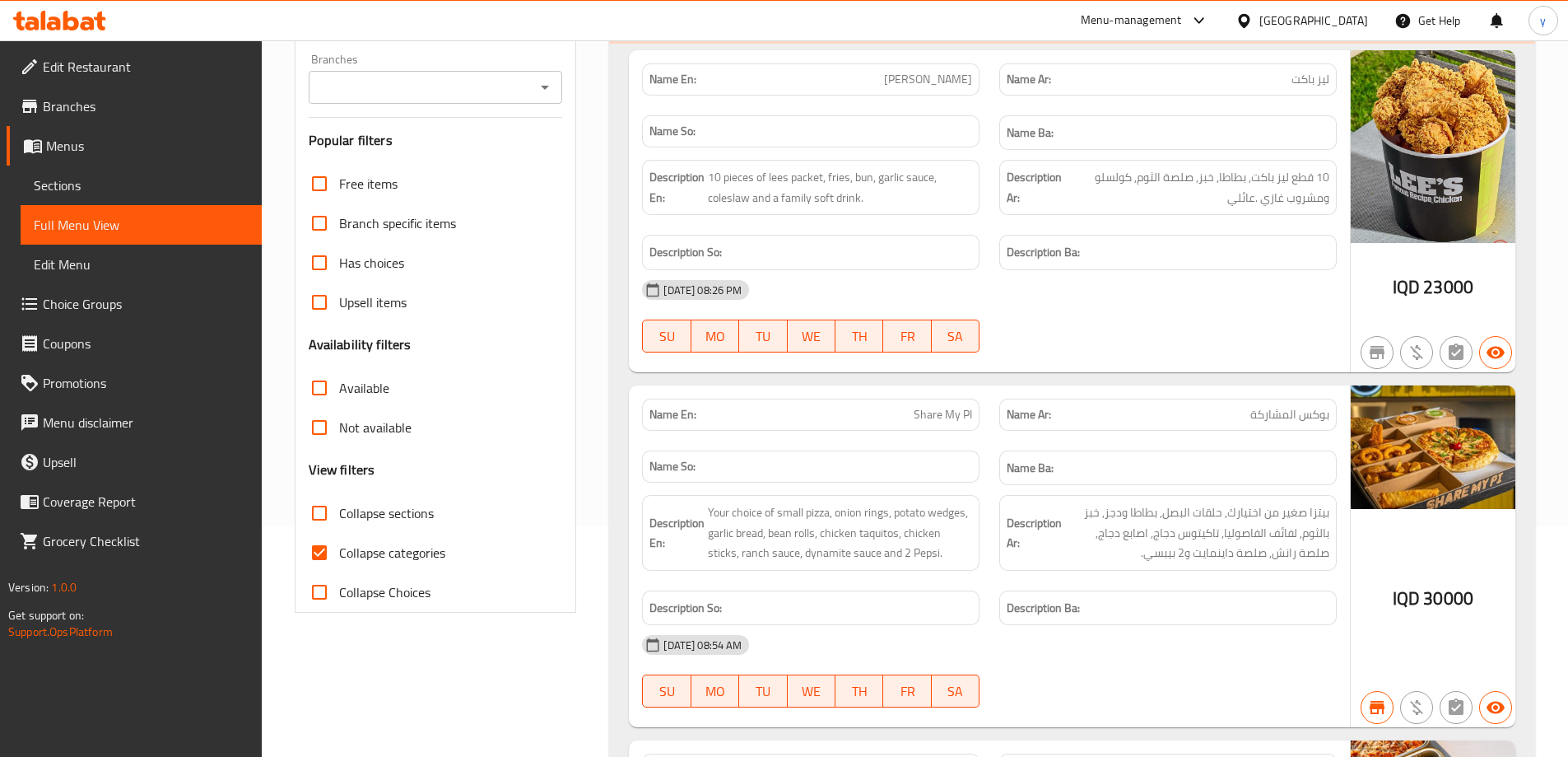
click at [544, 89] on icon "Open" at bounding box center [545, 88] width 8 height 4
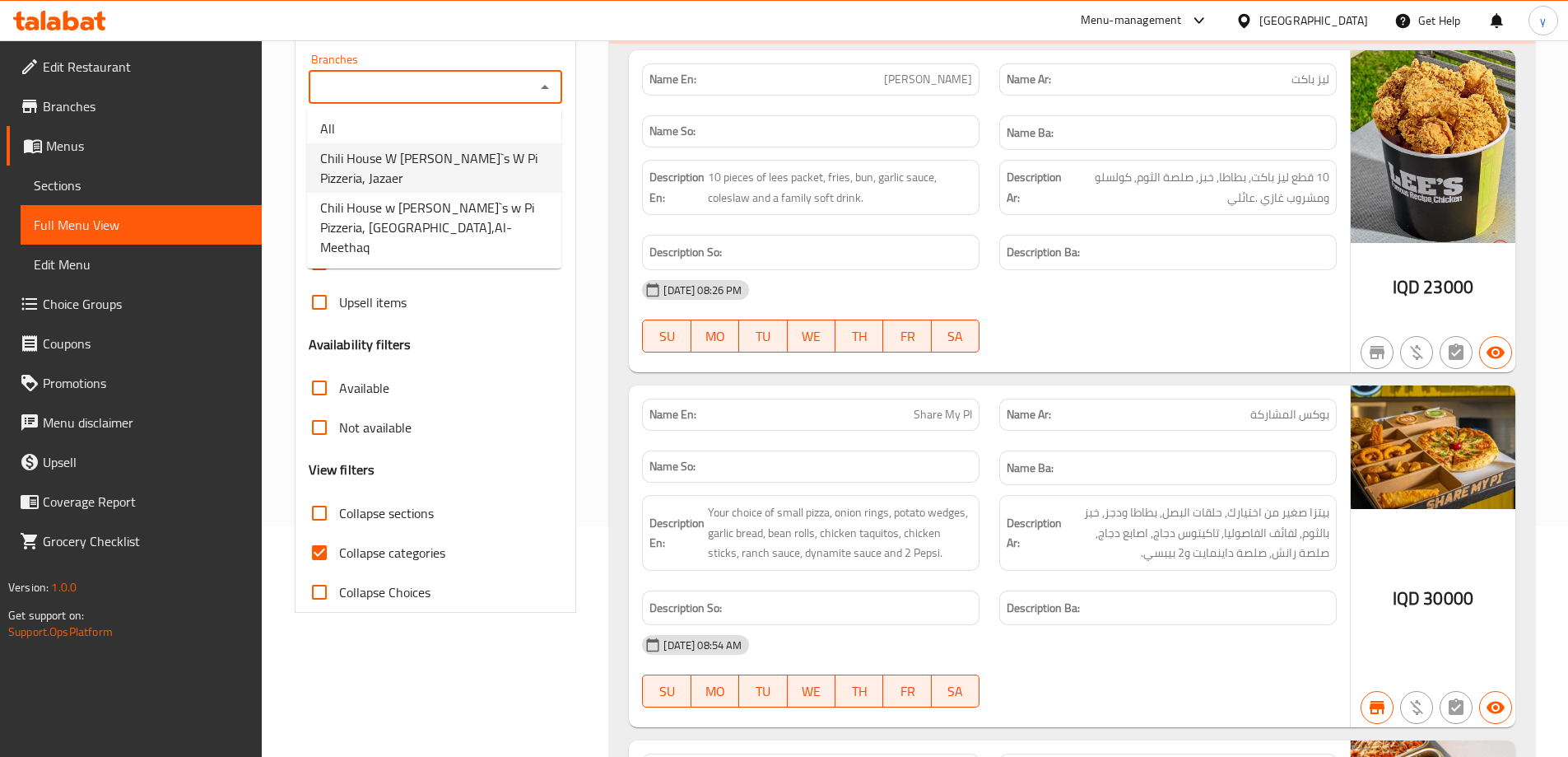
click at [495, 158] on span "Chili House W [PERSON_NAME]`s W Pi Pizzeria, Jazaer" at bounding box center [434, 168] width 228 height 40
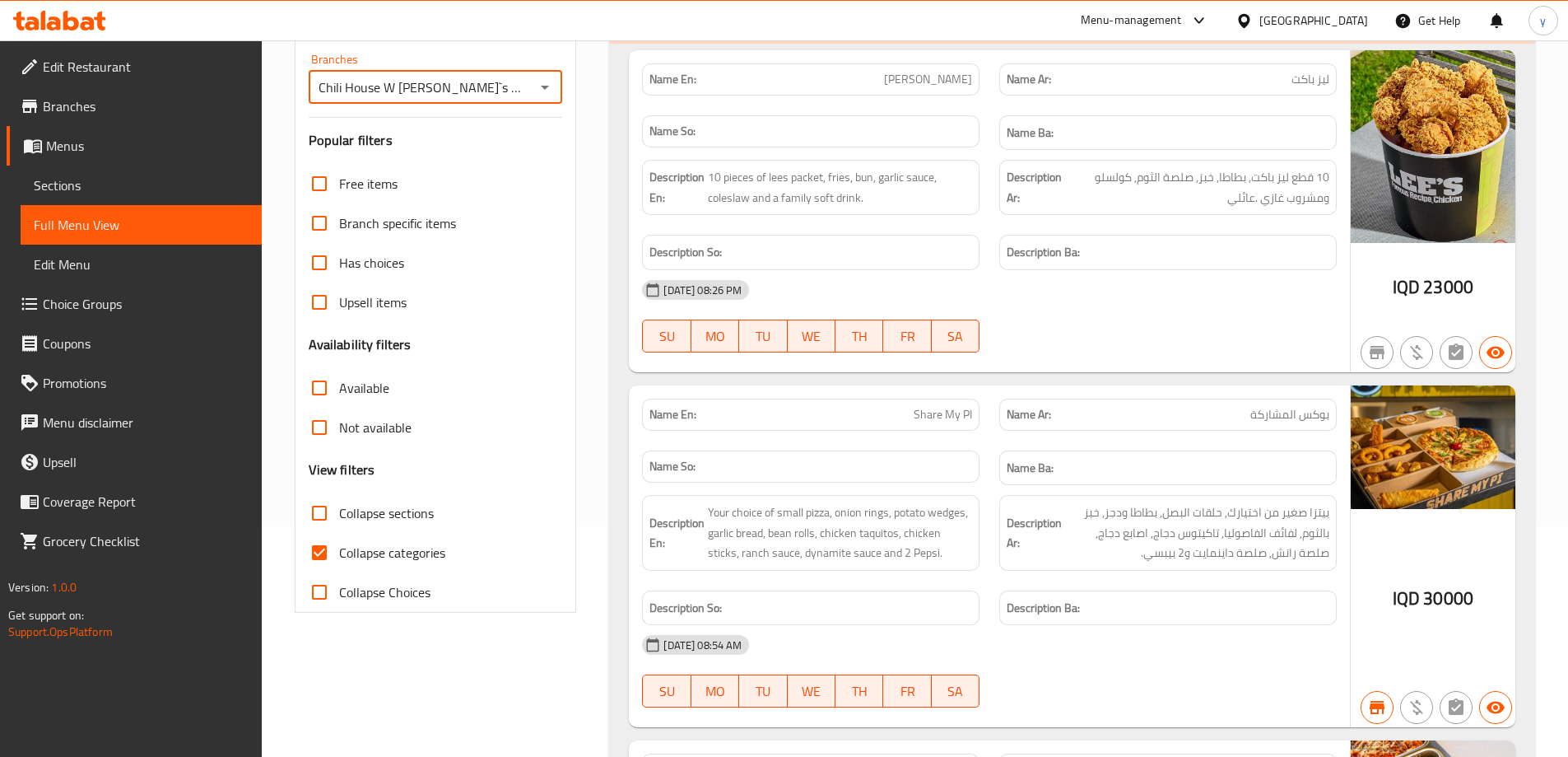
type input "Chili House W [PERSON_NAME]`s W Pi Pizzeria, Jazaer"
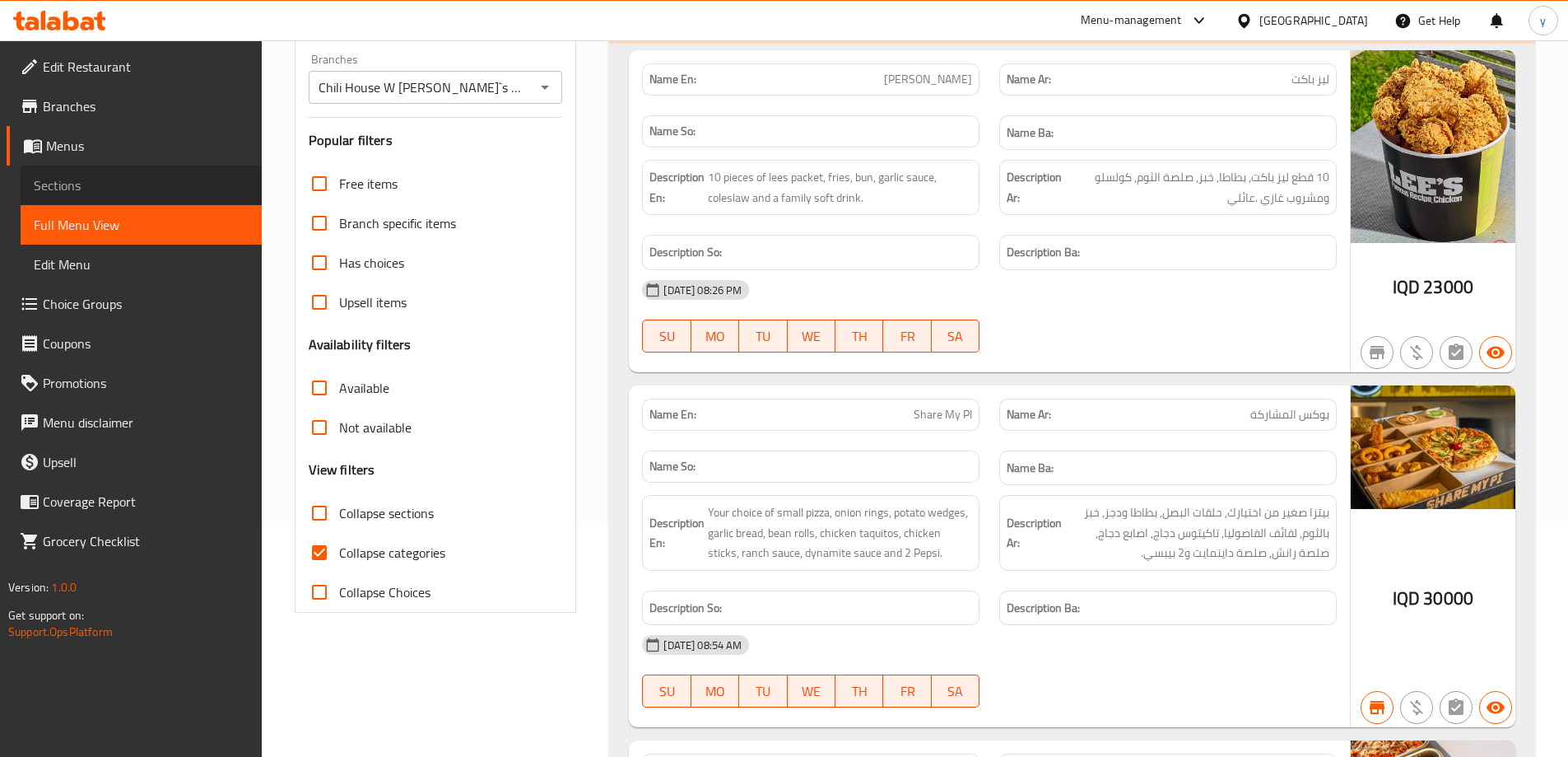
click at [153, 174] on link "Sections" at bounding box center [141, 185] width 241 height 40
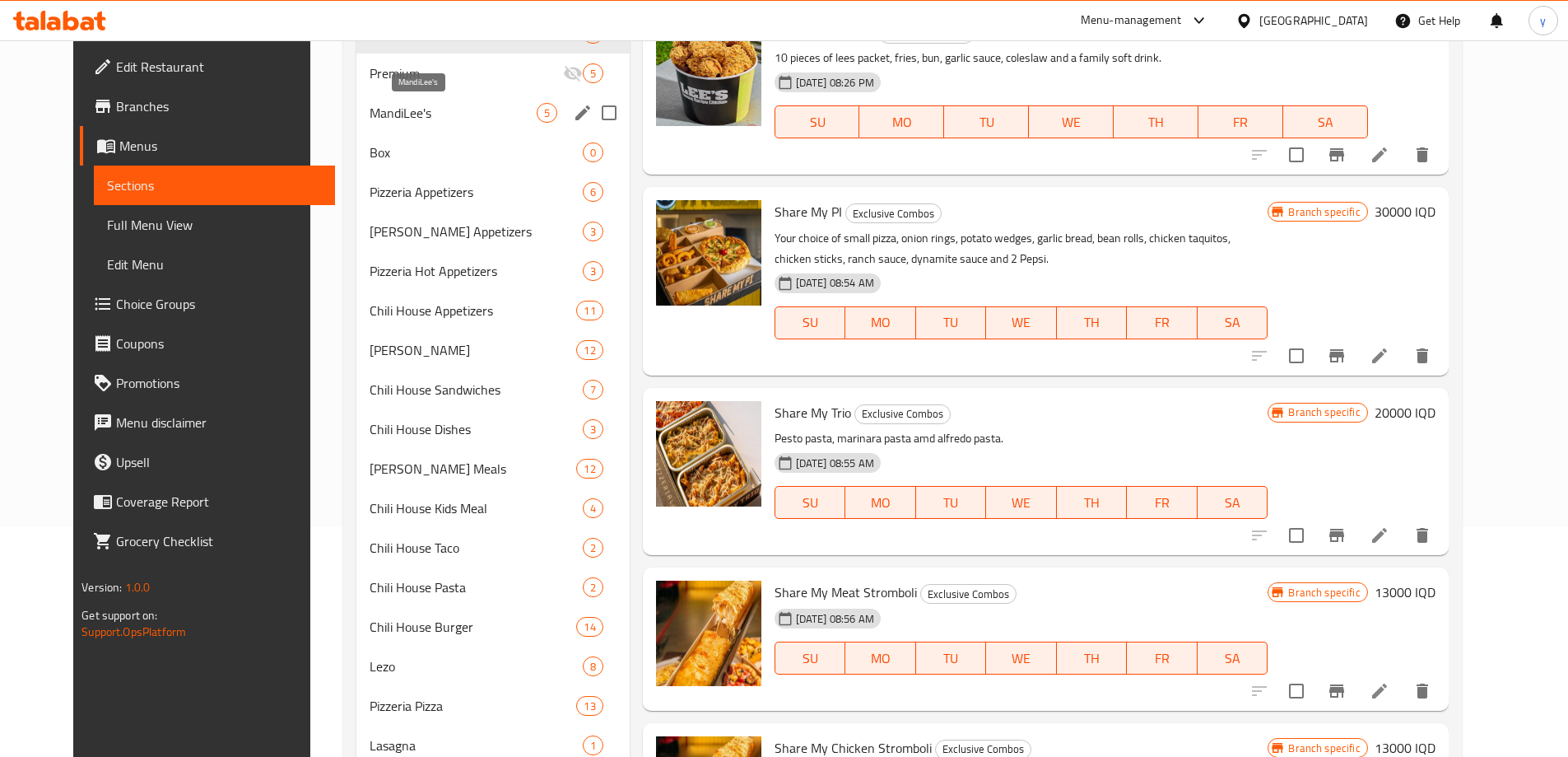
click at [387, 121] on span "MandiLee's" at bounding box center [453, 112] width 167 height 20
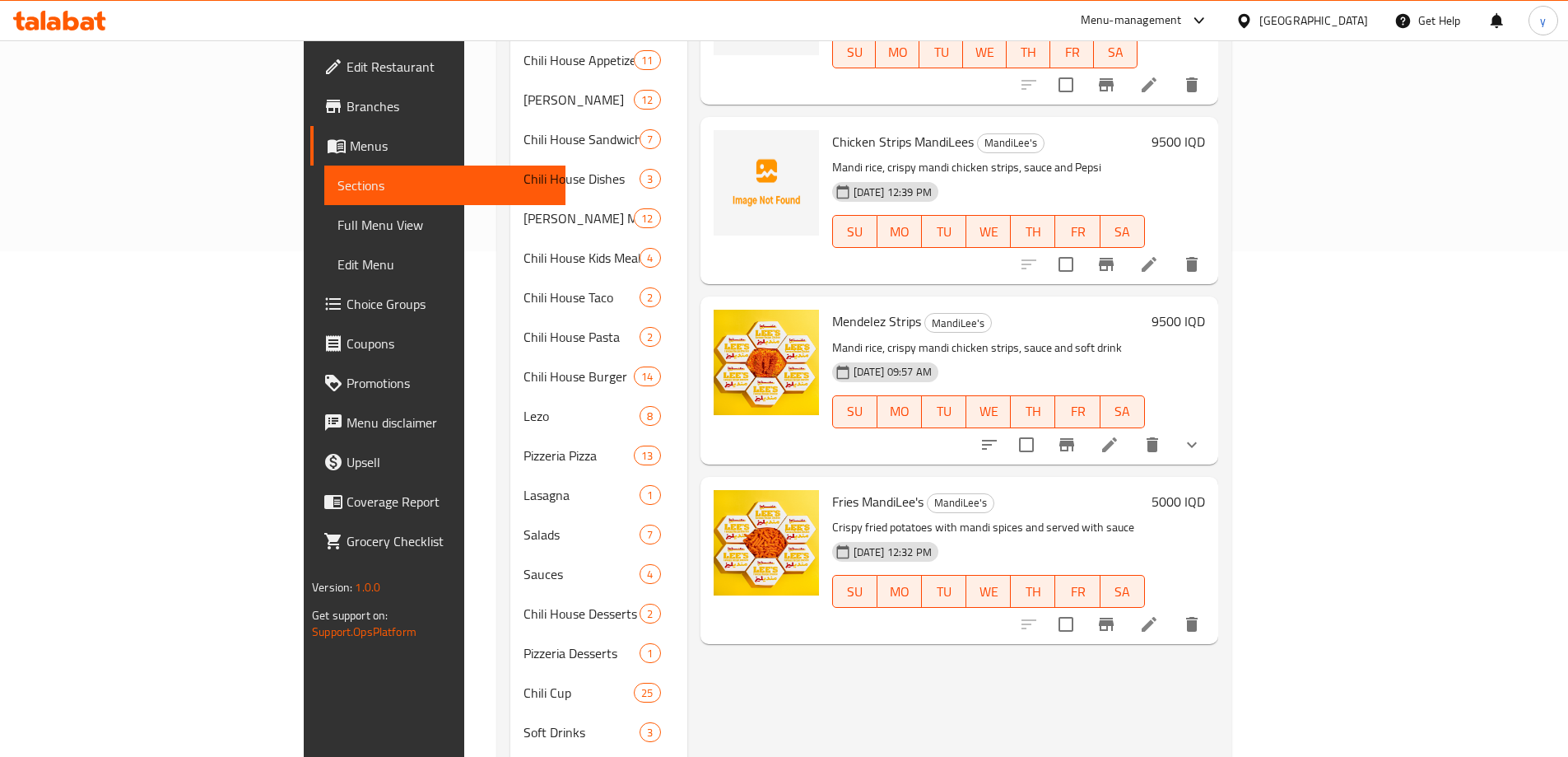
scroll to position [231, 0]
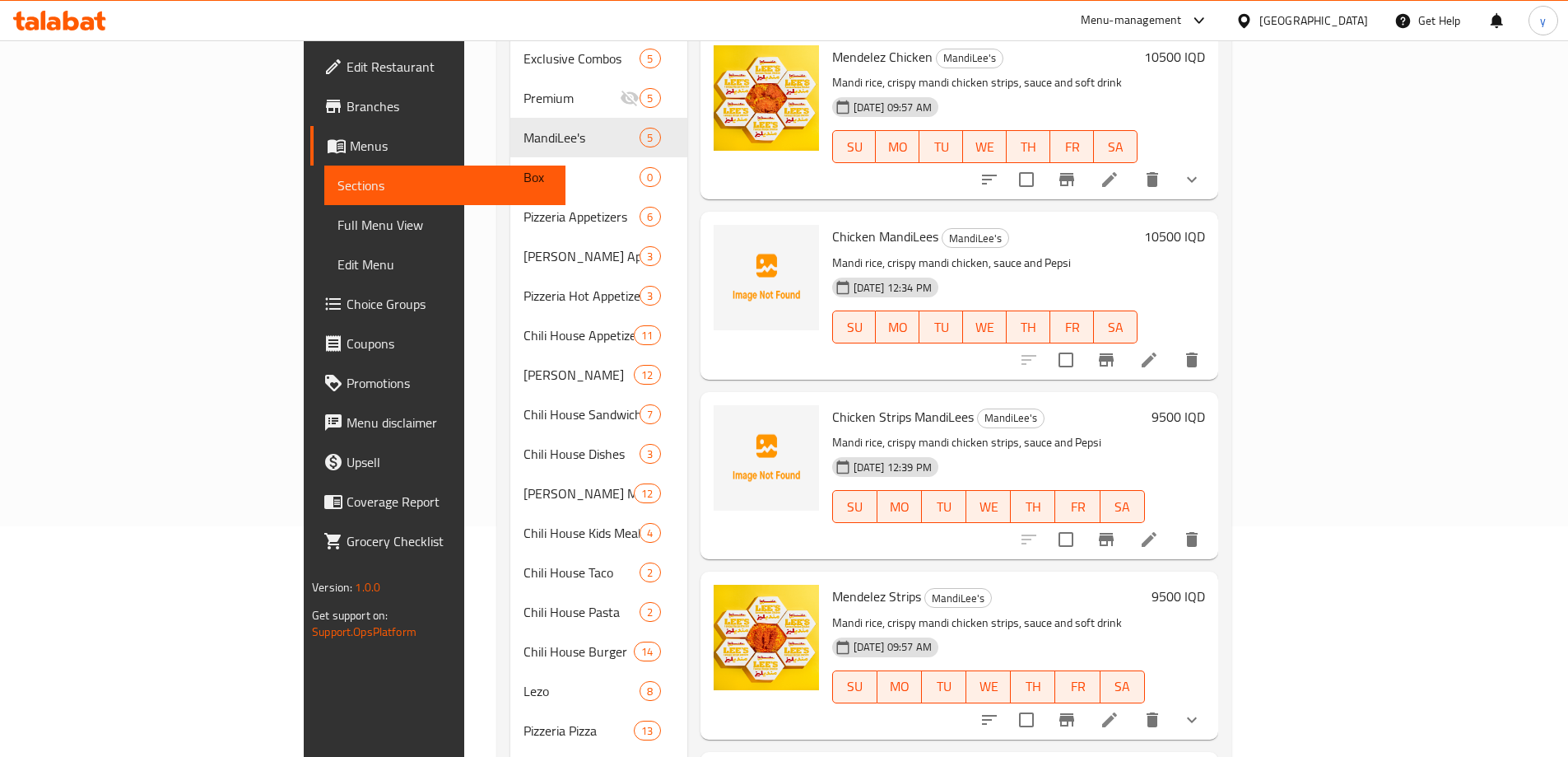
click at [337, 222] on span "Full Menu View" at bounding box center [444, 225] width 215 height 20
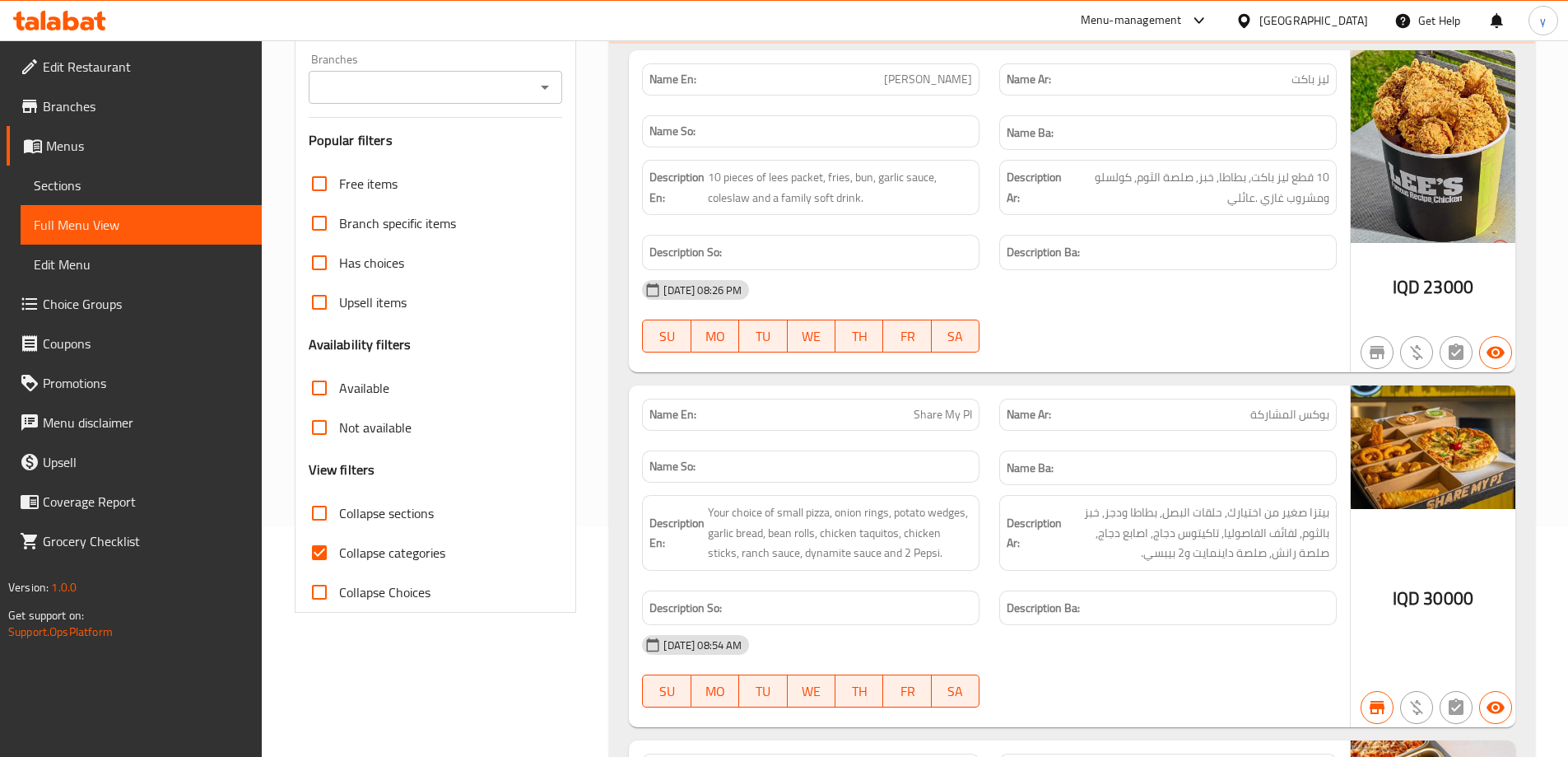
click at [551, 90] on icon "Open" at bounding box center [545, 88] width 20 height 20
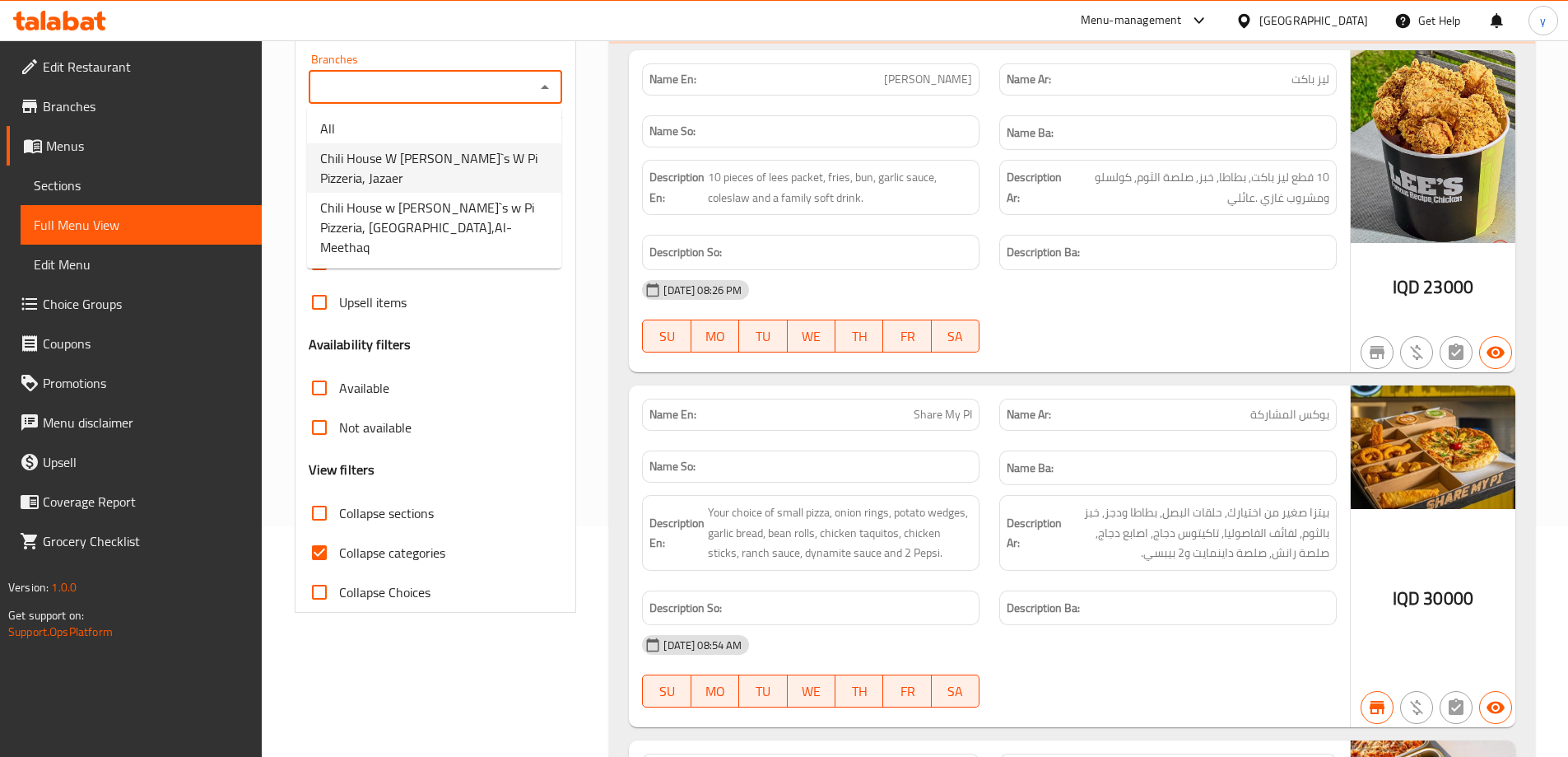
click at [502, 141] on li "All" at bounding box center [435, 128] width 255 height 30
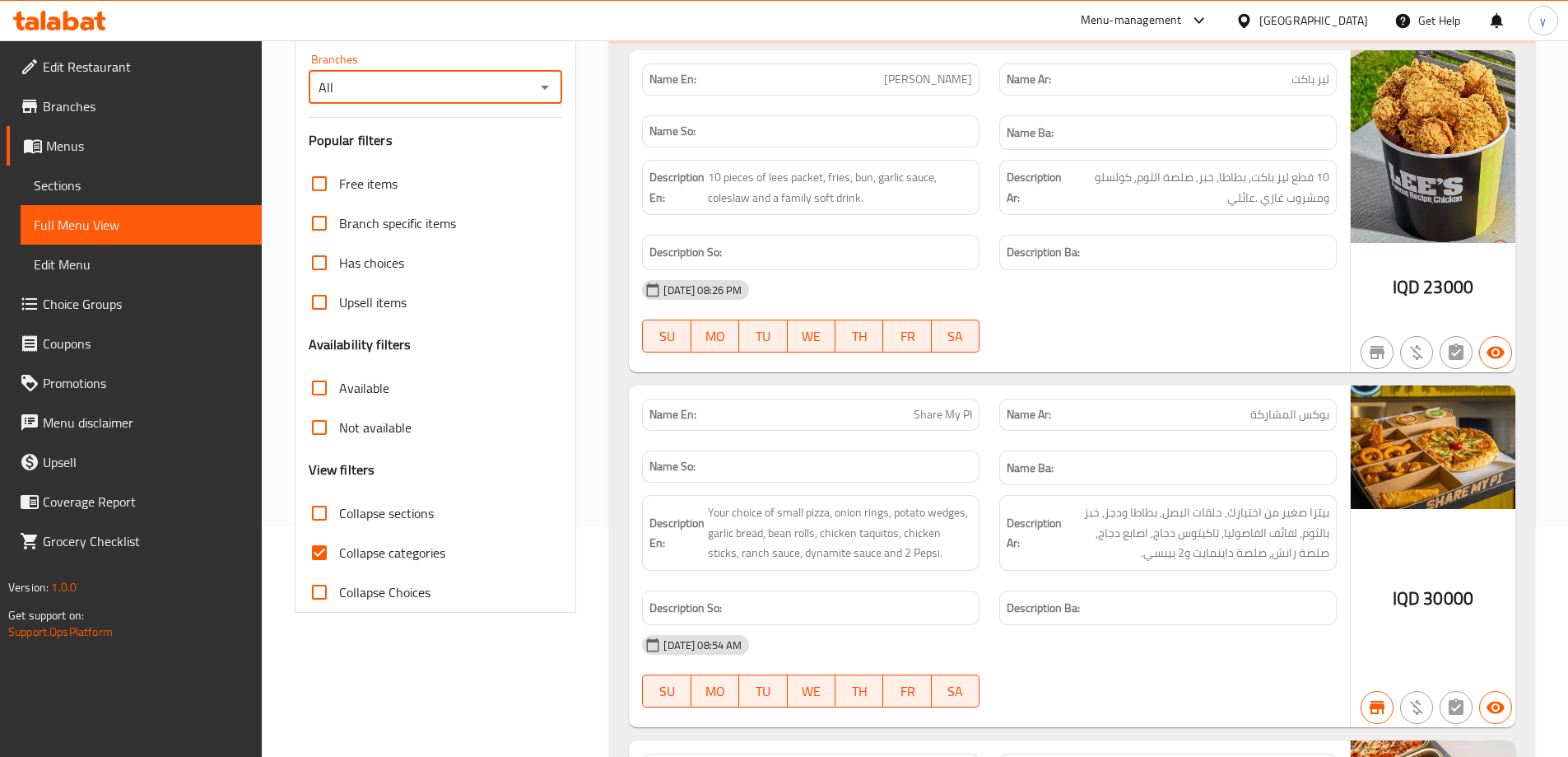
click at [501, 150] on h3 "Popular filters" at bounding box center [436, 140] width 255 height 19
click at [552, 65] on div "Branches All Branches" at bounding box center [436, 79] width 255 height 50
click at [551, 76] on div at bounding box center [544, 87] width 22 height 23
click at [542, 97] on button "Open" at bounding box center [544, 87] width 23 height 23
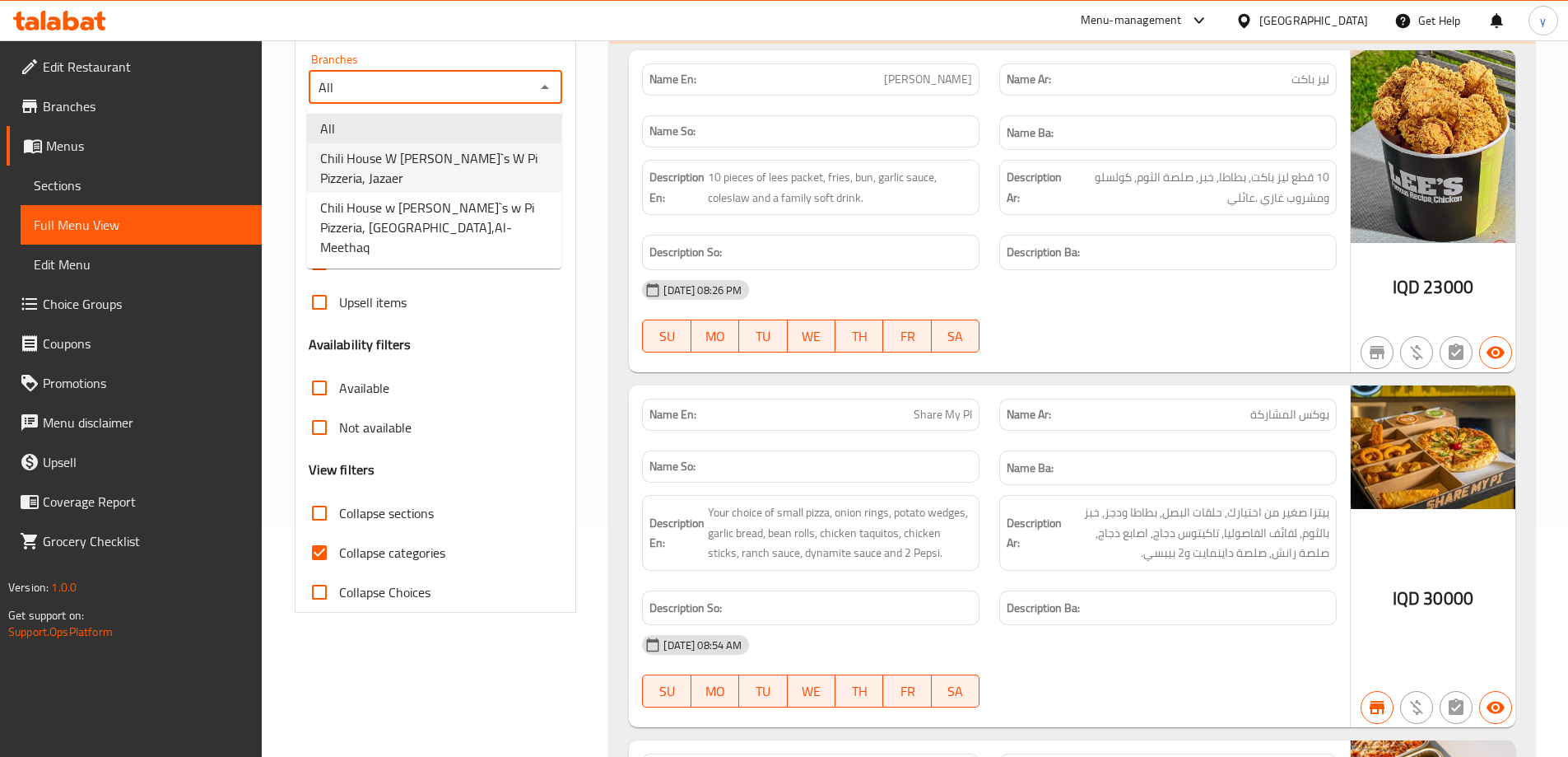
click at [484, 165] on span "Chili House W [PERSON_NAME]`s W Pi Pizzeria, Jazaer" at bounding box center [434, 168] width 228 height 40
type input "Chili House W [PERSON_NAME]`s W Pi Pizzeria, Jazaer"
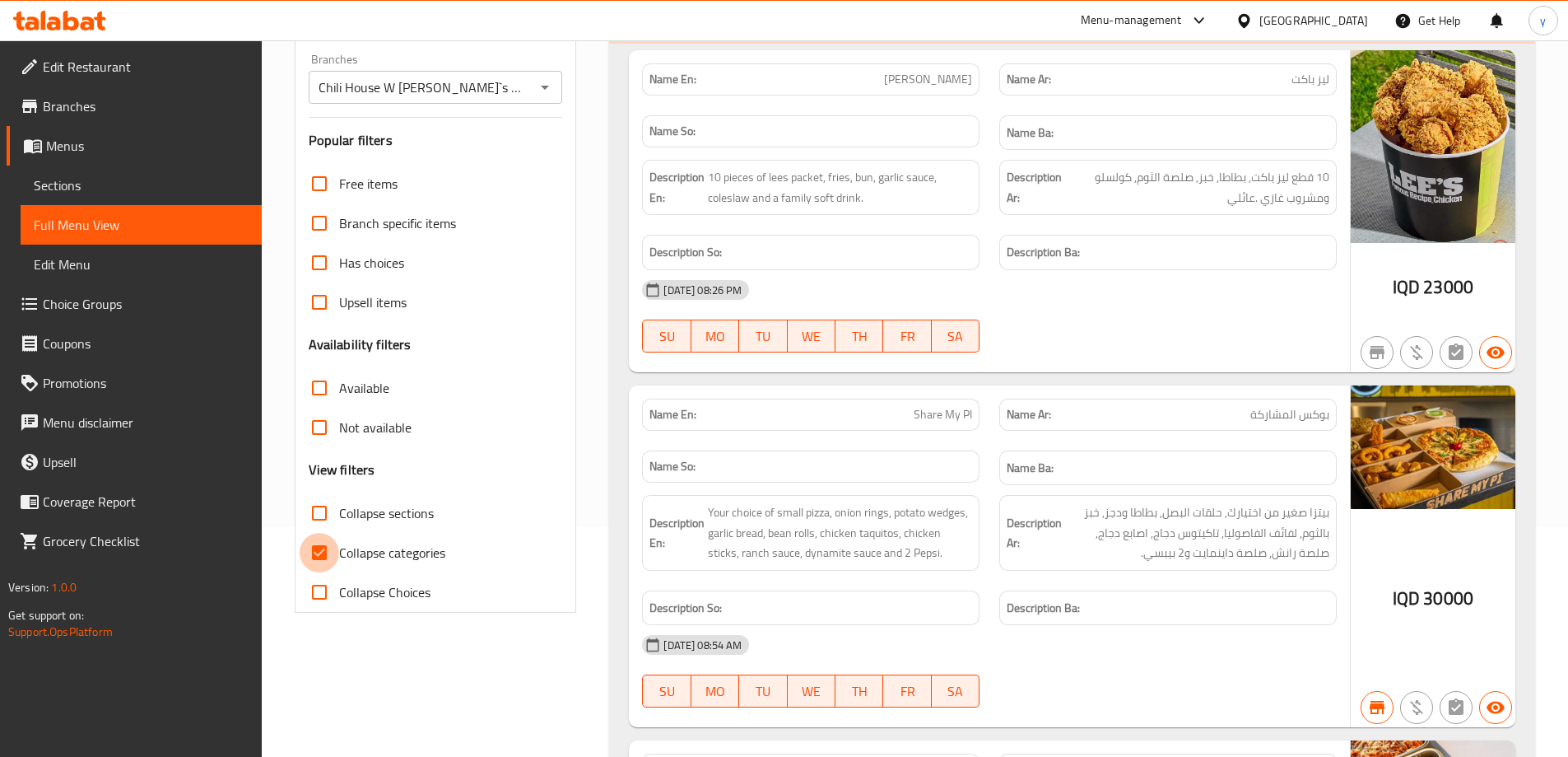
click at [307, 549] on input "Collapse categories" at bounding box center [319, 552] width 40 height 40
checkbox input "false"
click at [322, 506] on input "Collapse sections" at bounding box center [319, 513] width 40 height 40
checkbox input "true"
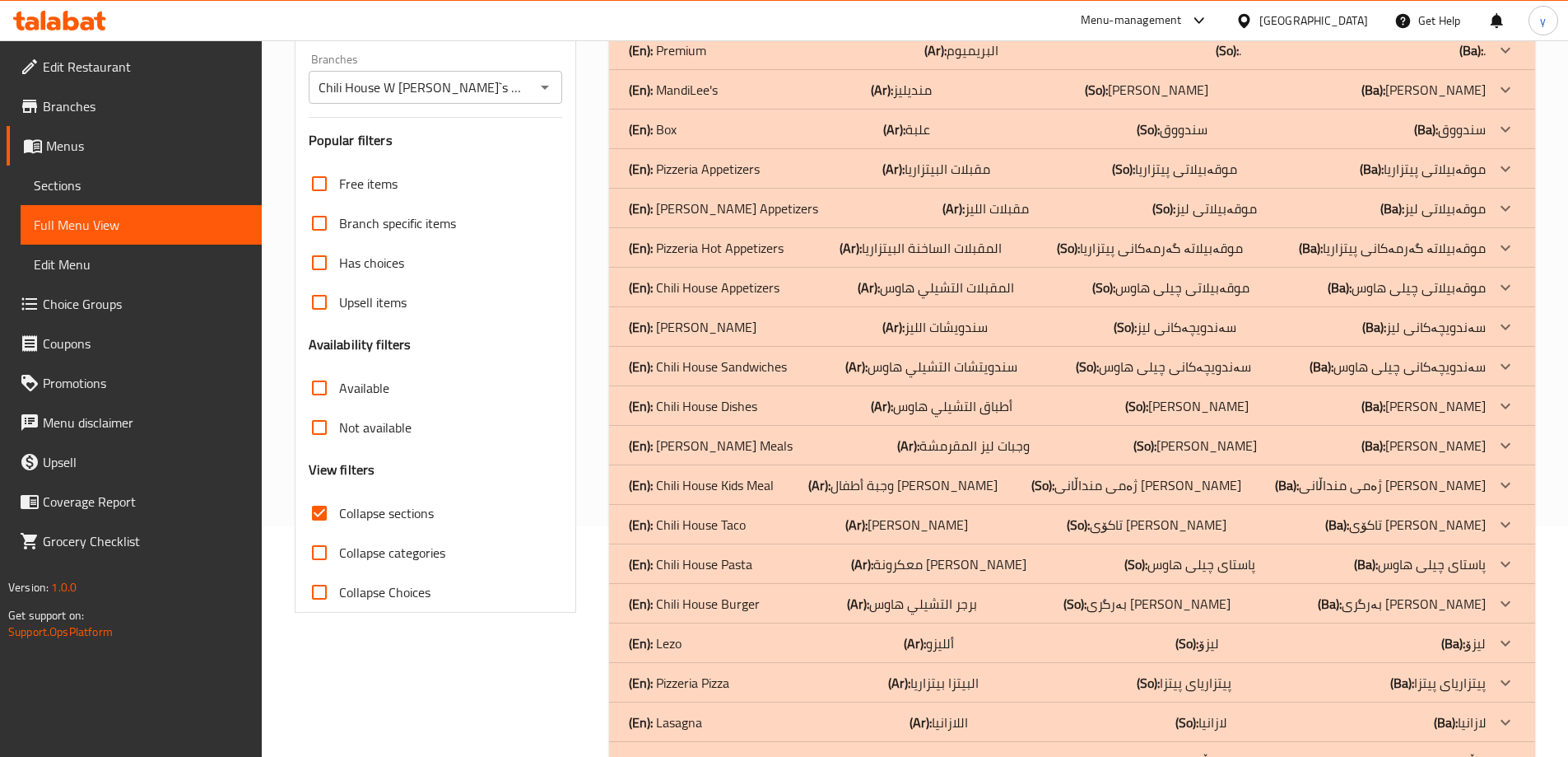
click at [778, 31] on div "(En): MandiLee's (Ar): منديليز (So): [PERSON_NAME] (Ba): مەندی لیز" at bounding box center [1071, 11] width 926 height 40
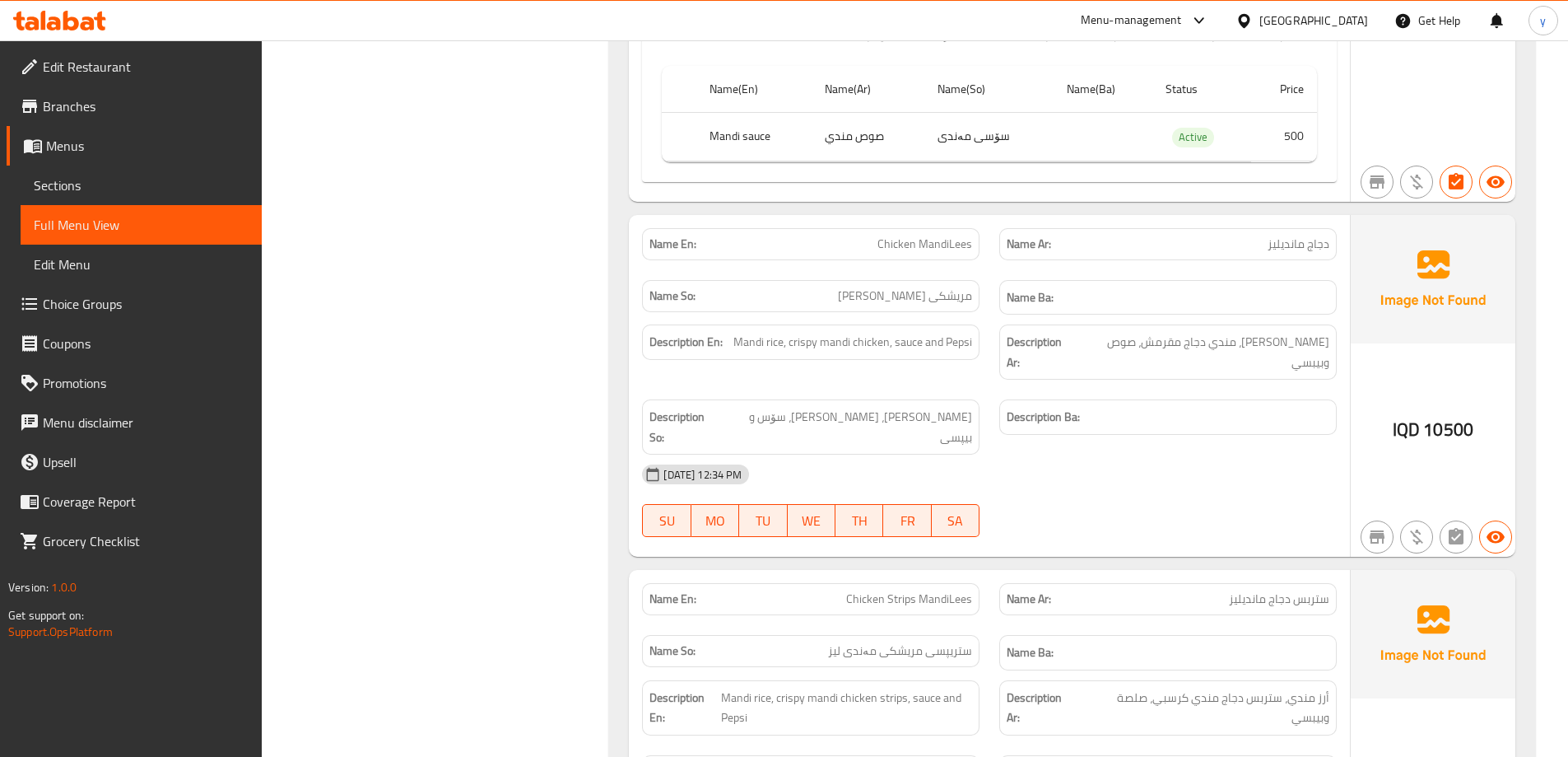
scroll to position [1053, 0]
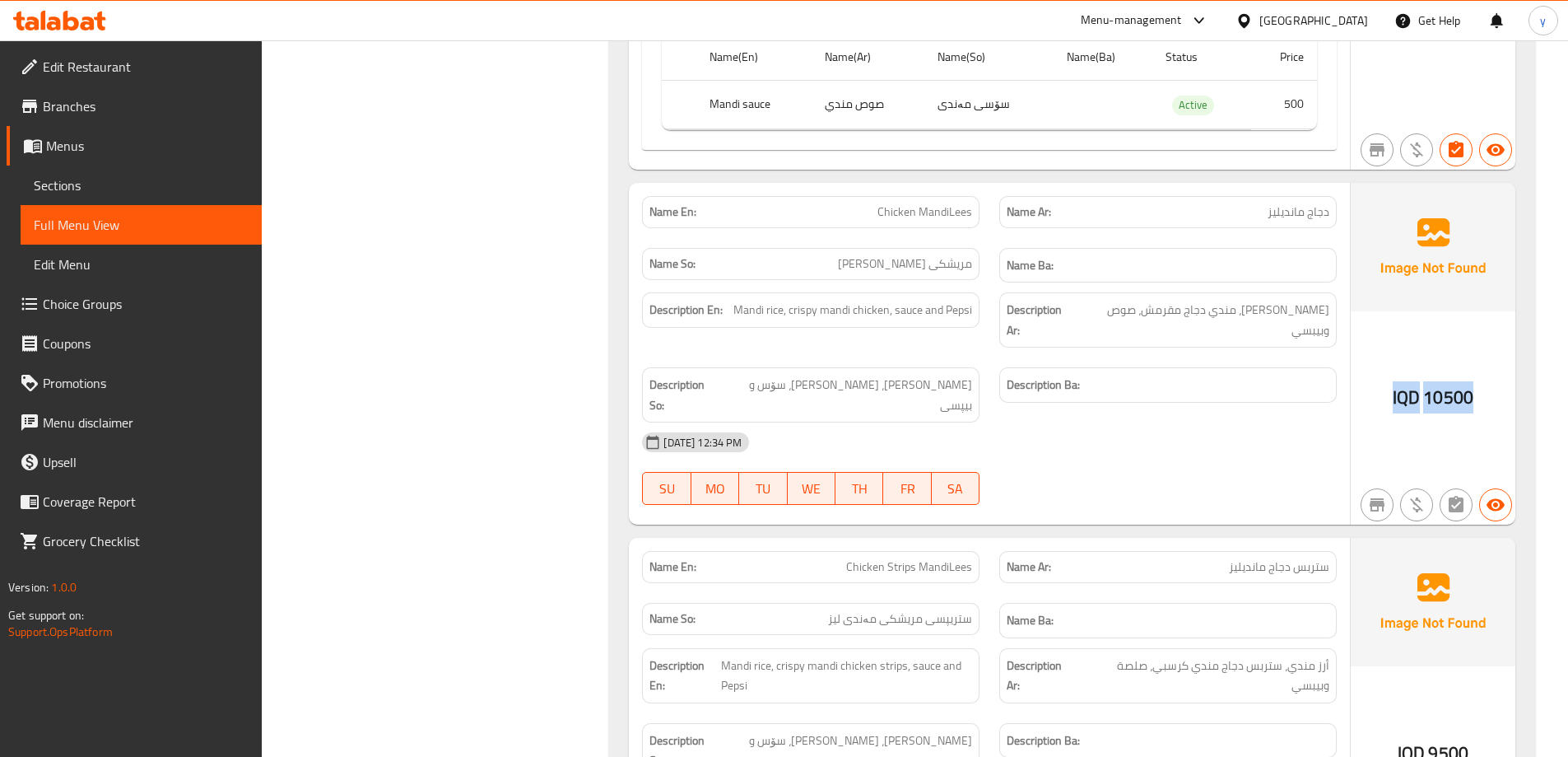
drag, startPoint x: 1388, startPoint y: 392, endPoint x: 1489, endPoint y: 387, distance: 101.1
click at [1489, 387] on div "IQD 10500" at bounding box center [1433, 354] width 165 height 342
drag, startPoint x: 1263, startPoint y: 208, endPoint x: 1329, endPoint y: 208, distance: 66.0
click at [1329, 208] on div "Name Ar: دجاج مانديليز" at bounding box center [1167, 212] width 337 height 32
drag, startPoint x: 1427, startPoint y: 387, endPoint x: 1494, endPoint y: 380, distance: 67.4
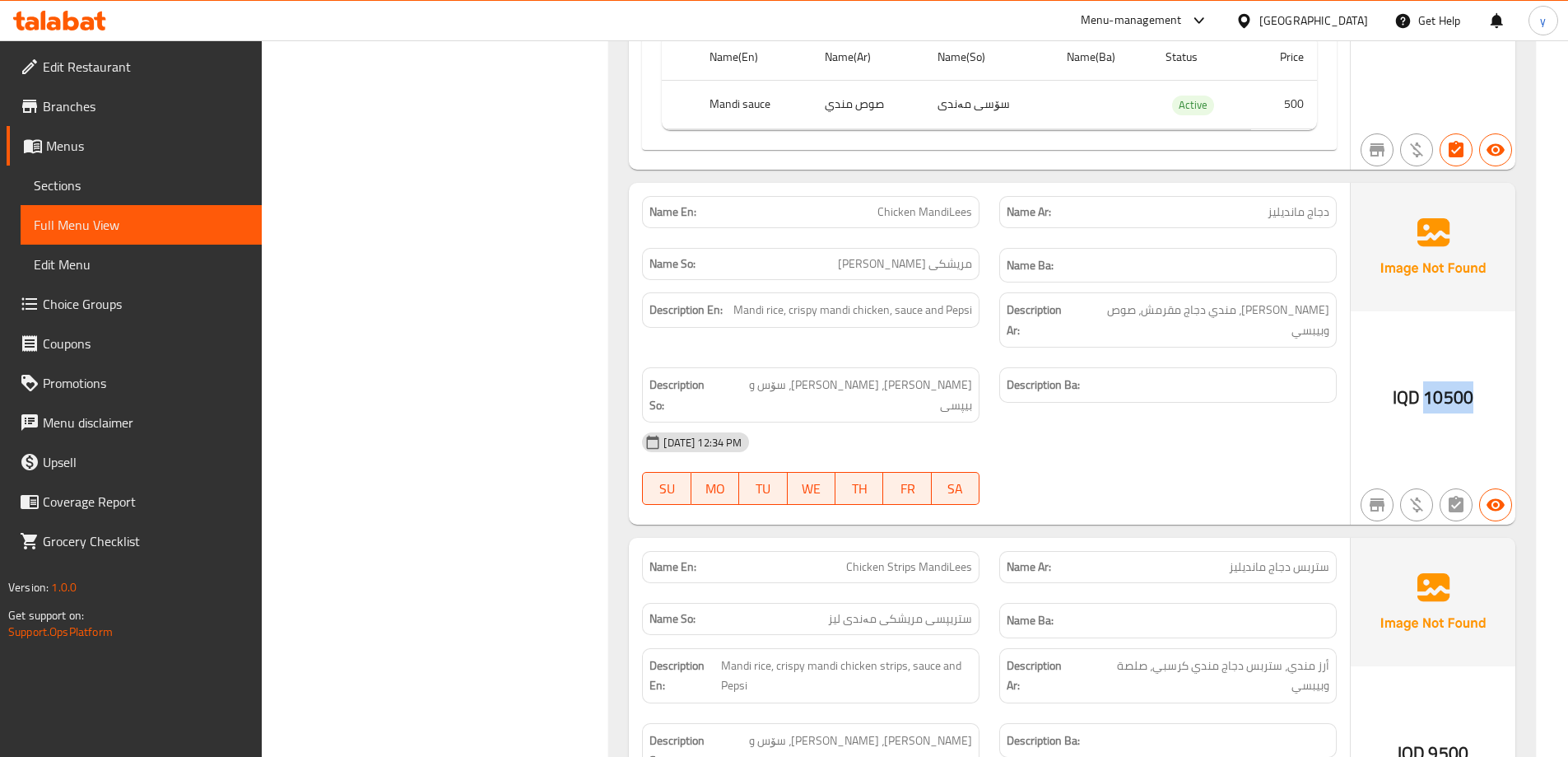
click at [1494, 380] on div "IQD 10500" at bounding box center [1433, 354] width 165 height 342
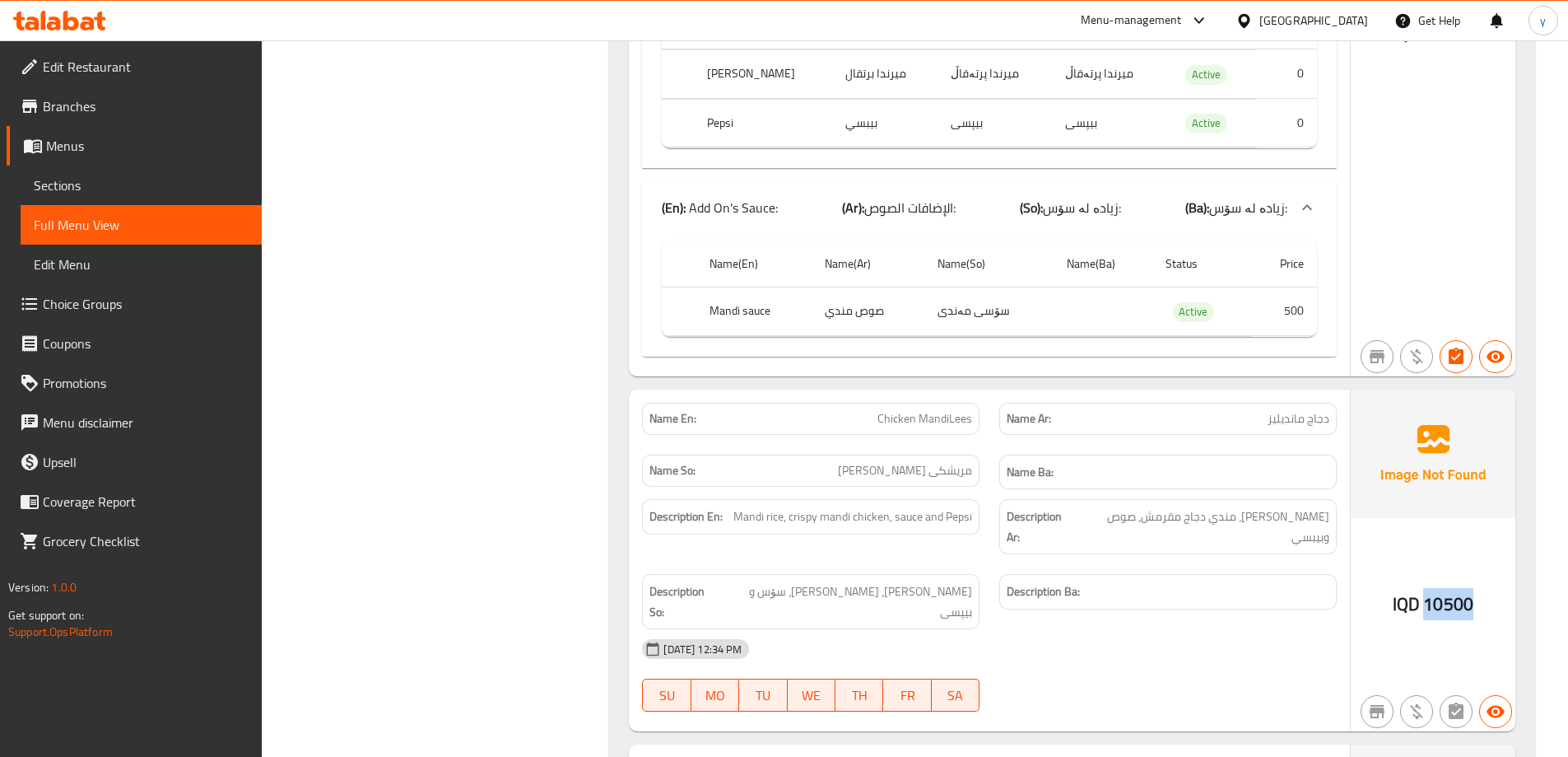
scroll to position [505, 0]
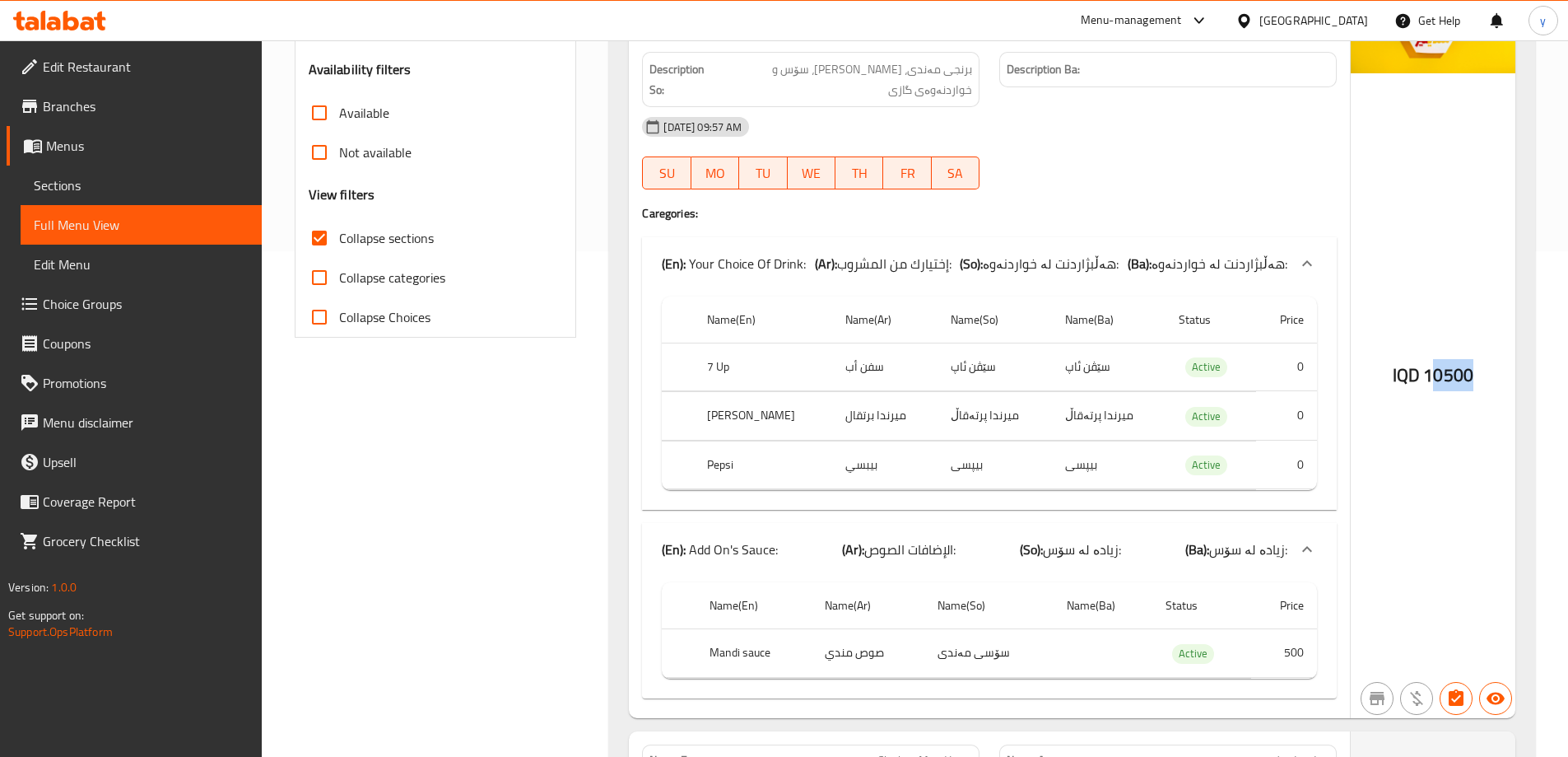
drag, startPoint x: 1432, startPoint y: 377, endPoint x: 1497, endPoint y: 361, distance: 66.9
click at [1497, 361] on div "IQD 10500" at bounding box center [1433, 292] width 165 height 851
click at [1448, 367] on span "10500" at bounding box center [1448, 375] width 50 height 32
drag, startPoint x: 1425, startPoint y: 374, endPoint x: 1481, endPoint y: 376, distance: 56.0
click at [1481, 376] on div "IQD 10500" at bounding box center [1433, 292] width 165 height 851
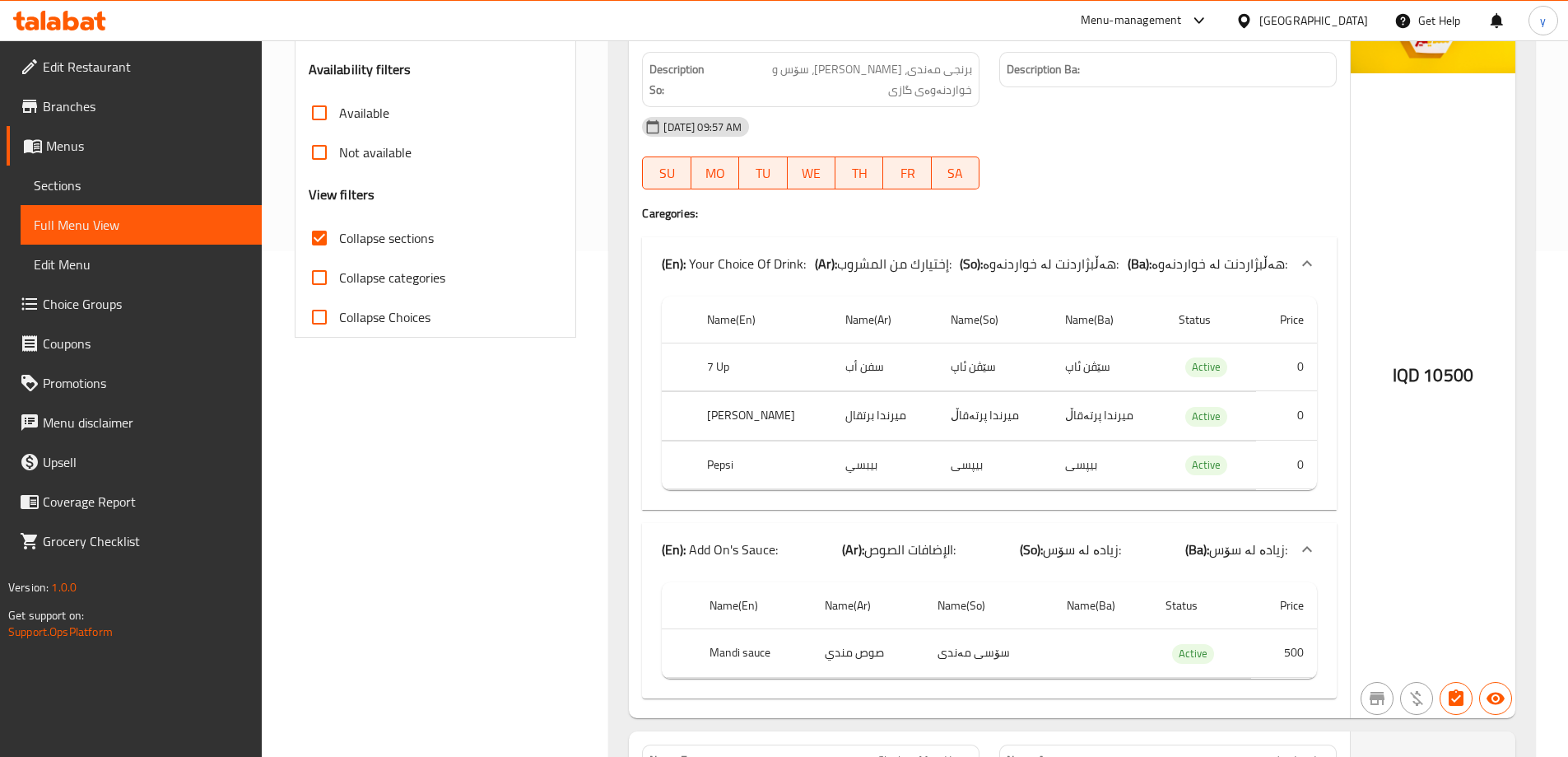
click at [1397, 426] on div "IQD 10500" at bounding box center [1433, 292] width 165 height 851
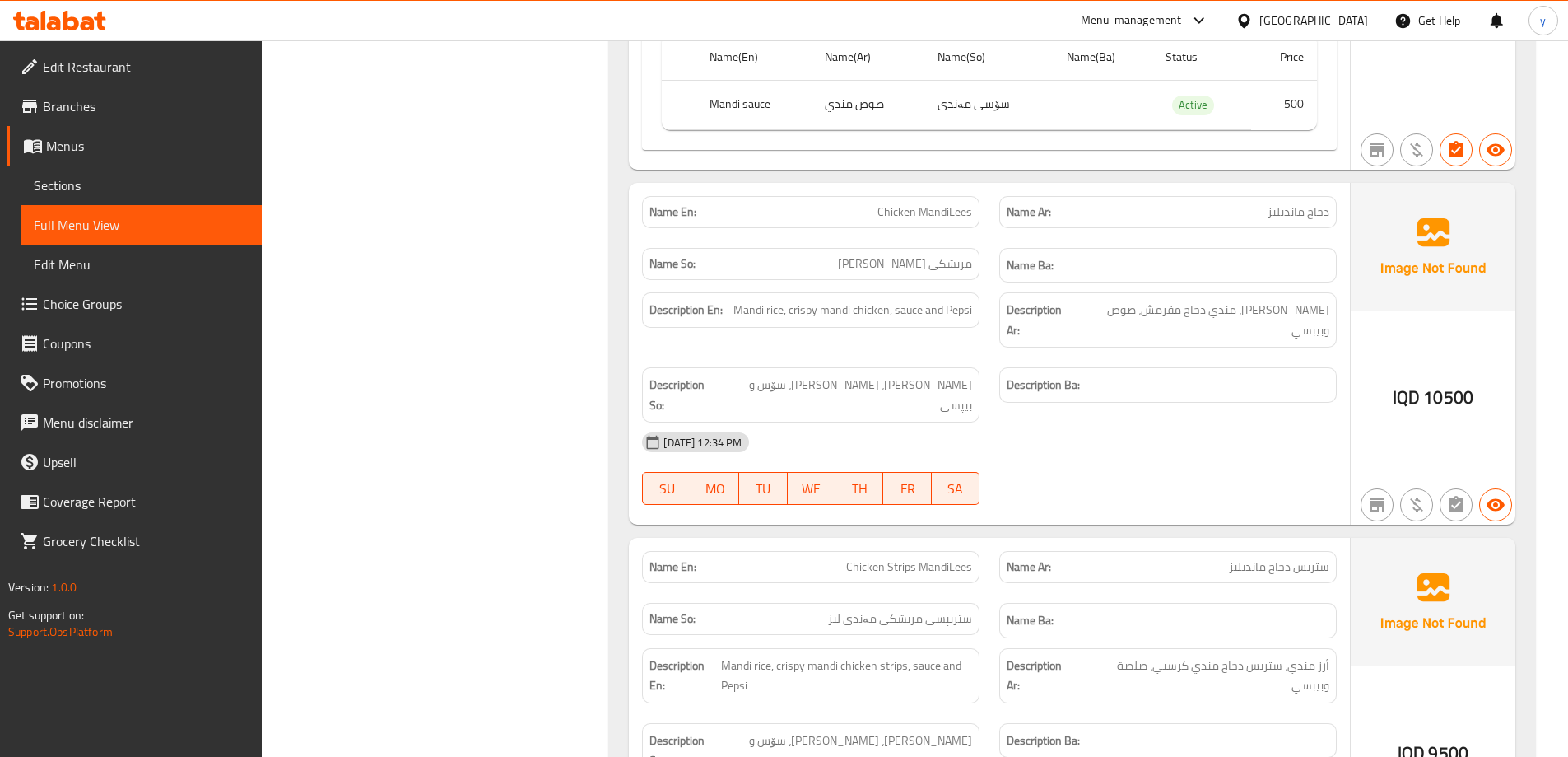
scroll to position [1329, 0]
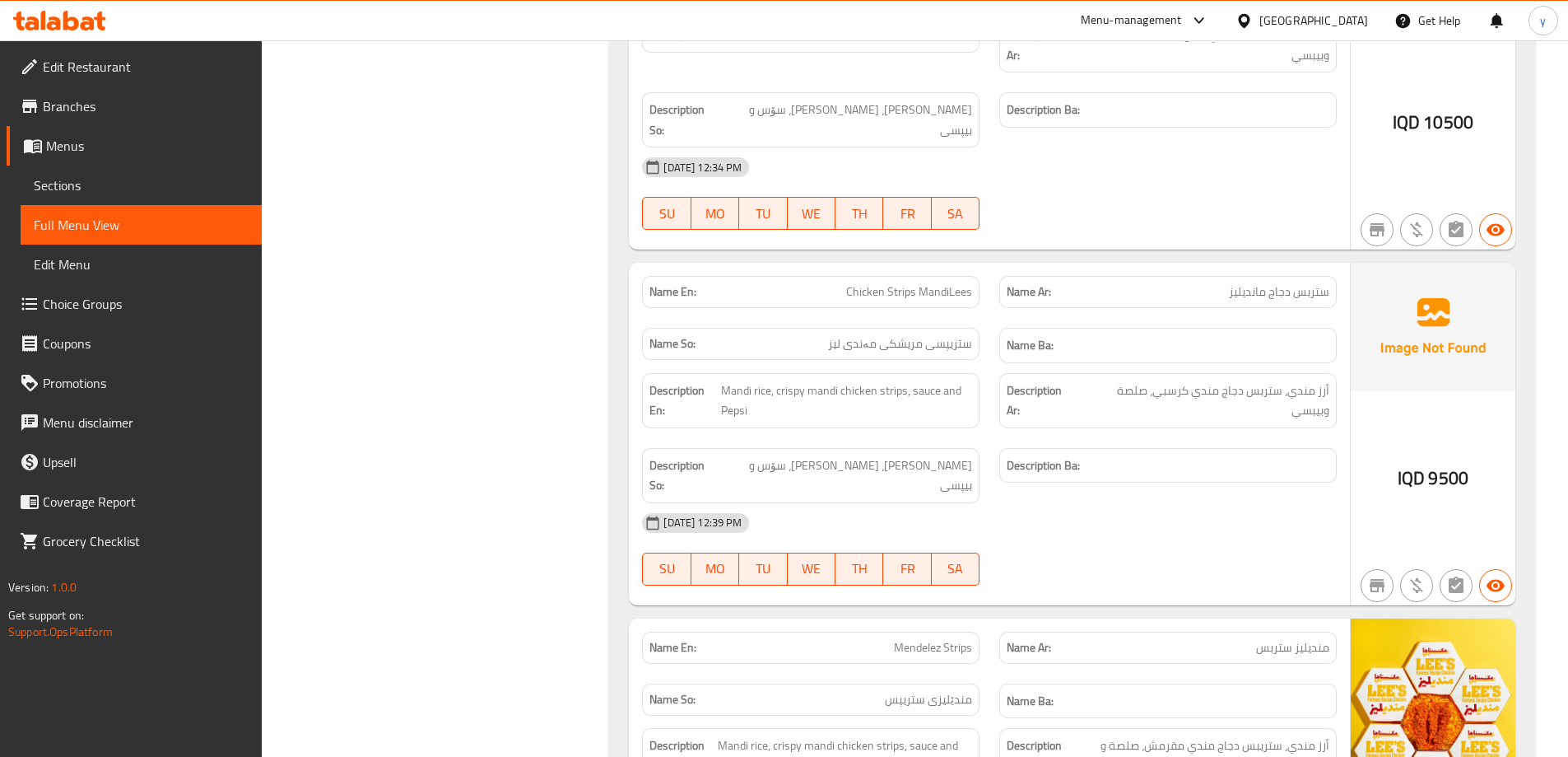
click at [921, 284] on span "Chicken Strips MandiLees" at bounding box center [909, 291] width 126 height 17
copy span "Chicken Strips MandiLees"
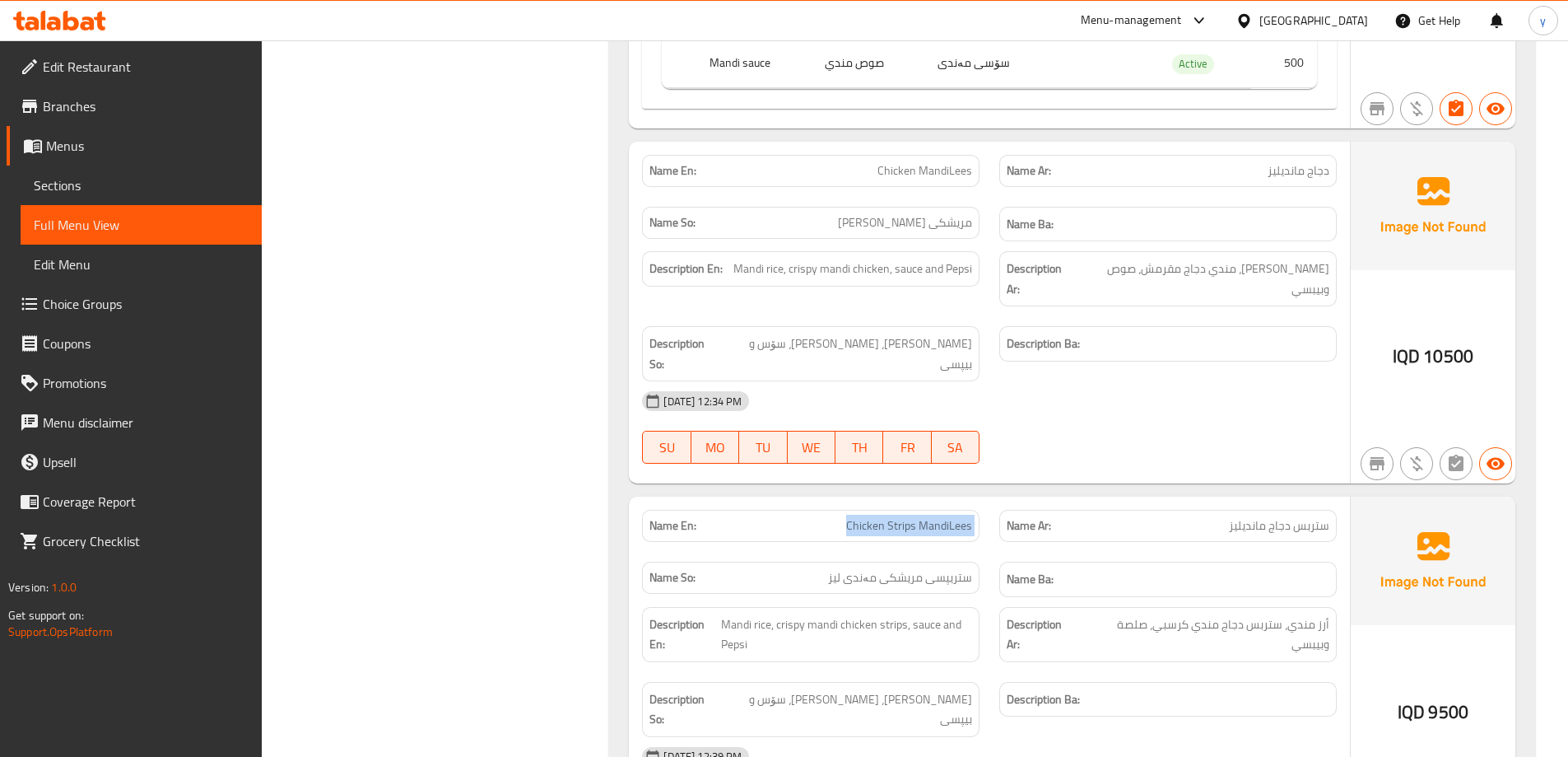
scroll to position [1053, 0]
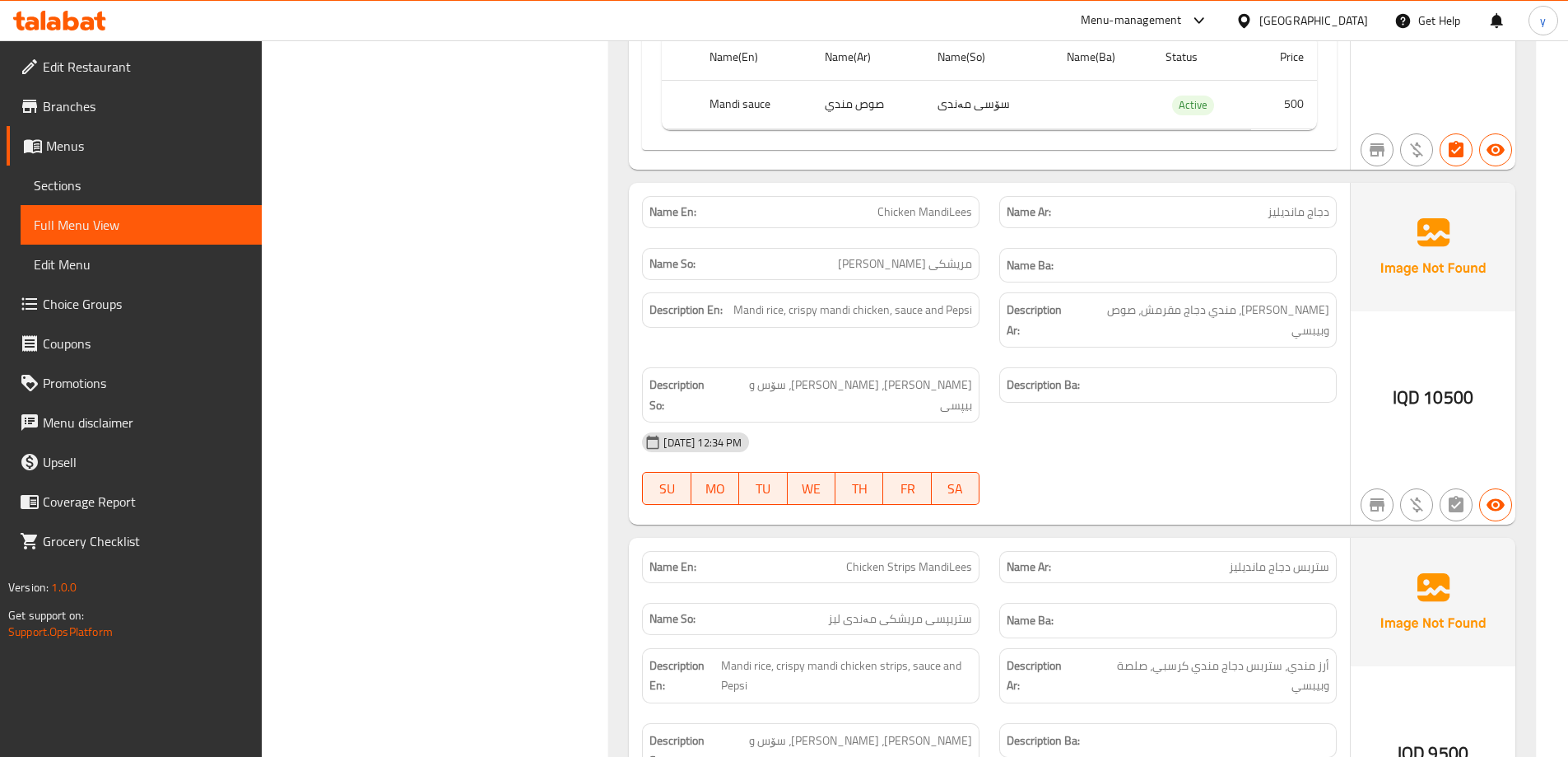
click at [948, 229] on div "Name En: Chicken MandiLees" at bounding box center [810, 212] width 357 height 52
click at [950, 220] on span "Chicken MandiLees" at bounding box center [924, 211] width 94 height 17
copy span "Chicken MandiLees"
